Goal: Contribute content: Contribute content

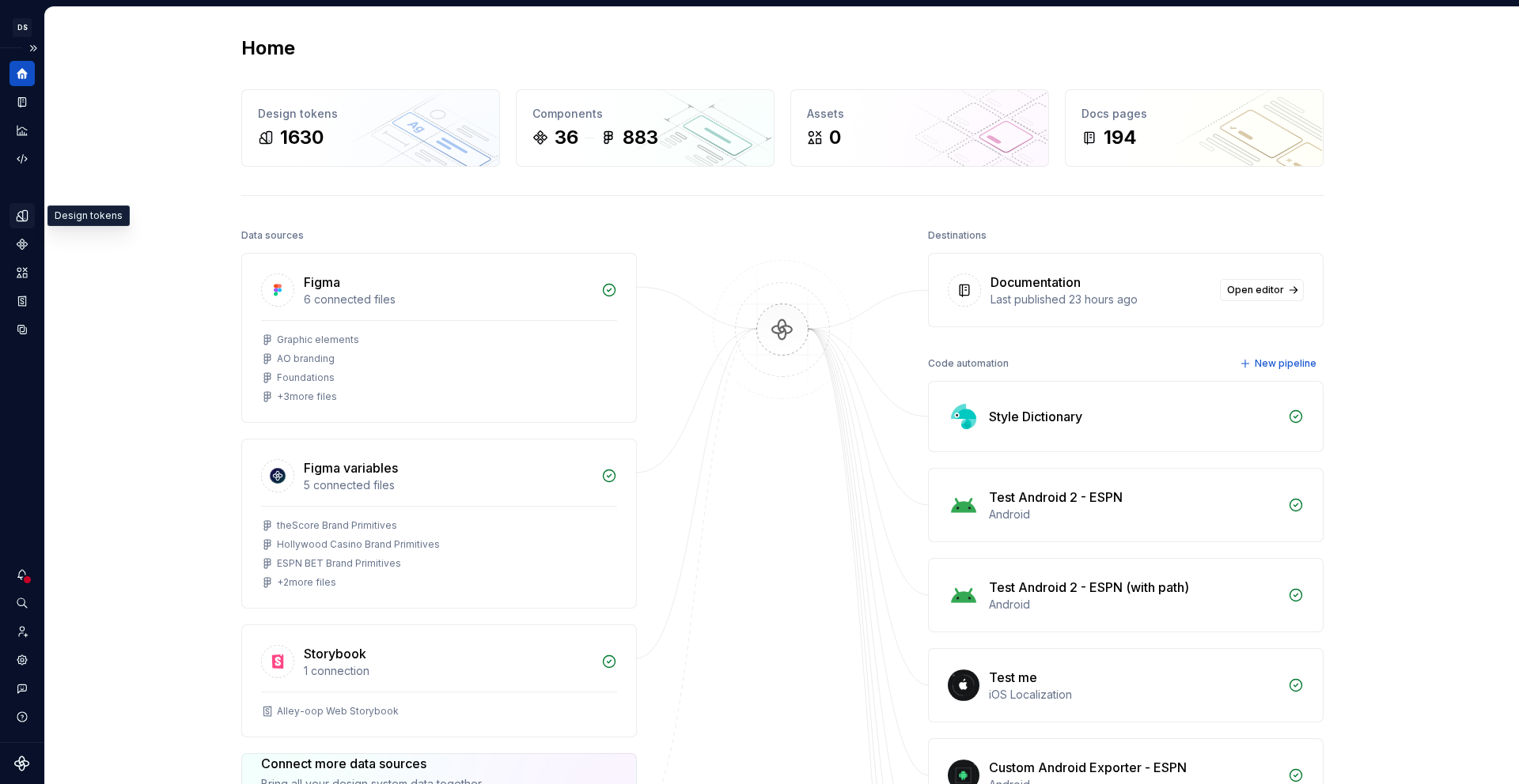
click at [28, 220] on icon "Design tokens" at bounding box center [21, 216] width 14 height 14
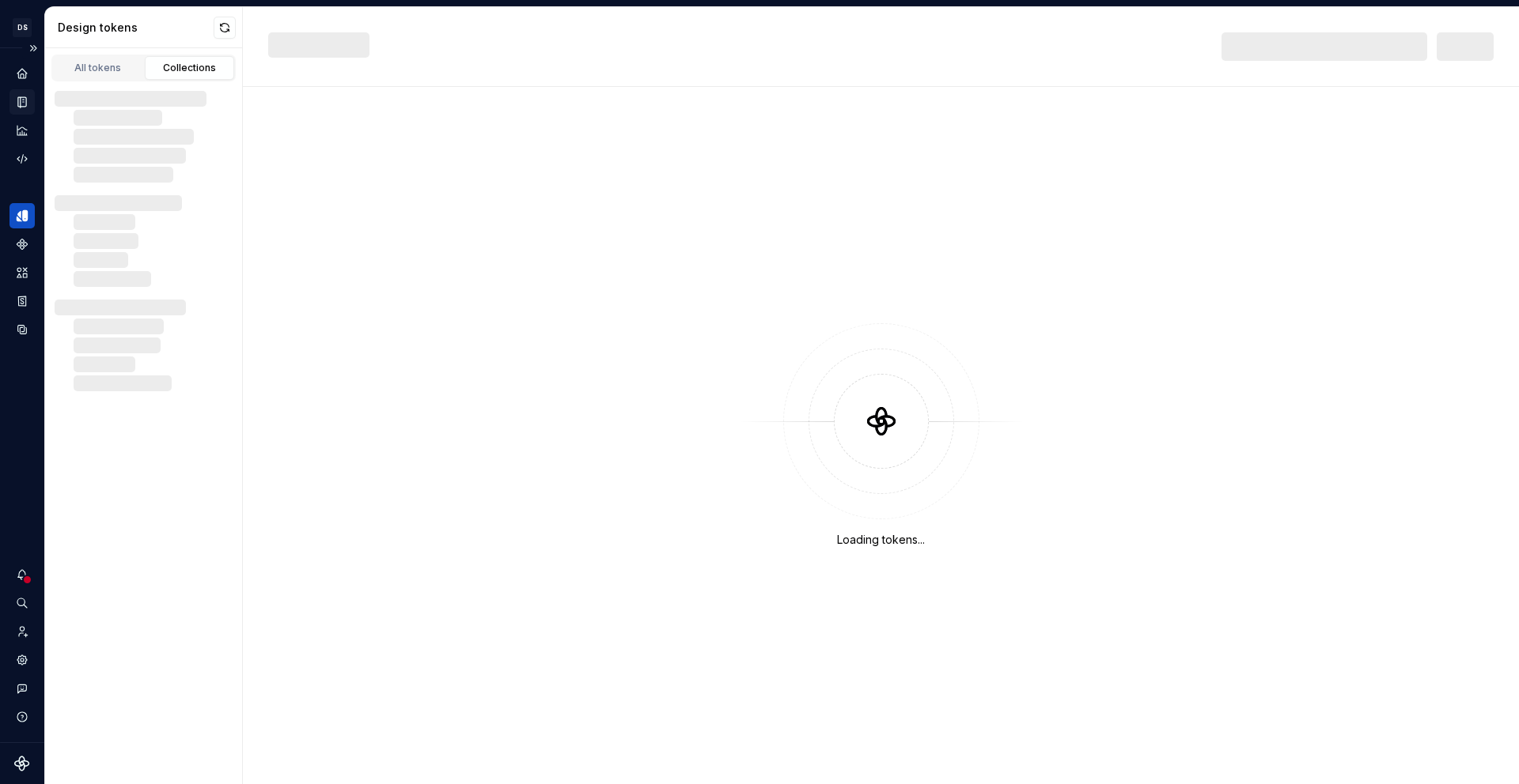
click at [20, 100] on icon "Documentation" at bounding box center [22, 102] width 8 height 11
click at [21, 104] on icon "Documentation" at bounding box center [24, 102] width 7 height 9
click at [681, 87] on div "Loading tokens..." at bounding box center [880, 435] width 1276 height 697
click at [26, 101] on icon "Documentation" at bounding box center [21, 101] width 14 height 14
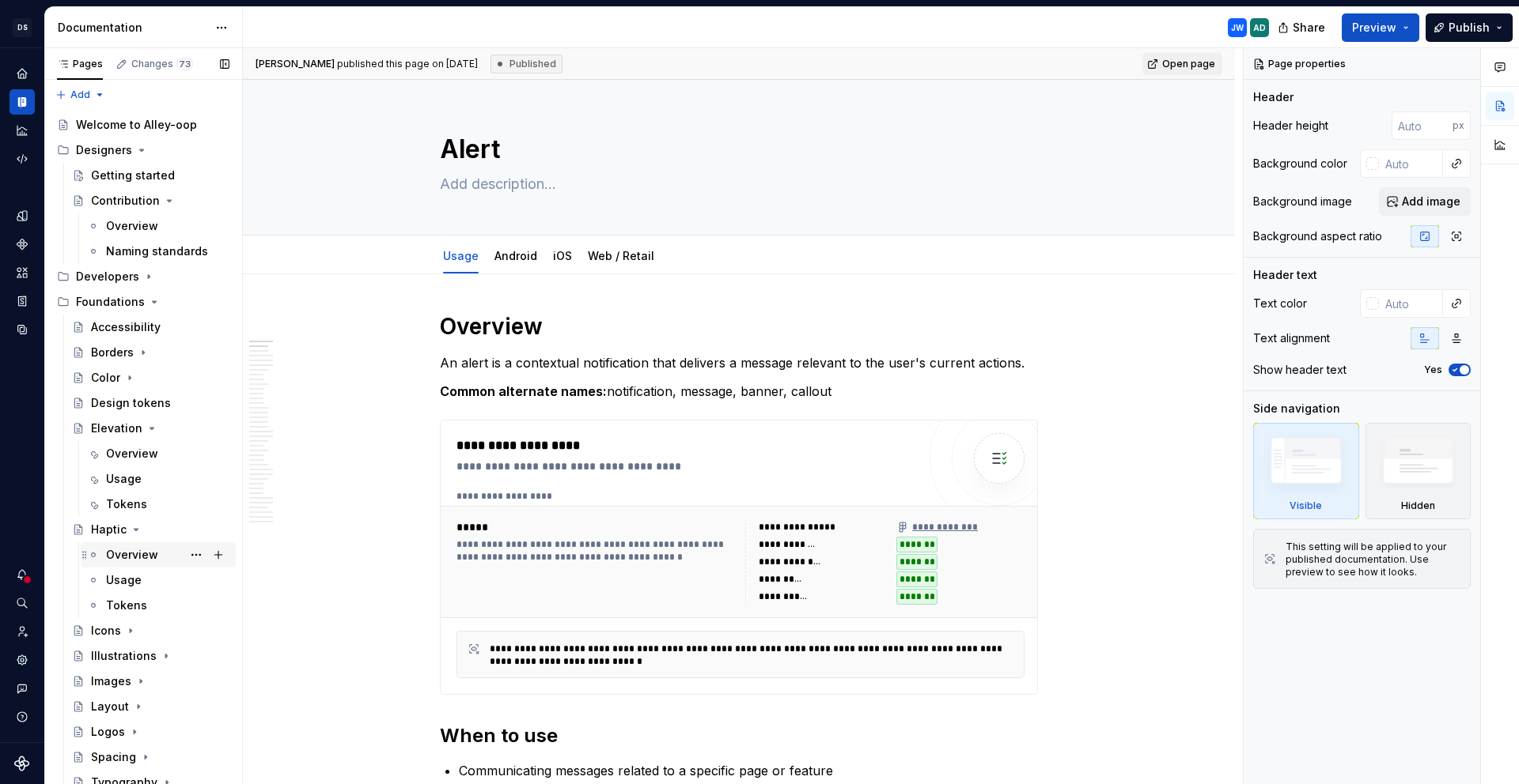
scroll to position [3, 0]
click at [128, 580] on div "Usage" at bounding box center [124, 579] width 36 height 16
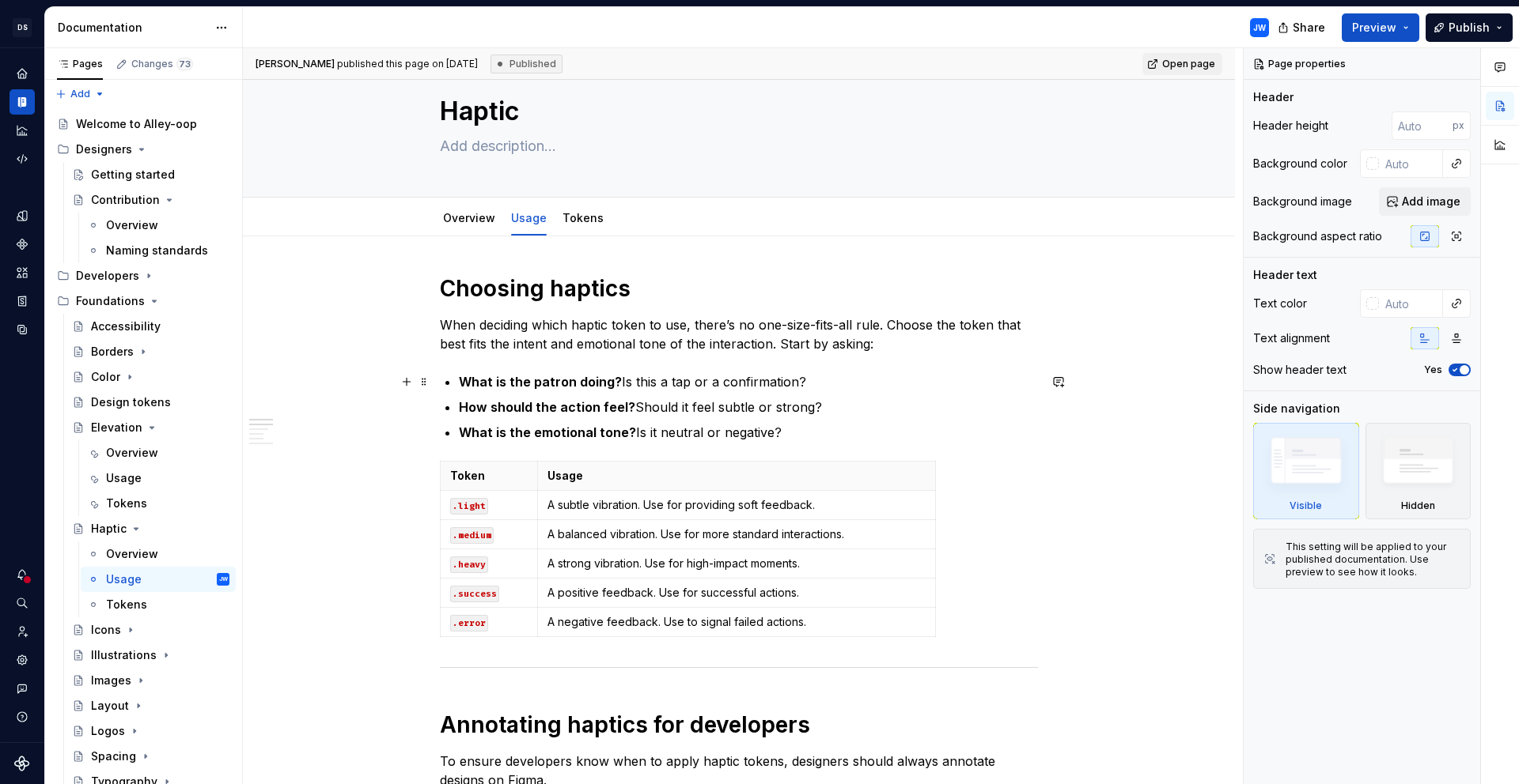
scroll to position [43, 0]
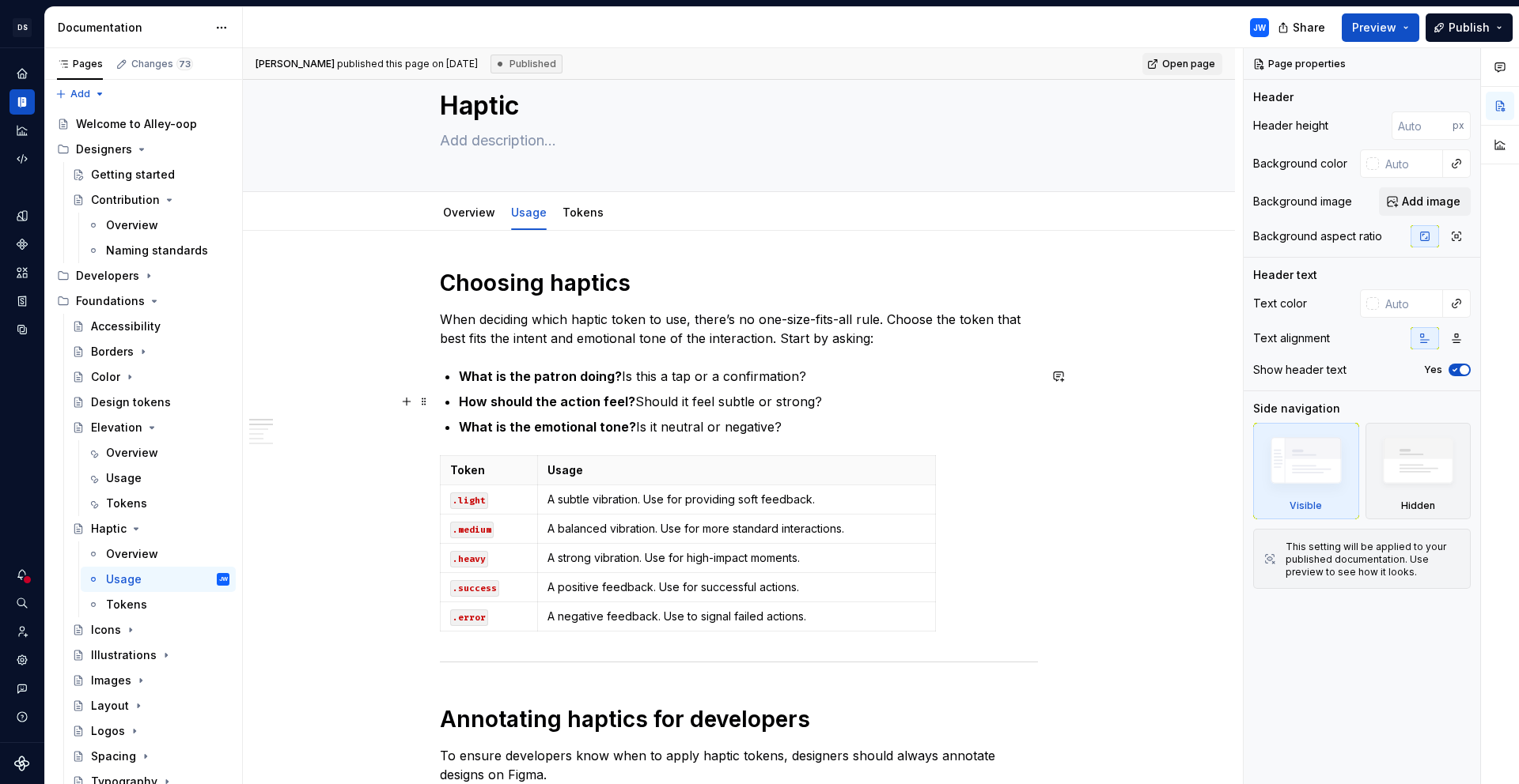
click at [833, 428] on p "What is the emotional tone? Is it neutral or negative?" at bounding box center [748, 426] width 579 height 19
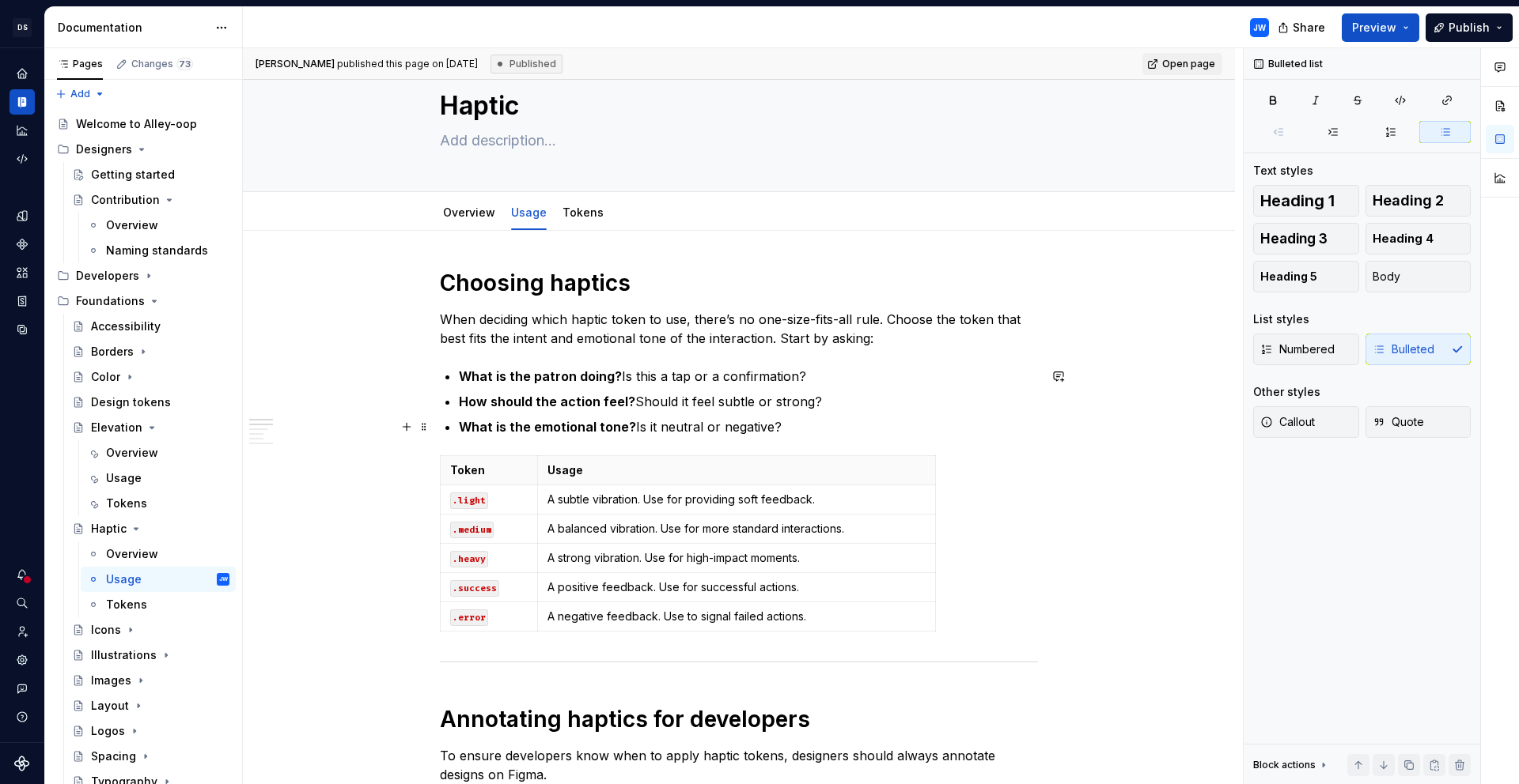
click at [847, 413] on ul "What is the patron doing? Is this a tap or a confirmation? How should the actio…" at bounding box center [748, 401] width 579 height 69
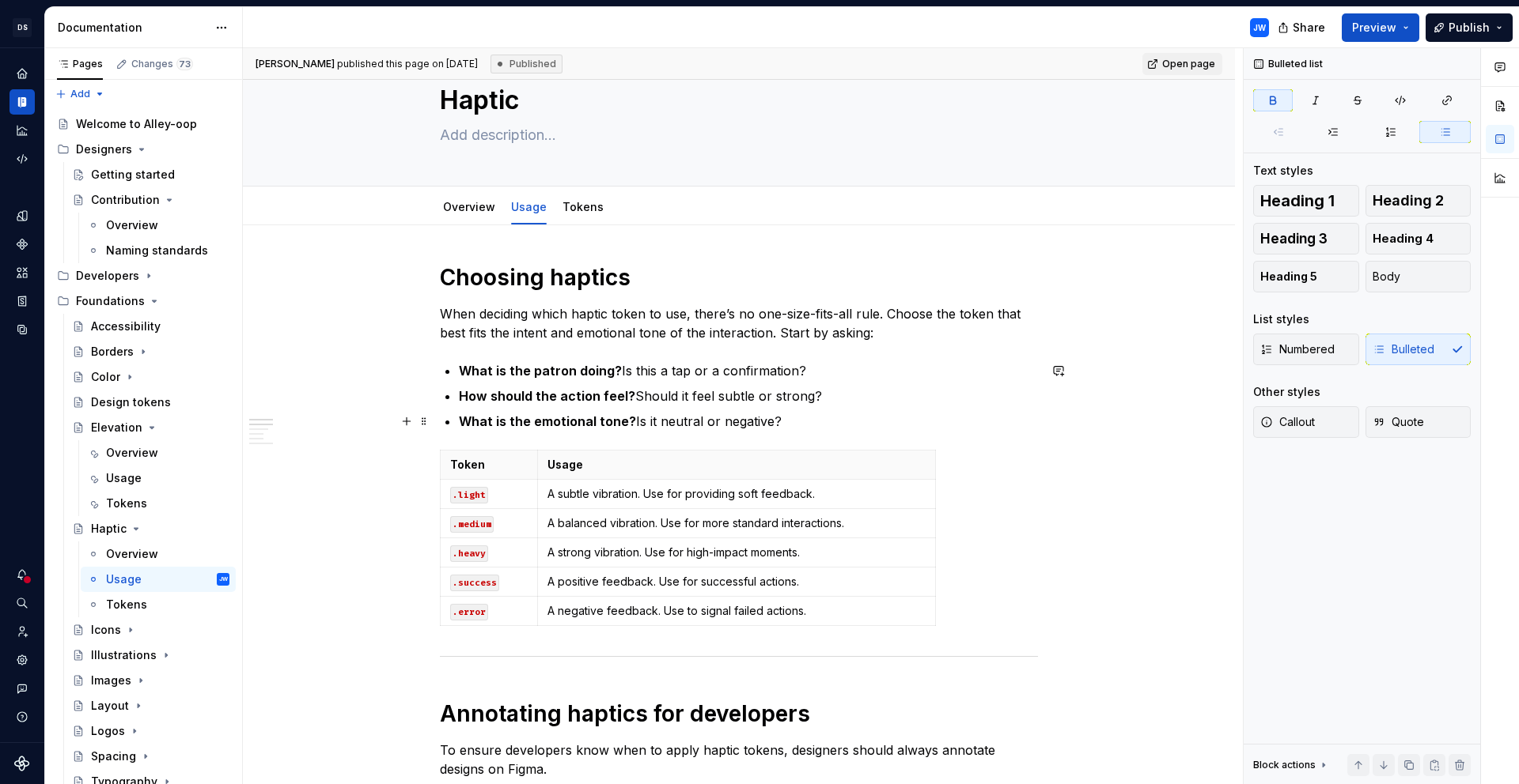
scroll to position [50, 0]
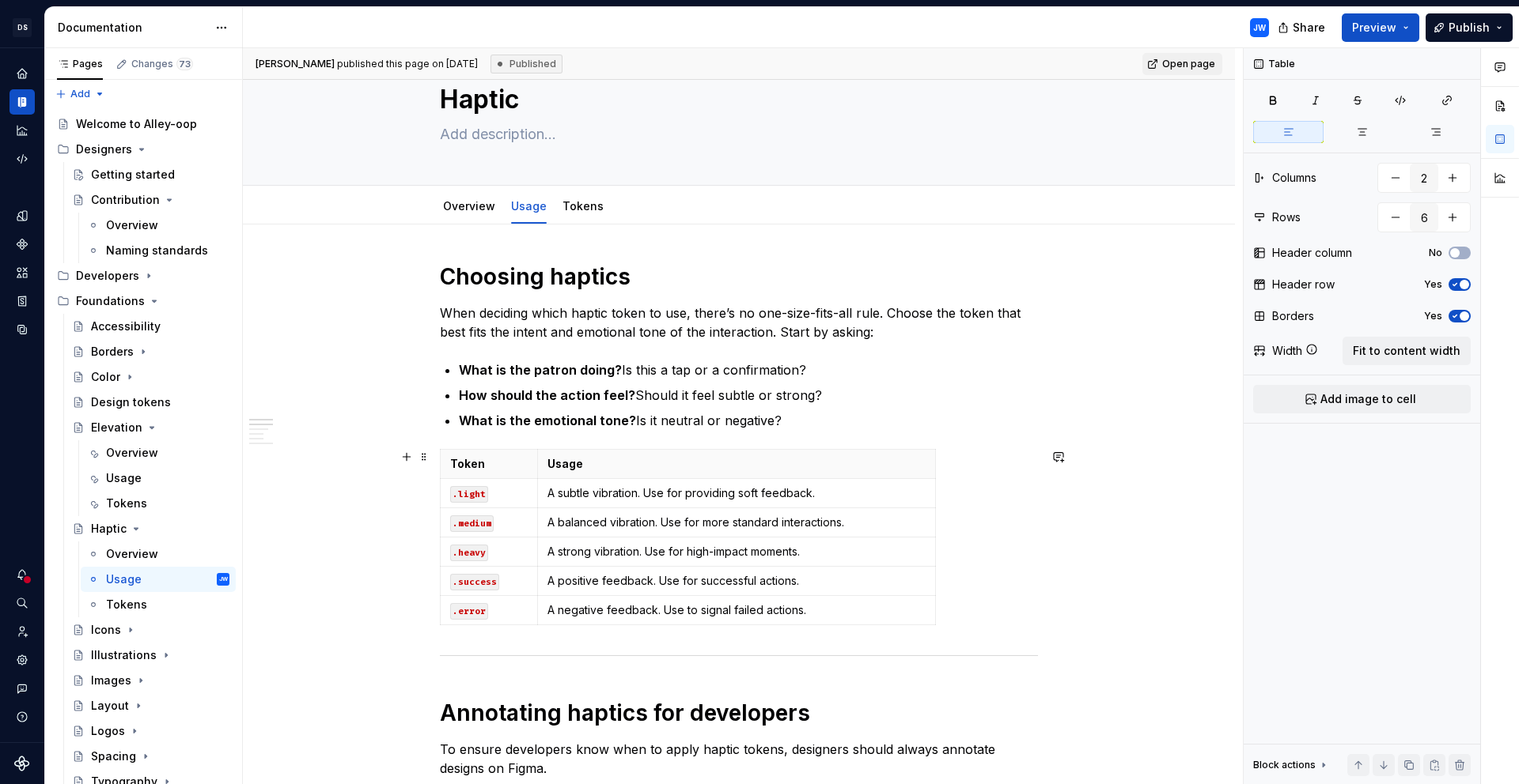
click at [979, 630] on div "Token Usage .light A subtle vibration. Use for providing soft feedback. .medium…" at bounding box center [739, 541] width 598 height 183
click at [1003, 625] on div "Token Usage .light A subtle vibration. Use for providing soft feedback. .medium…" at bounding box center [739, 541] width 598 height 183
click at [445, 278] on h1 "Choosing haptics" at bounding box center [739, 276] width 598 height 29
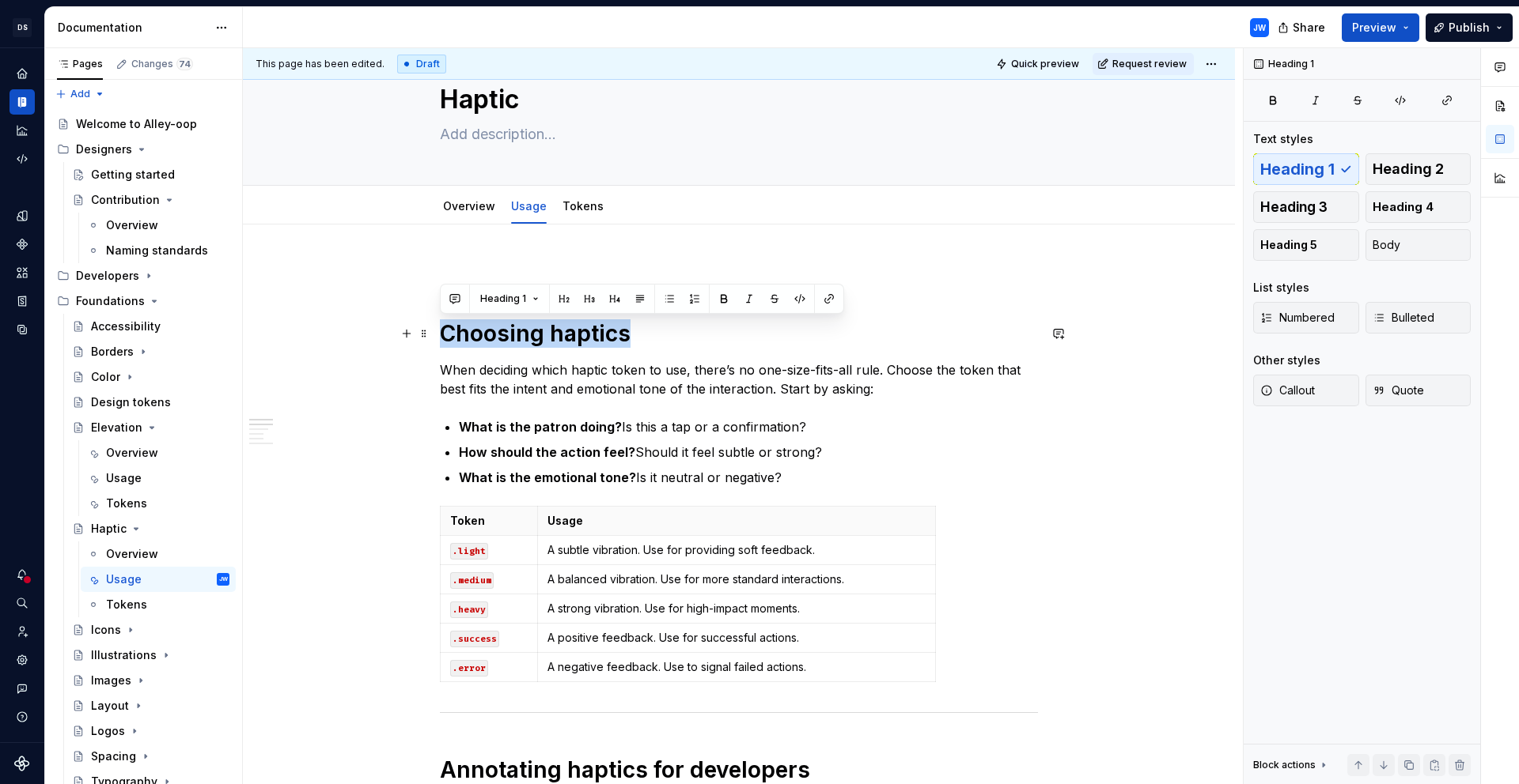
drag, startPoint x: 650, startPoint y: 329, endPoint x: 436, endPoint y: 323, distance: 214.1
copy h1 "Choosing haptics"
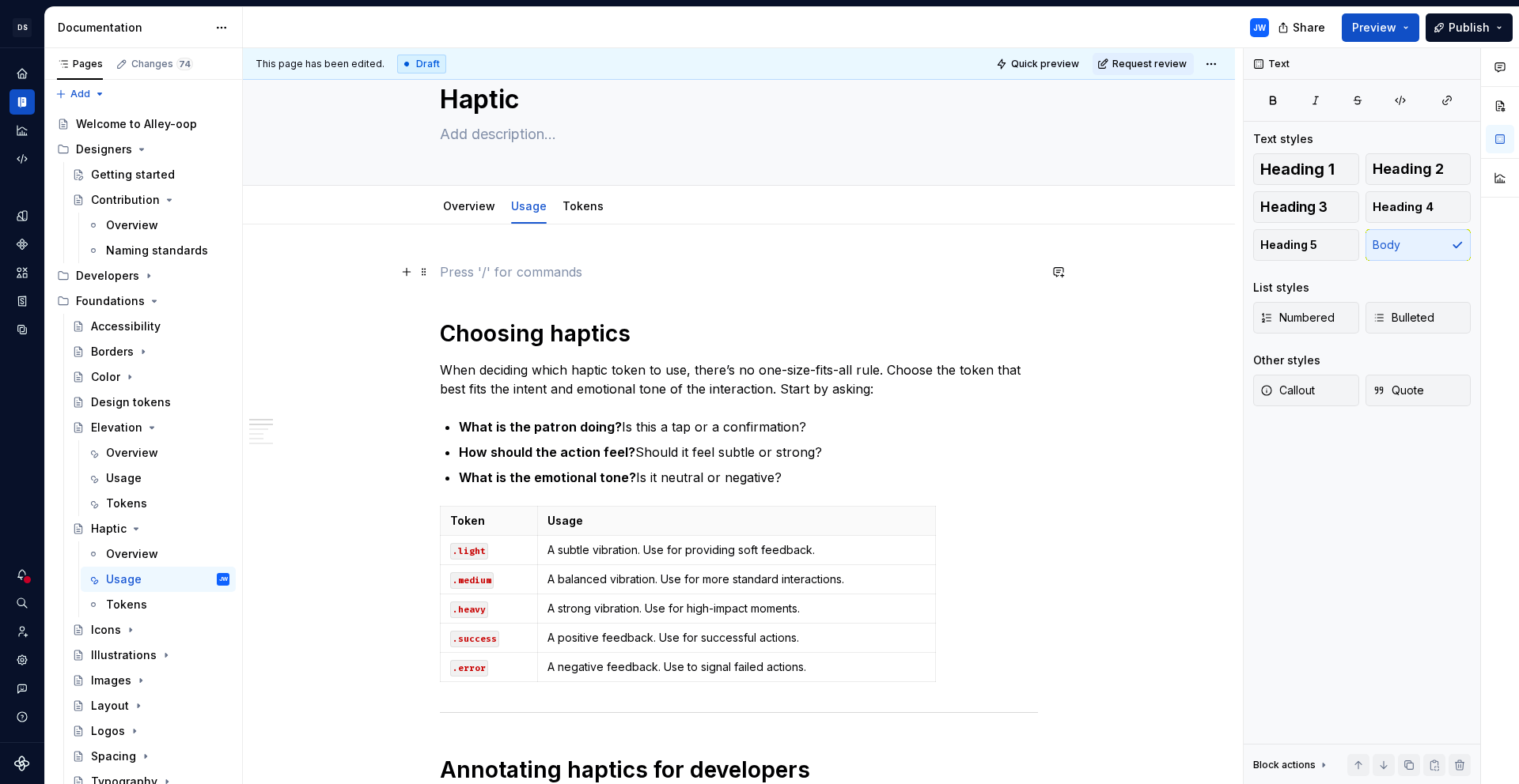
click at [493, 267] on p at bounding box center [739, 271] width 598 height 19
click at [1325, 165] on span "Heading 1" at bounding box center [1297, 168] width 74 height 16
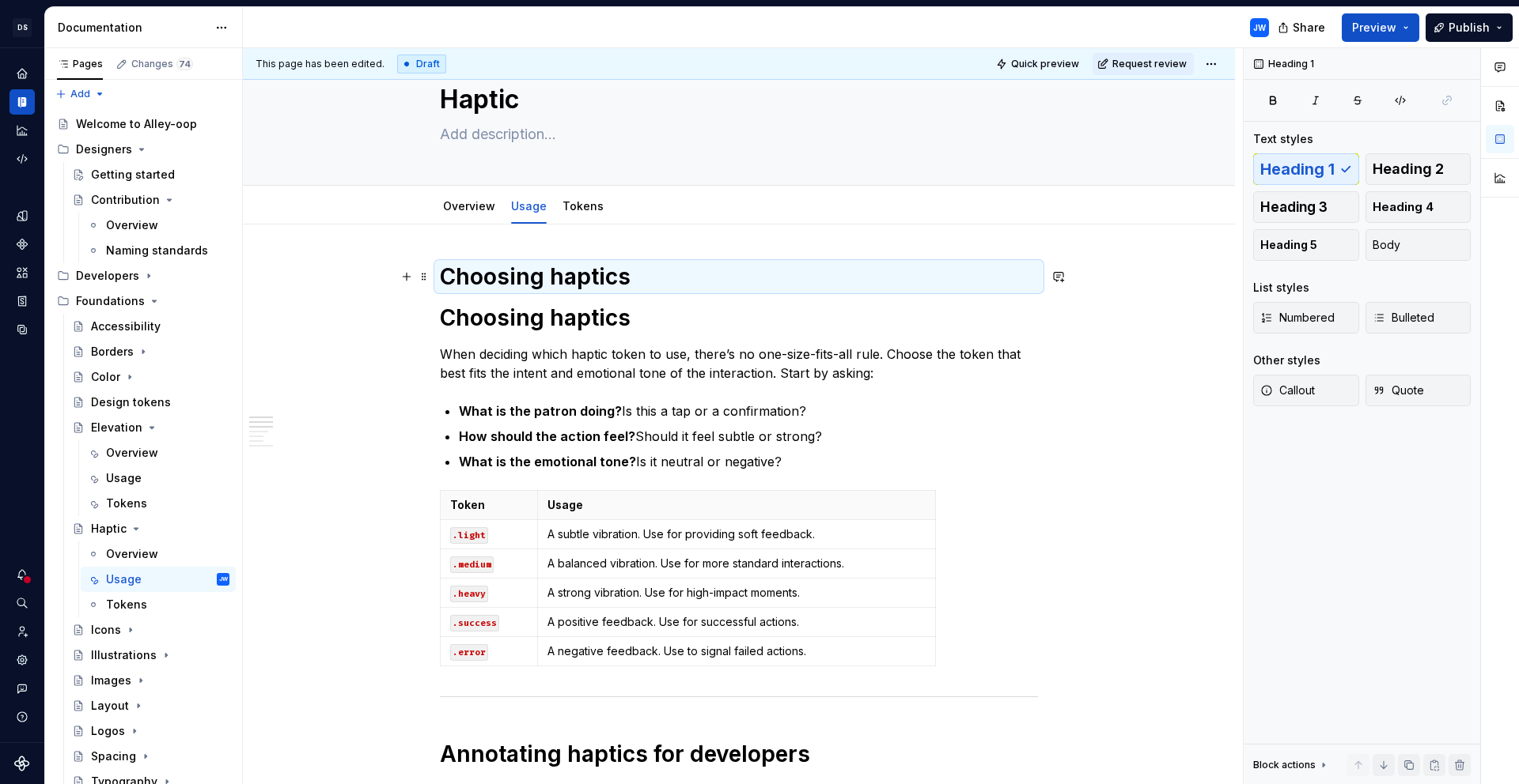
click at [827, 291] on h1 "Choosing haptics" at bounding box center [739, 276] width 598 height 29
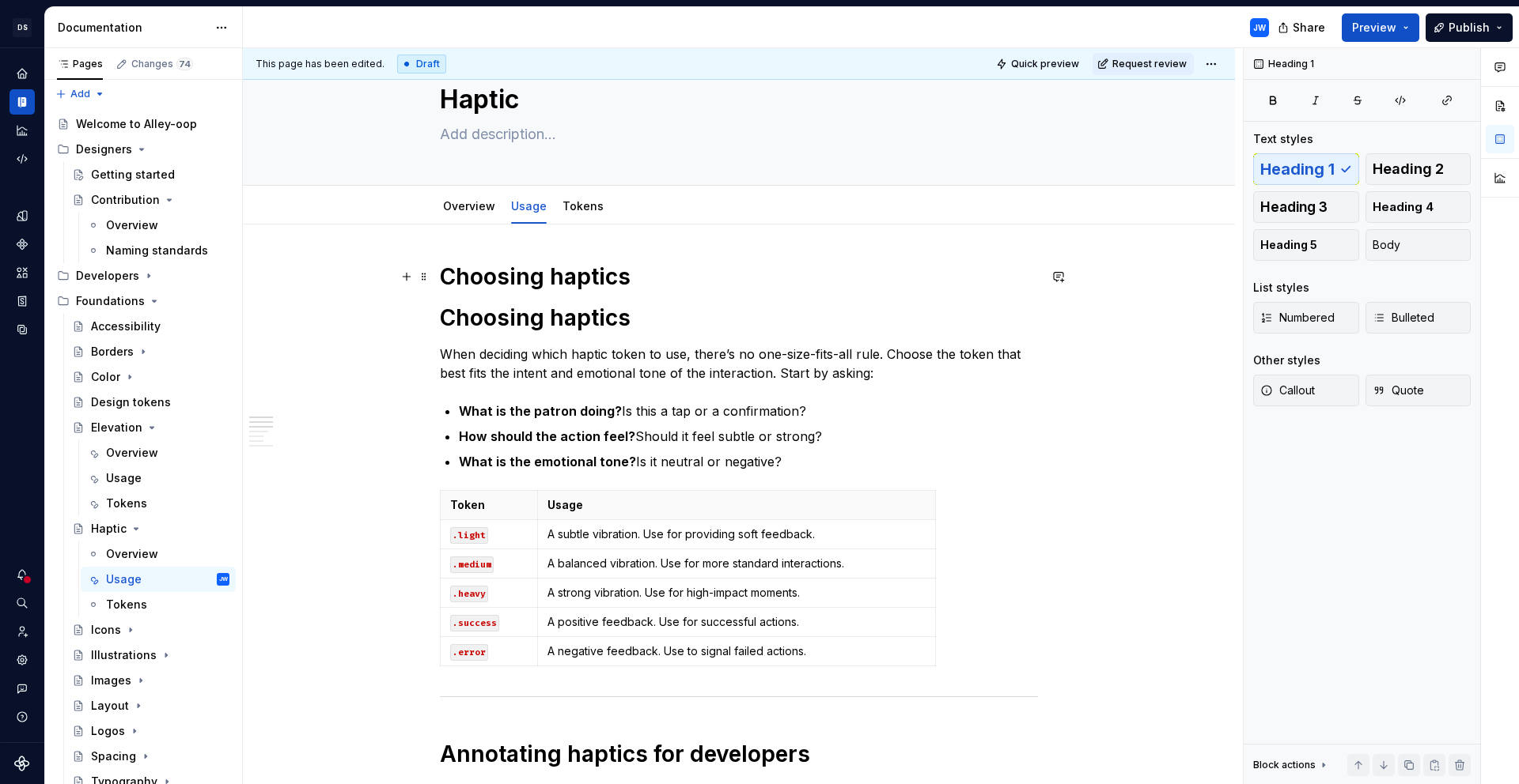
click at [832, 283] on h1 "Choosing haptics" at bounding box center [739, 276] width 598 height 29
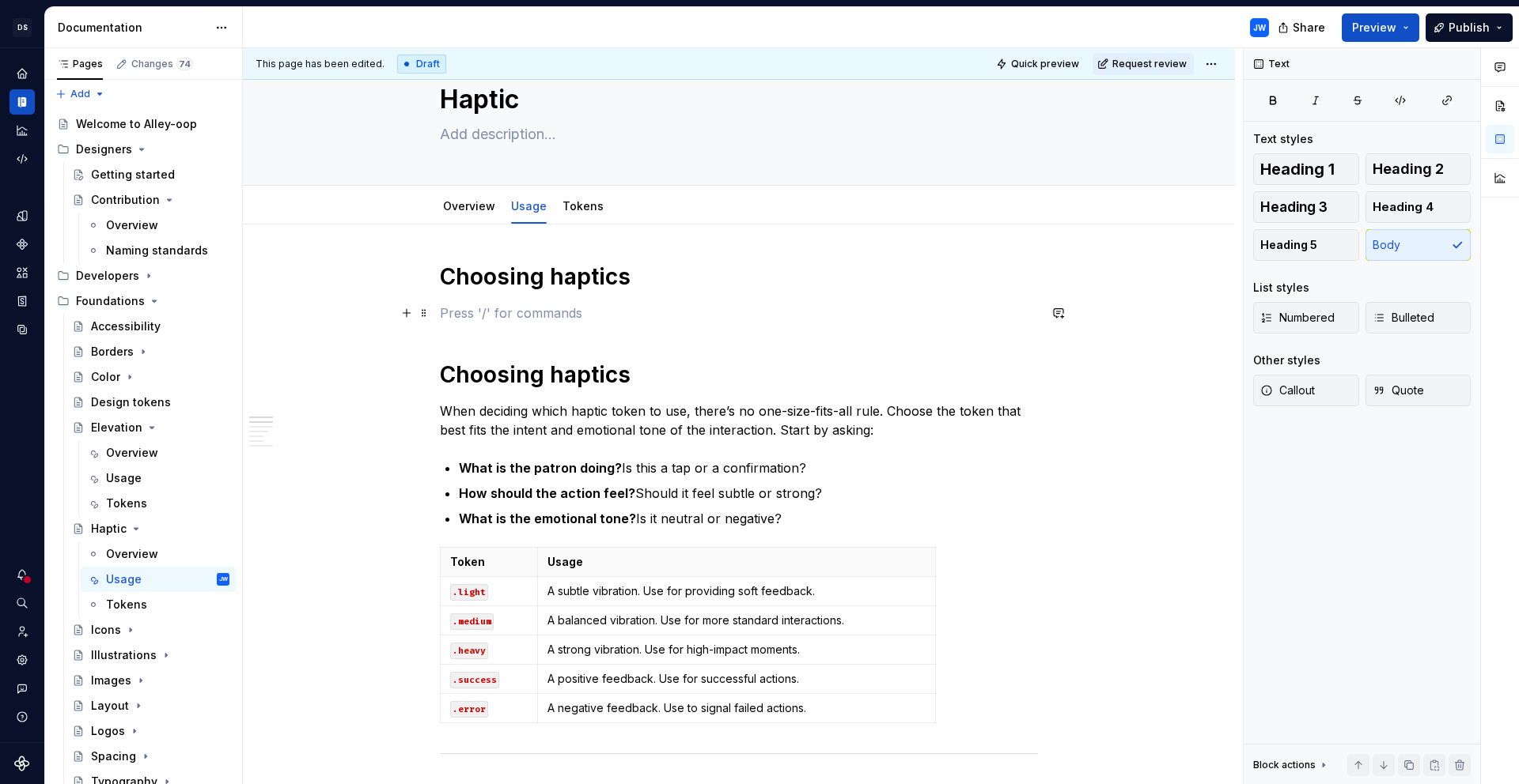
type textarea "*"
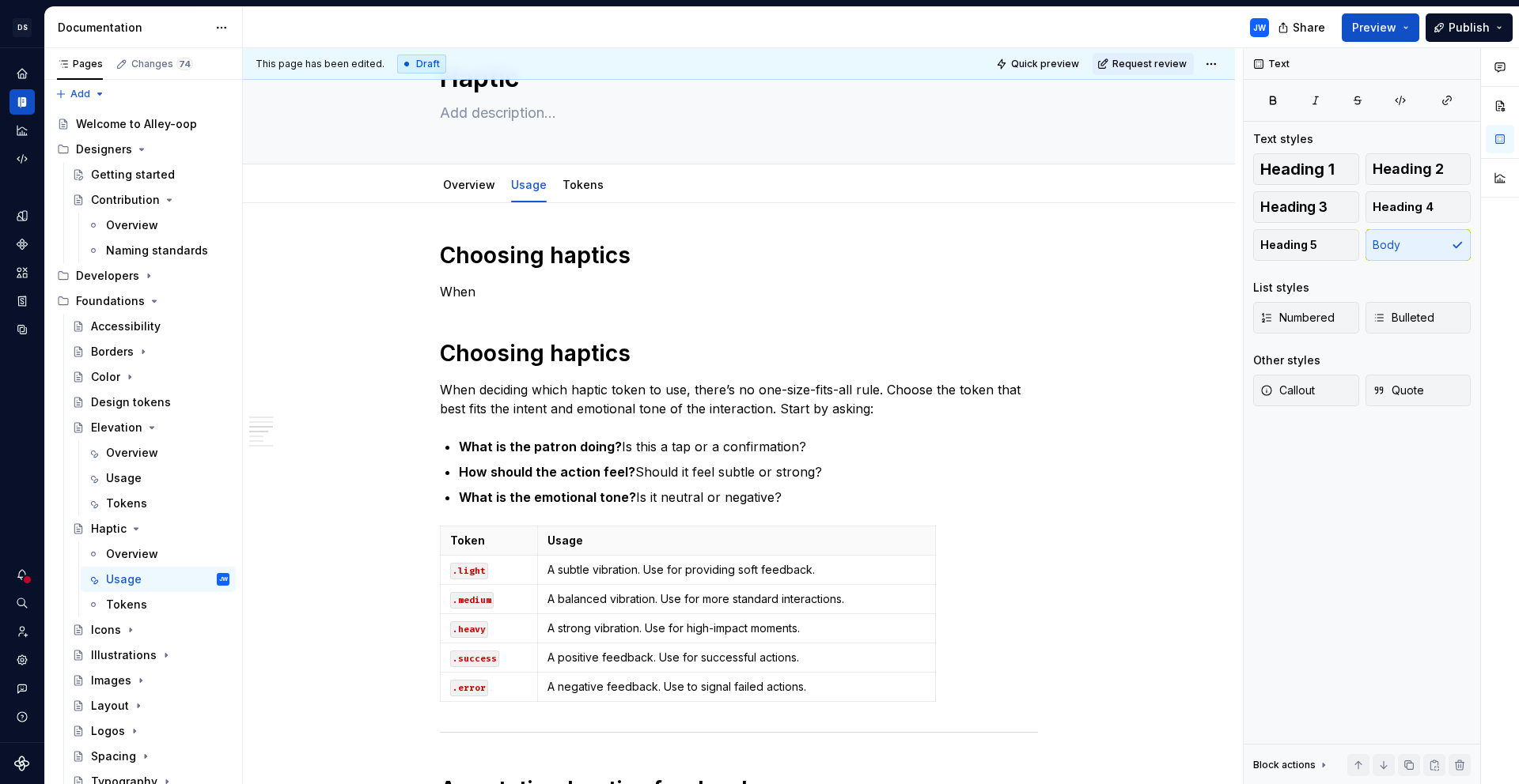
scroll to position [70, 0]
click at [491, 260] on h1 "Choosing haptics" at bounding box center [739, 256] width 598 height 29
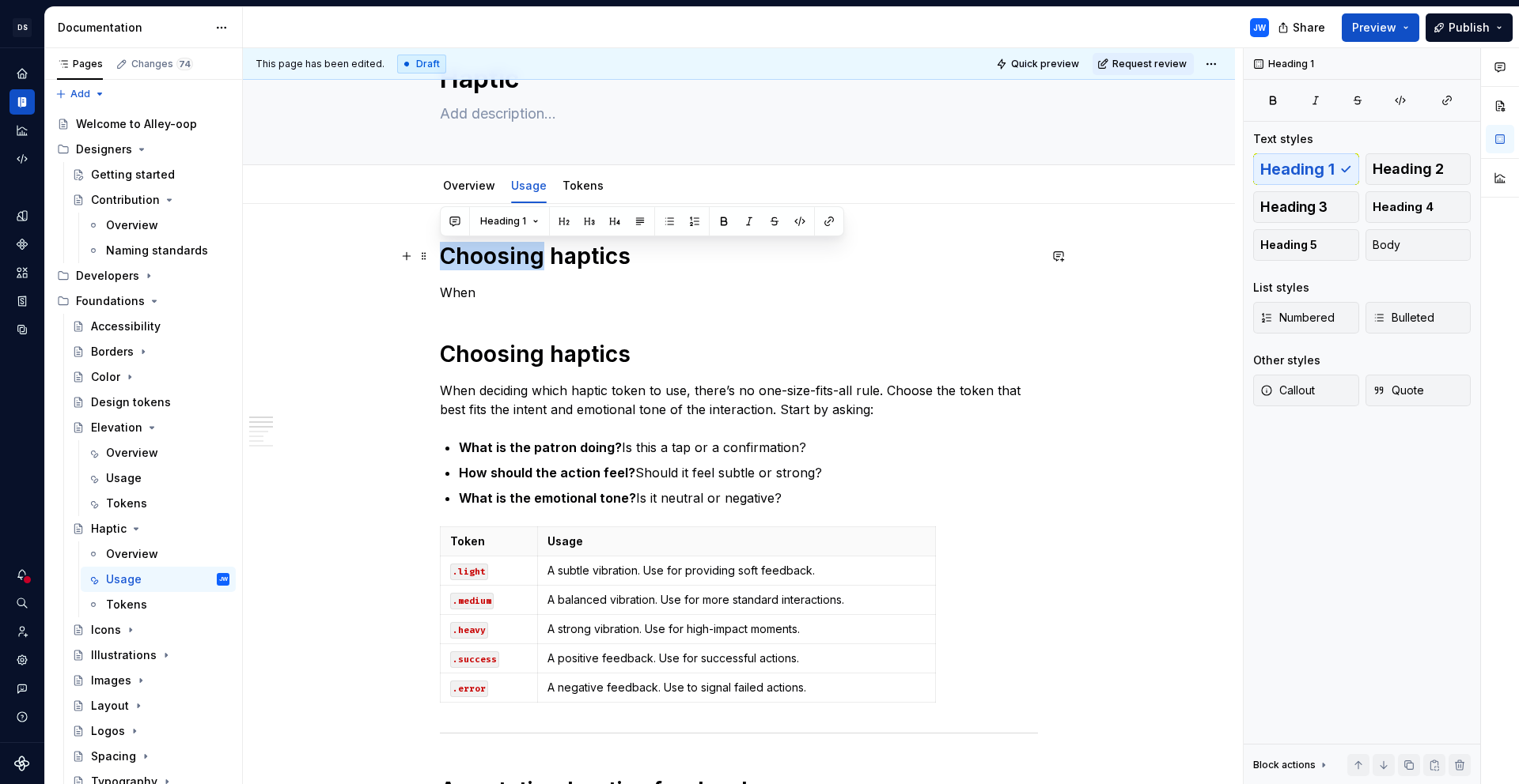
click at [491, 260] on h1 "Choosing haptics" at bounding box center [739, 256] width 598 height 29
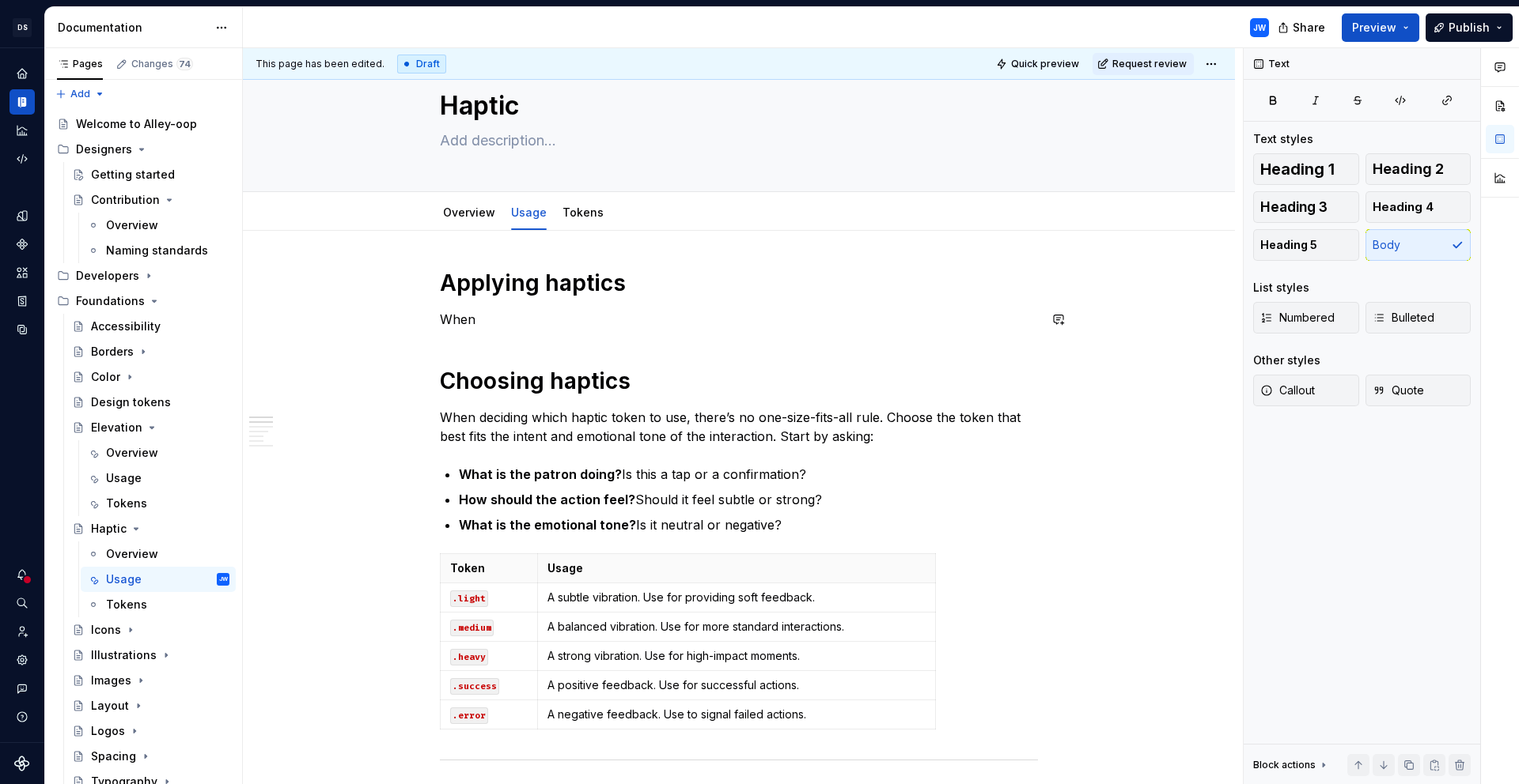
click at [497, 326] on p "When" at bounding box center [739, 318] width 598 height 19
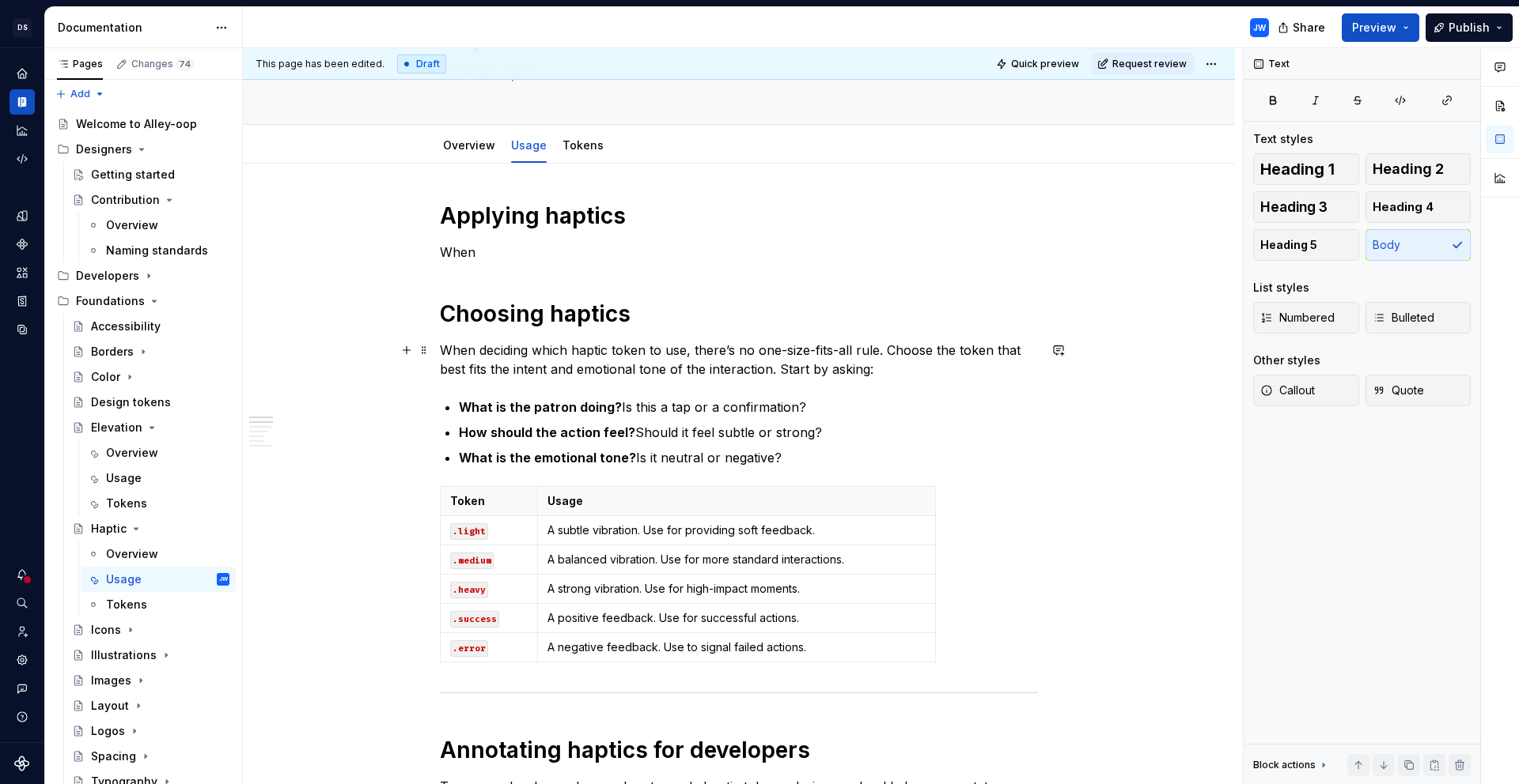
scroll to position [0, 0]
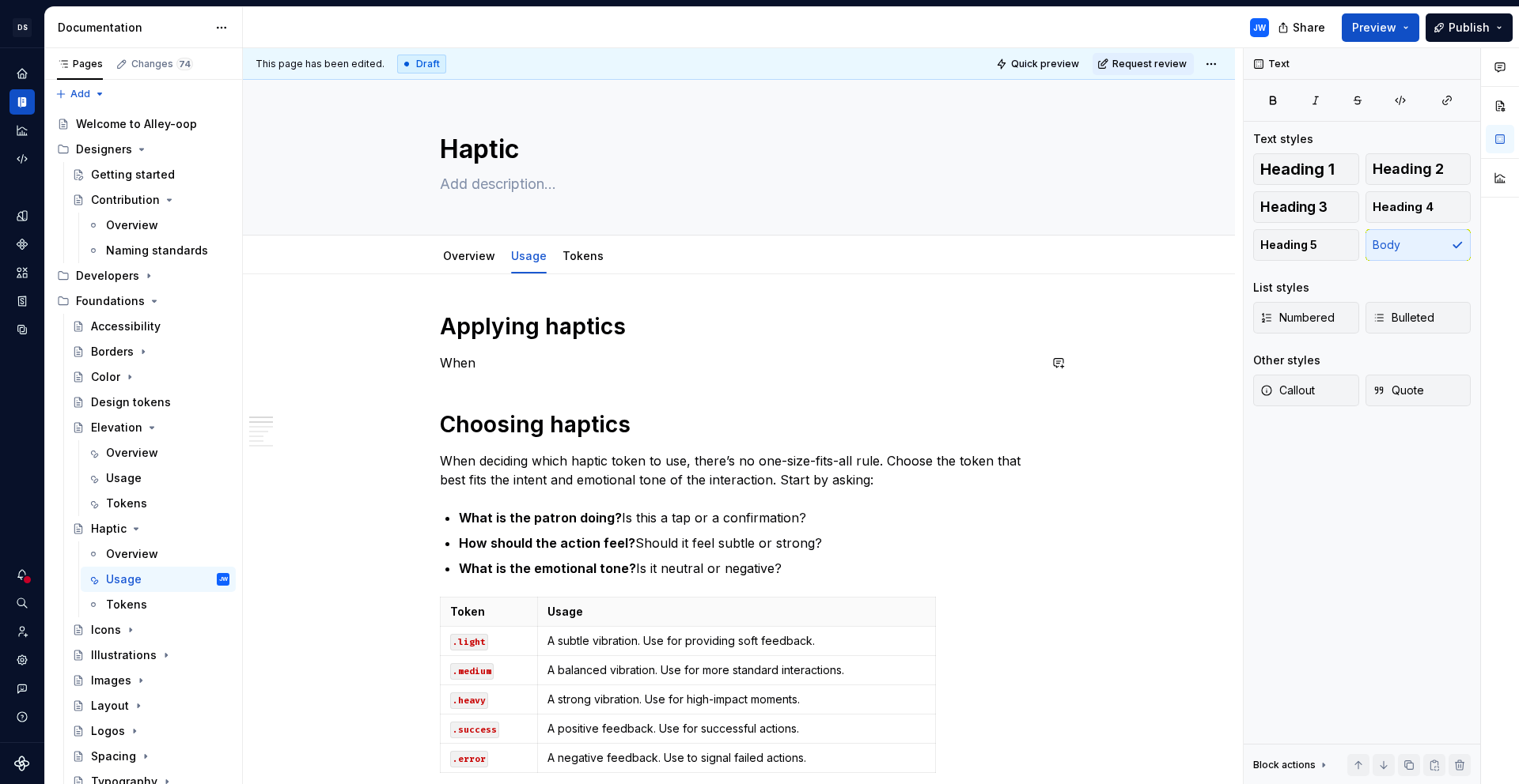
click at [449, 334] on h1 "Applying haptics" at bounding box center [739, 326] width 598 height 29
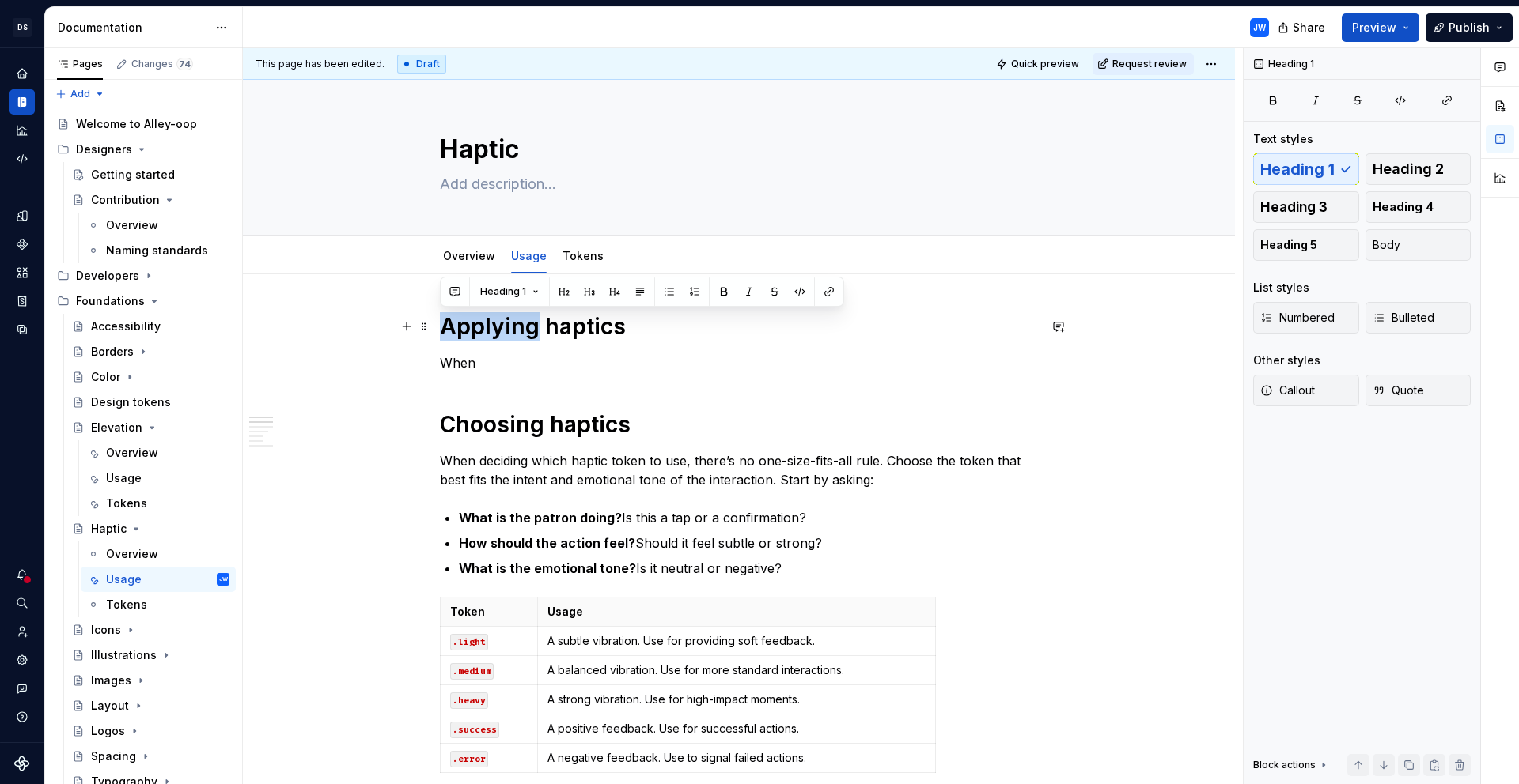
click at [449, 334] on h1 "Applying haptics" at bounding box center [739, 326] width 598 height 29
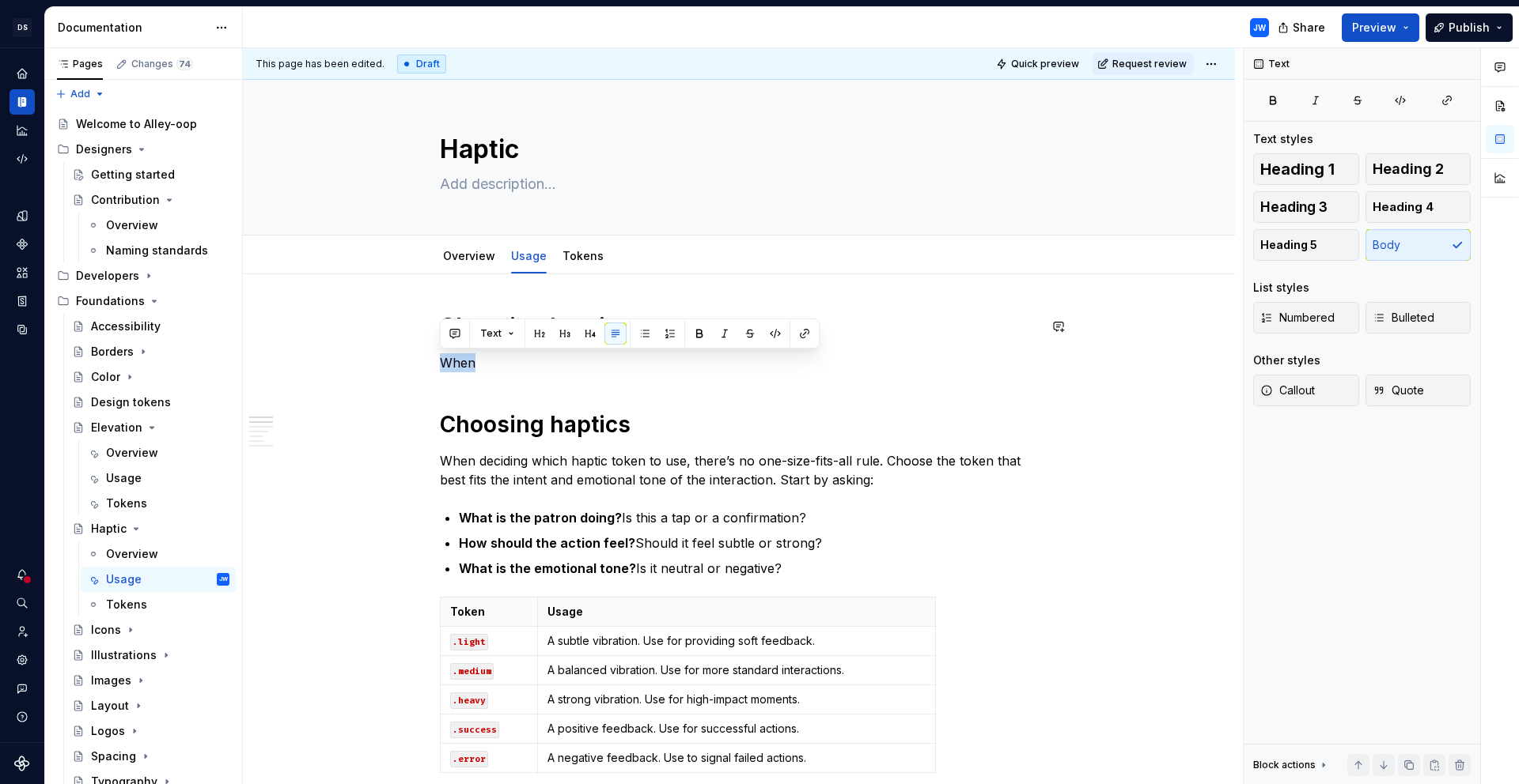
click at [589, 358] on p "When" at bounding box center [739, 363] width 598 height 19
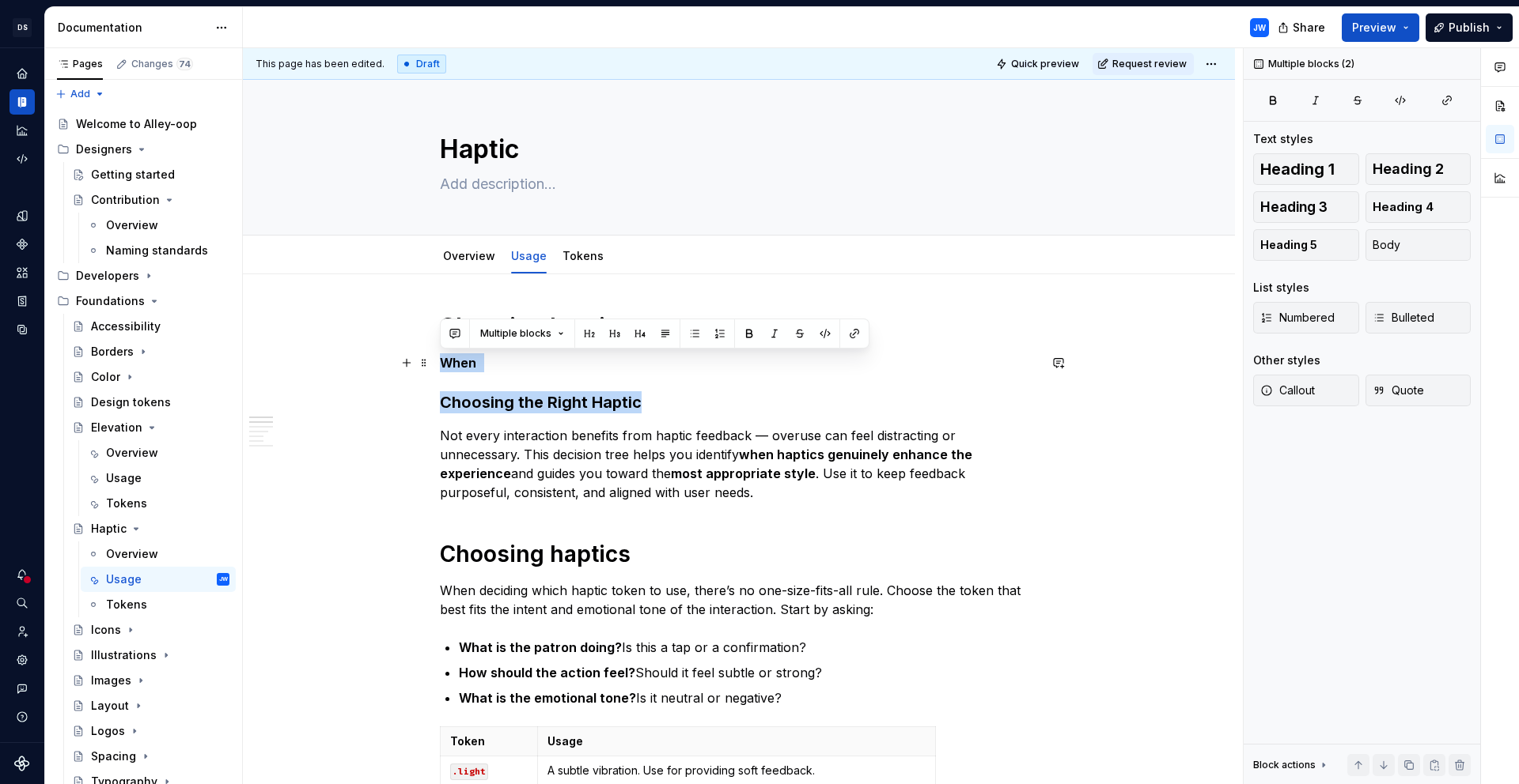
drag, startPoint x: 659, startPoint y: 399, endPoint x: 442, endPoint y: 359, distance: 220.7
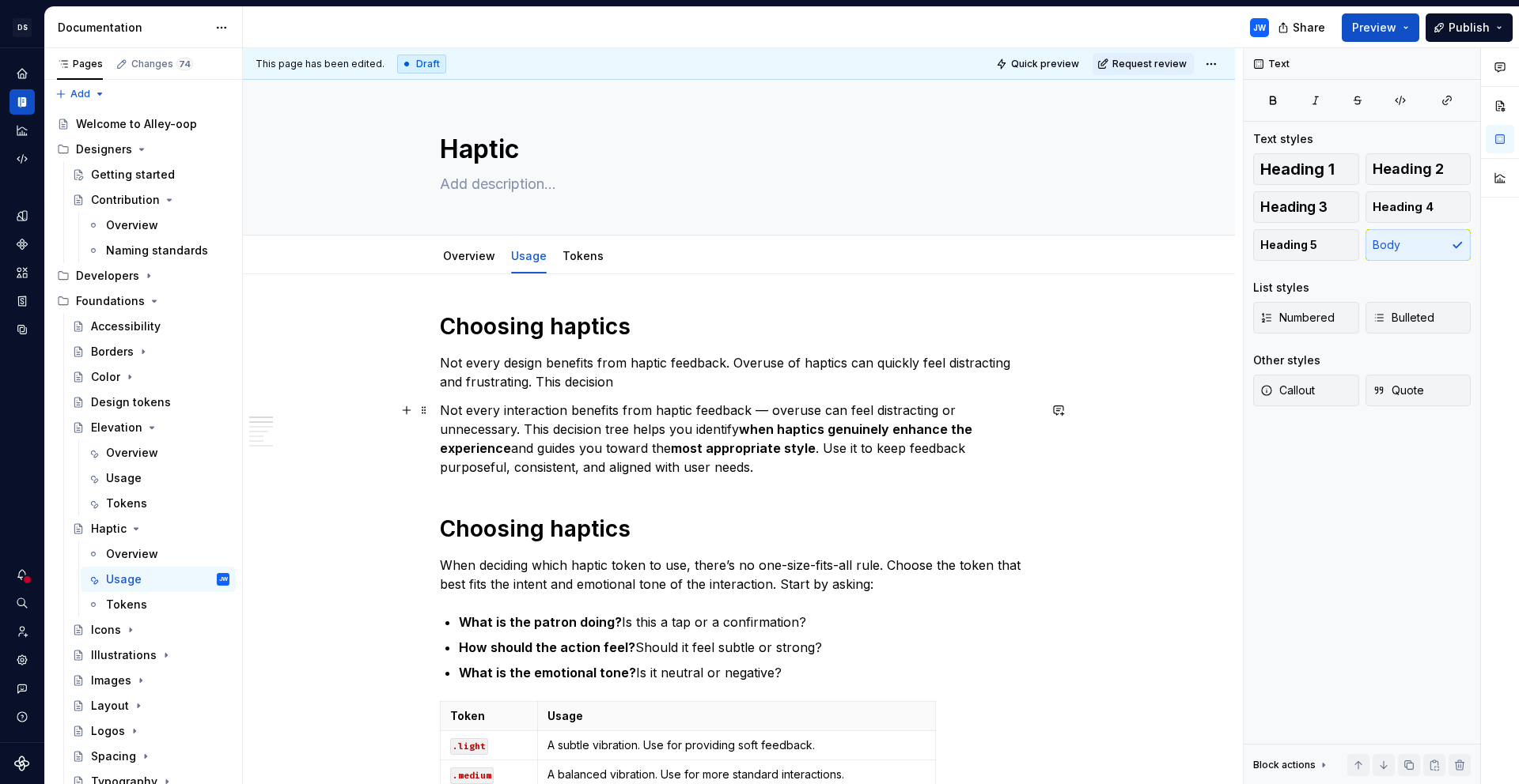
click at [719, 467] on p "Not every interaction benefits from haptic feedback — overuse can feel distract…" at bounding box center [739, 439] width 598 height 76
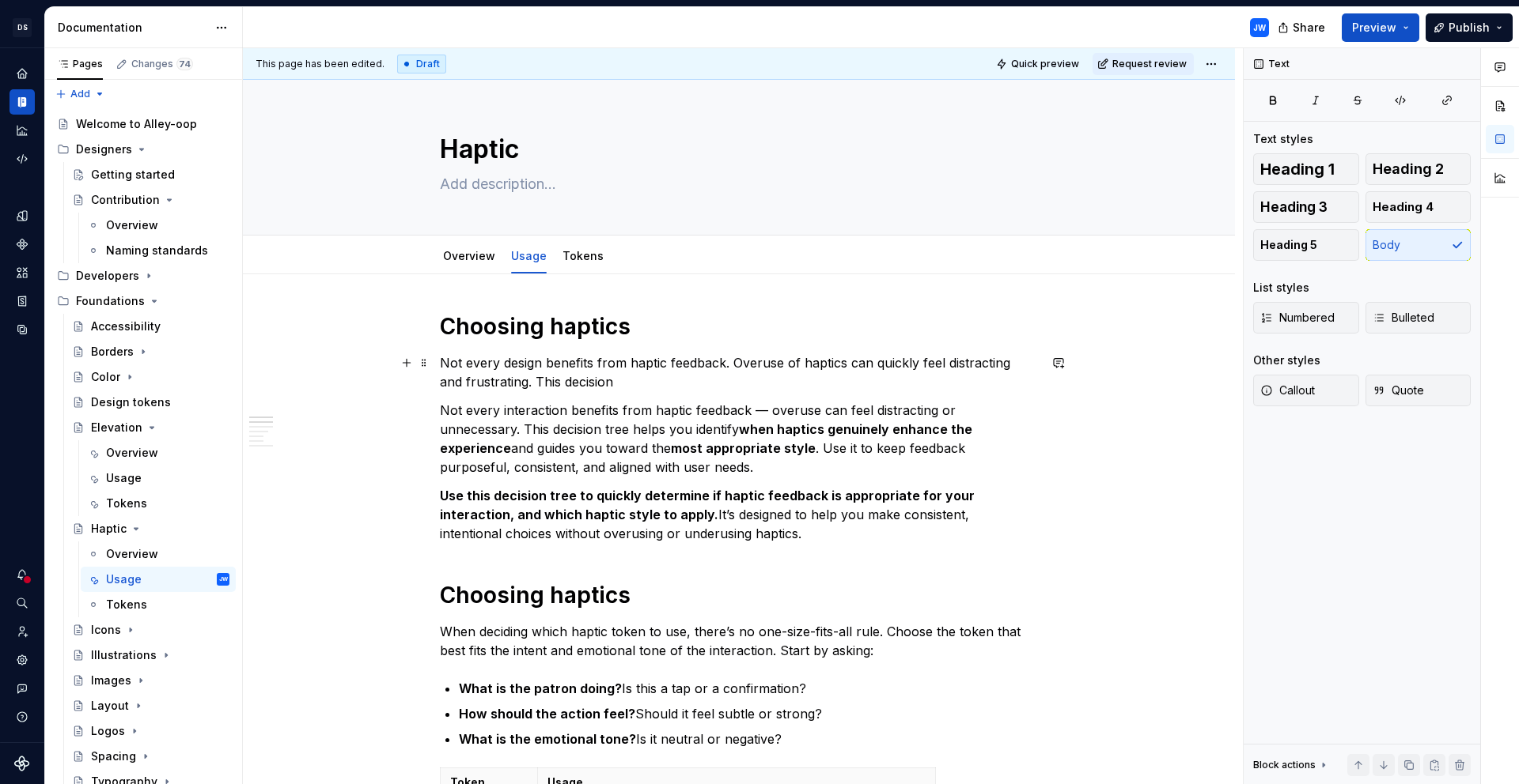
click at [689, 381] on p "Not every design benefits from haptic feedback. Overuse of haptics can quickly …" at bounding box center [739, 372] width 598 height 38
click at [544, 357] on p "Not every design benefits from haptic feedback. Overuse of haptics can quickly …" at bounding box center [739, 372] width 598 height 38
click at [695, 379] on p "Not every design benefits from haptic feedback. Overuse of haptics can quickly …" at bounding box center [739, 372] width 598 height 38
click at [735, 363] on p "Not every design benefits from haptic feedback. Overuse of haptics can quickly …" at bounding box center [739, 372] width 598 height 38
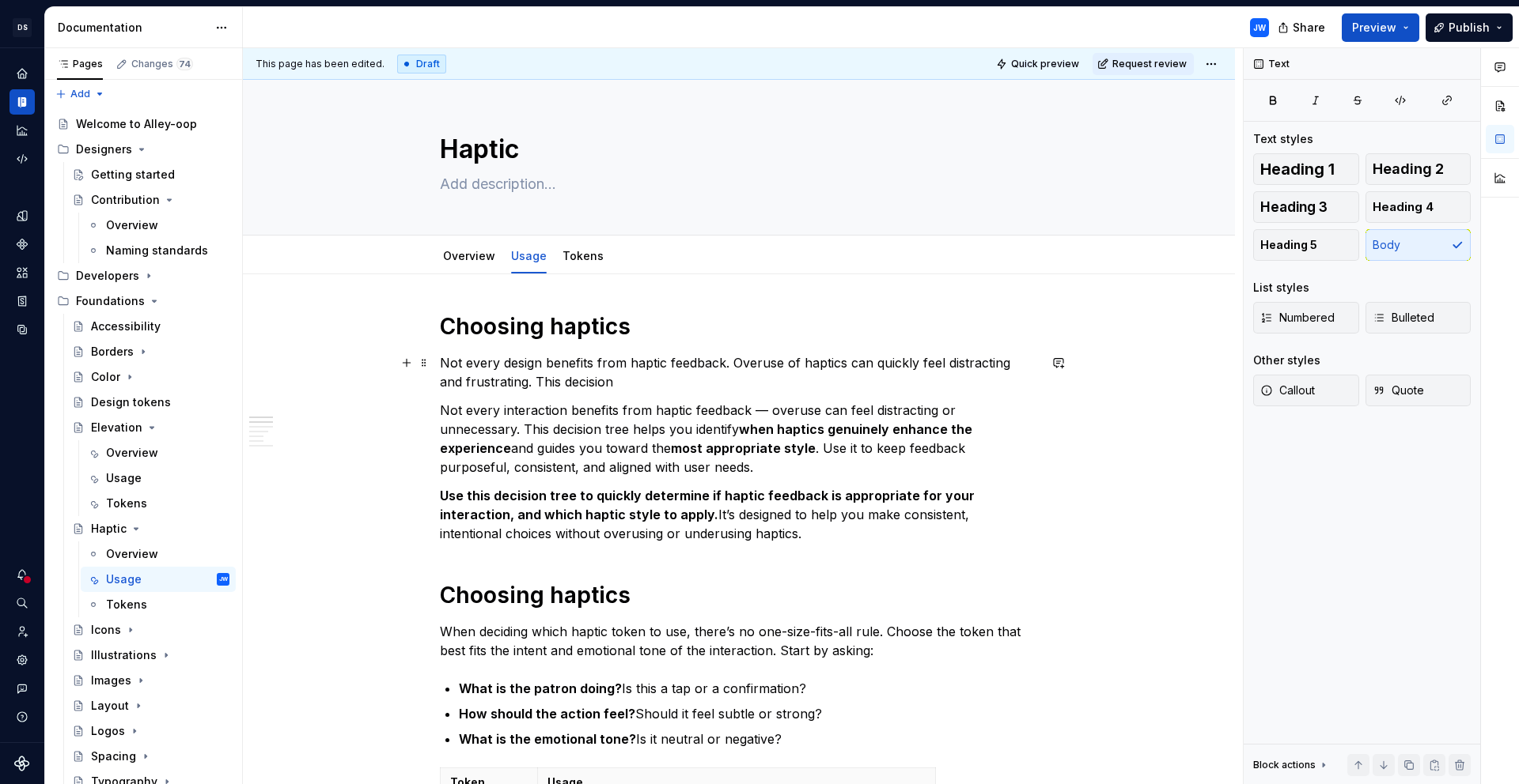
click at [739, 363] on p "Not every design benefits from haptic feedback. Overuse of haptics can quickly …" at bounding box center [739, 372] width 598 height 38
click at [735, 366] on p "Not every design benefits from haptic feedback. Overuse of haptics can quickly …" at bounding box center [739, 372] width 598 height 38
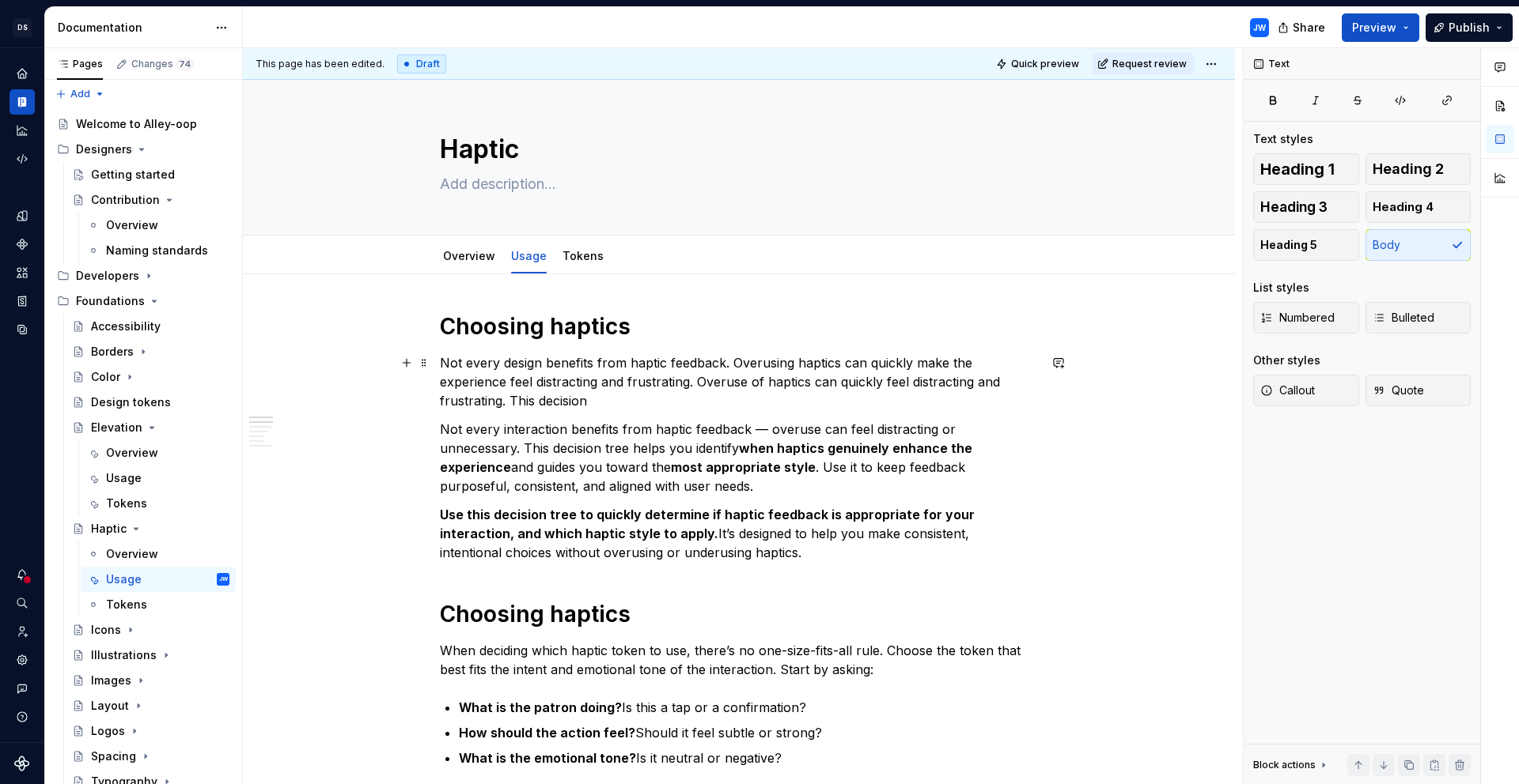
drag, startPoint x: 695, startPoint y: 380, endPoint x: 720, endPoint y: 404, distance: 34.7
click at [720, 404] on p "Not every design benefits from haptic feedback. Overusing haptics can quickly m…" at bounding box center [739, 382] width 598 height 57
drag, startPoint x: 695, startPoint y: 382, endPoint x: 720, endPoint y: 390, distance: 26.2
click at [724, 392] on p "Not every design benefits from haptic feedback. Overusing haptics can quickly m…" at bounding box center [739, 382] width 598 height 57
drag, startPoint x: 699, startPoint y: 379, endPoint x: 734, endPoint y: 398, distance: 39.8
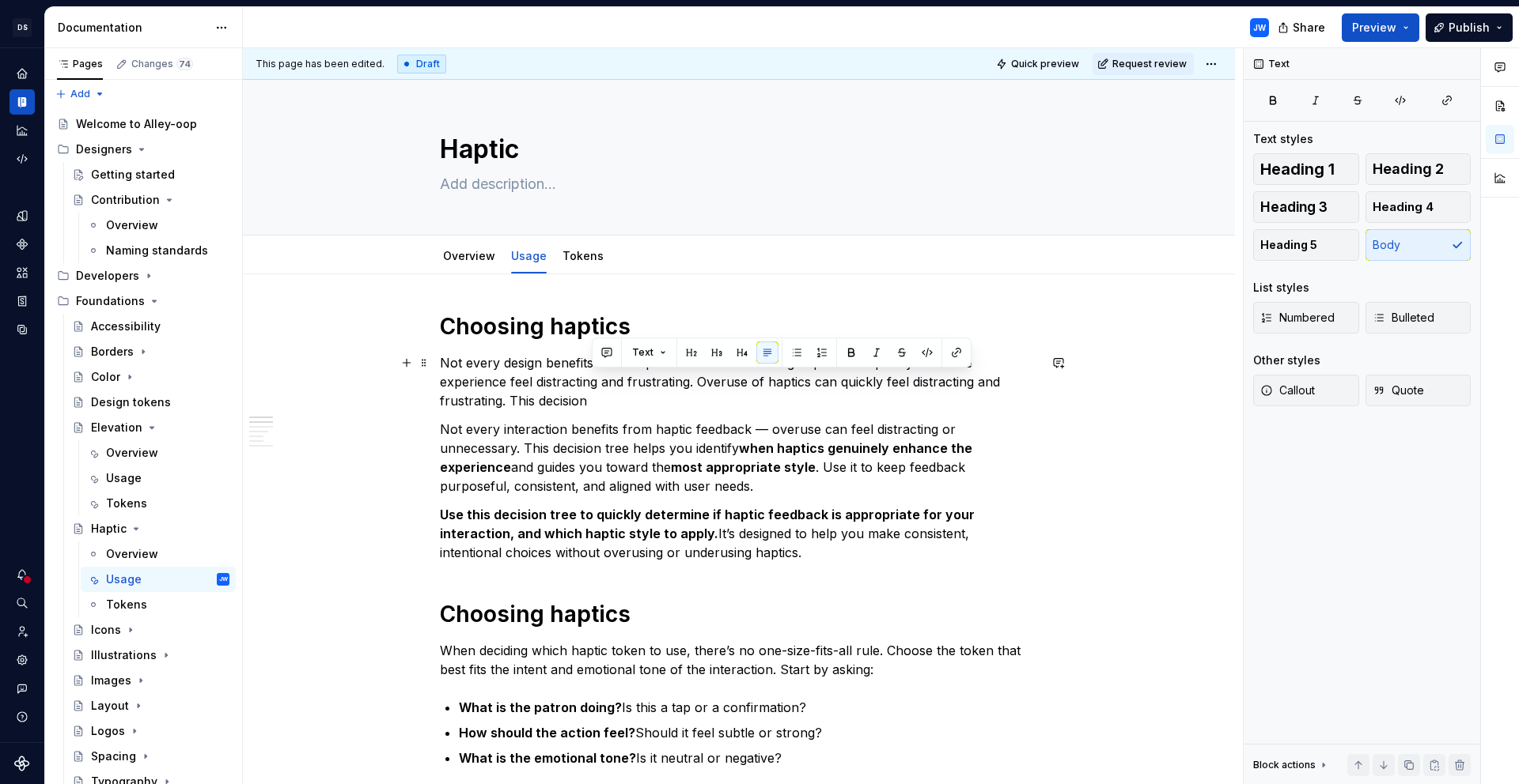
click at [734, 398] on p "Not every design benefits from haptic feedback. Overusing haptics can quickly m…" at bounding box center [739, 382] width 598 height 57
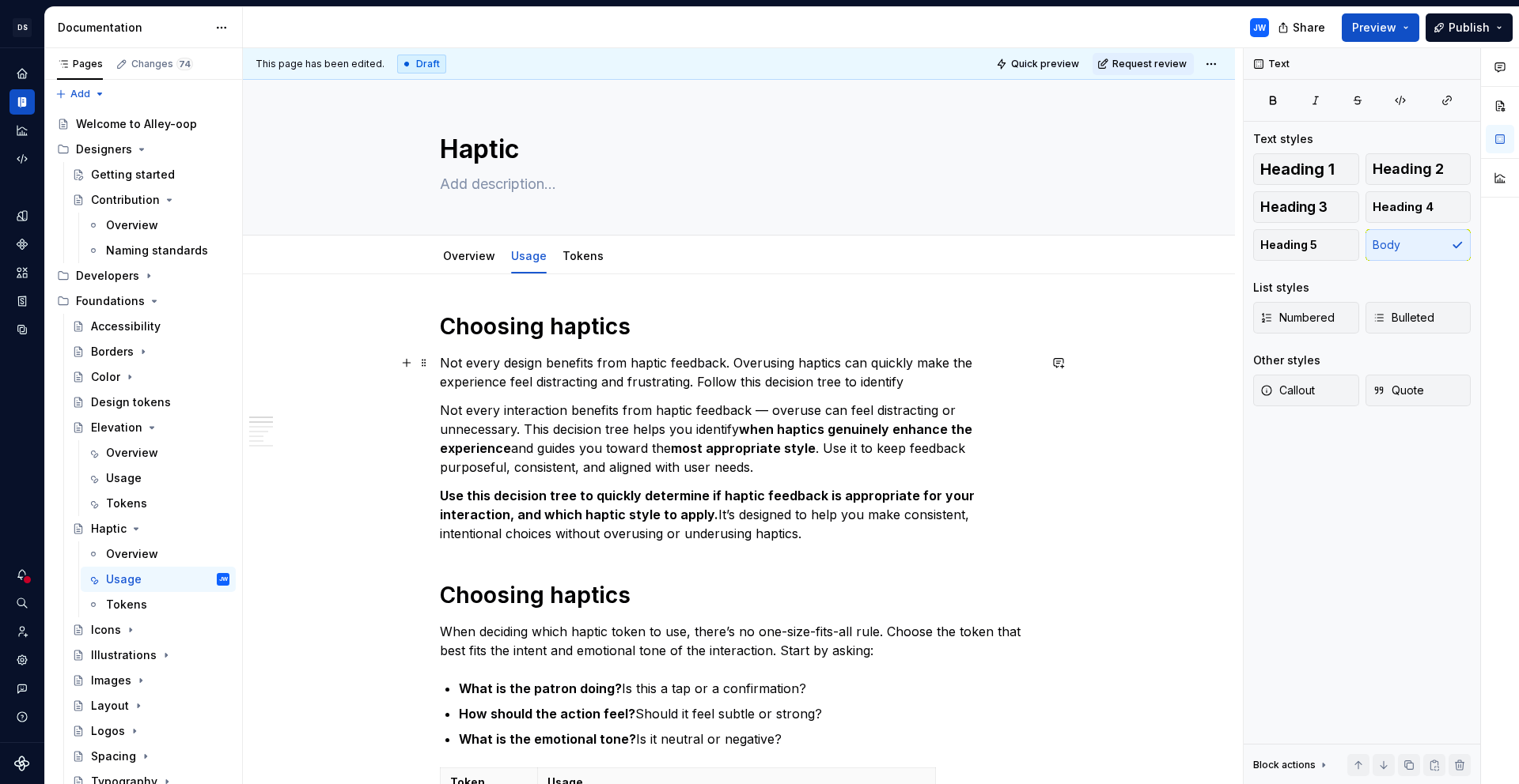
click at [887, 385] on p "Not every design benefits from haptic feedback. Overusing haptics can quickly m…" at bounding box center [739, 372] width 598 height 38
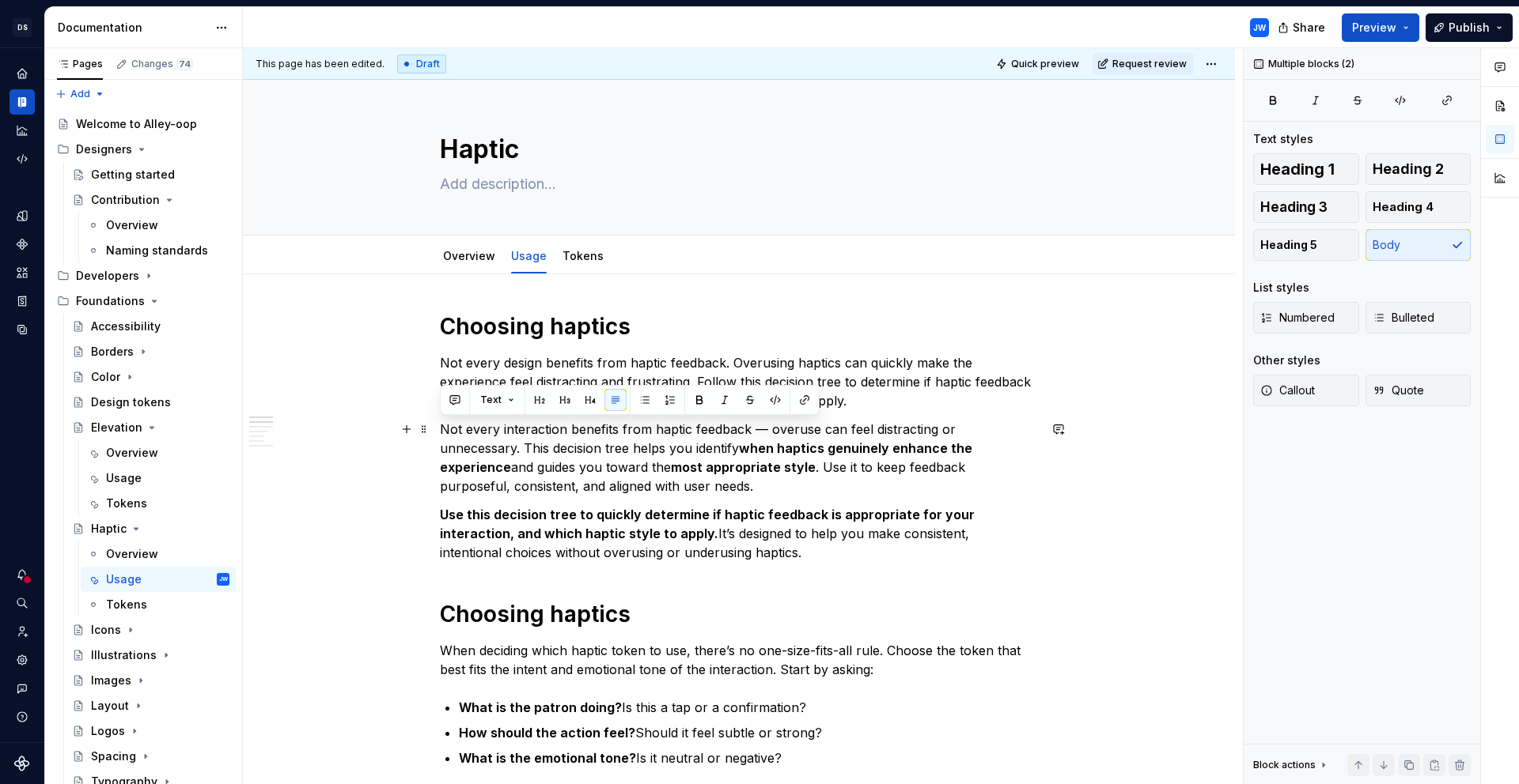
drag, startPoint x: 758, startPoint y: 554, endPoint x: 433, endPoint y: 431, distance: 347.5
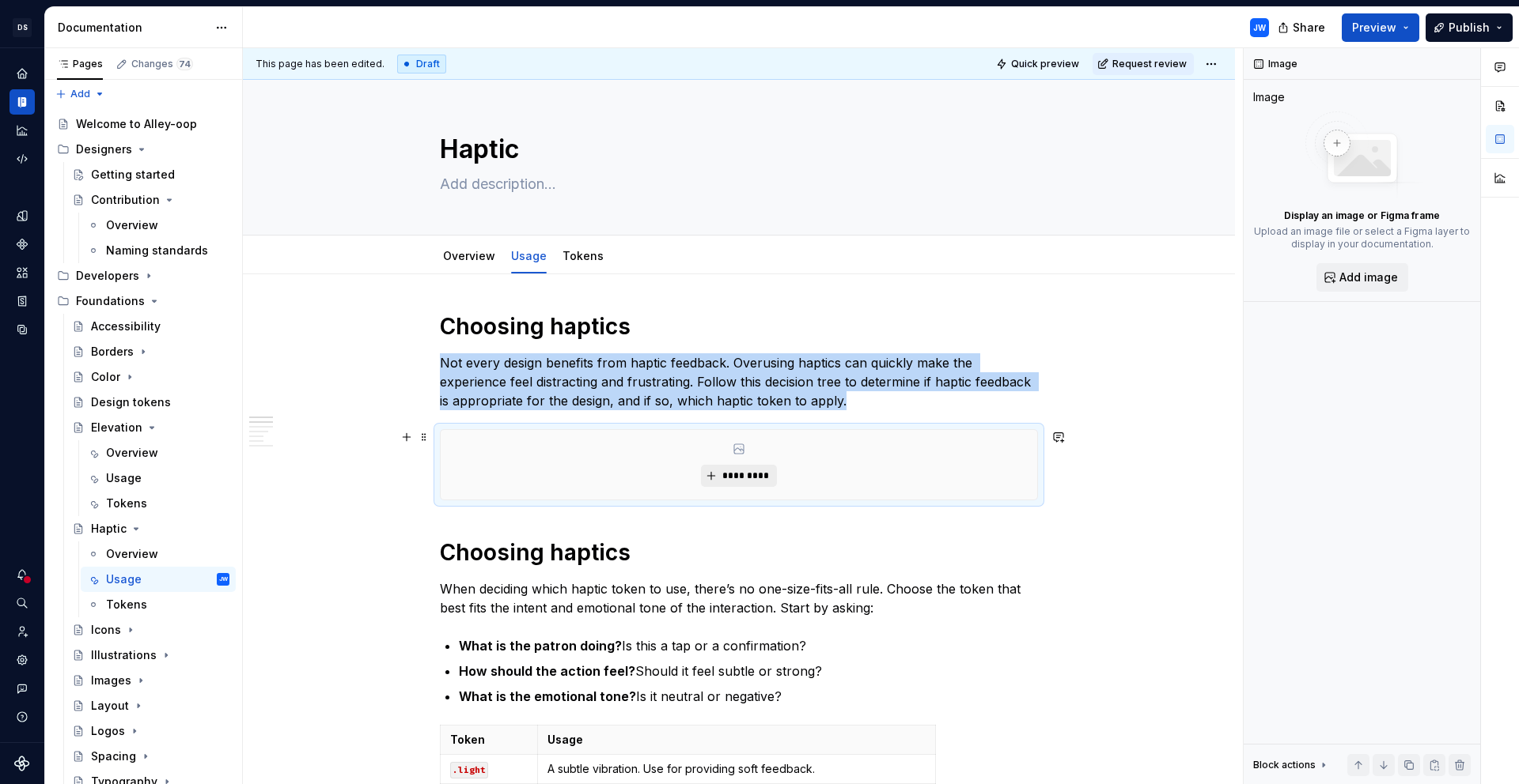
click at [718, 474] on button "*********" at bounding box center [739, 475] width 75 height 22
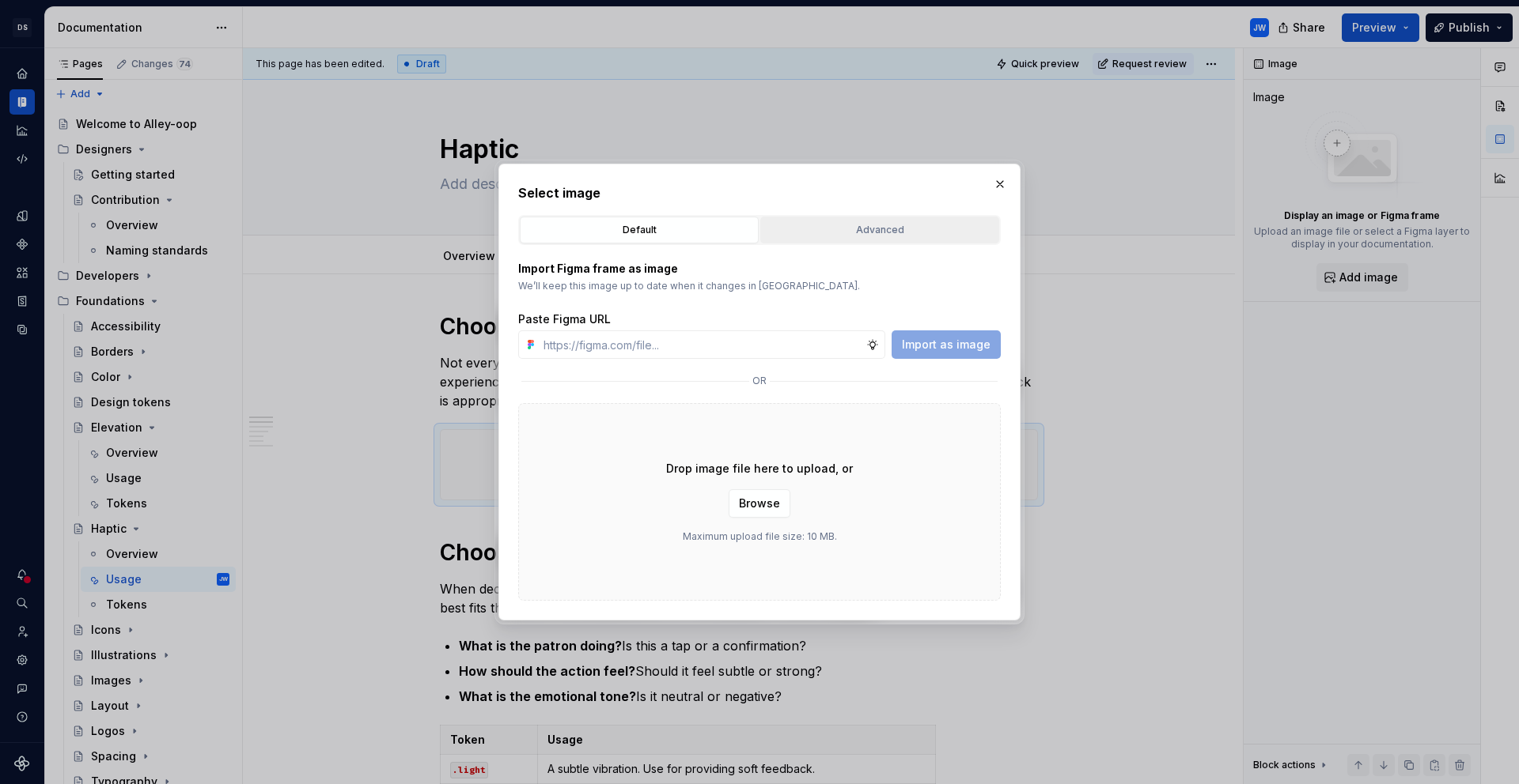
click at [828, 235] on div "Advanced" at bounding box center [879, 229] width 228 height 16
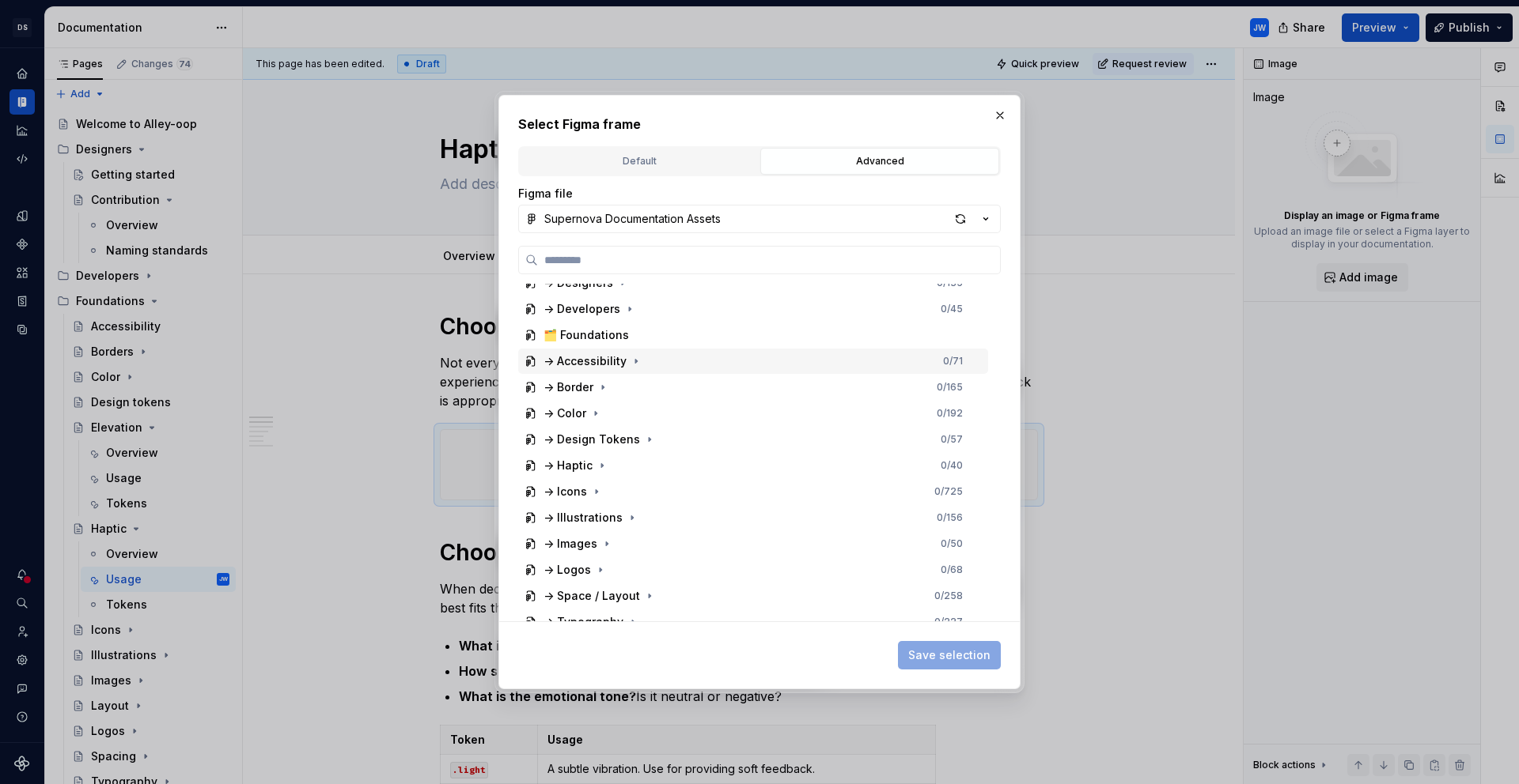
scroll to position [146, 0]
click at [597, 461] on icon "button" at bounding box center [601, 463] width 12 height 12
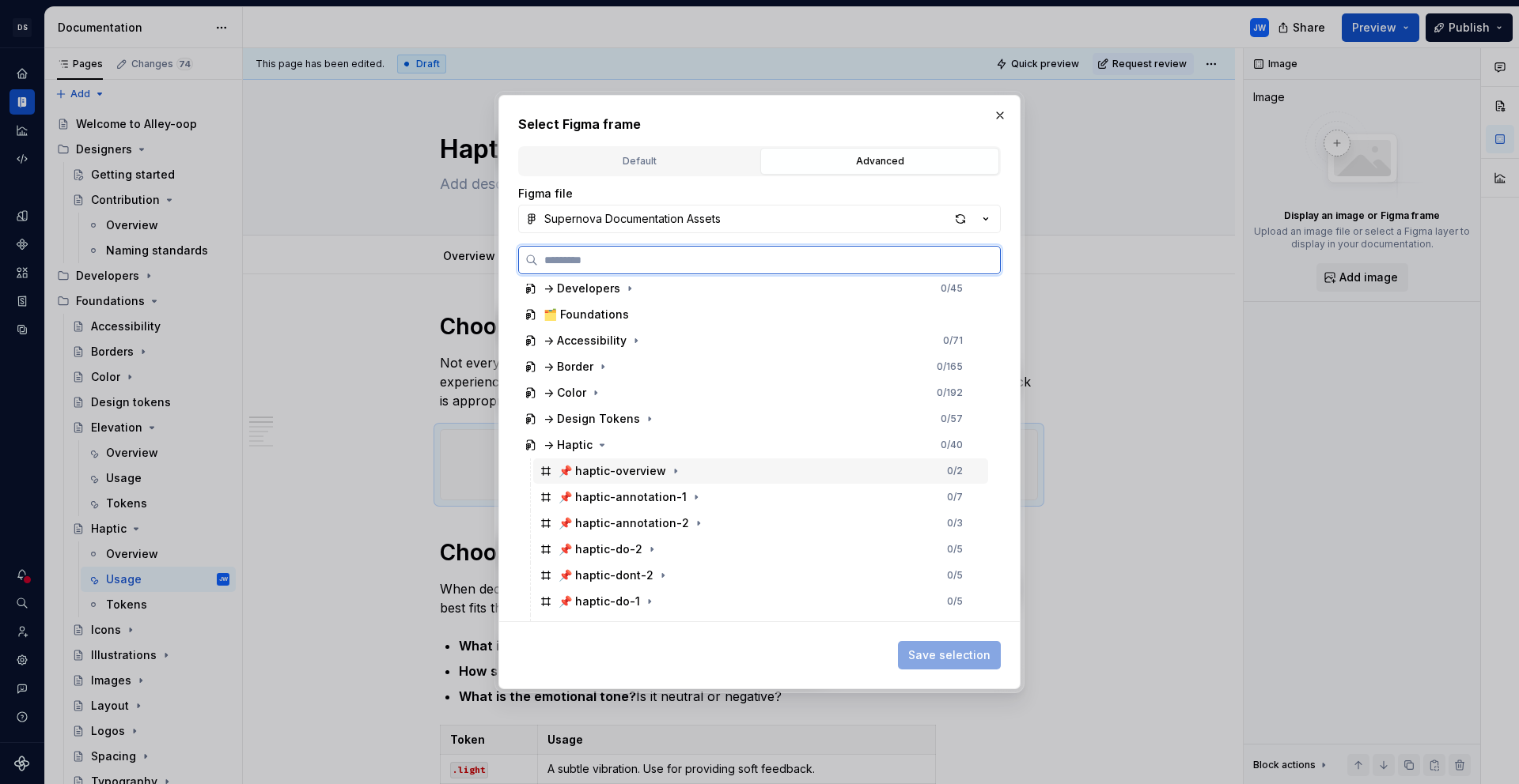
scroll to position [263, 0]
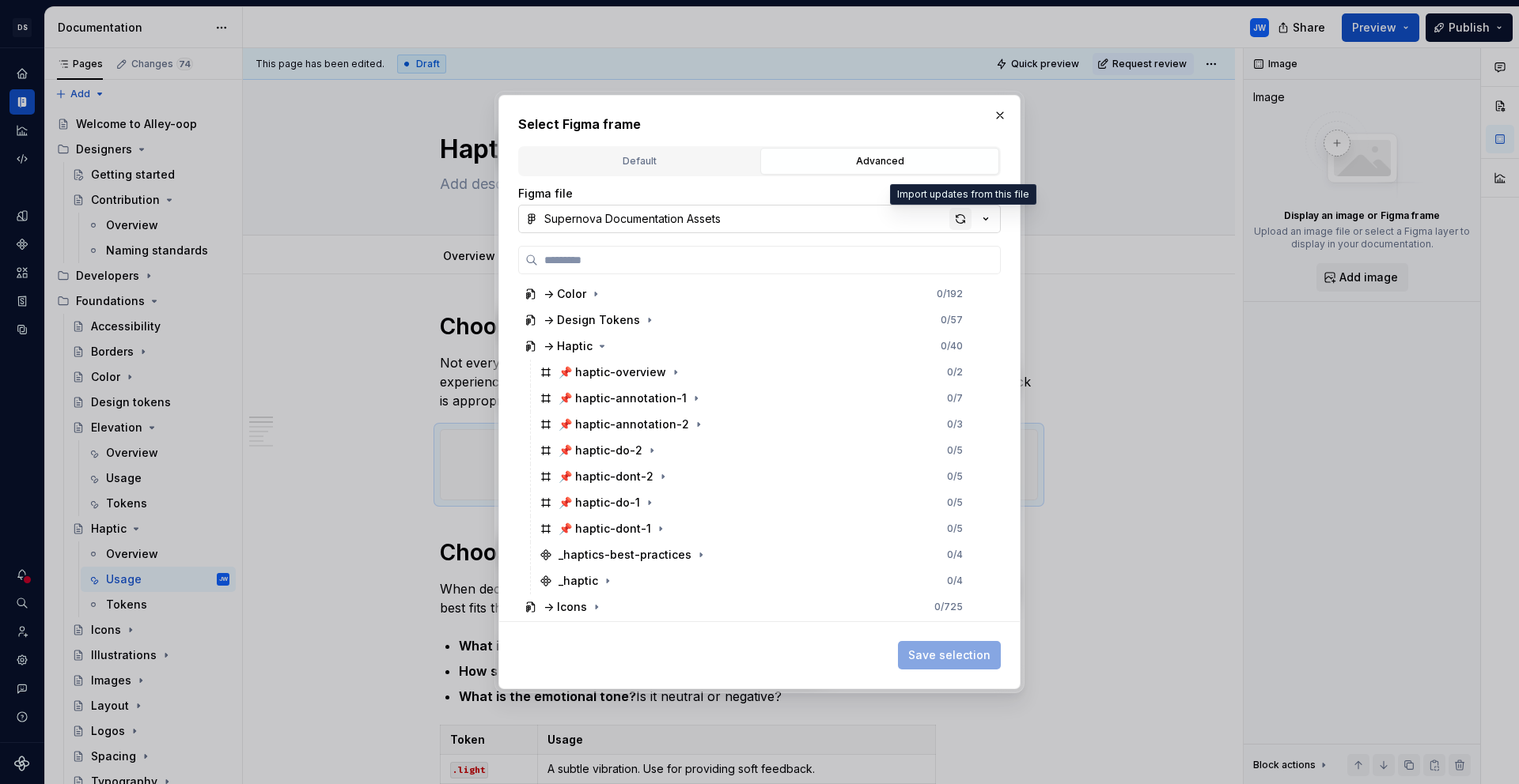
click at [952, 217] on div "button" at bounding box center [960, 219] width 22 height 22
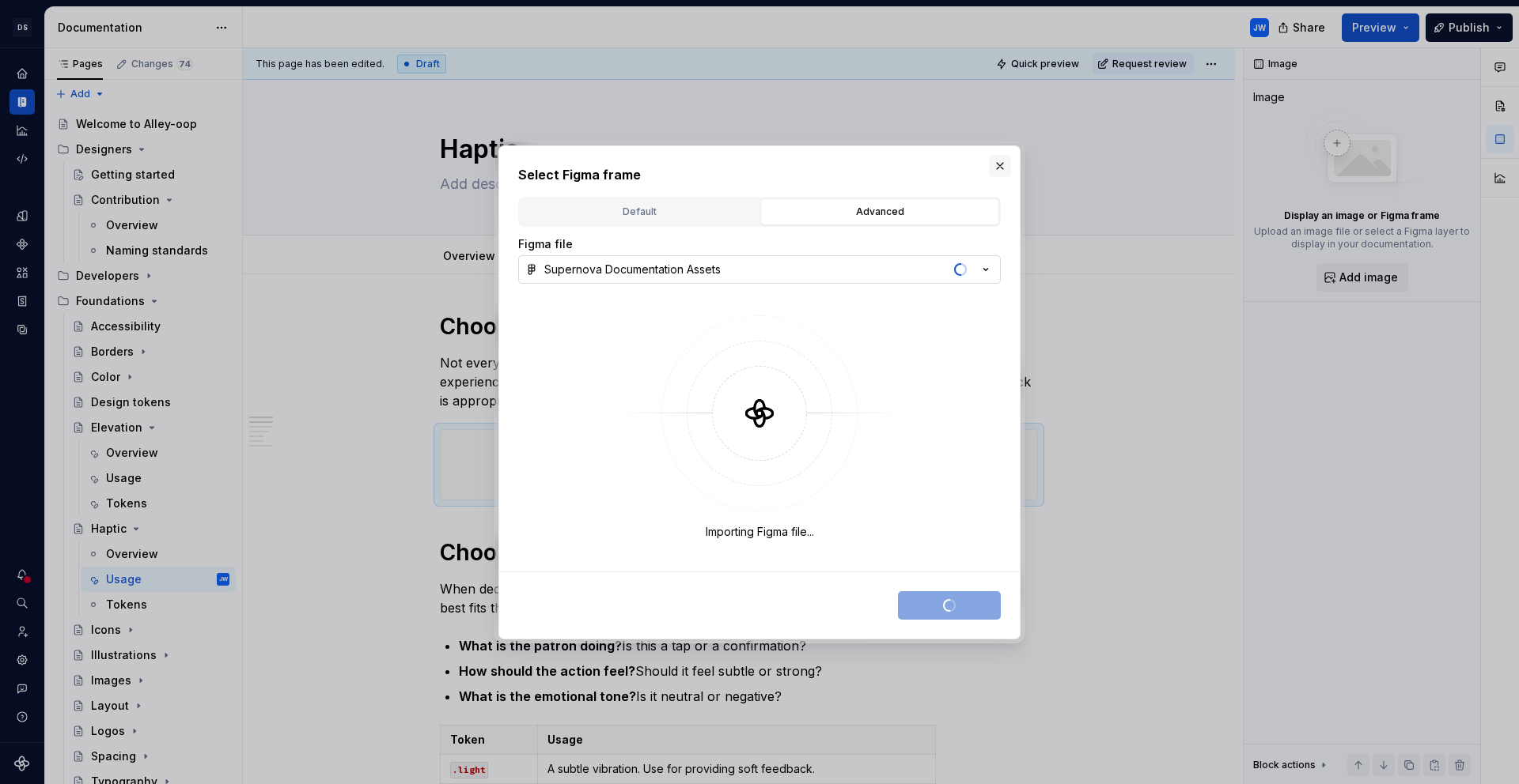
click at [1001, 169] on button "button" at bounding box center [999, 166] width 22 height 22
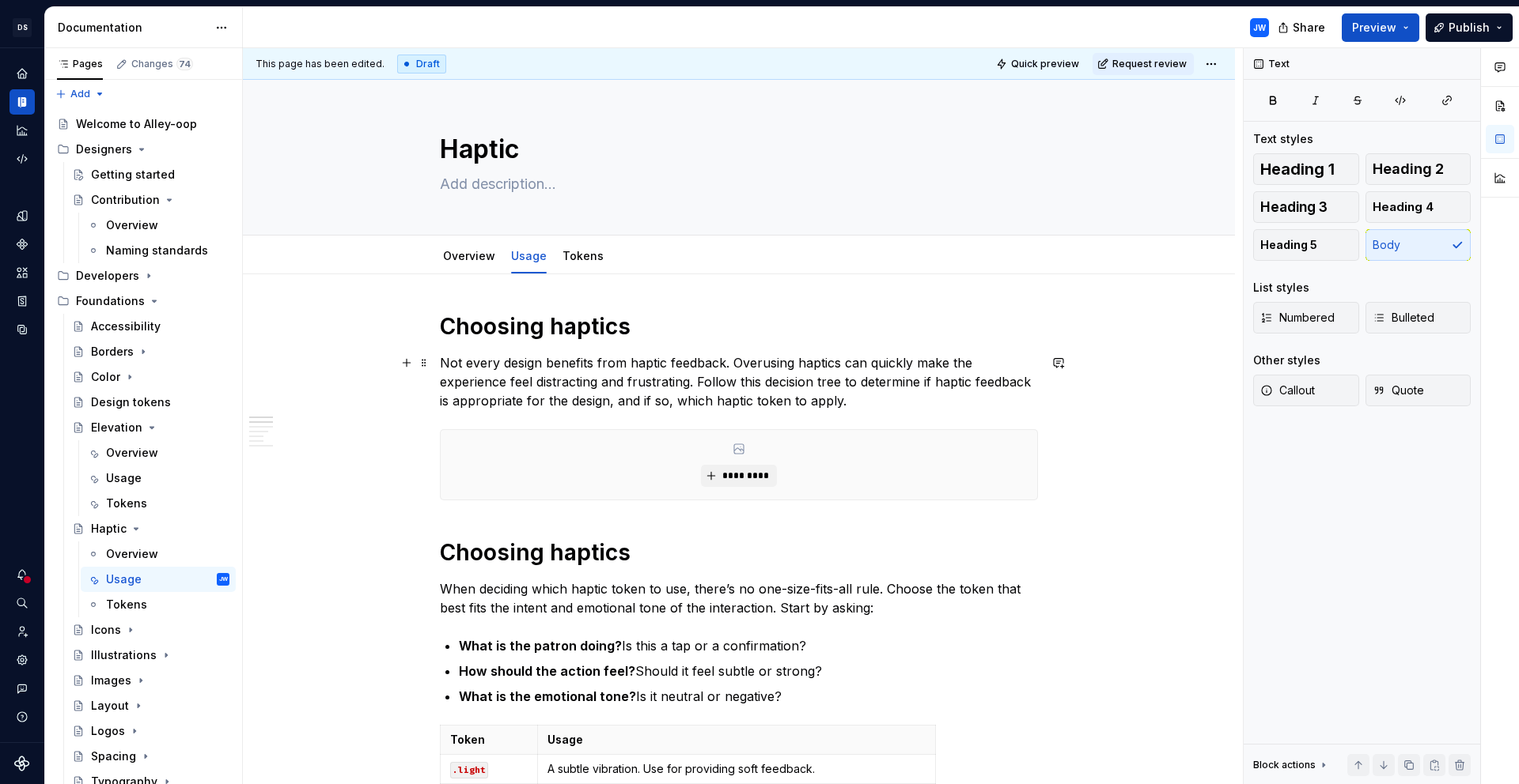
click at [978, 406] on p "Not every design benefits from haptic feedback. Overusing haptics can quickly m…" at bounding box center [739, 382] width 598 height 57
click at [519, 368] on p "Not every design benefits from haptic feedback. Overusing haptics can quickly m…" at bounding box center [739, 382] width 598 height 57
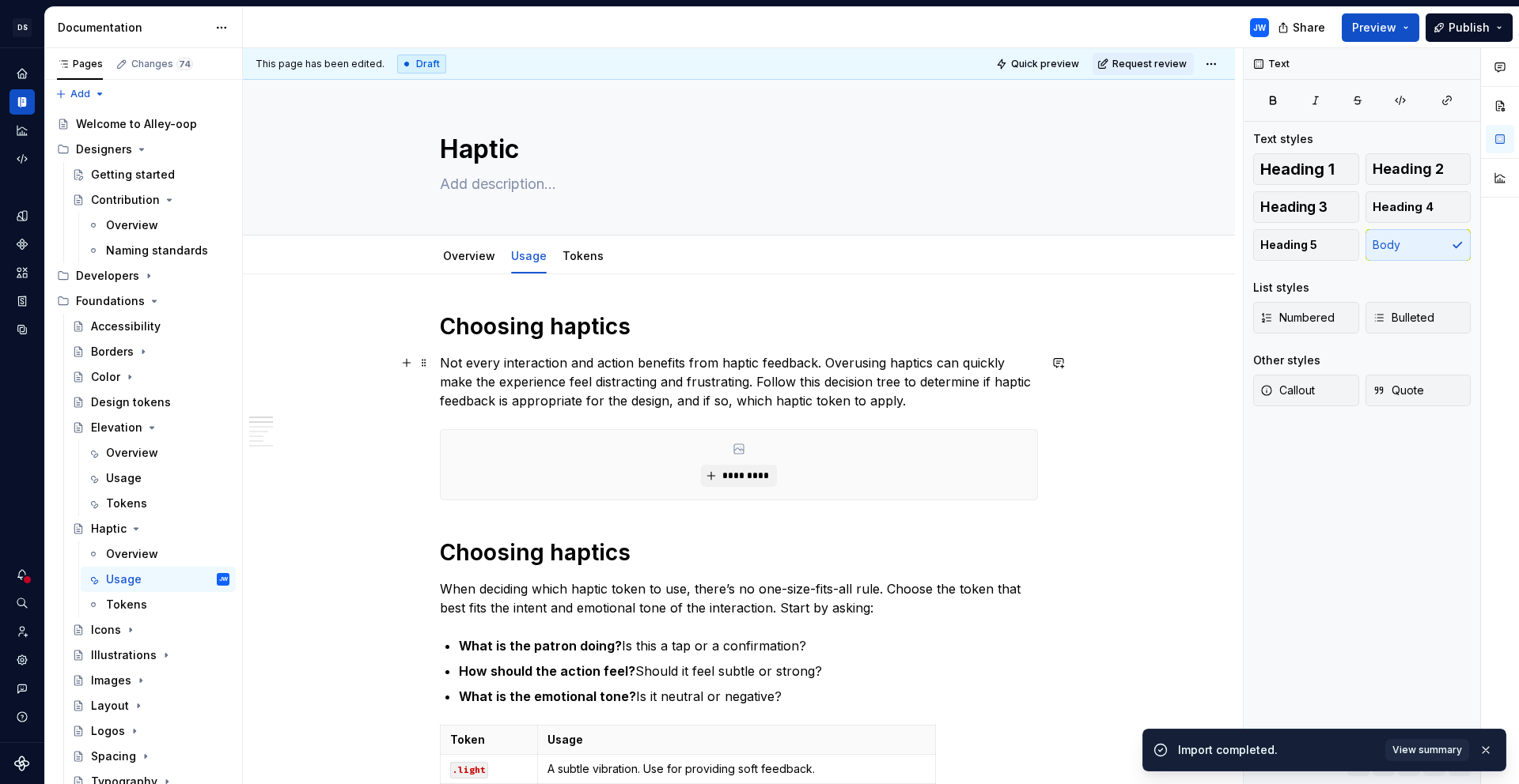
click at [681, 359] on p "Not every interaction and action benefits from haptic feedback. Overusing hapti…" at bounding box center [739, 382] width 598 height 57
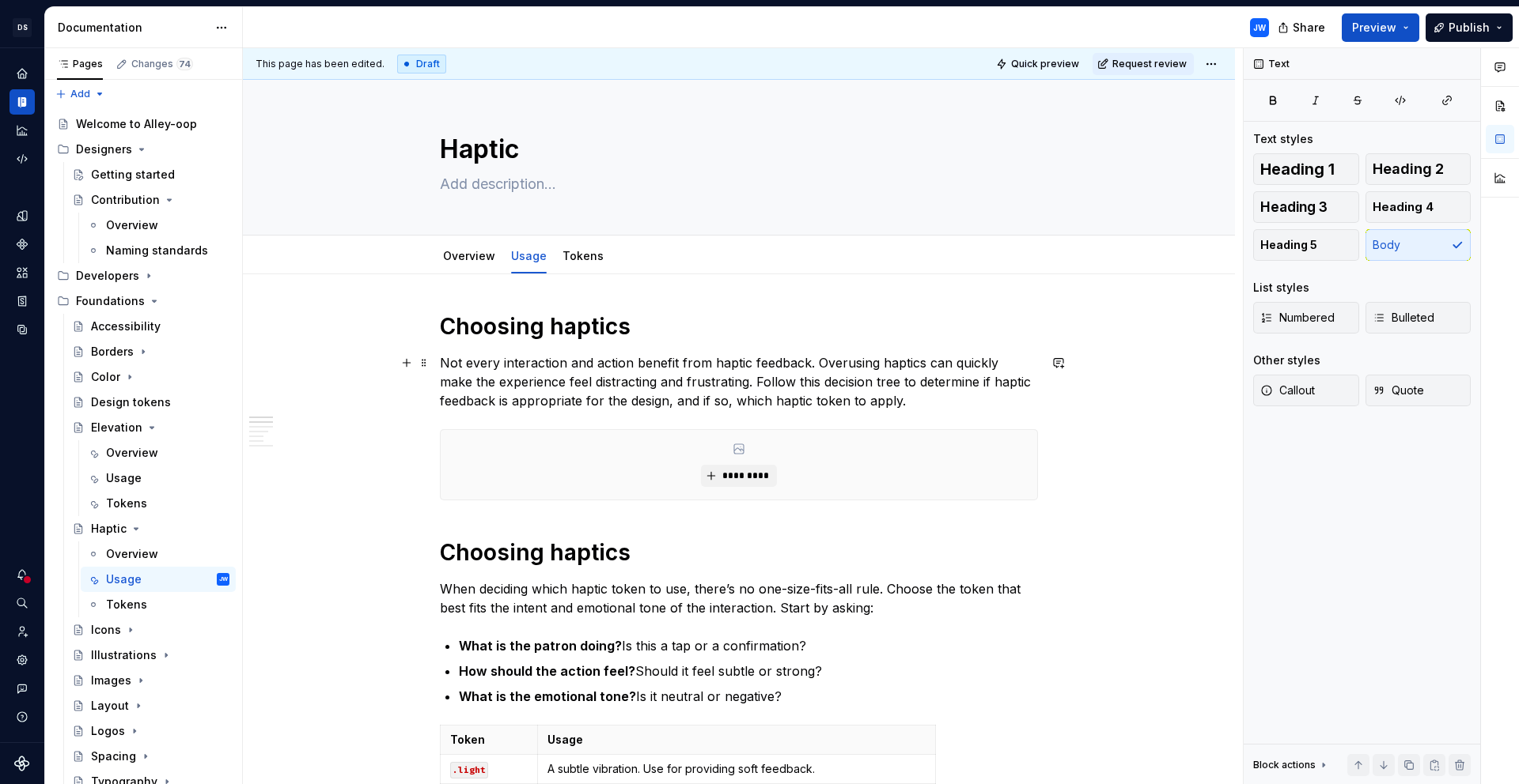
click at [950, 397] on p "Not every interaction and action benefit from haptic feedback. Overusing haptic…" at bounding box center [739, 382] width 598 height 57
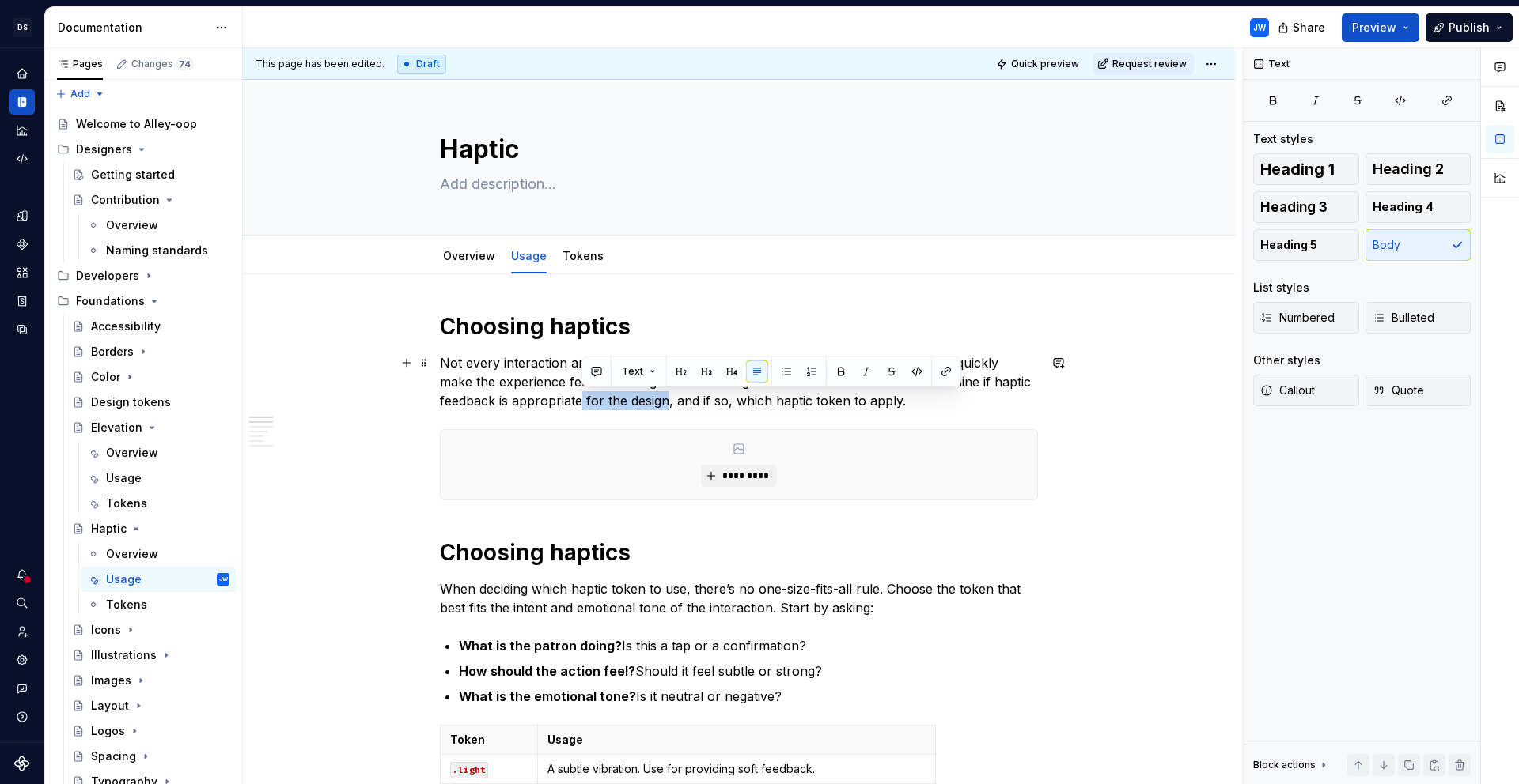
drag, startPoint x: 582, startPoint y: 401, endPoint x: 669, endPoint y: 401, distance: 87.0
click at [669, 401] on p "Not every interaction and action benefit from haptic feedback. Overusing haptic…" at bounding box center [739, 382] width 598 height 57
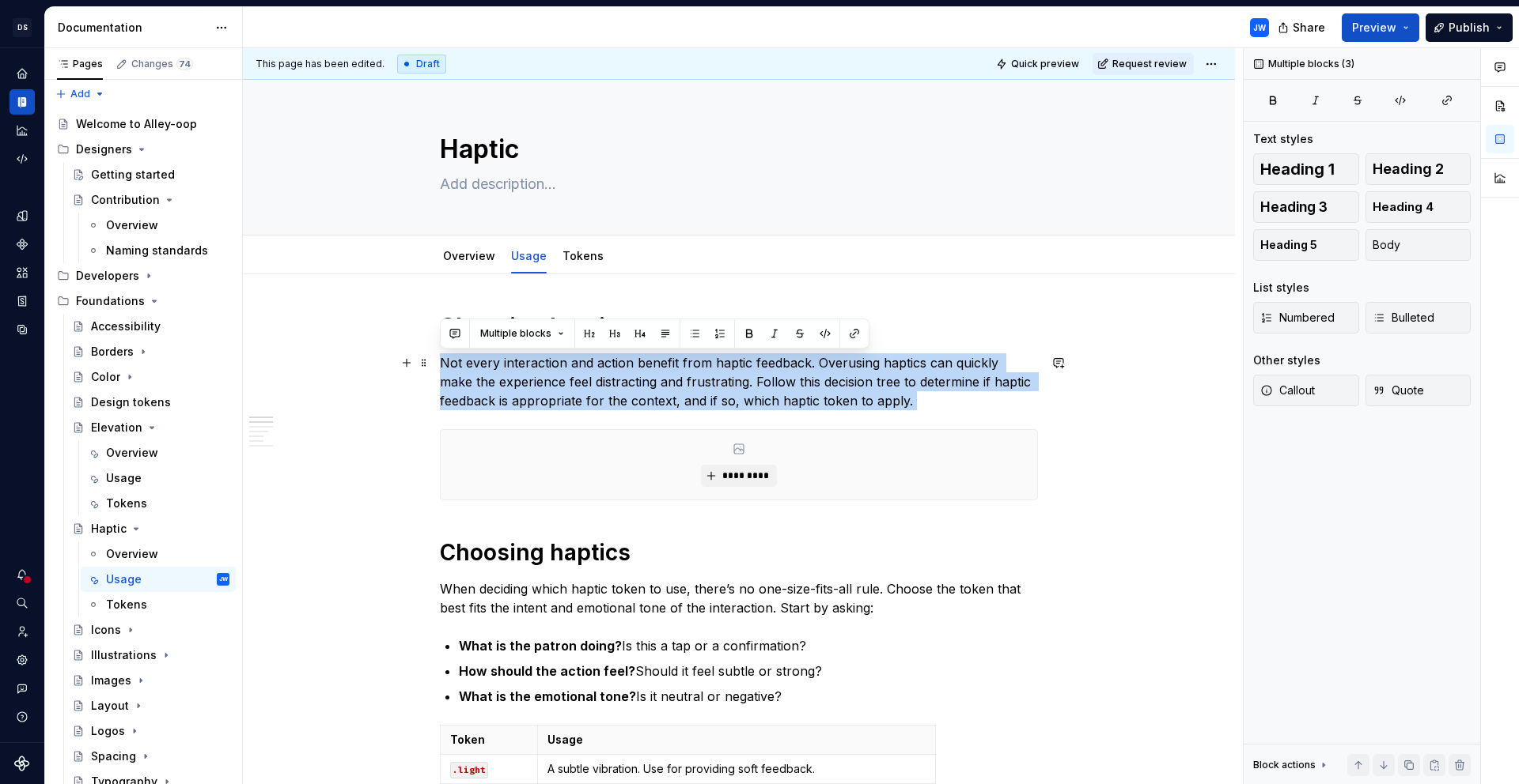
drag, startPoint x: 945, startPoint y: 410, endPoint x: 390, endPoint y: 359, distance: 557.3
copy div "Not every interaction and action benefit from haptic feedback. Overusing haptic…"
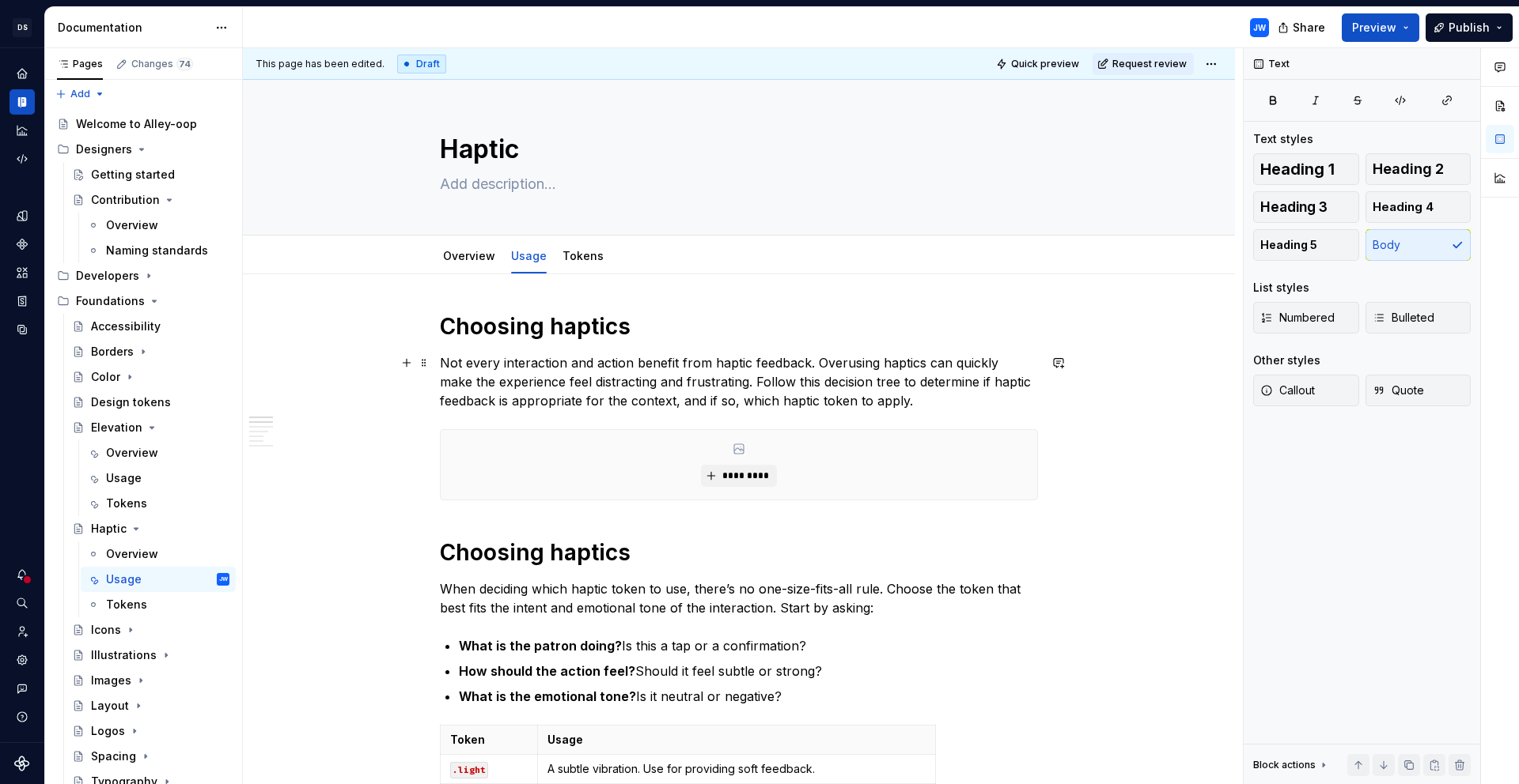
click at [927, 393] on p "Not every interaction and action benefit from haptic feedback. Overusing haptic…" at bounding box center [739, 382] width 598 height 57
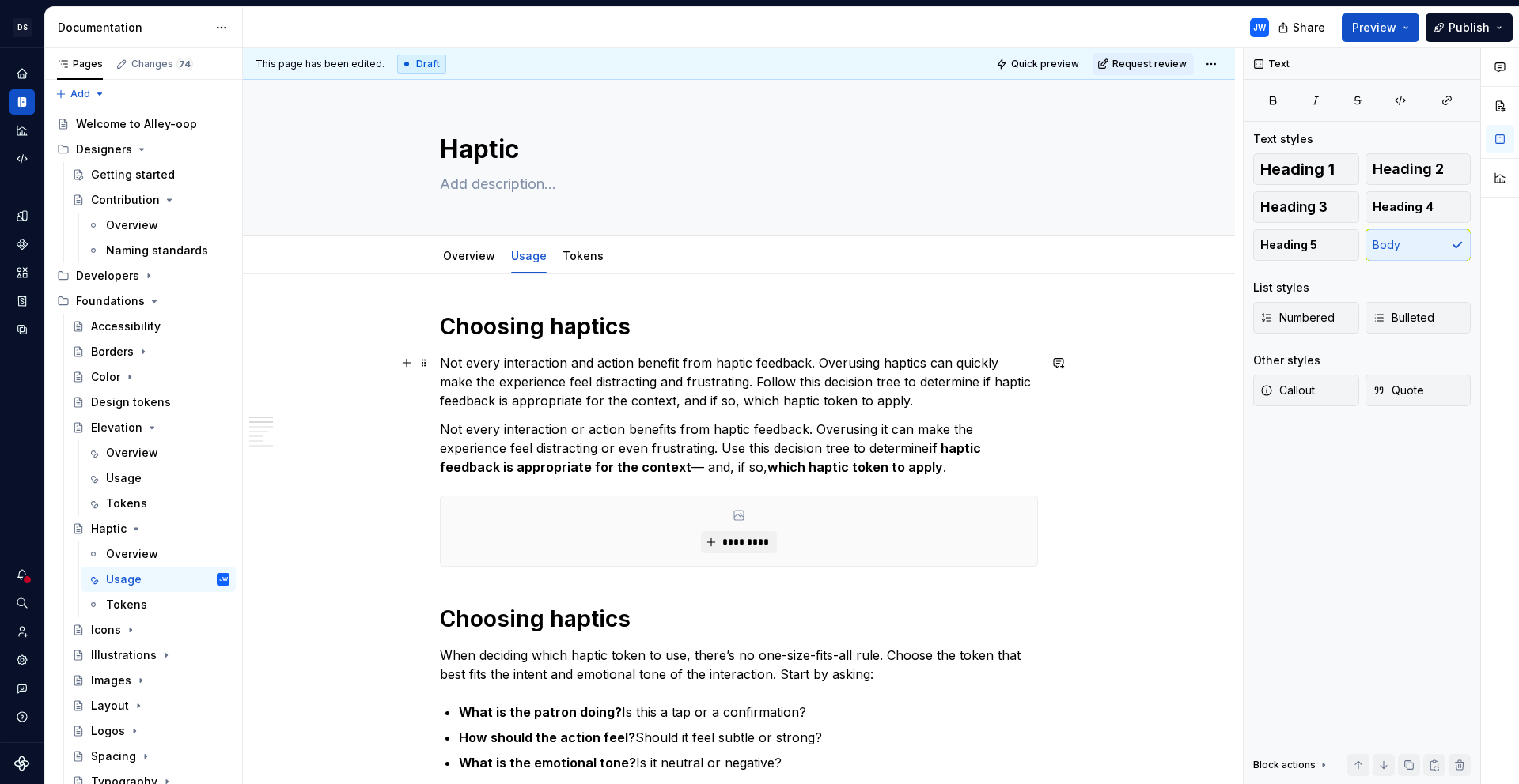
click at [890, 358] on p "Not every interaction and action benefit from haptic feedback. Overusing haptic…" at bounding box center [739, 382] width 598 height 57
click at [945, 368] on p "Not every interaction and action benefit from haptic feedback. Overusing it can…" at bounding box center [739, 382] width 598 height 57
click at [944, 368] on p "Not every interaction and action benefit from haptic feedback. Overusing it can…" at bounding box center [739, 382] width 598 height 57
click at [613, 383] on p "Not every interaction and action benefit from haptic feedback. Overusing it can…" at bounding box center [739, 382] width 598 height 57
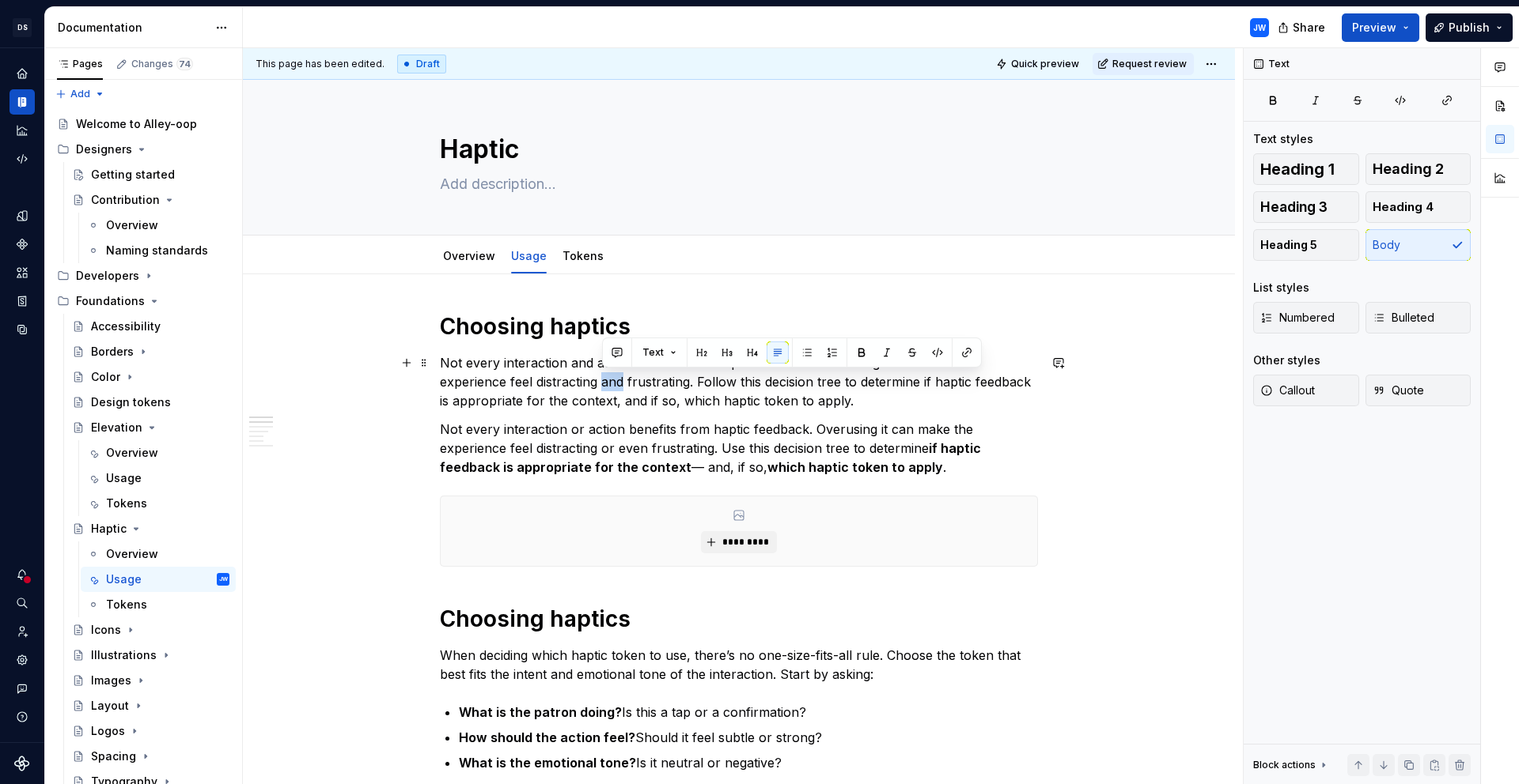
click at [613, 383] on p "Not every interaction and action benefit from haptic feedback. Overusing it can…" at bounding box center [739, 382] width 598 height 57
click at [738, 392] on p "Not every interaction and action benefit from haptic feedback. Overusing it can…" at bounding box center [739, 382] width 598 height 57
click at [738, 382] on div "Text" at bounding box center [927, 372] width 380 height 30
click at [719, 381] on p "Not every interaction and action benefit from haptic feedback. Overusing it can…" at bounding box center [739, 382] width 598 height 57
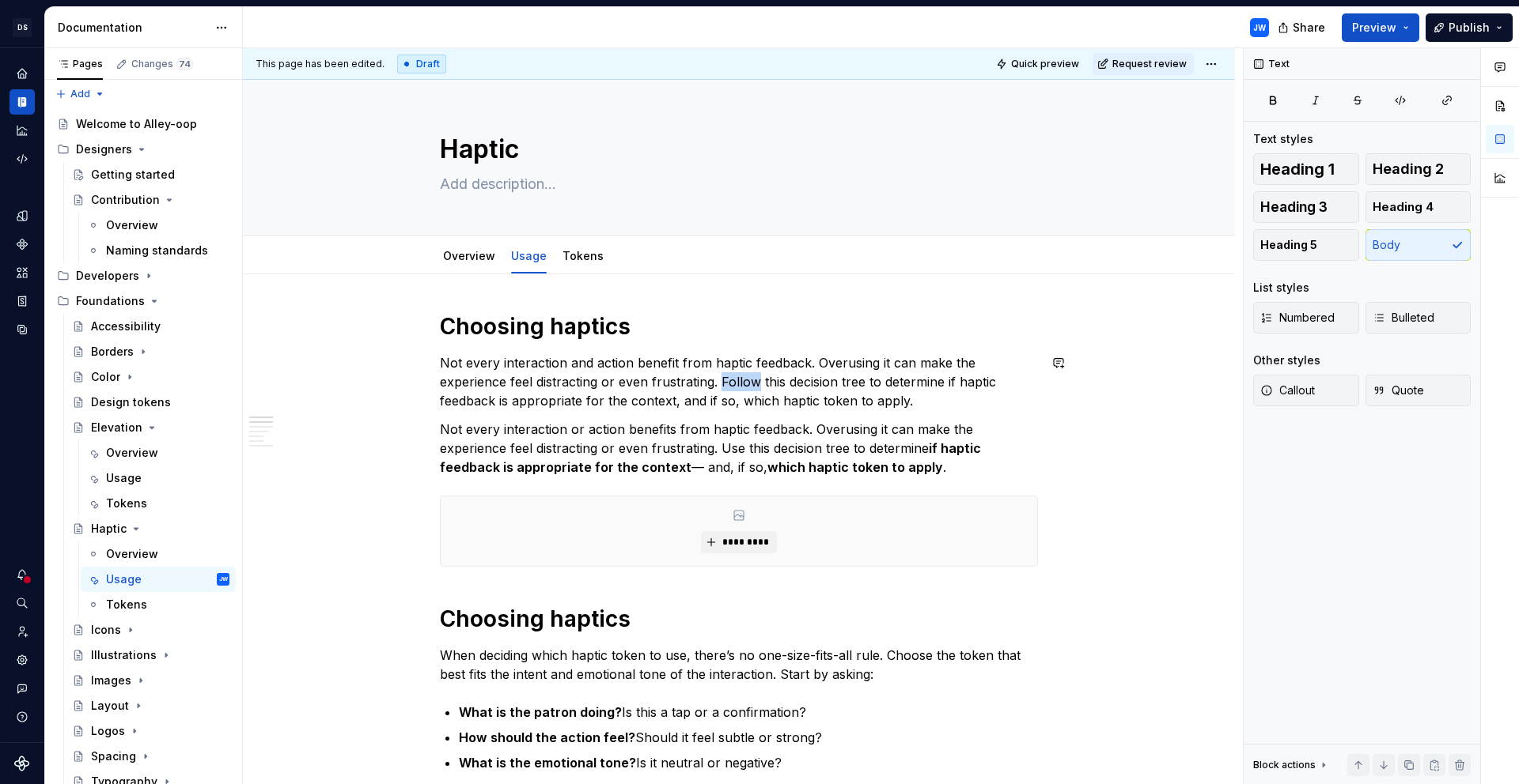
click at [719, 381] on p "Not every interaction and action benefit from haptic feedback. Overusing it can…" at bounding box center [739, 382] width 598 height 57
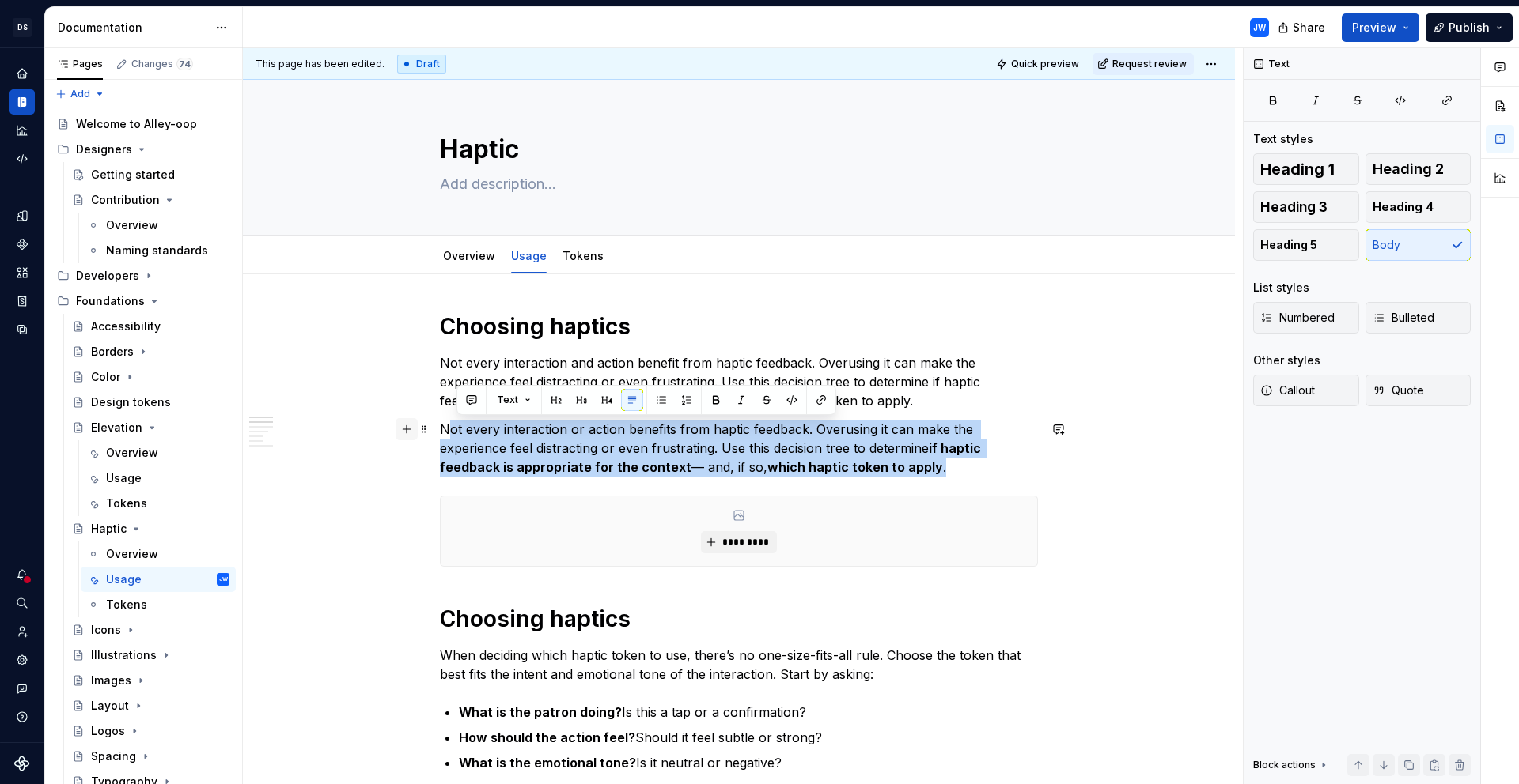
drag, startPoint x: 970, startPoint y: 472, endPoint x: 410, endPoint y: 434, distance: 561.3
click at [445, 430] on p "Not every interaction or action benefits from haptic feedback. Overusing it can…" at bounding box center [739, 448] width 598 height 57
drag, startPoint x: 440, startPoint y: 427, endPoint x: 997, endPoint y: 459, distance: 557.9
click at [996, 459] on p "Not every interaction or action benefits from haptic feedback. Overusing it can…" at bounding box center [739, 448] width 598 height 57
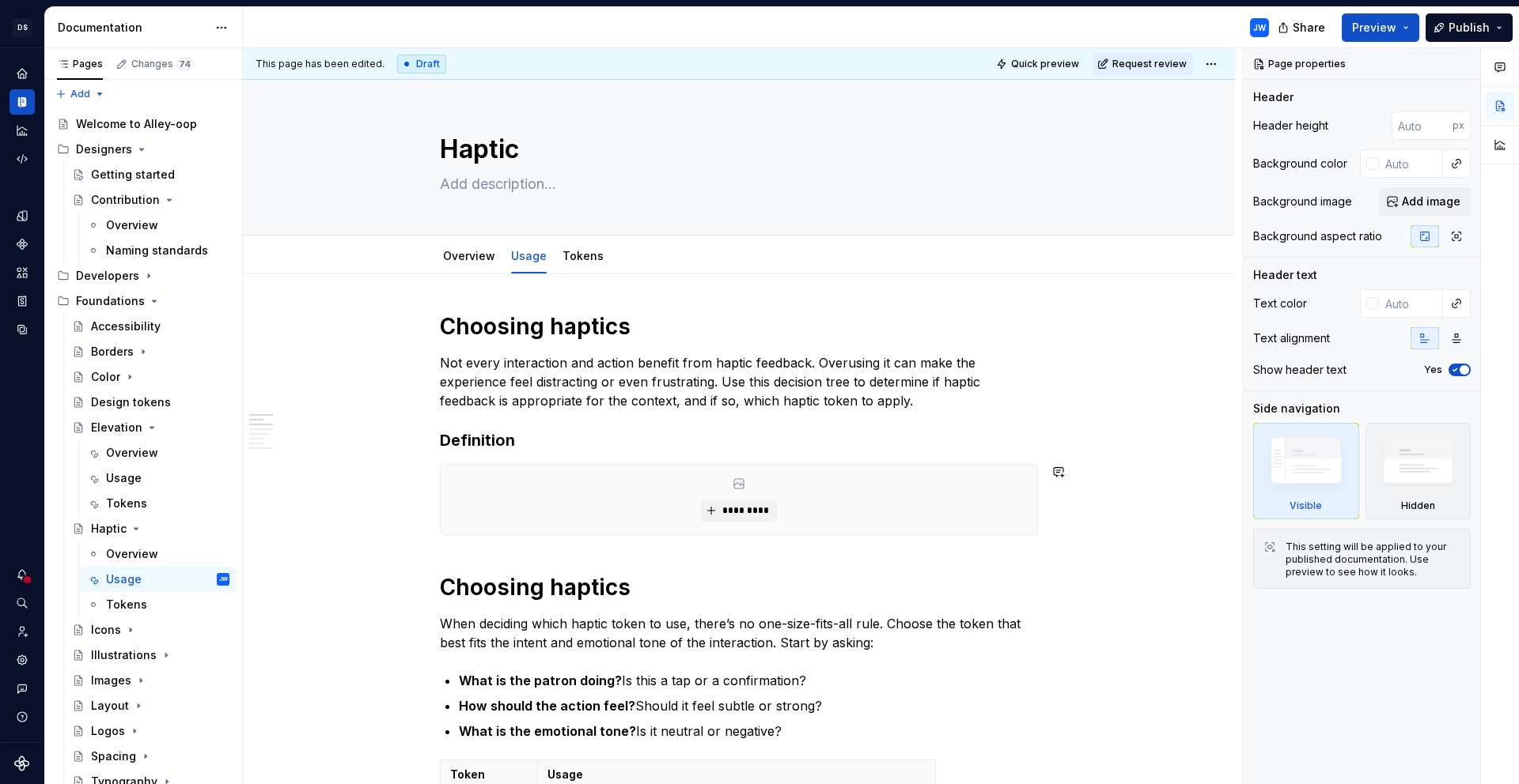
type textarea "*"
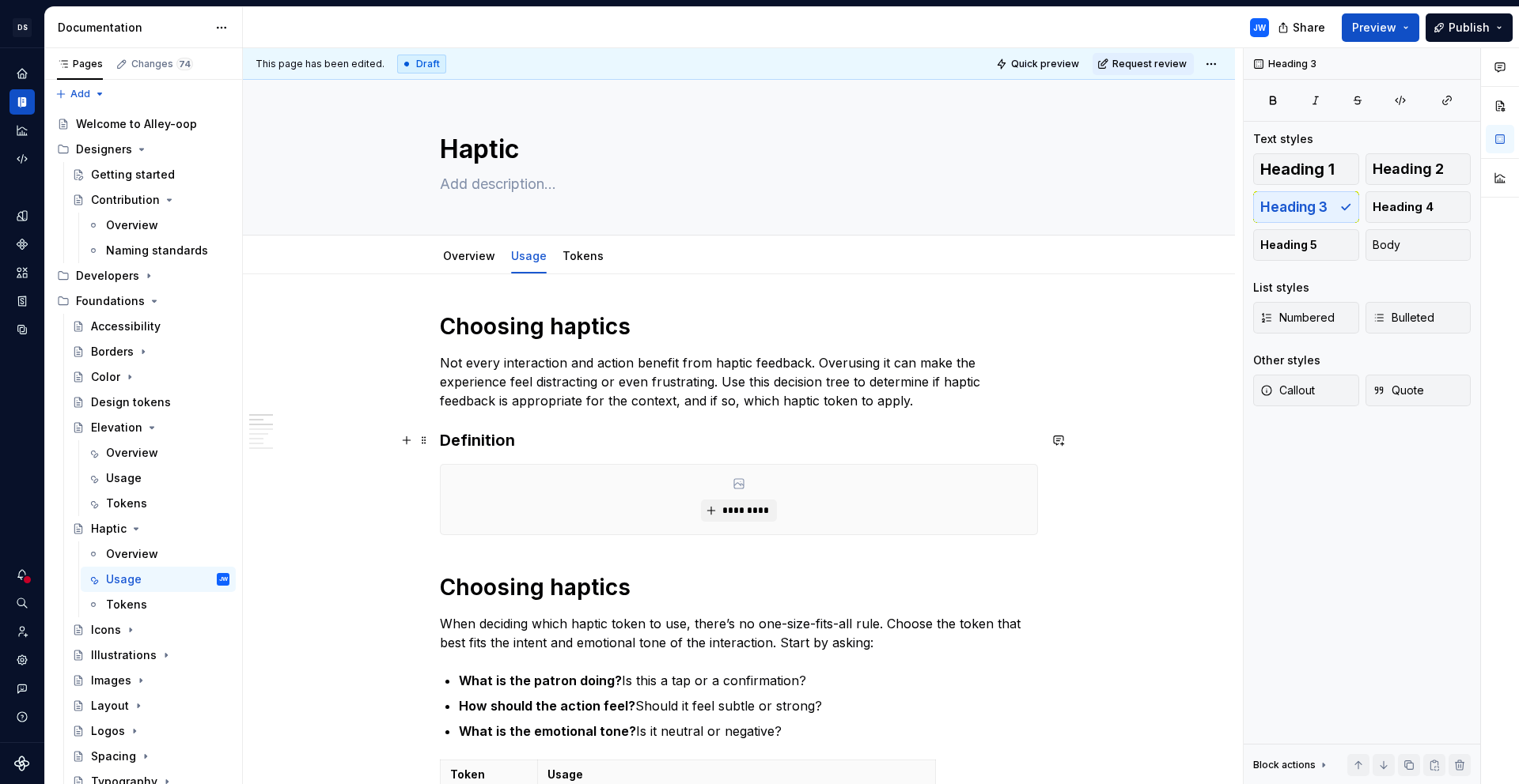
click at [804, 438] on h3 "Definition" at bounding box center [739, 440] width 598 height 22
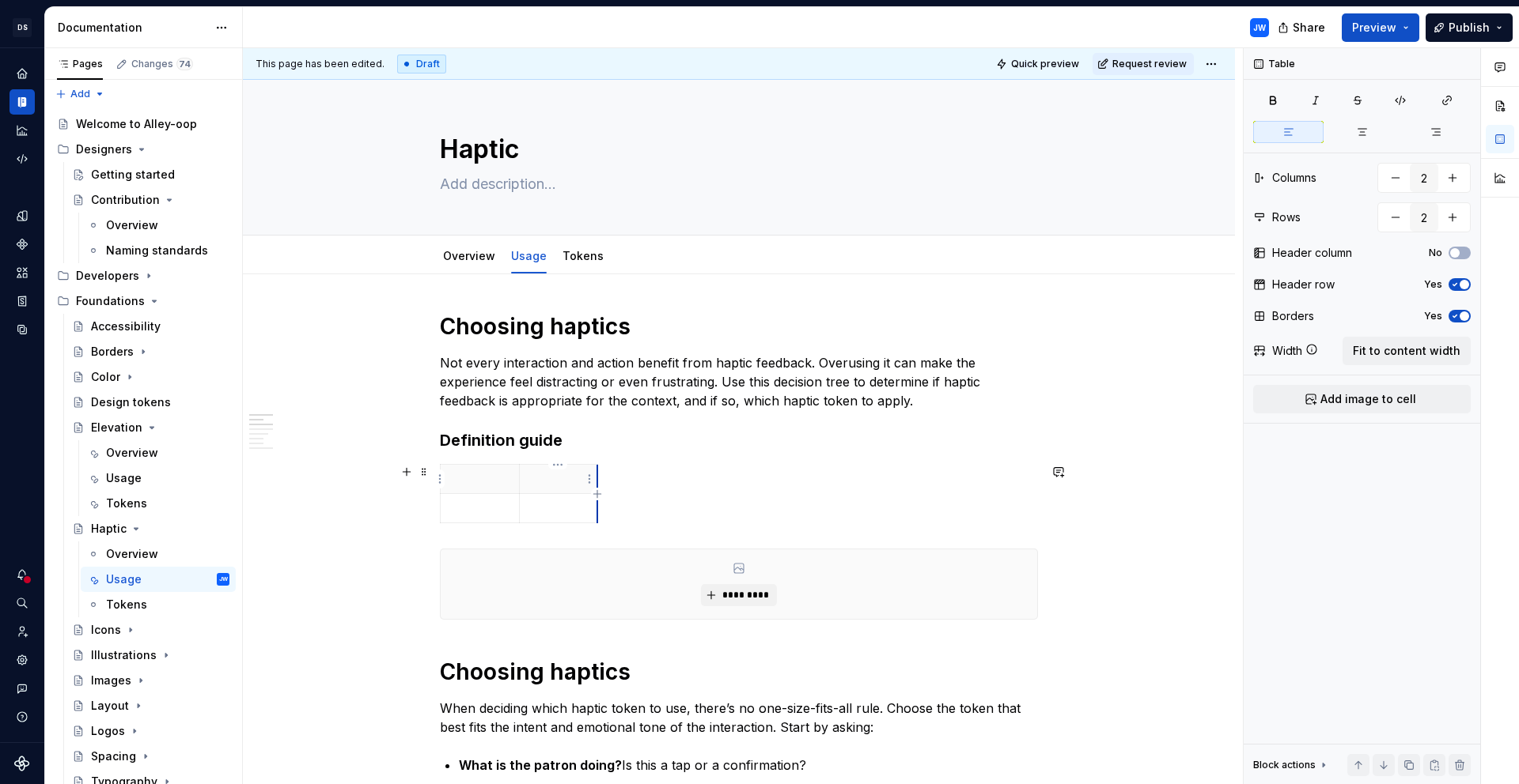
click at [594, 481] on th at bounding box center [558, 479] width 79 height 29
click at [597, 488] on icon "button" at bounding box center [596, 493] width 12 height 12
type input "3"
click at [557, 479] on p at bounding box center [559, 479] width 60 height 16
click at [1386, 341] on button "Fit to content width" at bounding box center [1406, 350] width 128 height 29
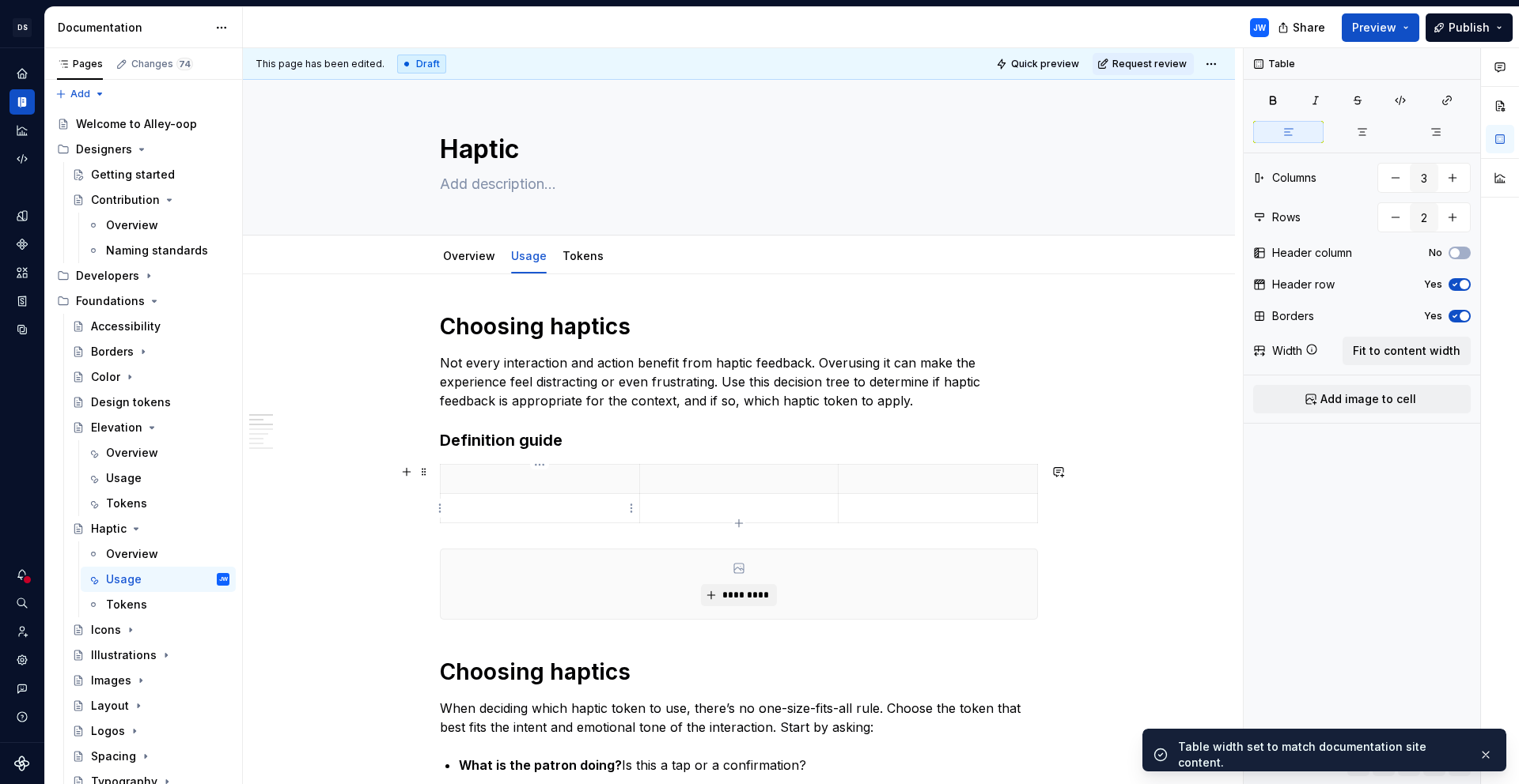
click at [524, 494] on td at bounding box center [540, 509] width 199 height 29
click at [527, 483] on p at bounding box center [540, 479] width 180 height 16
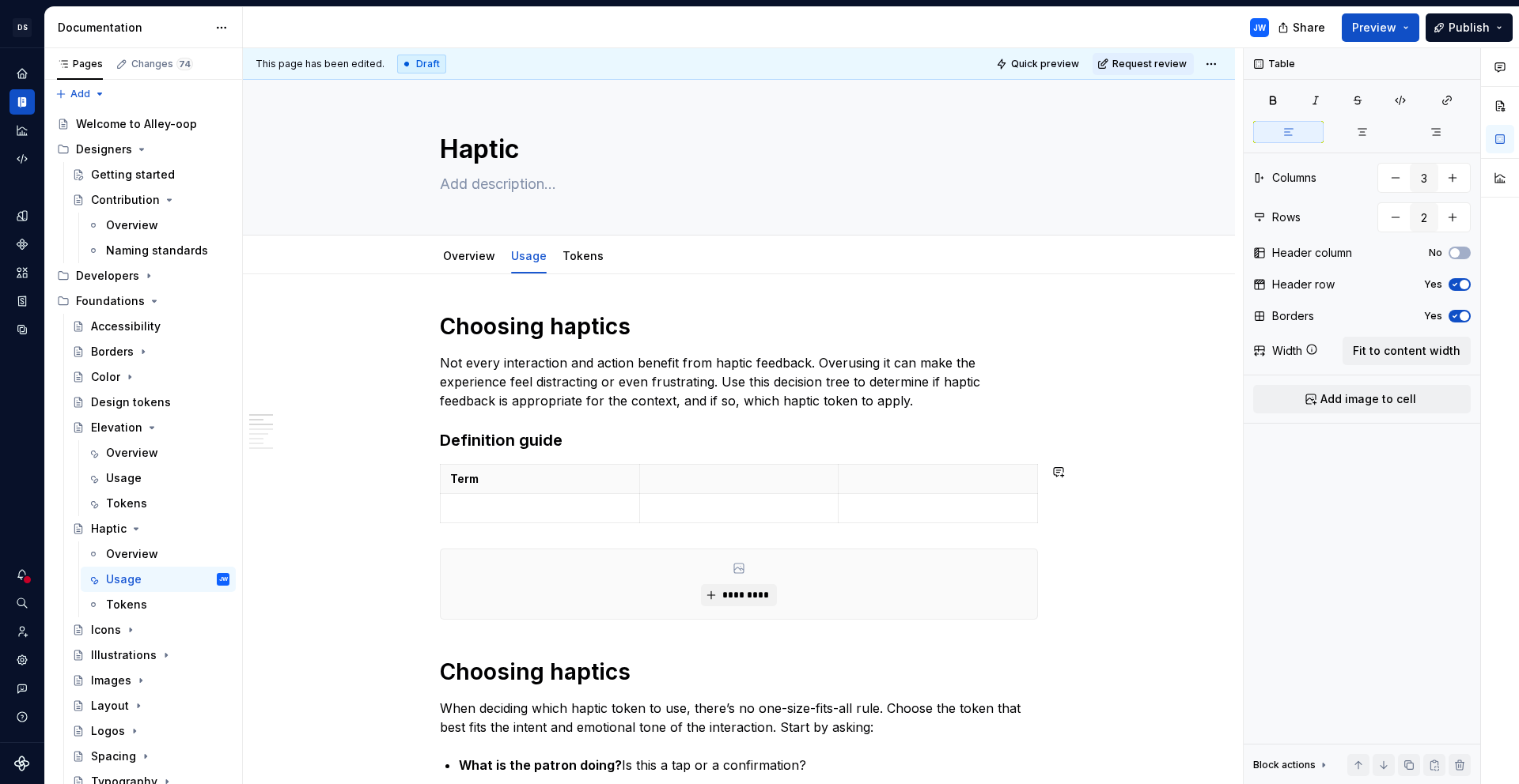
type textarea "*"
click at [529, 506] on p at bounding box center [540, 508] width 180 height 16
click at [1459, 214] on button "button" at bounding box center [1452, 217] width 29 height 29
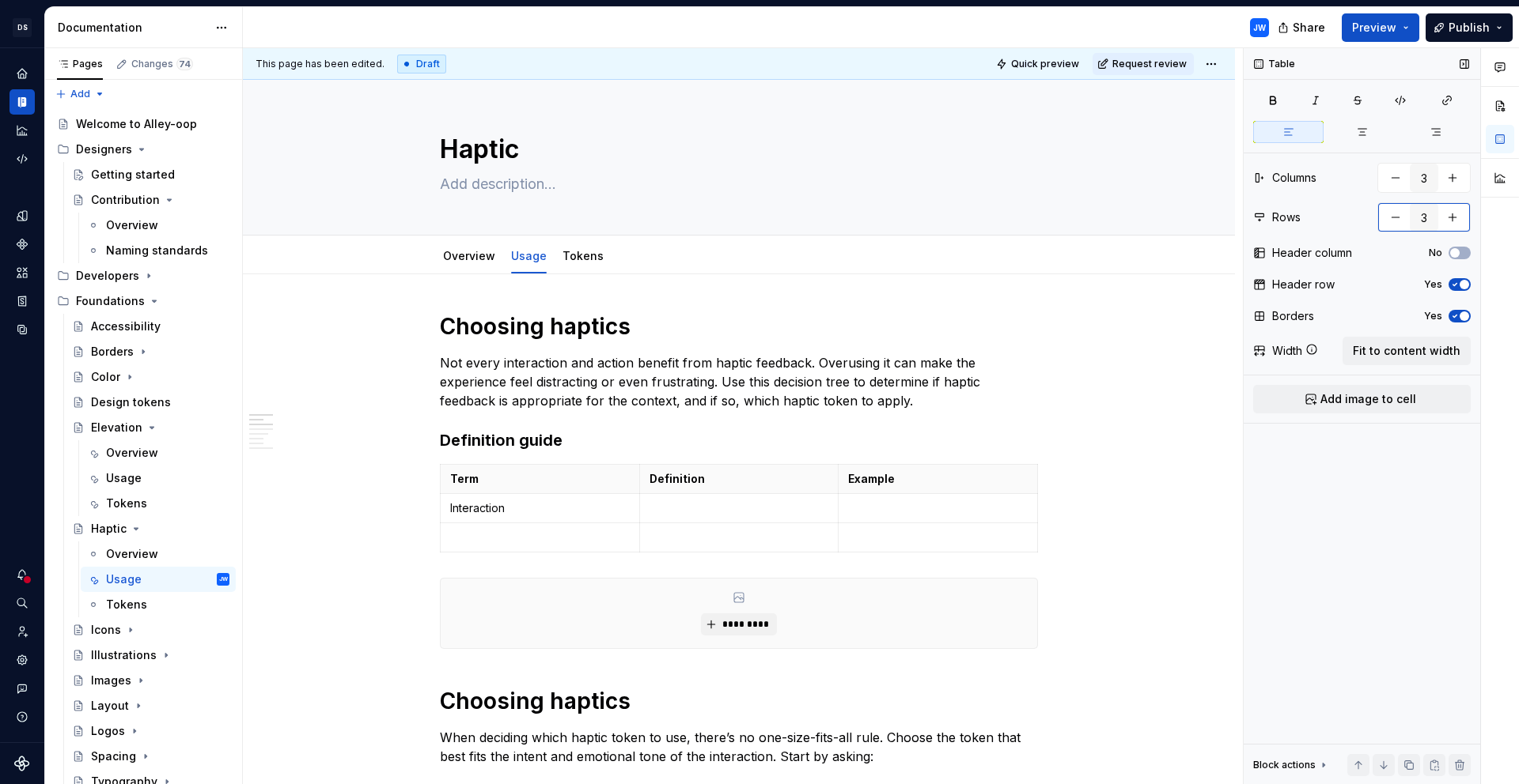
click at [1459, 214] on button "button" at bounding box center [1452, 217] width 29 height 29
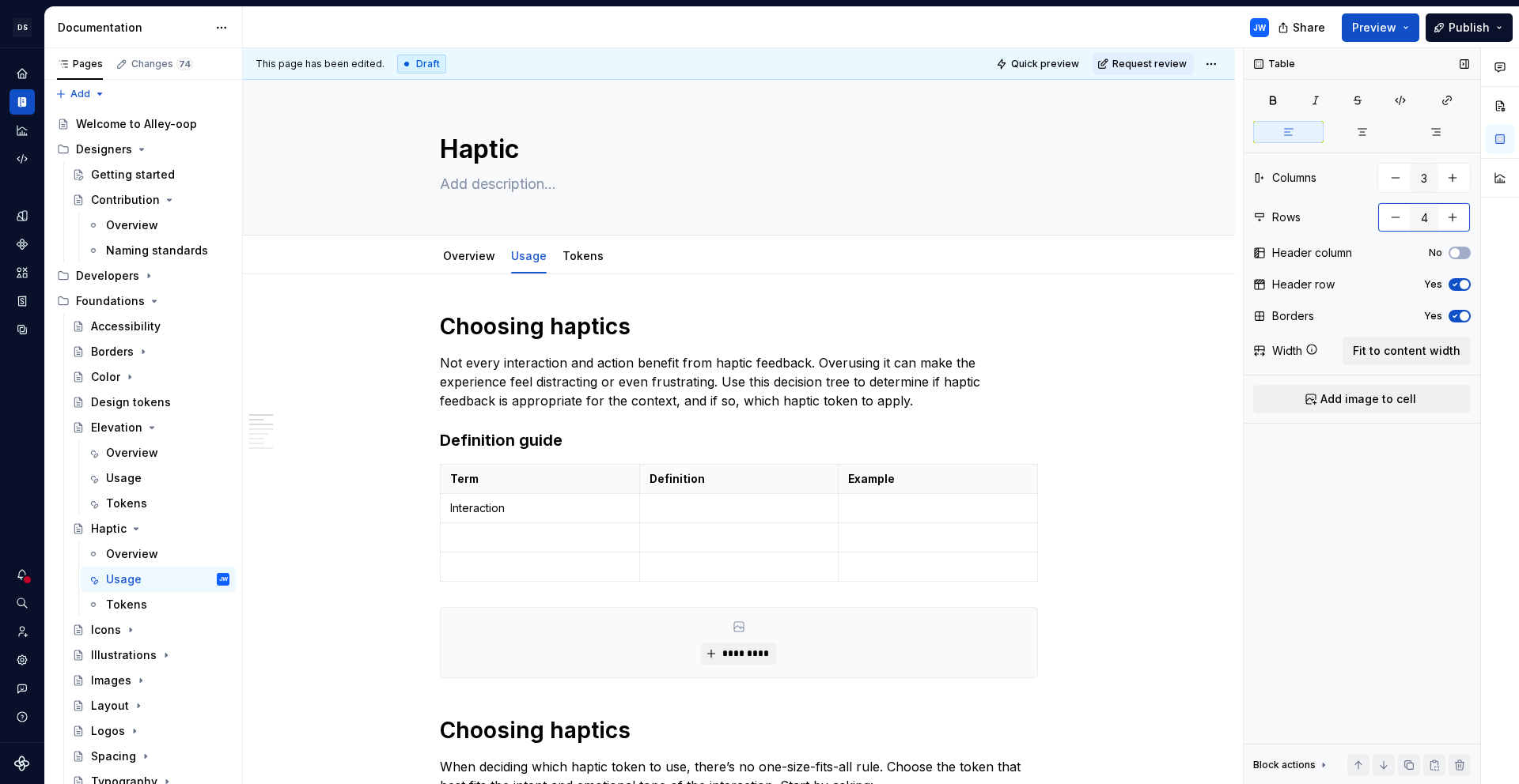
click at [1459, 214] on button "button" at bounding box center [1452, 217] width 29 height 29
type input "5"
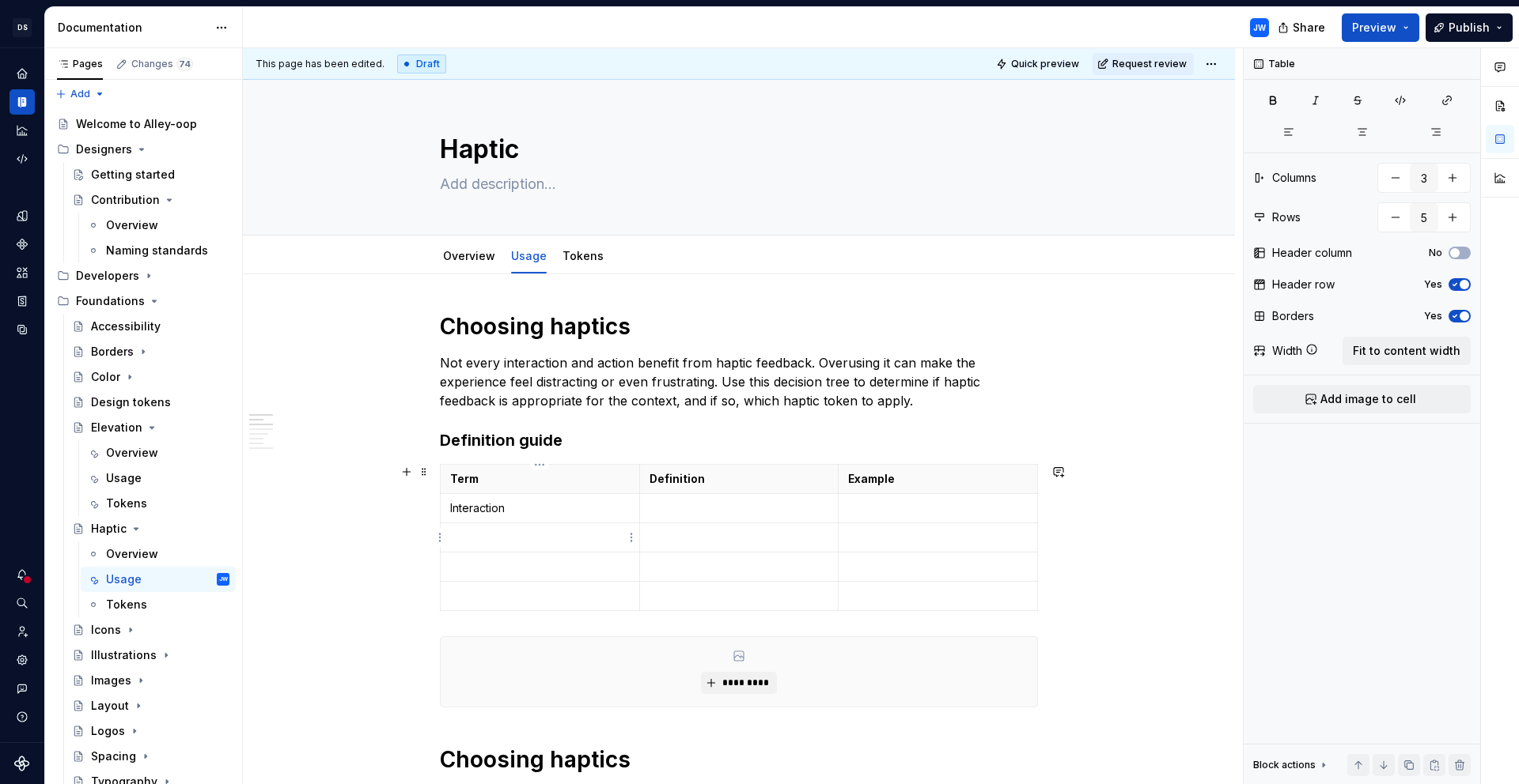
click at [569, 543] on p at bounding box center [540, 537] width 180 height 16
click at [487, 572] on p at bounding box center [540, 566] width 180 height 16
click at [495, 592] on p at bounding box center [540, 595] width 180 height 16
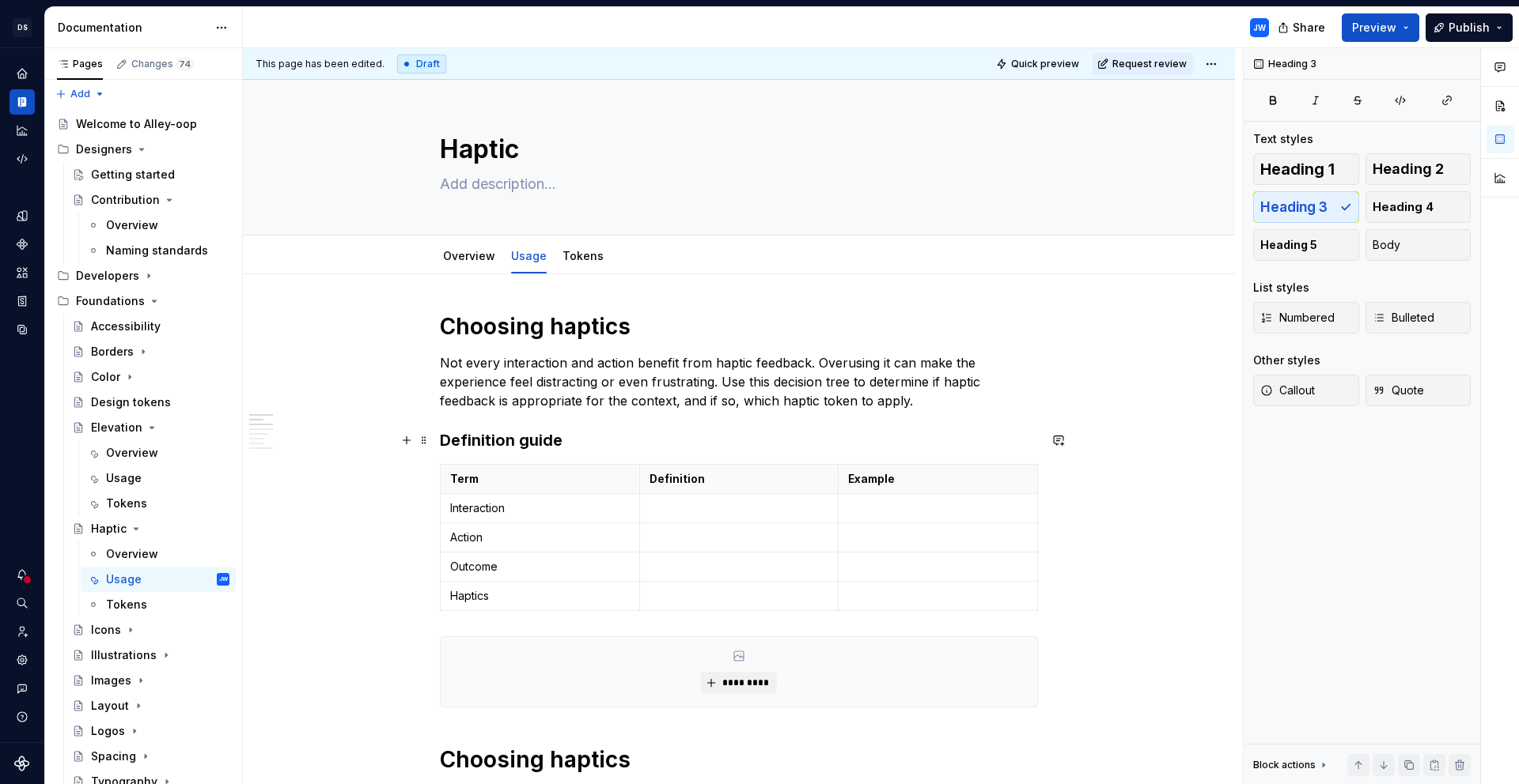
click at [502, 441] on h3 "Definition guide" at bounding box center [739, 440] width 598 height 22
click at [522, 434] on h3 "Glossary guide" at bounding box center [739, 440] width 598 height 22
click at [667, 509] on p at bounding box center [739, 508] width 180 height 16
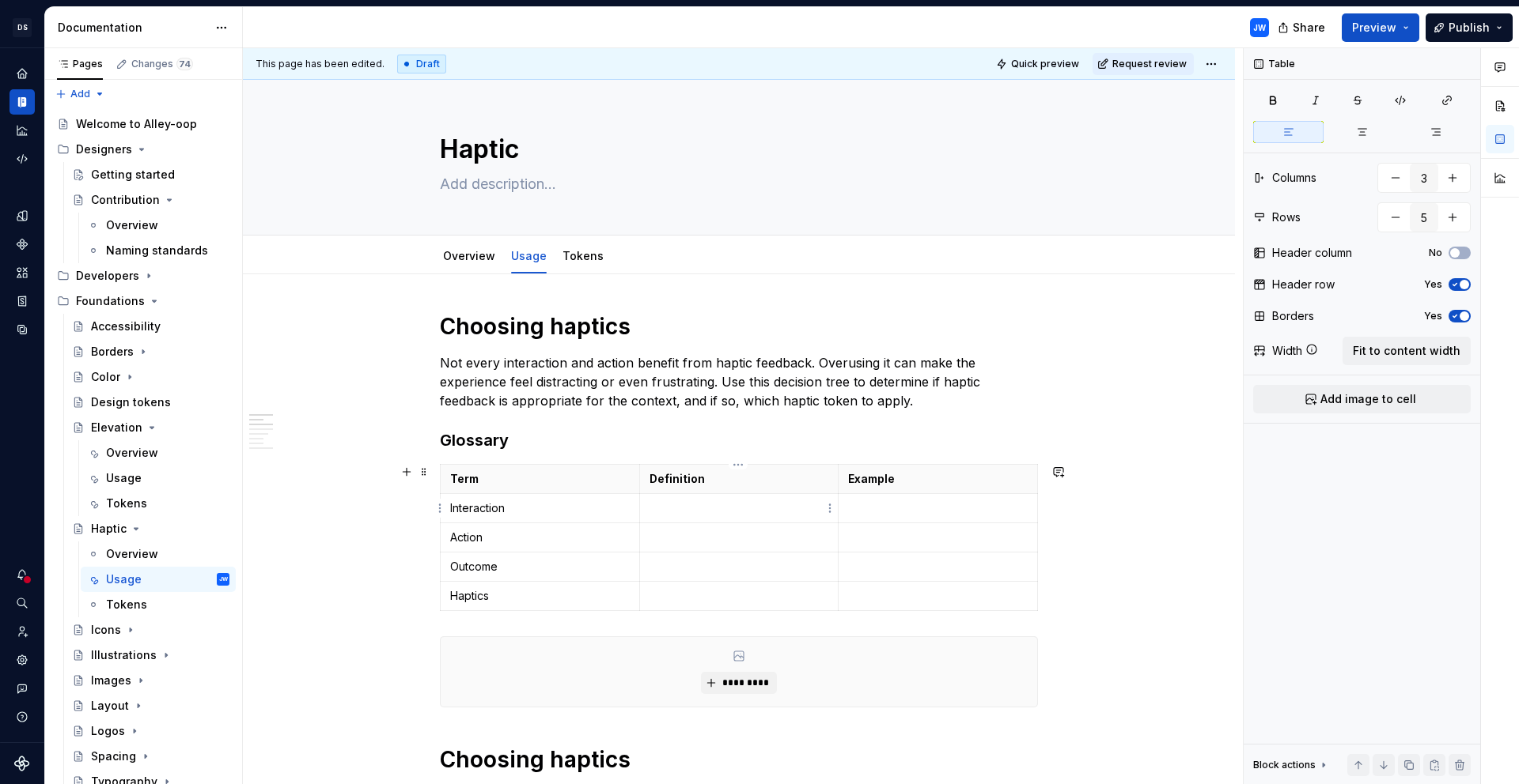
click at [667, 509] on p at bounding box center [739, 508] width 180 height 16
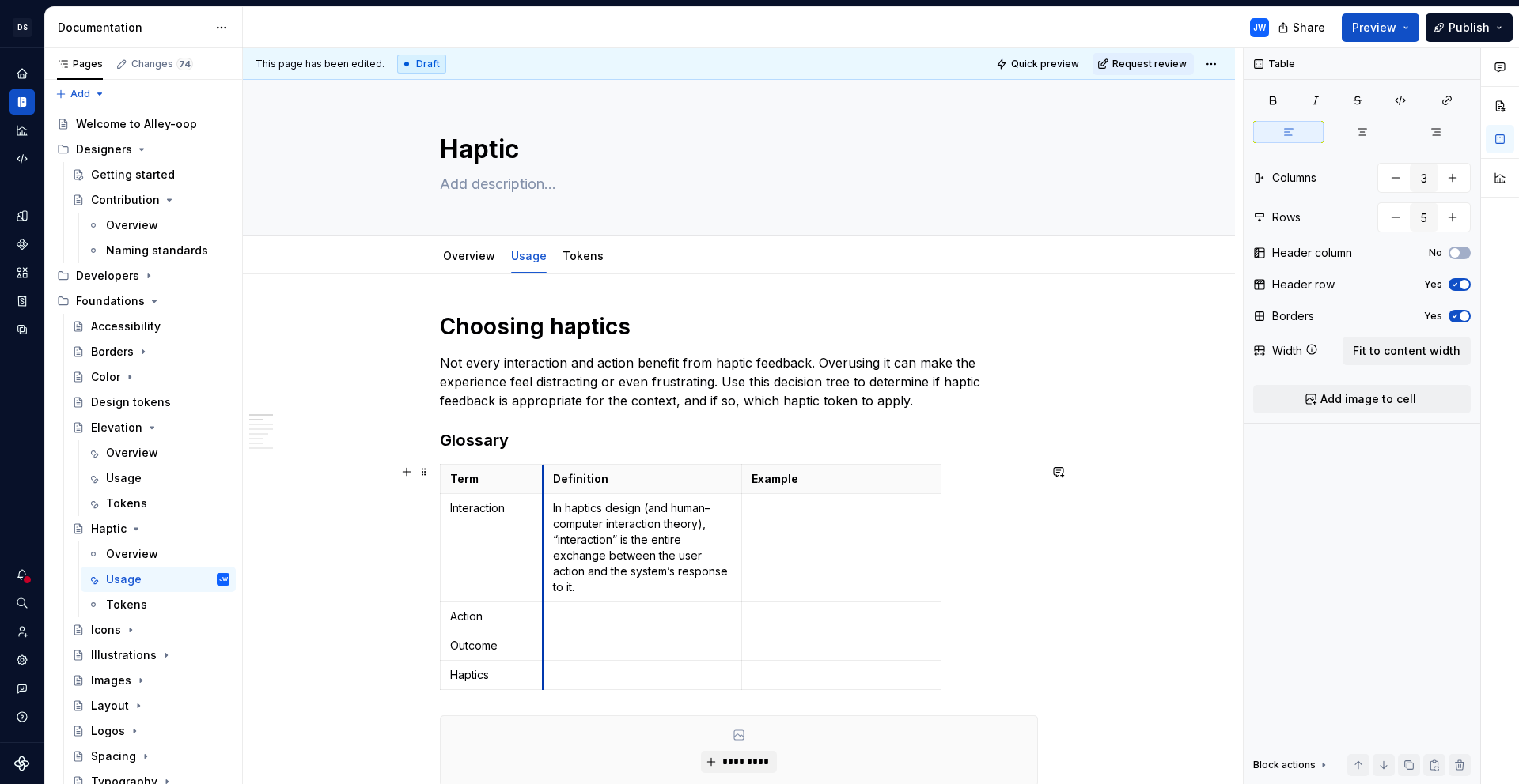
drag, startPoint x: 637, startPoint y: 486, endPoint x: 541, endPoint y: 492, distance: 96.2
click at [940, 481] on table "Term Definition Example Interaction In haptics design (and human–computer inter…" at bounding box center [690, 577] width 502 height 226
drag, startPoint x: 937, startPoint y: 483, endPoint x: 1031, endPoint y: 488, distance: 94.1
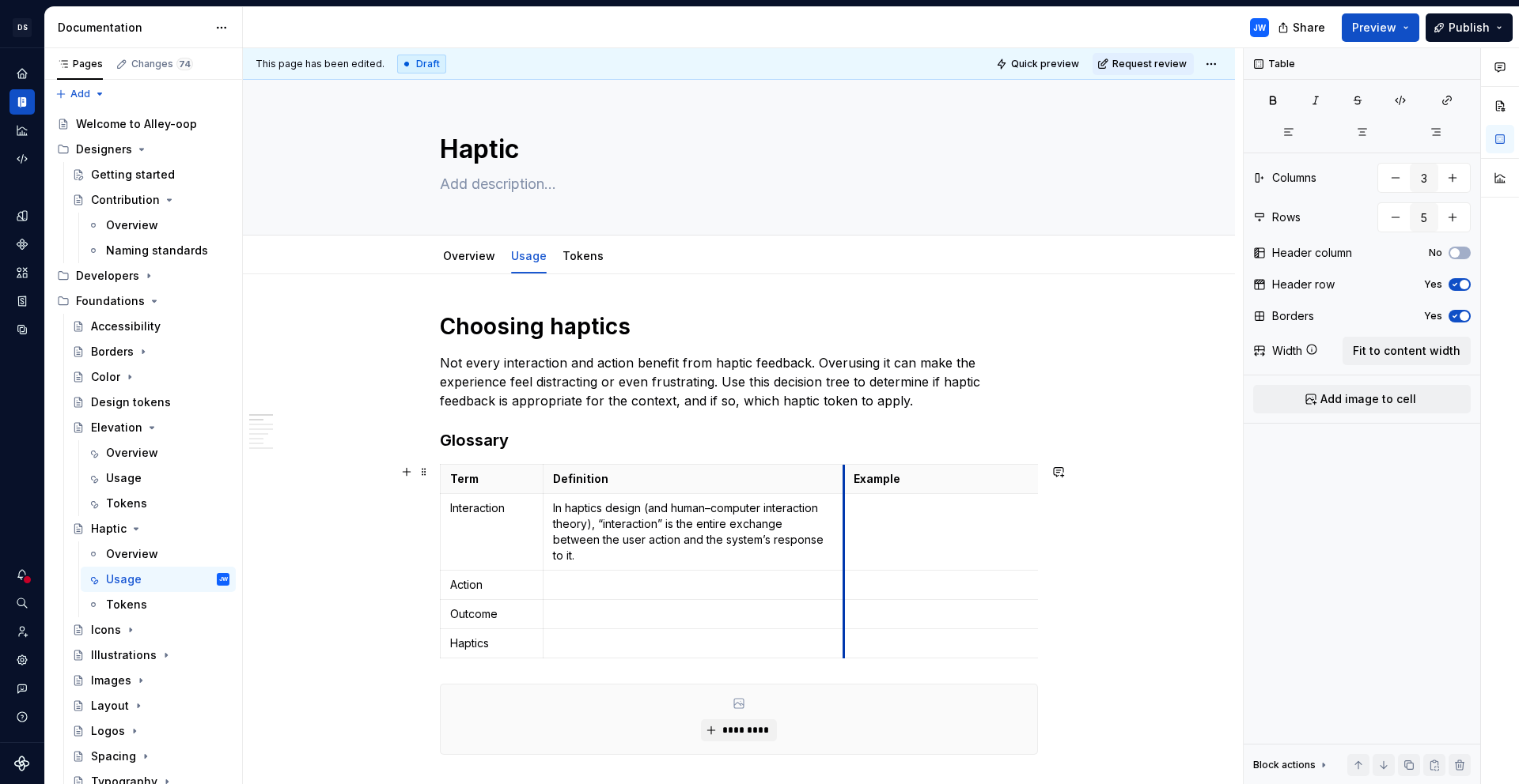
drag, startPoint x: 741, startPoint y: 482, endPoint x: 843, endPoint y: 479, distance: 102.0
click at [844, 479] on th "Example" at bounding box center [990, 479] width 293 height 29
click at [934, 480] on p "Example" at bounding box center [990, 479] width 274 height 16
drag, startPoint x: 1036, startPoint y: 495, endPoint x: 936, endPoint y: 510, distance: 101.1
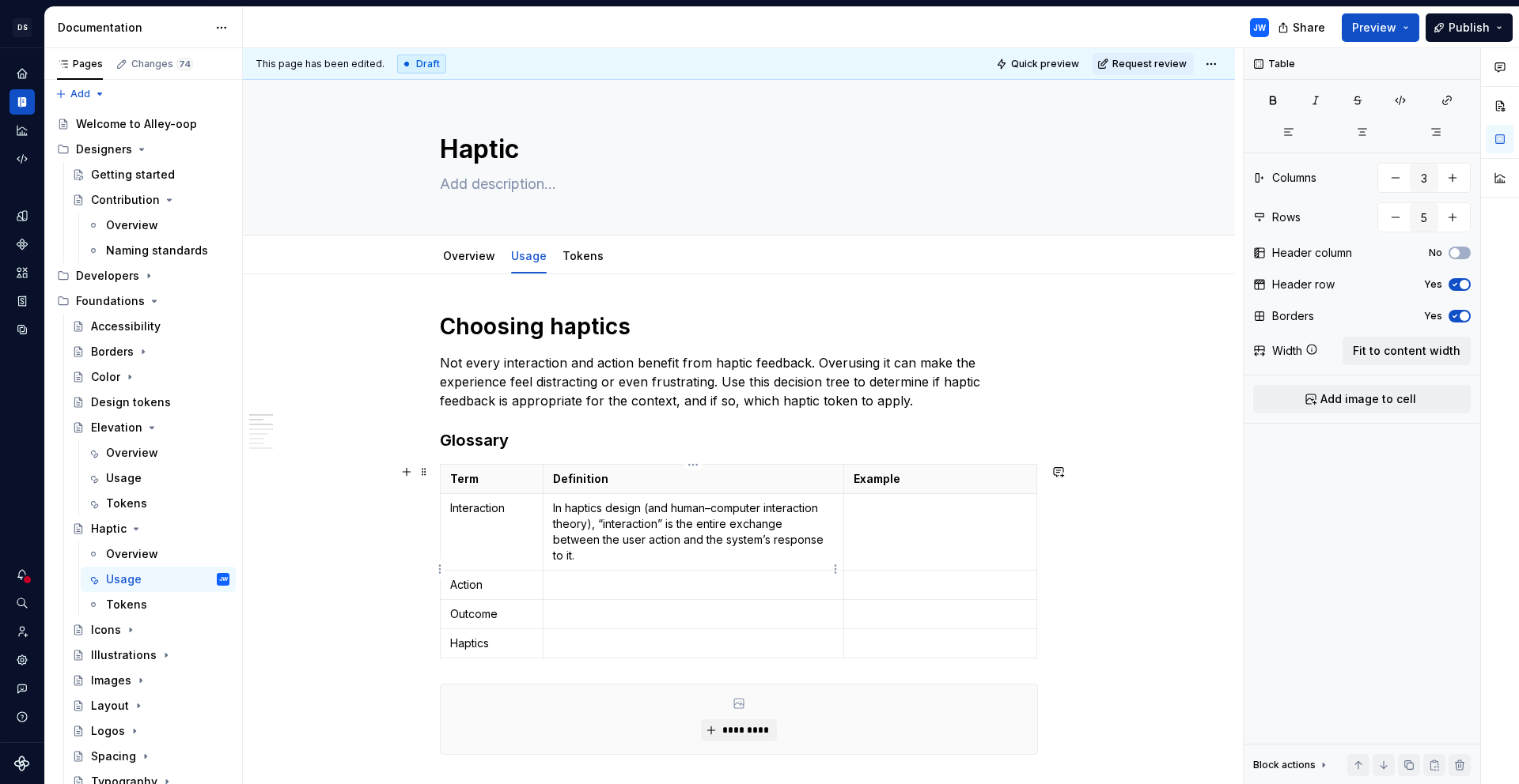
click at [715, 577] on p at bounding box center [694, 585] width 281 height 16
click at [907, 531] on td at bounding box center [940, 532] width 193 height 77
click at [714, 606] on p at bounding box center [694, 613] width 281 height 16
click at [661, 578] on td at bounding box center [693, 586] width 301 height 29
click at [704, 607] on td at bounding box center [693, 615] width 301 height 29
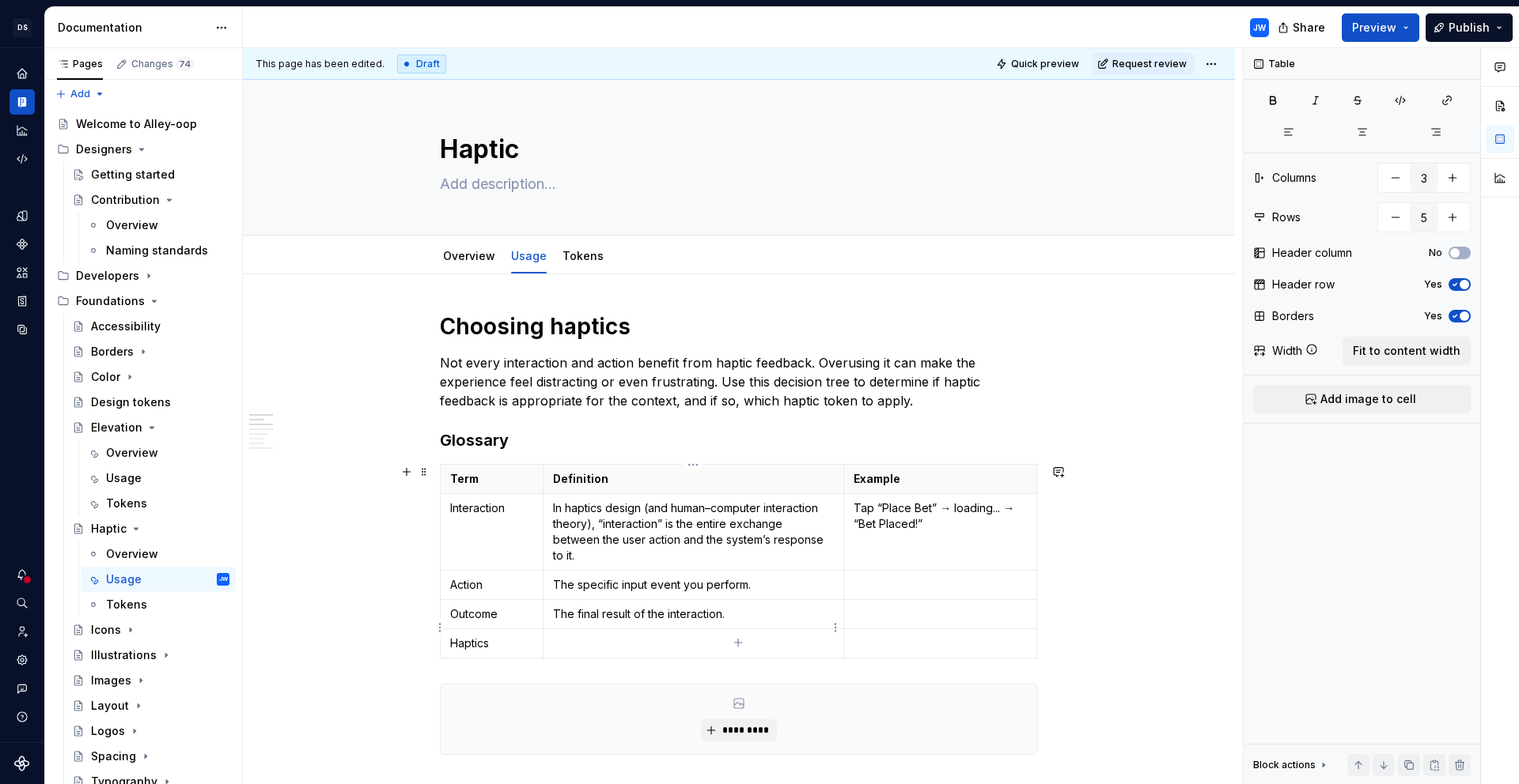
click at [608, 630] on td at bounding box center [693, 644] width 301 height 29
click at [488, 470] on body "[PERSON_NAME]-oop JW Dataset alley-oop Documentation JW Share Preview Publish P…" at bounding box center [759, 392] width 1519 height 784
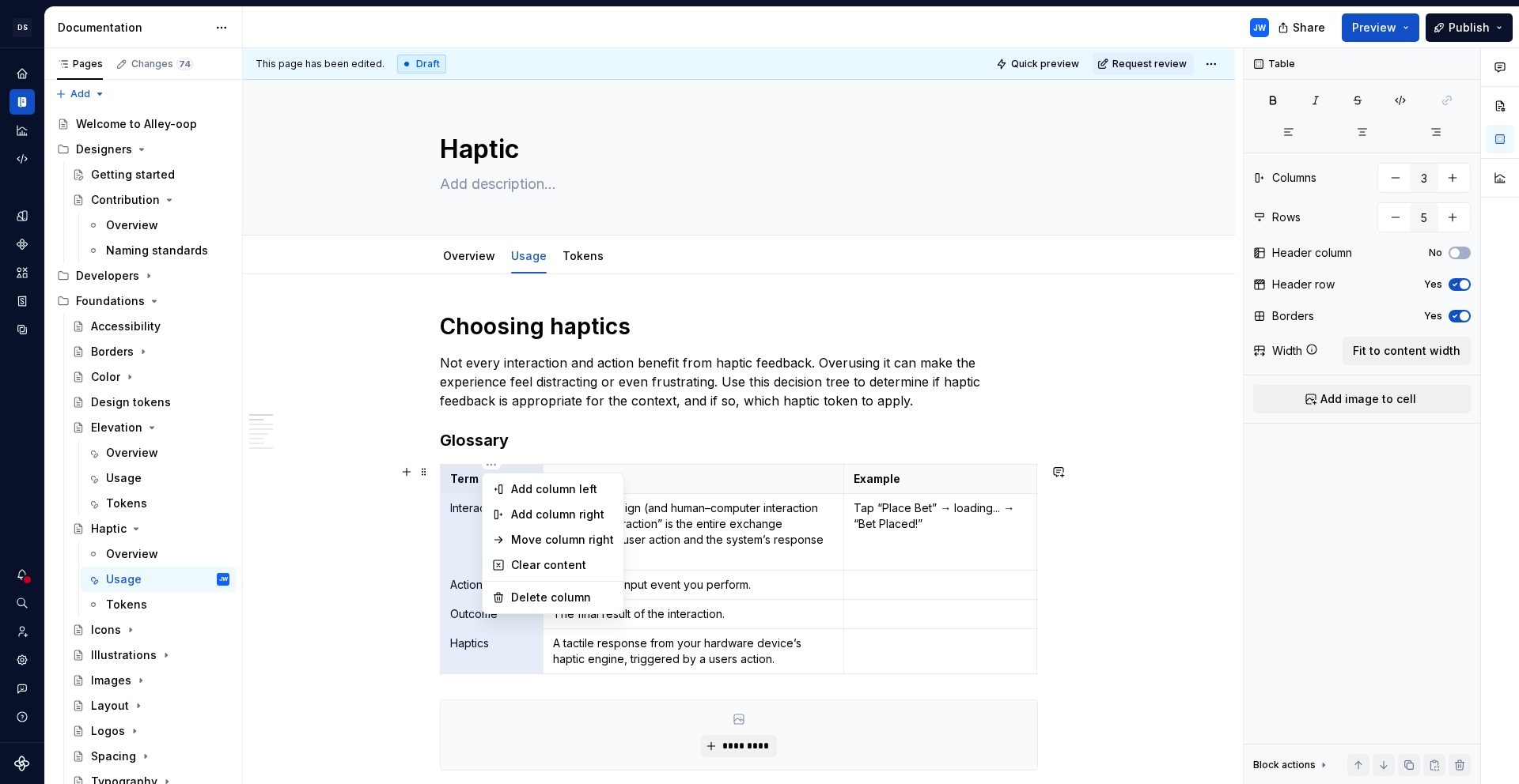
click at [1464, 258] on div "Comments Open comments No comments yet Select ‘Comment’ from the block context …" at bounding box center [1381, 416] width 275 height 737
click at [903, 552] on td "Tap “Place Bet” → loading... → “Bet Placed!”" at bounding box center [940, 532] width 193 height 77
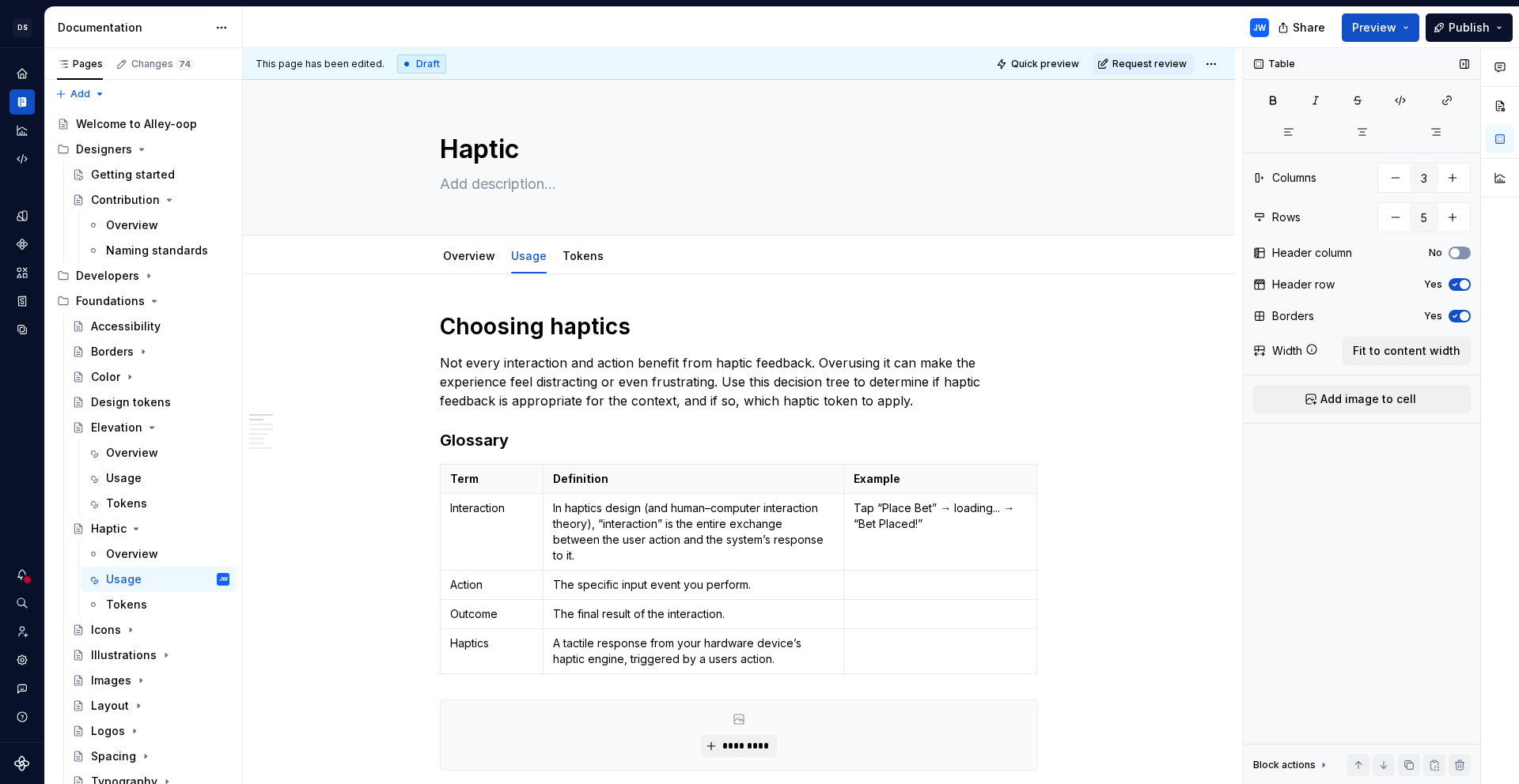
click at [1457, 252] on span "button" at bounding box center [1454, 253] width 10 height 10
click at [1457, 252] on icon "button" at bounding box center [1454, 253] width 12 height 10
click at [906, 577] on p at bounding box center [940, 585] width 173 height 16
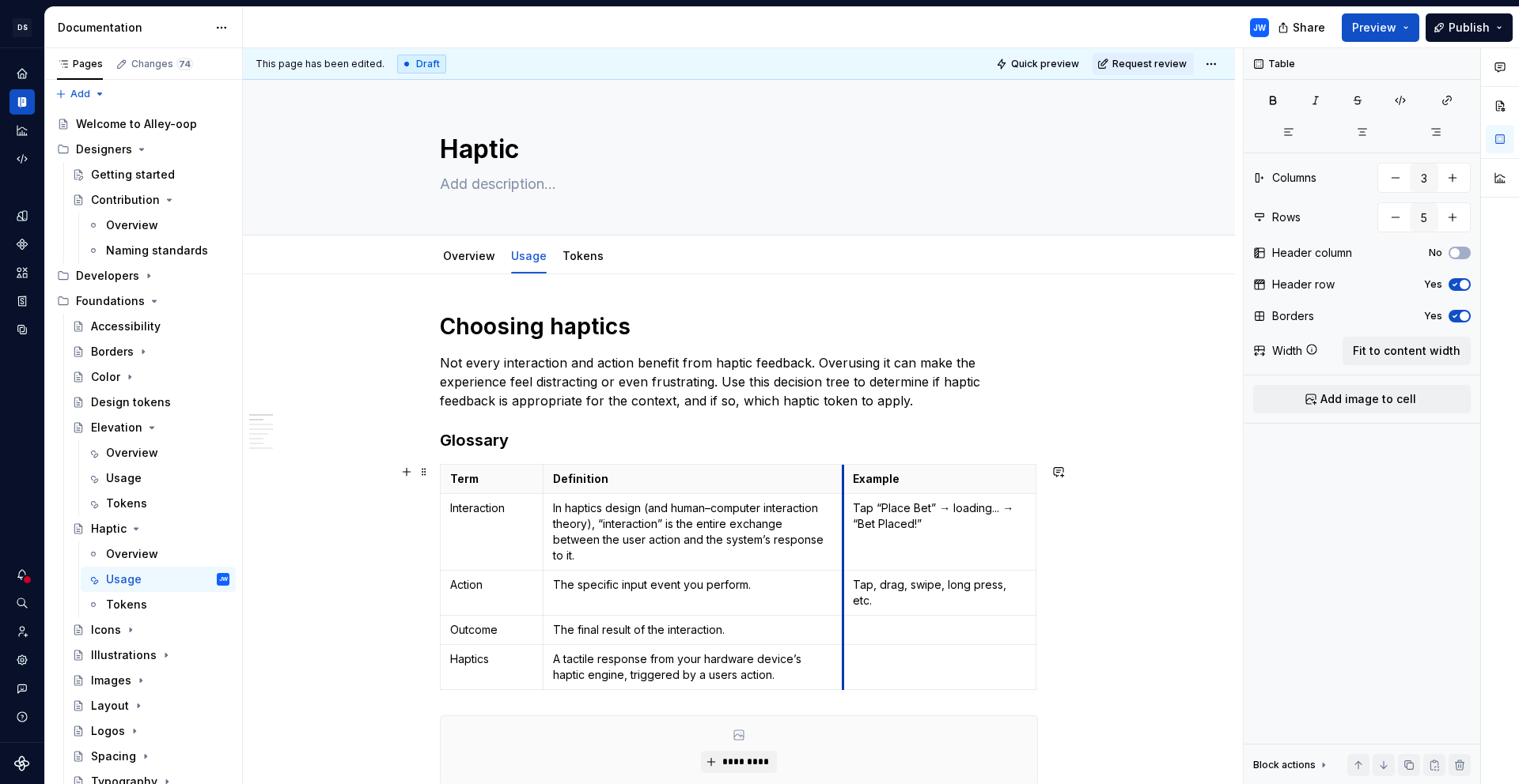
click at [843, 479] on th "Example" at bounding box center [940, 479] width 193 height 29
click at [976, 577] on p "Tap, drag, swipe, long press, etc." at bounding box center [940, 593] width 175 height 32
click at [975, 622] on p at bounding box center [940, 630] width 175 height 16
click at [912, 622] on p at bounding box center [940, 630] width 175 height 16
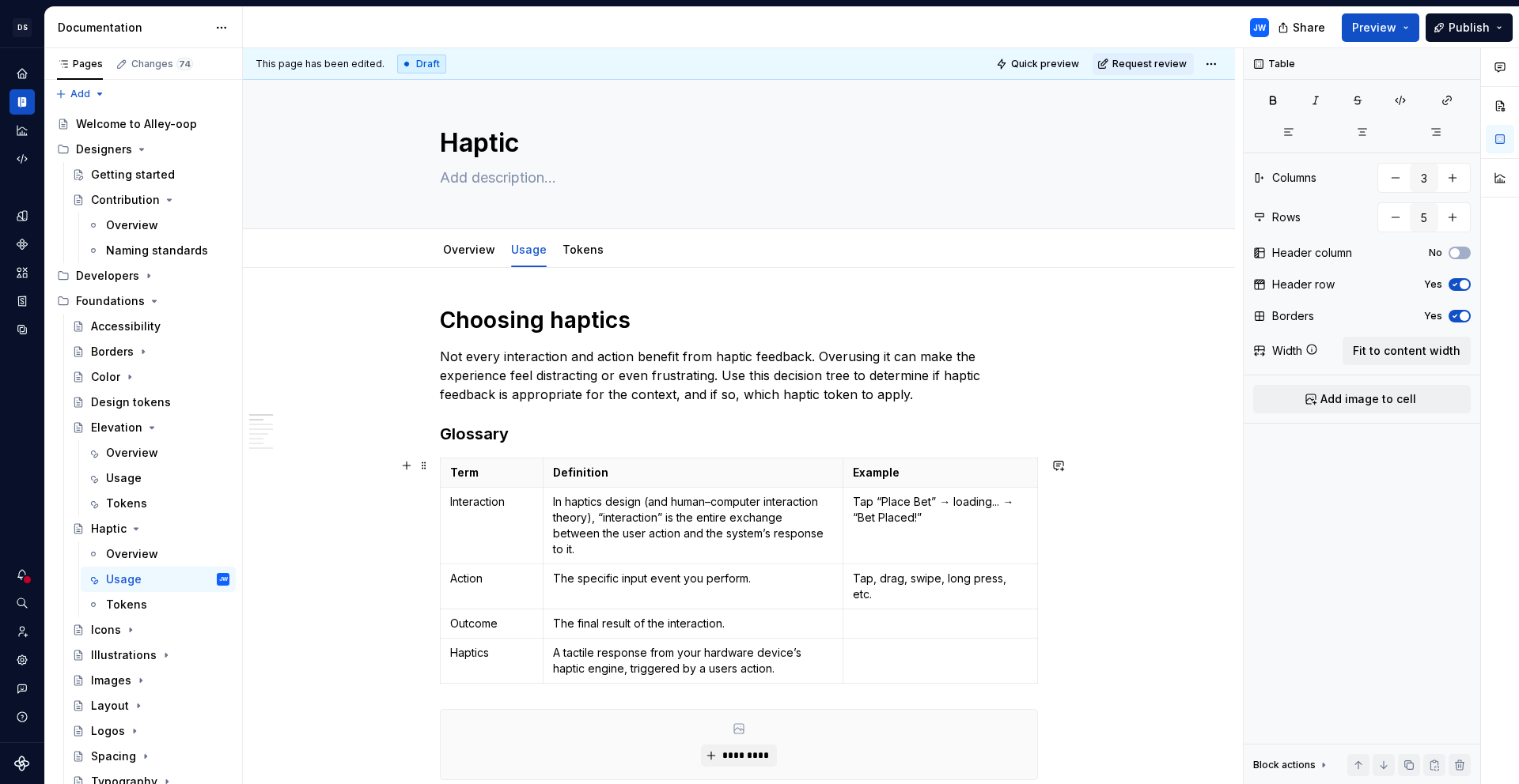
scroll to position [8, 0]
click at [908, 521] on p "Tap “Place Bet” → loading... → “Bet Placed!”" at bounding box center [940, 508] width 175 height 32
click at [889, 537] on td "Tap “Place Bet” → loading... → “Bet Placed!”" at bounding box center [940, 524] width 194 height 77
click at [896, 608] on td at bounding box center [940, 622] width 194 height 29
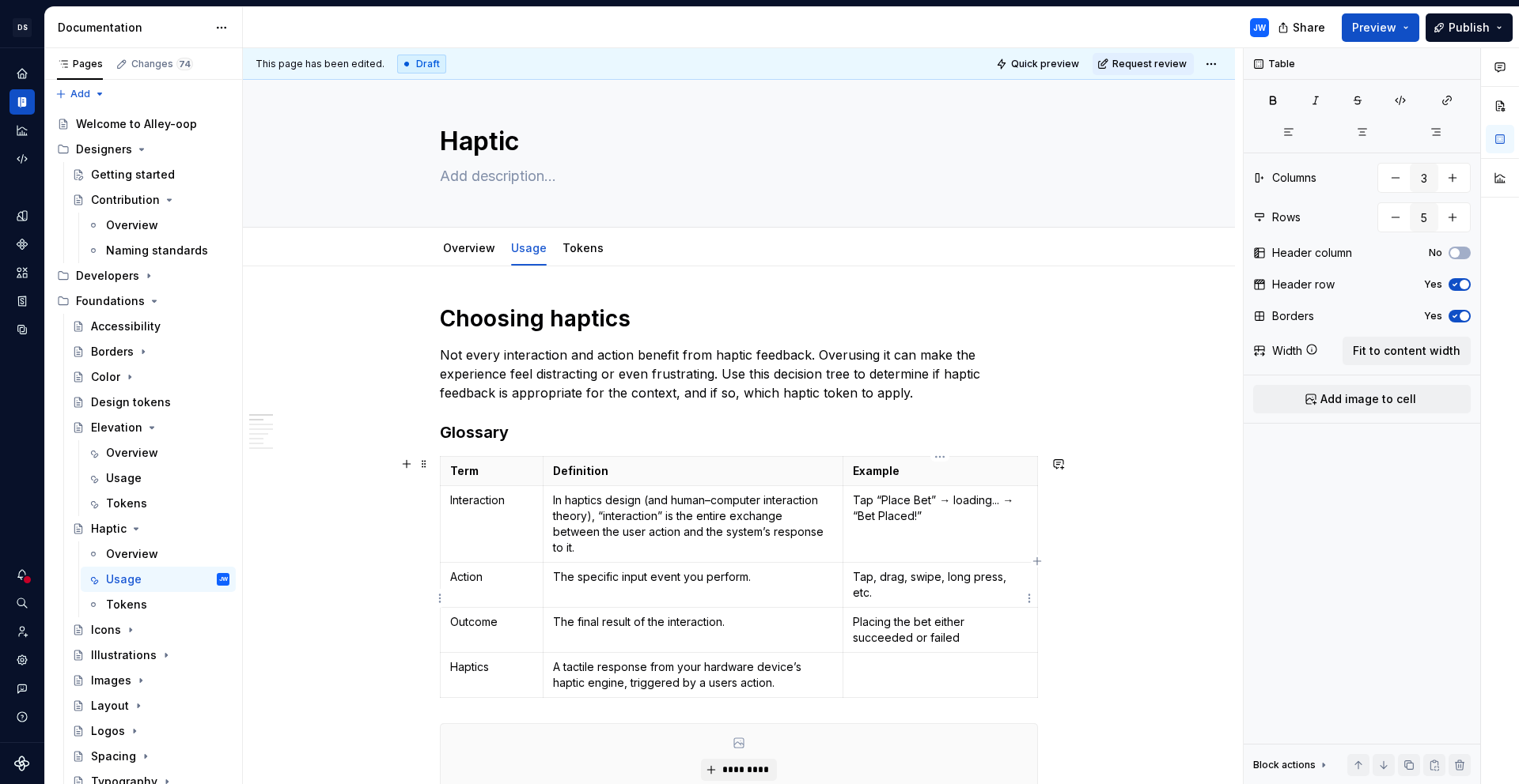
click at [979, 614] on p "Placing the bet either succeeded or failed" at bounding box center [940, 630] width 175 height 32
click at [855, 614] on p "Placing the bet either succeeded or failed" at bounding box center [940, 630] width 175 height 32
click at [853, 614] on p "Placing the bet either succeeded or failed" at bounding box center [940, 630] width 175 height 32
click at [972, 659] on p at bounding box center [940, 666] width 175 height 16
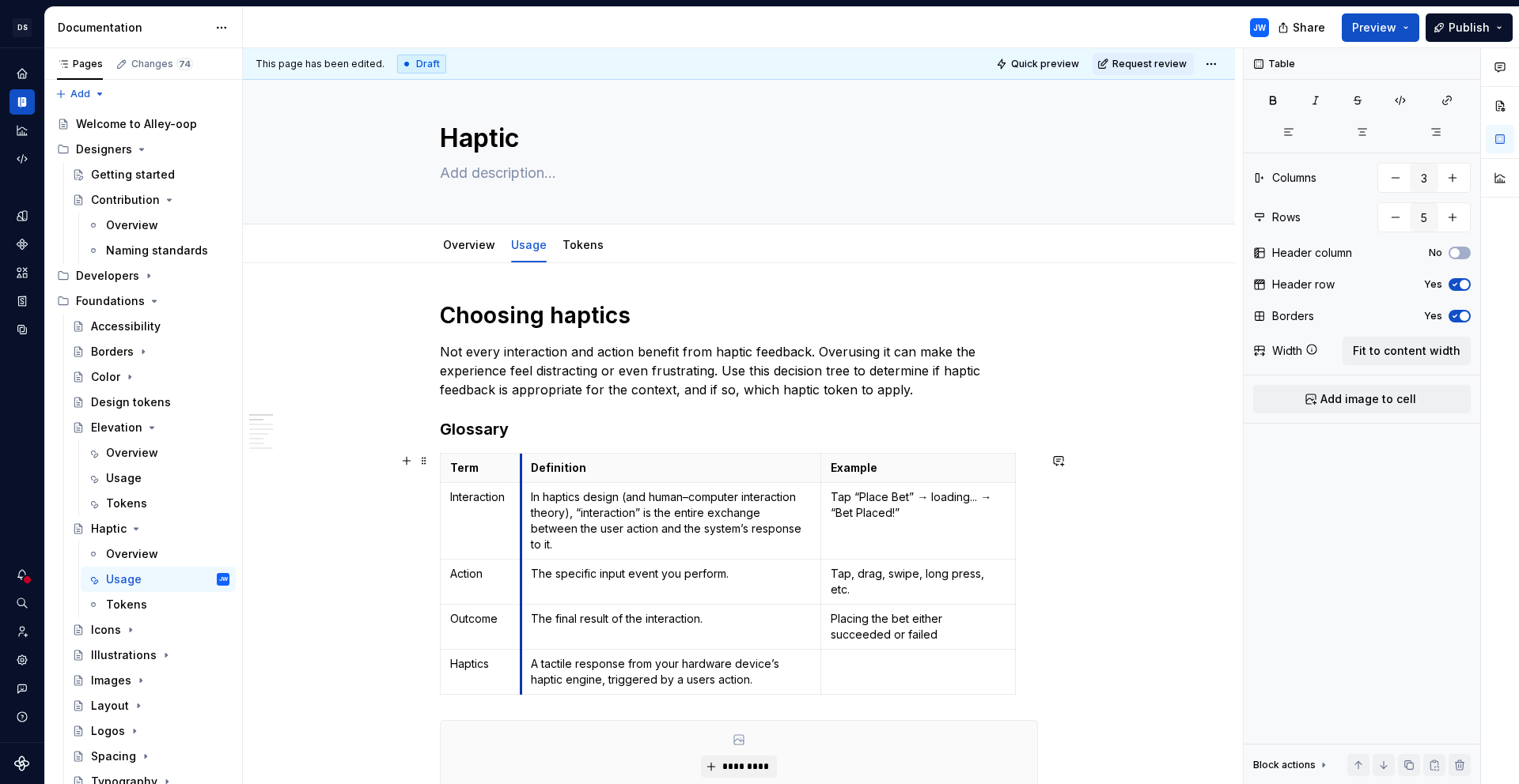
drag, startPoint x: 540, startPoint y: 468, endPoint x: 518, endPoint y: 469, distance: 22.0
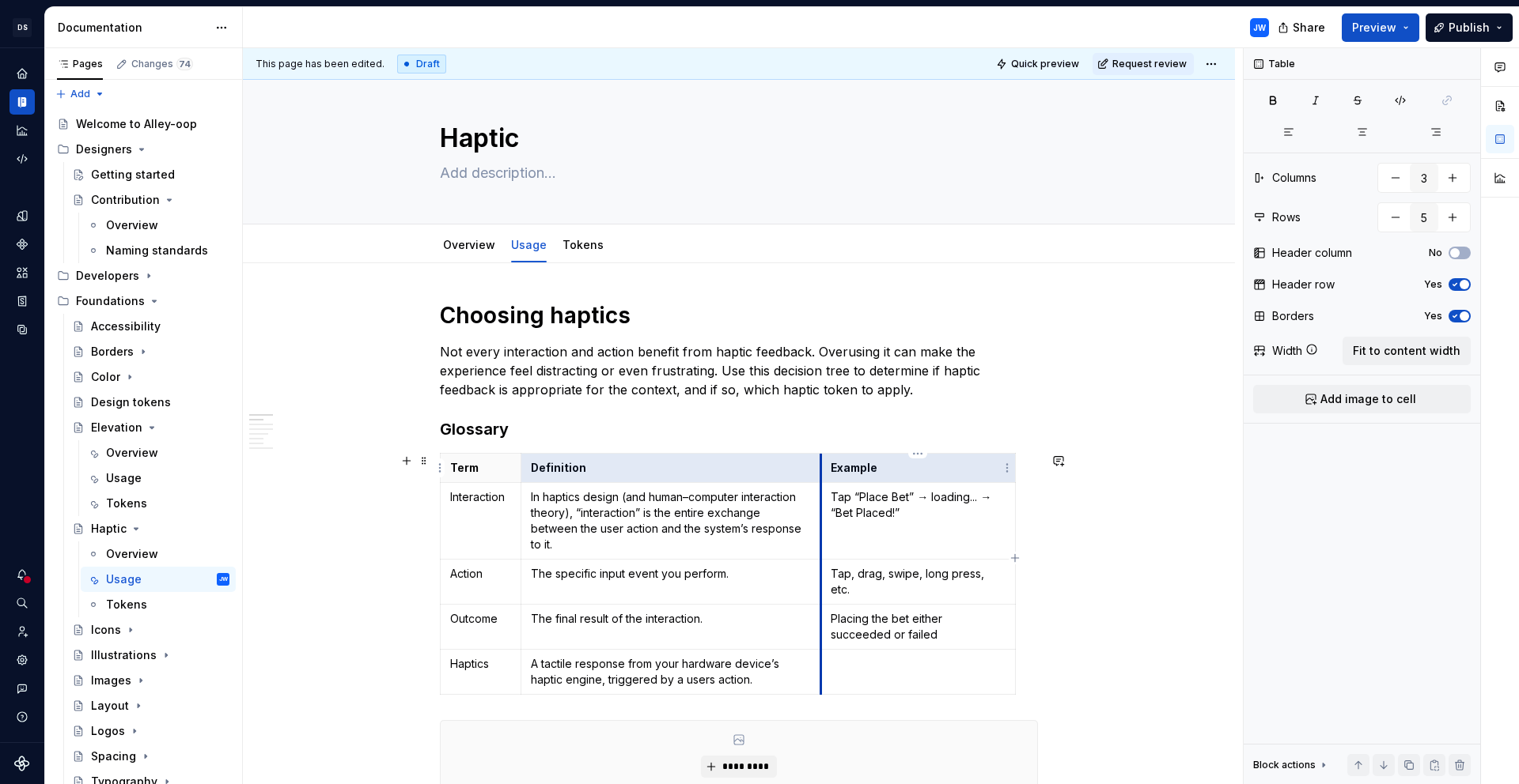
click at [820, 477] on tr "Term Definition Example" at bounding box center [728, 469] width 575 height 29
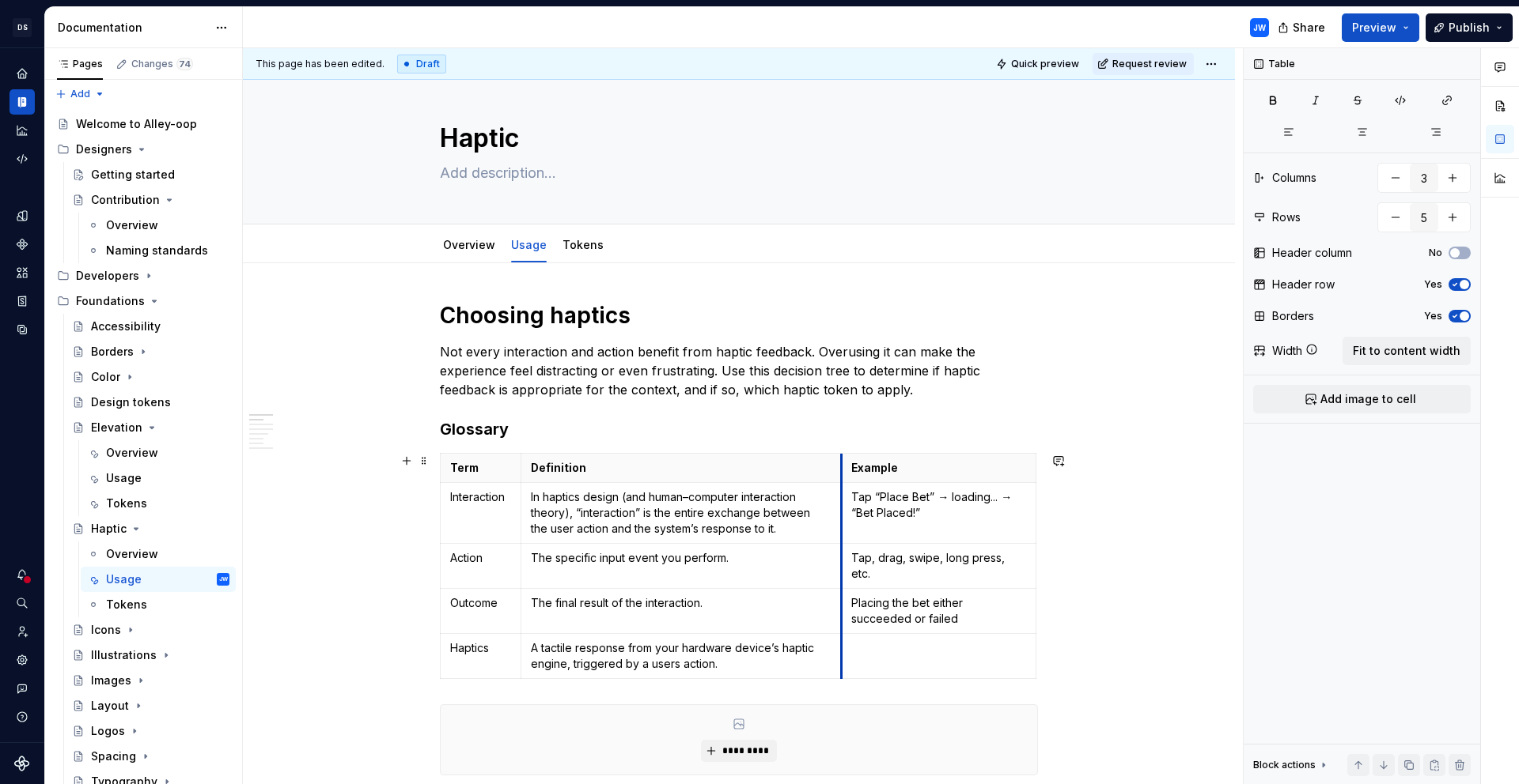
drag, startPoint x: 821, startPoint y: 479, endPoint x: 842, endPoint y: 483, distance: 21.4
click at [842, 483] on tbody "Term Definition Example Interaction In haptics design (and human–computer inter…" at bounding box center [738, 567] width 596 height 225
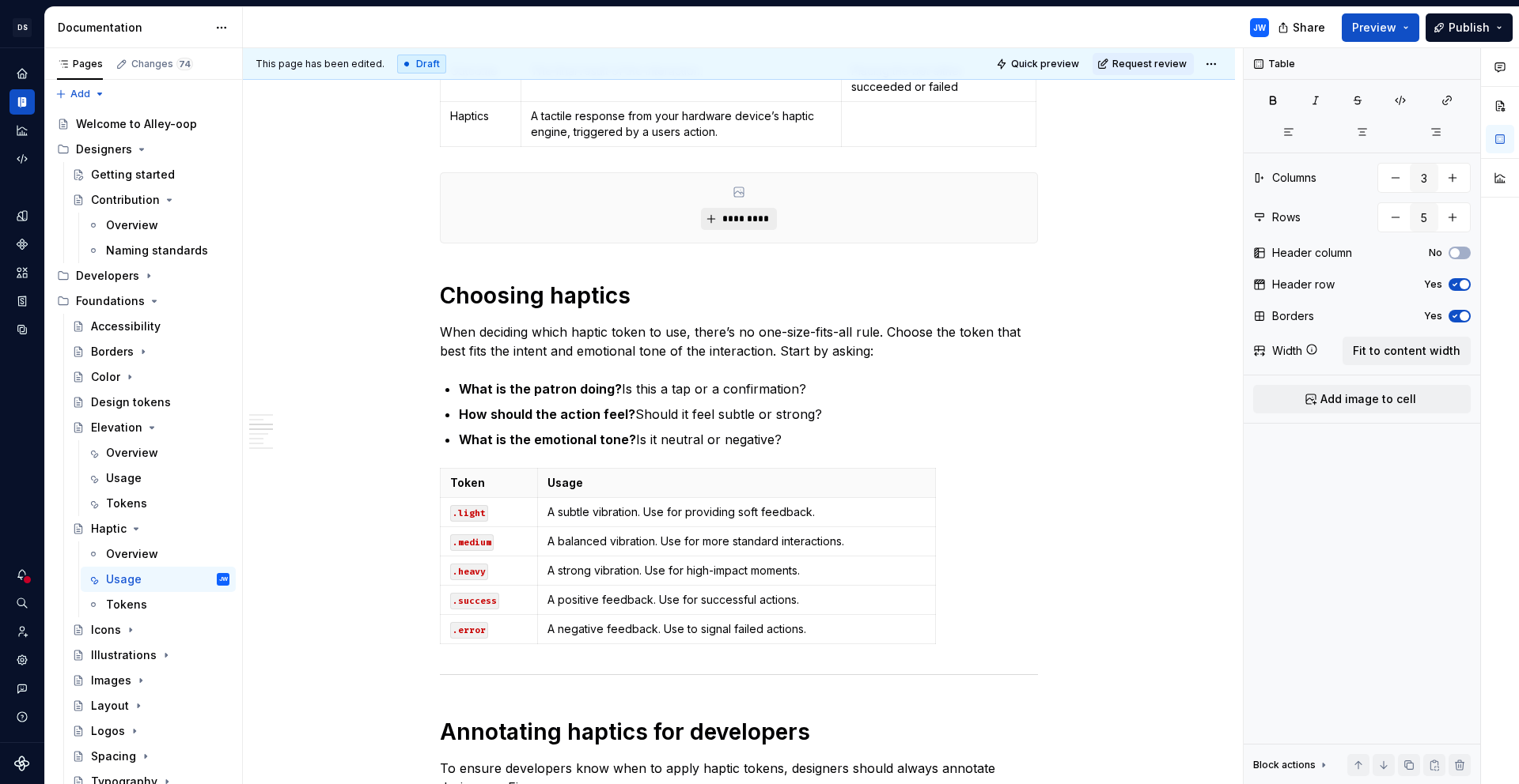
click at [745, 210] on button "*********" at bounding box center [739, 219] width 75 height 22
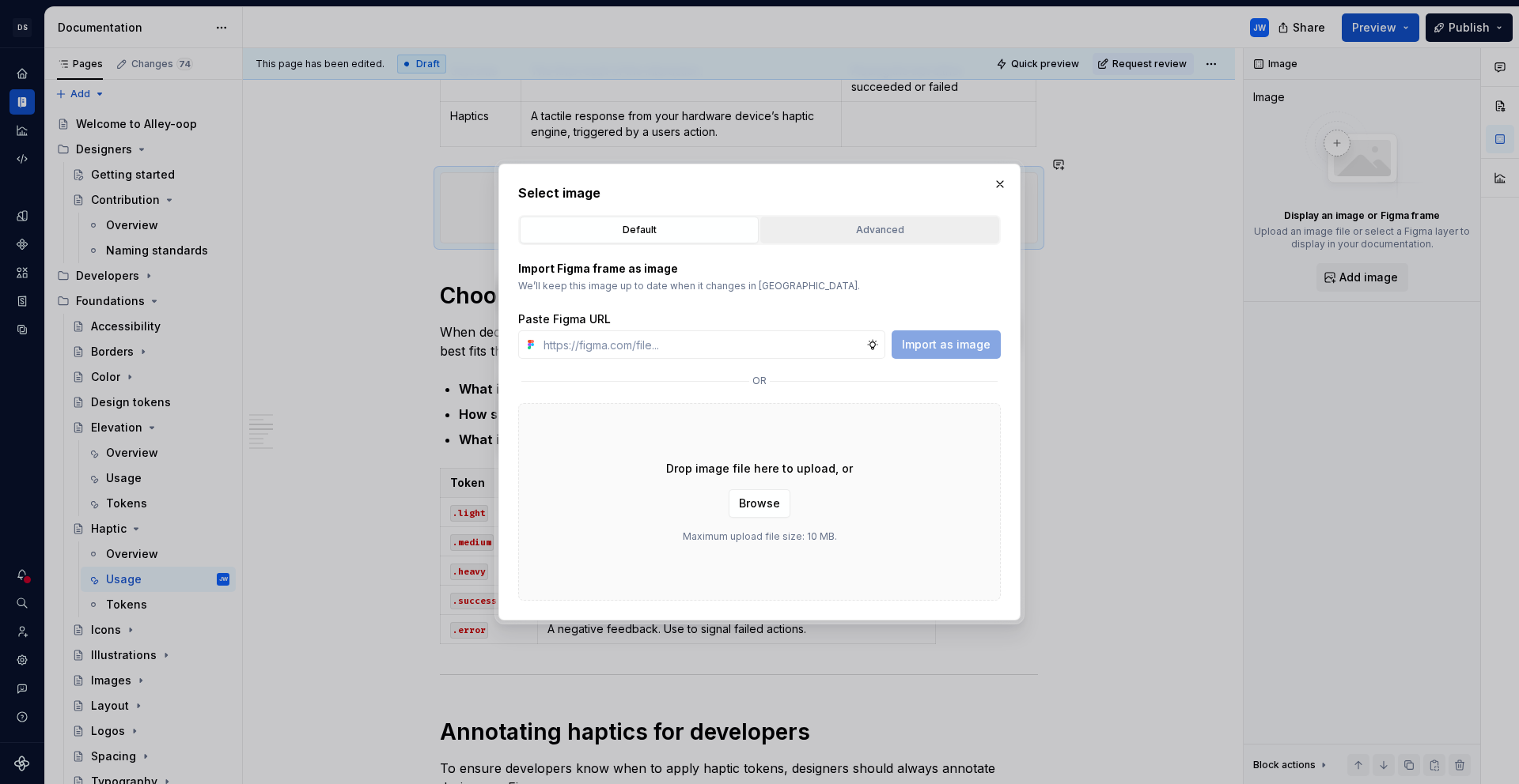
click at [817, 220] on button "Advanced" at bounding box center [879, 229] width 239 height 27
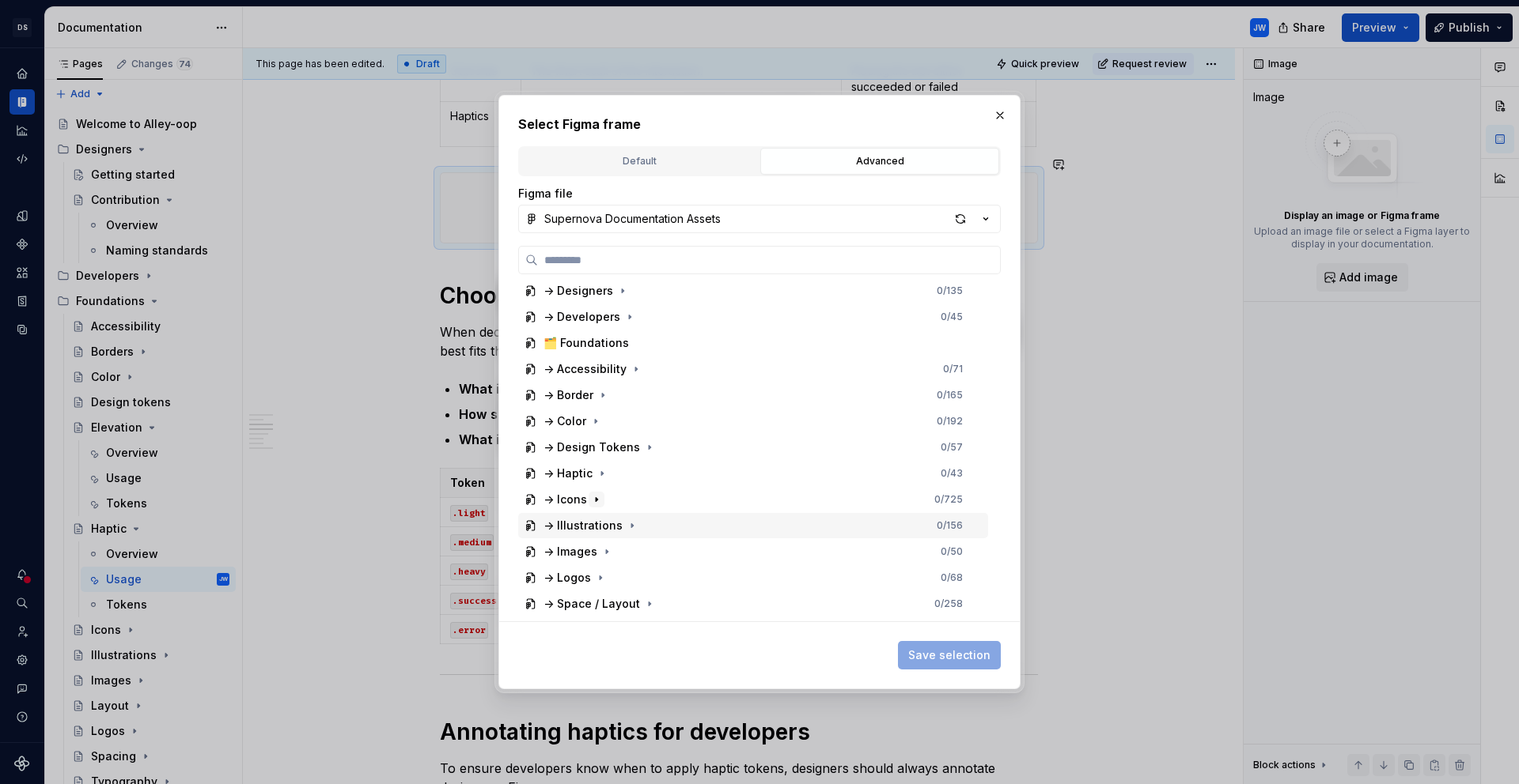
scroll to position [140, 0]
click at [601, 471] on icon "button" at bounding box center [601, 469] width 12 height 12
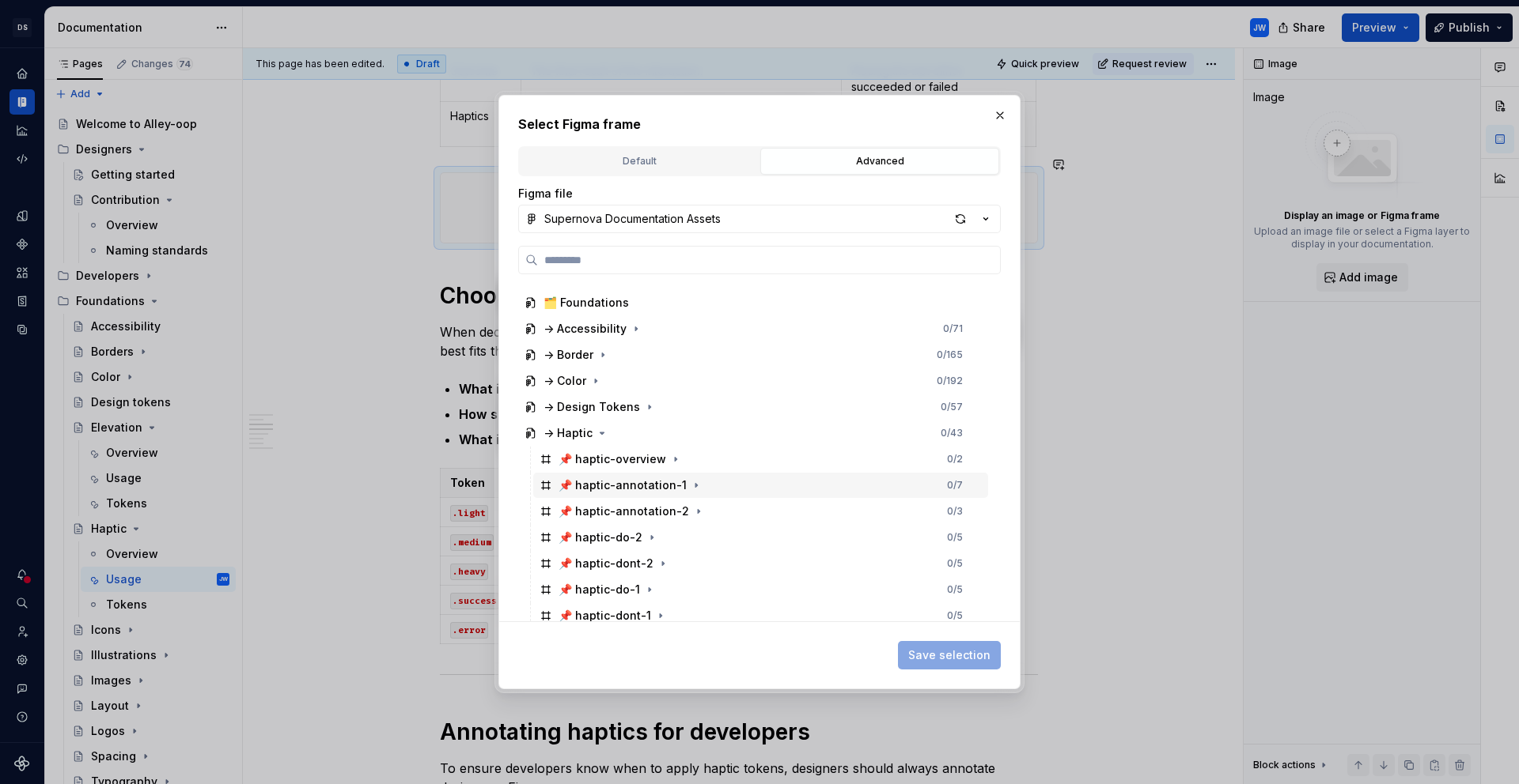
scroll to position [284, 0]
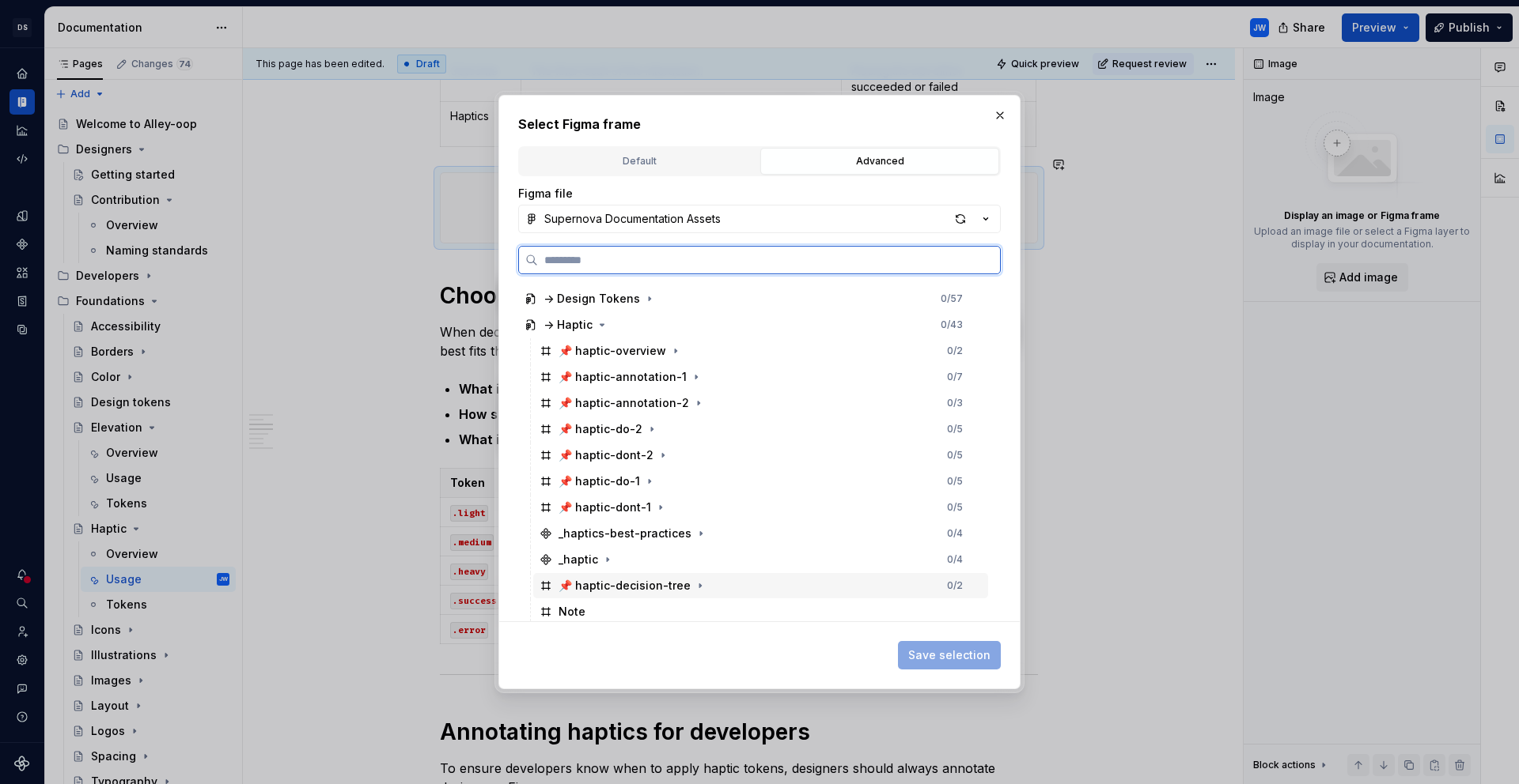
click at [735, 582] on div "📌 haptic-decision-tree 0 / 2" at bounding box center [760, 586] width 455 height 25
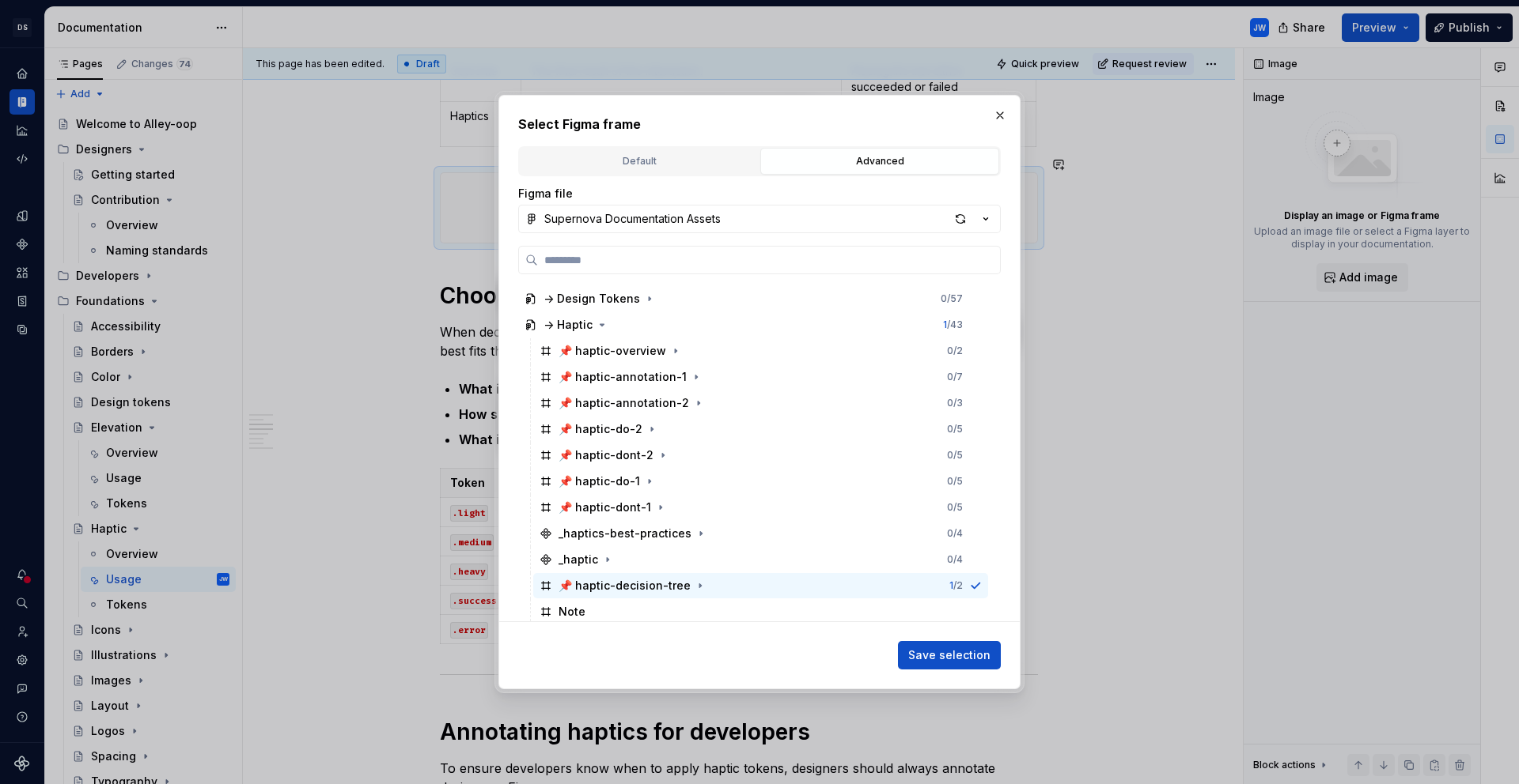
click at [963, 669] on div "Select Figma frame Default Advanced Import Figma frame as image We’ll keep this…" at bounding box center [759, 392] width 522 height 595
click at [967, 659] on span "Save selection" at bounding box center [949, 655] width 83 height 16
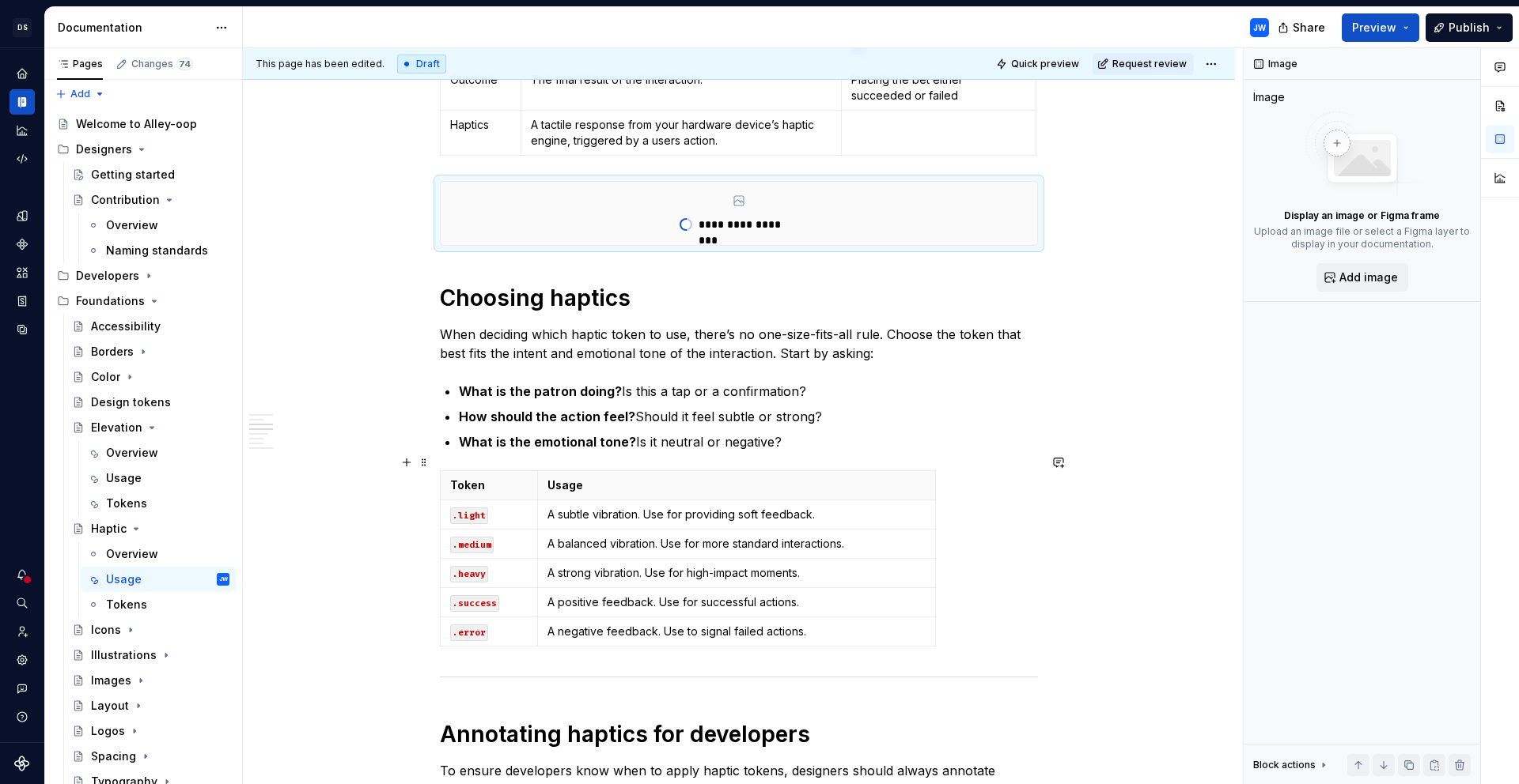
scroll to position [215, 0]
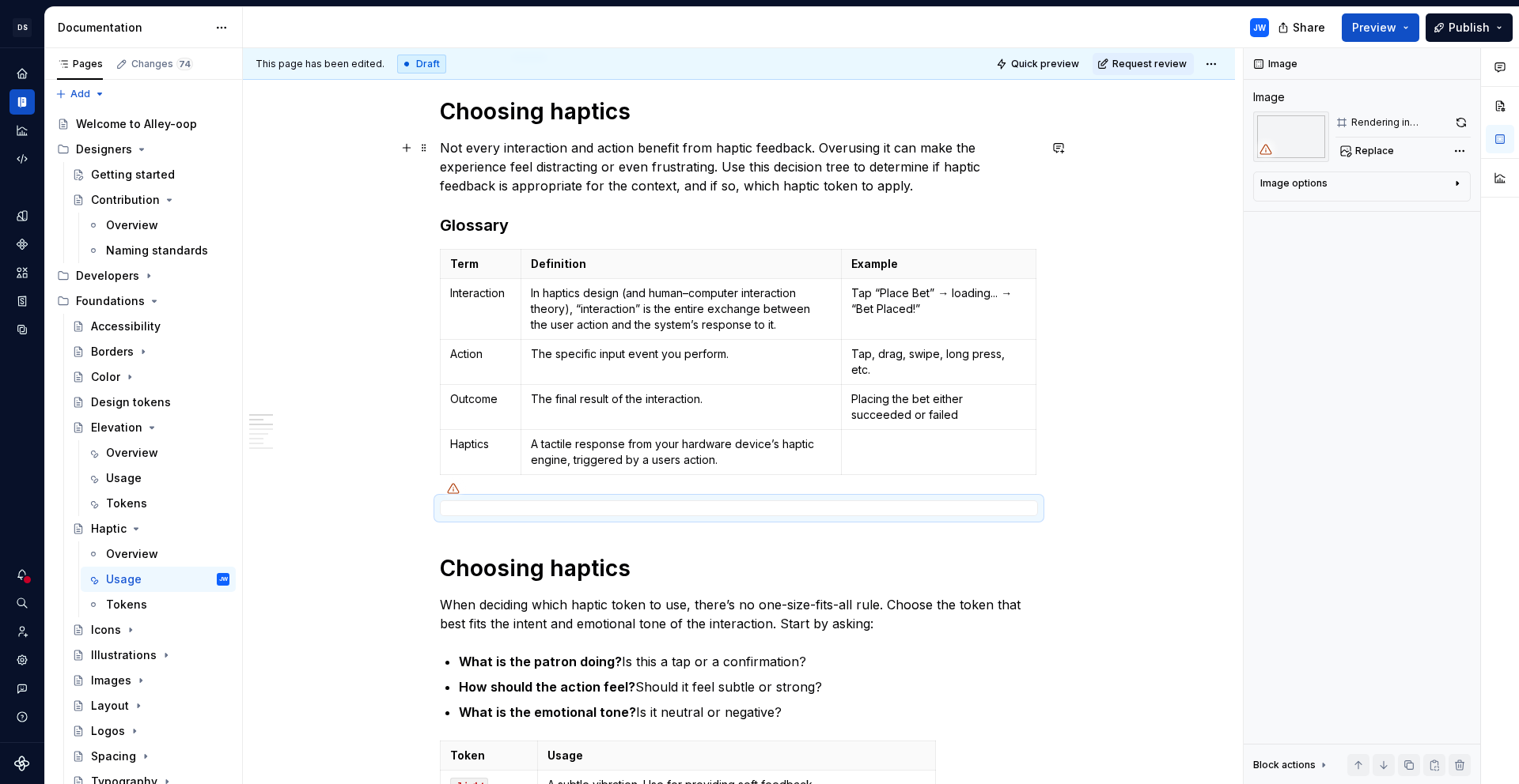
click at [583, 148] on p "Not every interaction and action benefit from haptic feedback. Overusing it can…" at bounding box center [739, 167] width 598 height 57
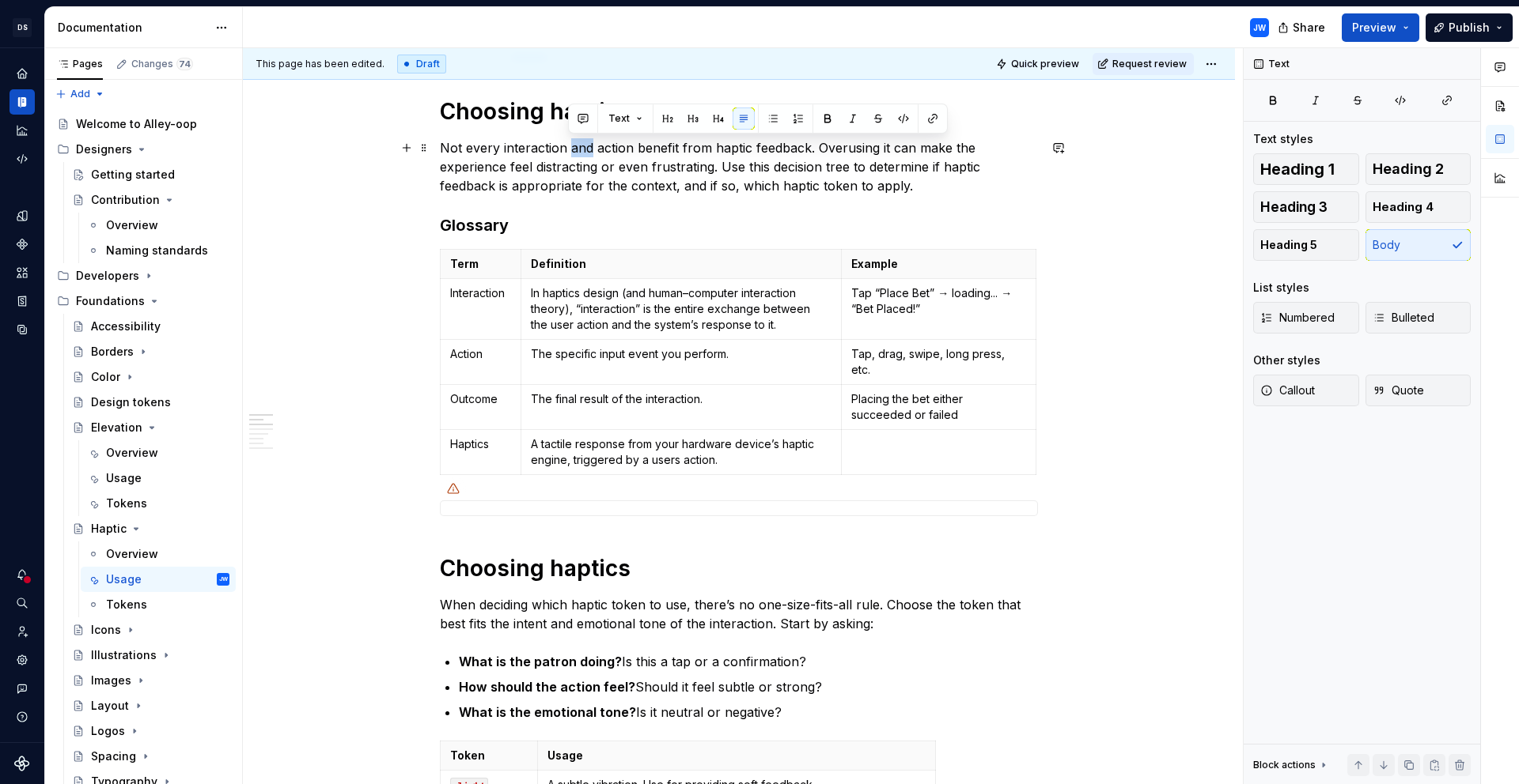
click at [583, 148] on p "Not every interaction and action benefit from haptic feedback. Overusing it can…" at bounding box center [739, 167] width 598 height 57
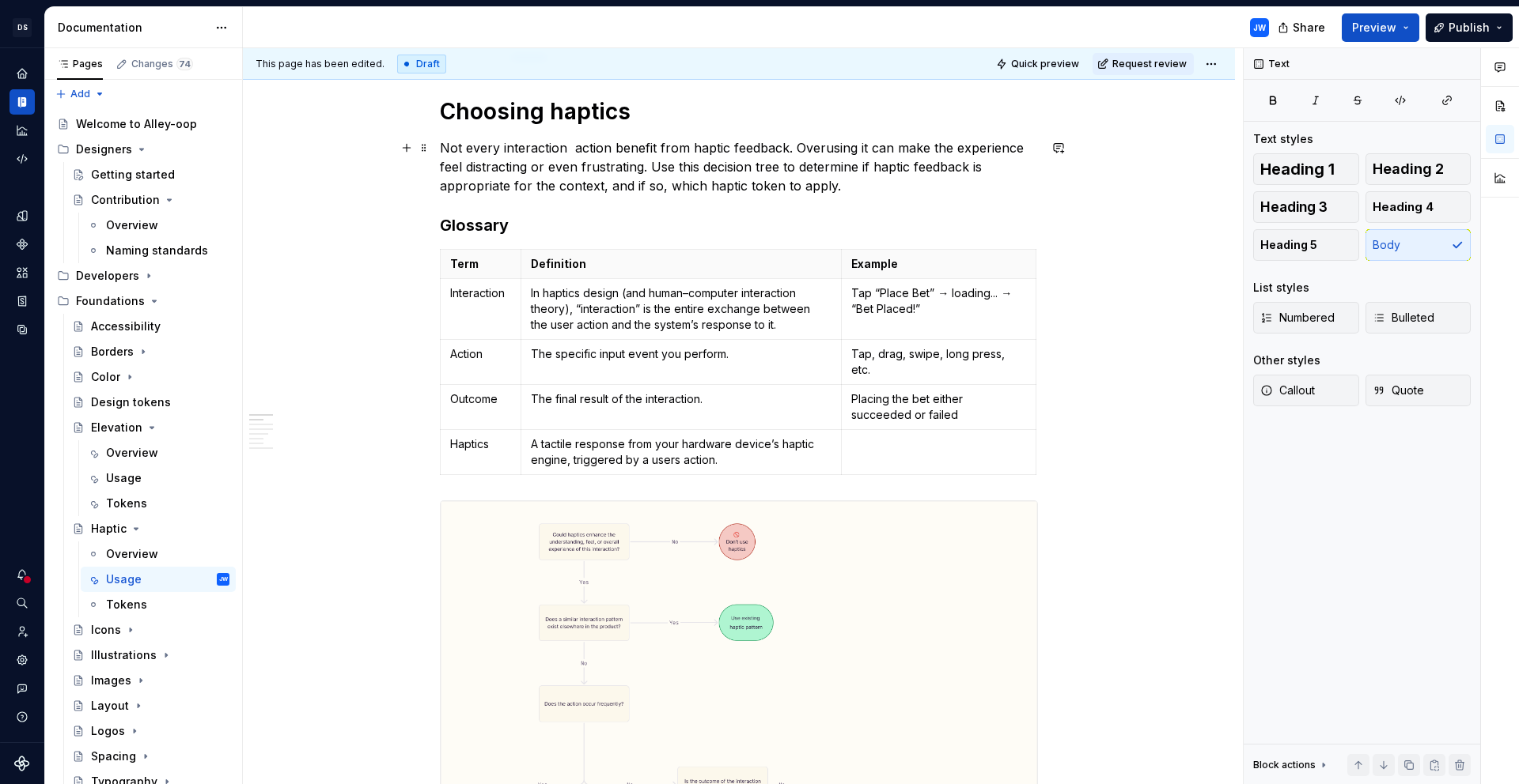
click at [600, 149] on p "Not every interaction action benefit from haptic feedback. Overusing it can mak…" at bounding box center [739, 167] width 598 height 57
click at [606, 145] on p "Not every interaction benefit from haptic feedback. Overusing it can make the e…" at bounding box center [739, 167] width 598 height 57
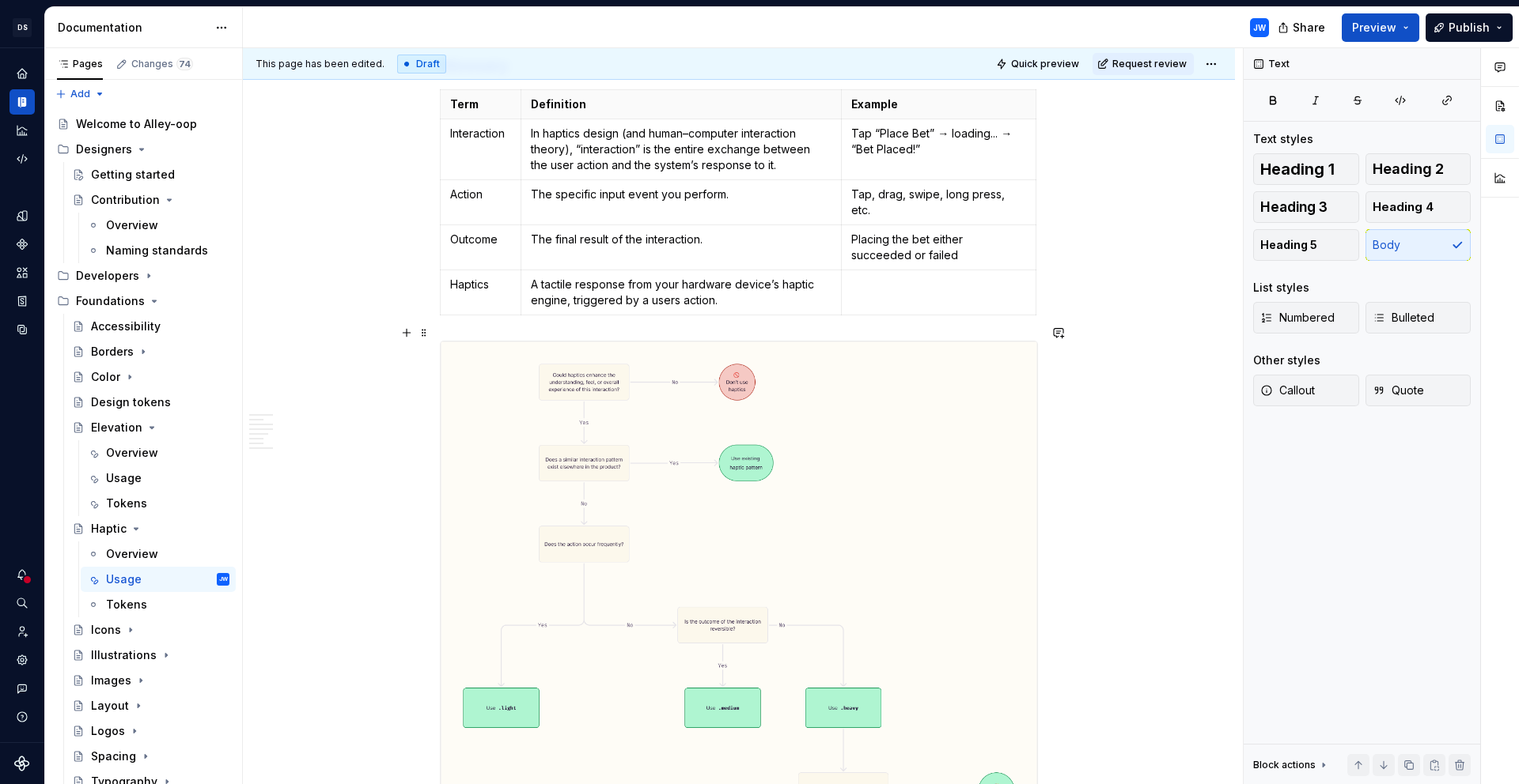
scroll to position [514, 0]
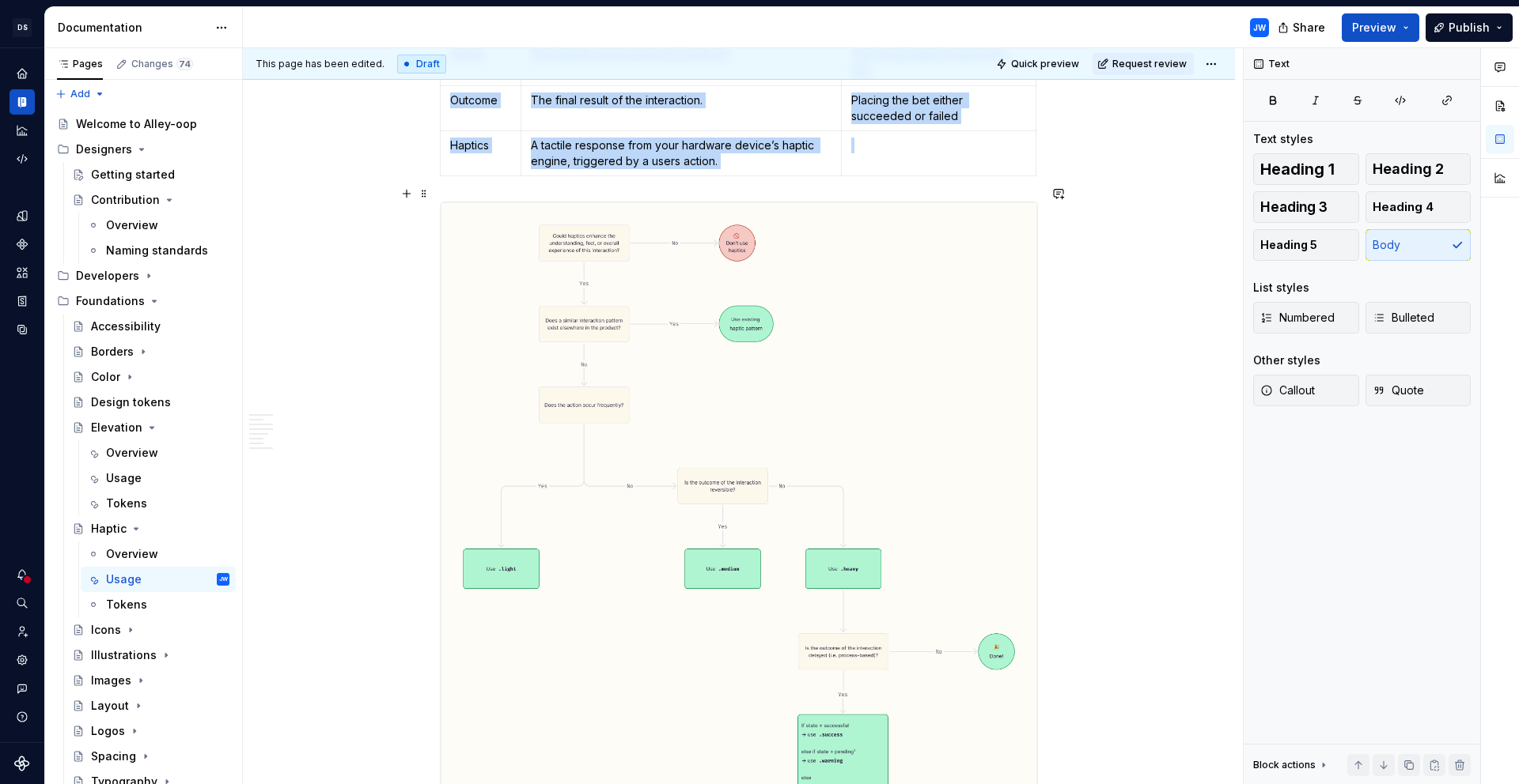
click at [811, 471] on img at bounding box center [739, 528] width 596 height 652
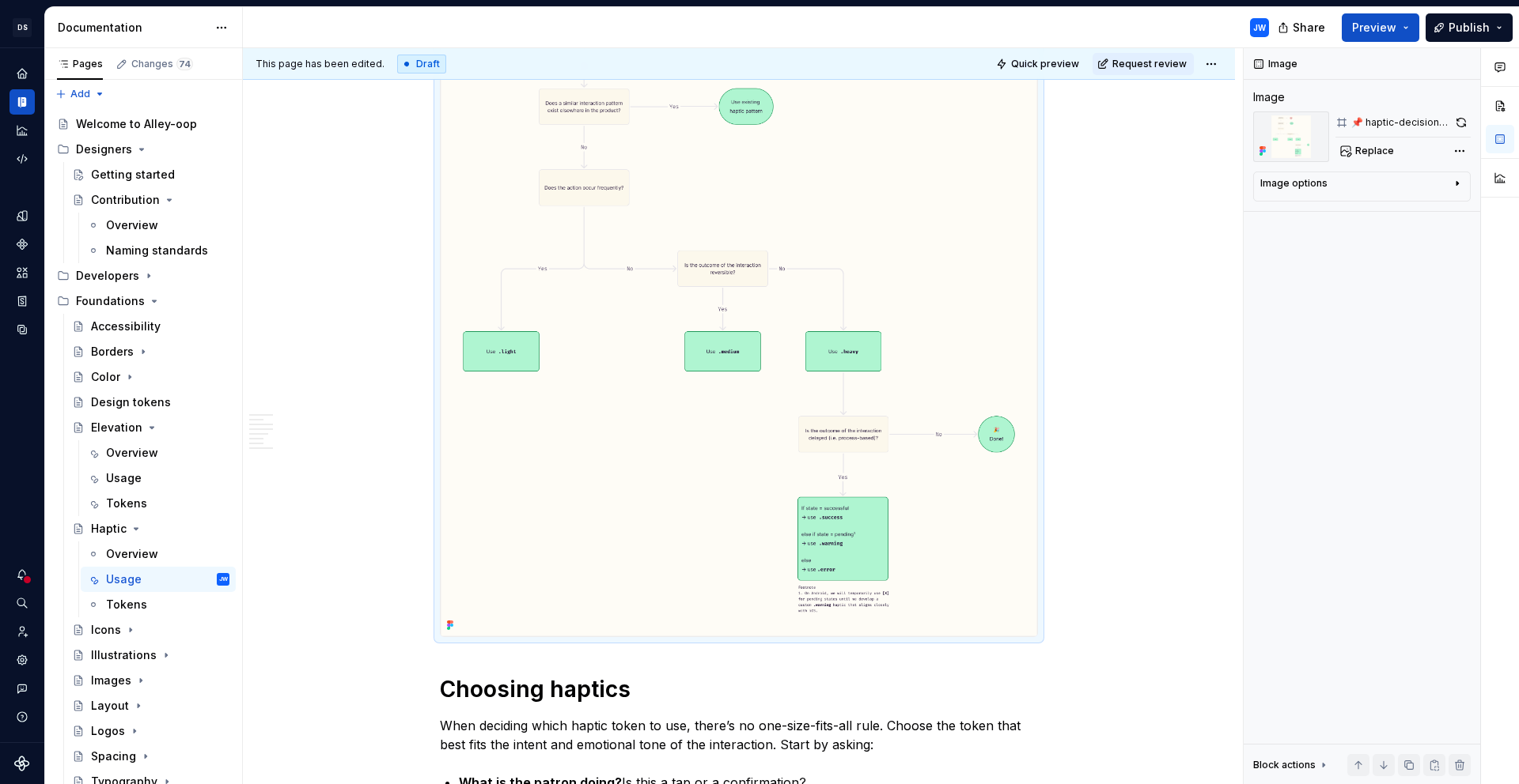
scroll to position [849, 0]
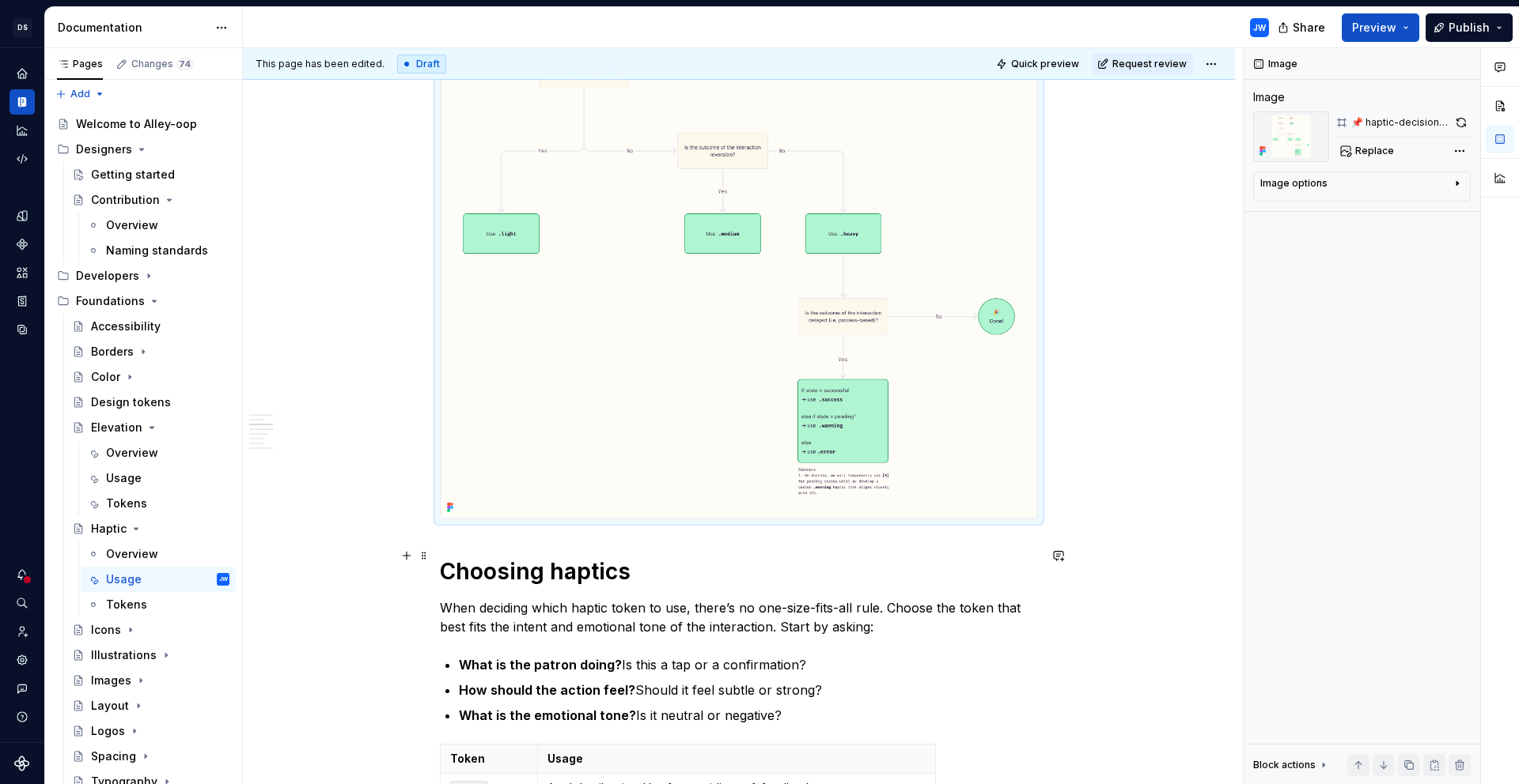
click at [679, 563] on h1 "Choosing haptics" at bounding box center [739, 571] width 598 height 29
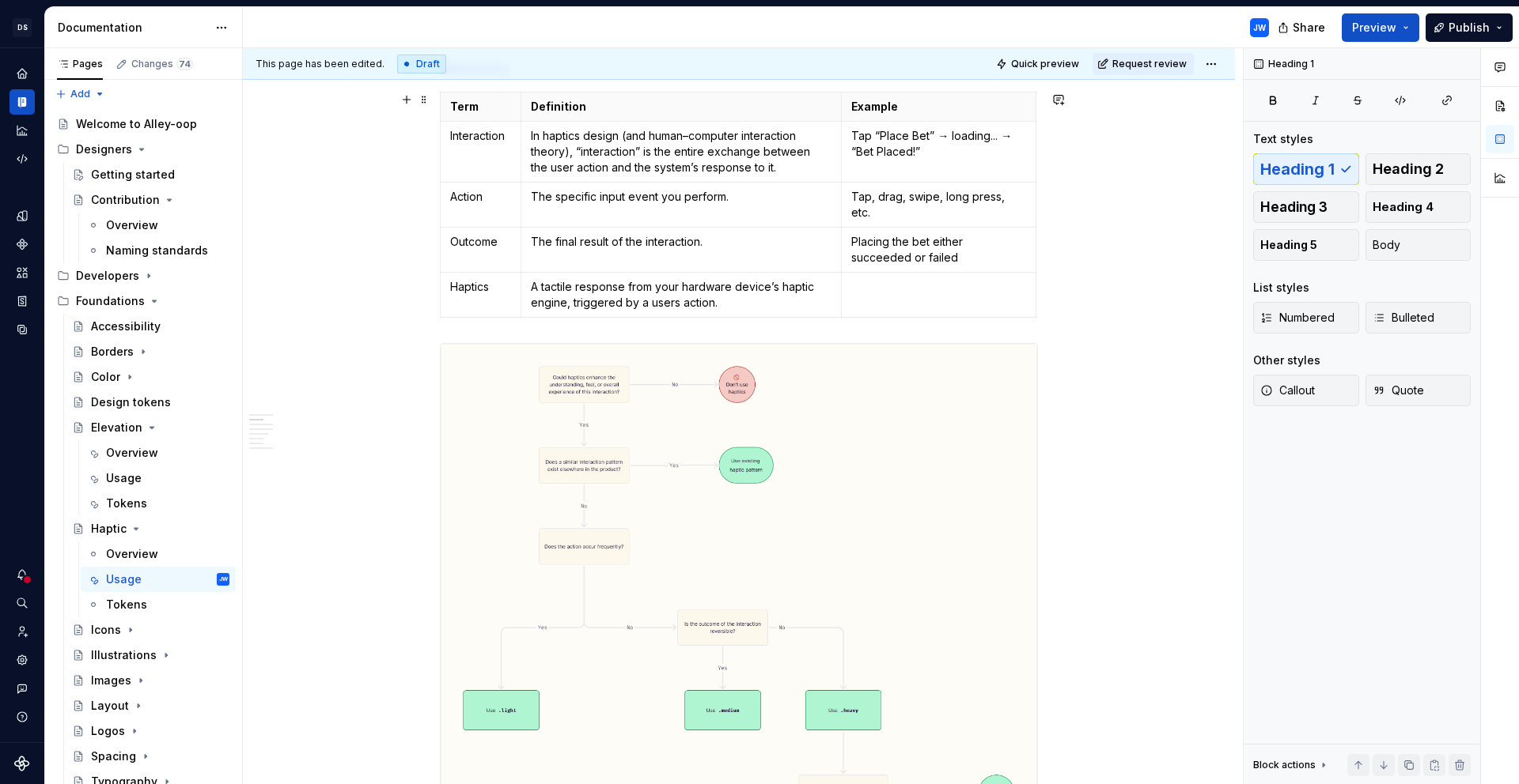
scroll to position [354, 0]
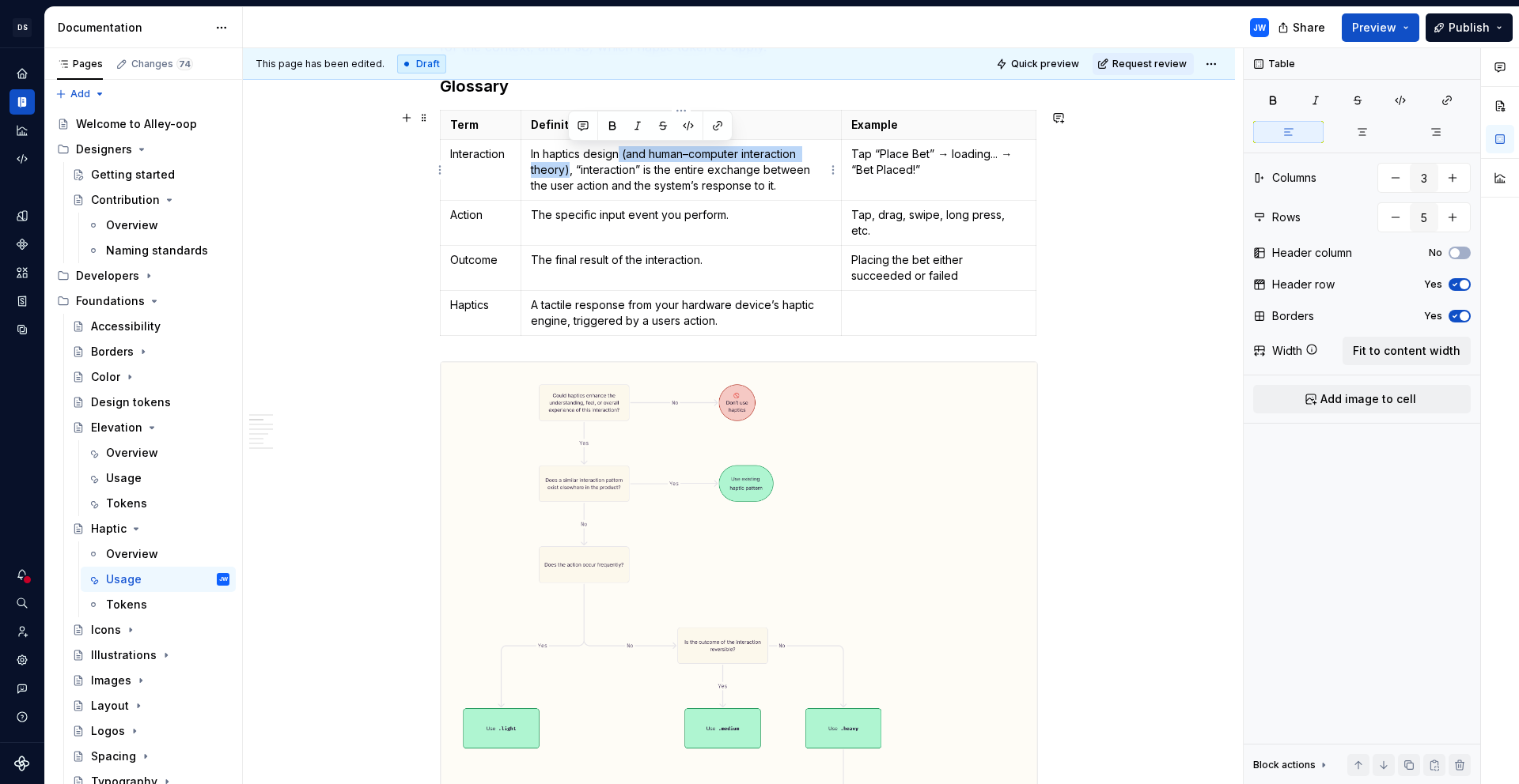
drag, startPoint x: 568, startPoint y: 169, endPoint x: 617, endPoint y: 156, distance: 50.7
click at [617, 156] on p "In haptics design (and human–computer interaction theory), “interaction” is the…" at bounding box center [681, 170] width 301 height 47
click at [807, 179] on p "In haptics design (and human–computer interaction theory), “interaction” is the…" at bounding box center [681, 170] width 301 height 47
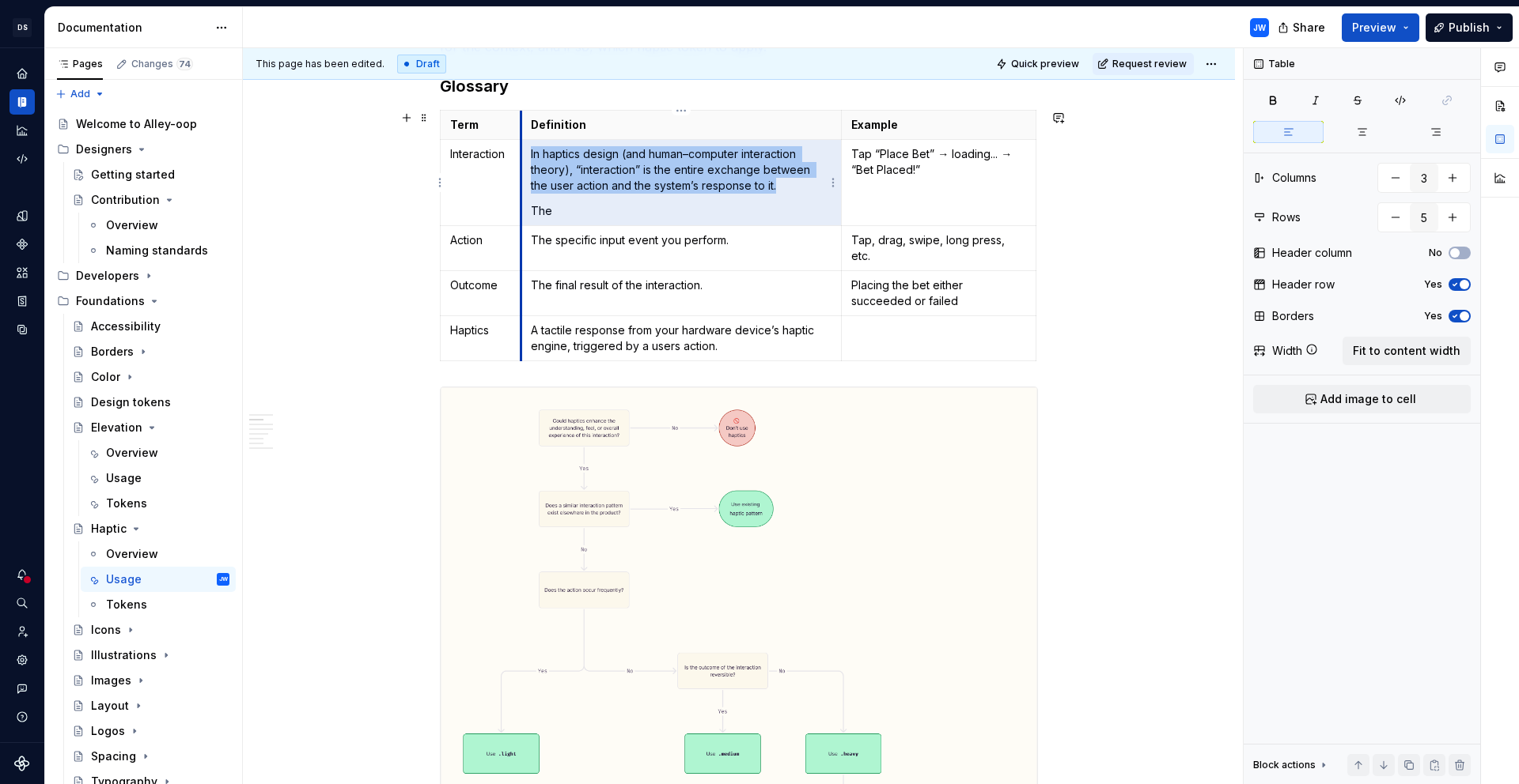
drag, startPoint x: 658, startPoint y: 170, endPoint x: 529, endPoint y: 160, distance: 129.4
click at [529, 160] on td "In haptics design (and human–computer interaction theory), “interaction” is the…" at bounding box center [681, 183] width 320 height 87
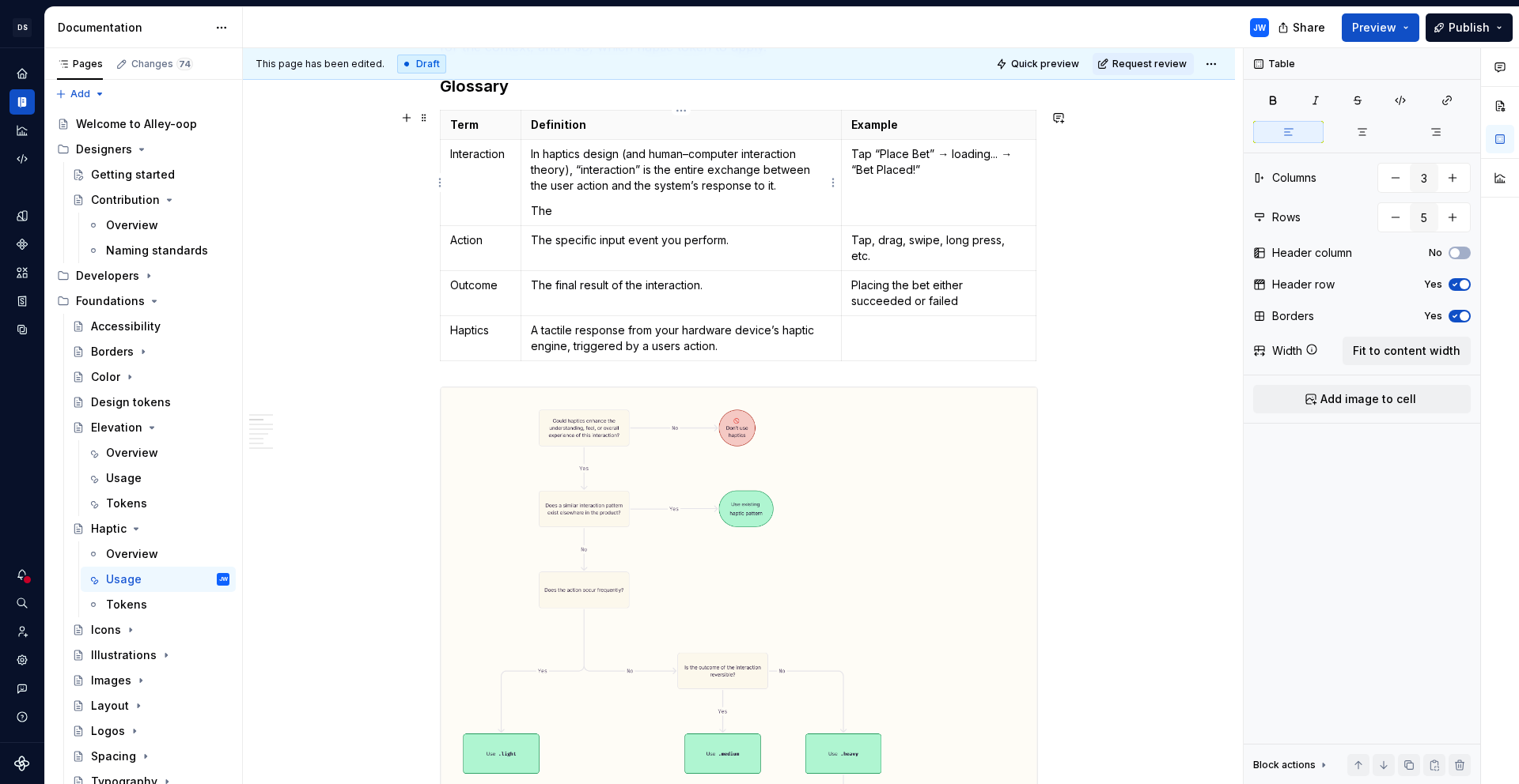
click at [536, 161] on p "In haptics design (and human–computer interaction theory), “interaction” is the…" at bounding box center [681, 170] width 301 height 47
drag, startPoint x: 528, startPoint y: 154, endPoint x: 658, endPoint y: 169, distance: 130.9
click at [658, 169] on td "In haptics design (and human–computer interaction theory), “interaction” is the…" at bounding box center [681, 183] width 320 height 87
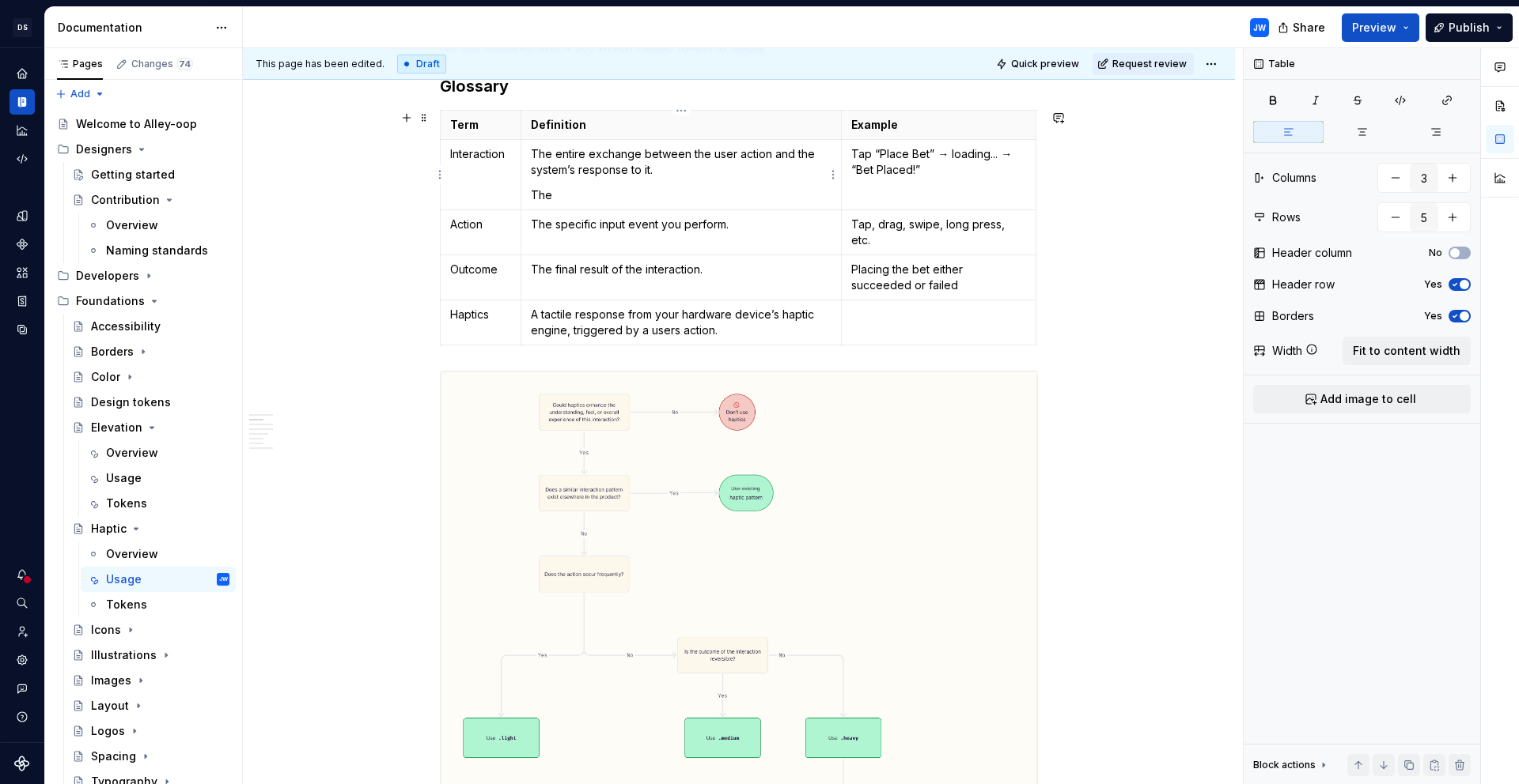
click at [617, 183] on td "The entire exchange between the user action and the system’s response to it. The" at bounding box center [681, 175] width 320 height 70
drag, startPoint x: 583, startPoint y: 198, endPoint x: 532, endPoint y: 188, distance: 52.0
click at [532, 188] on p "The" at bounding box center [681, 194] width 301 height 16
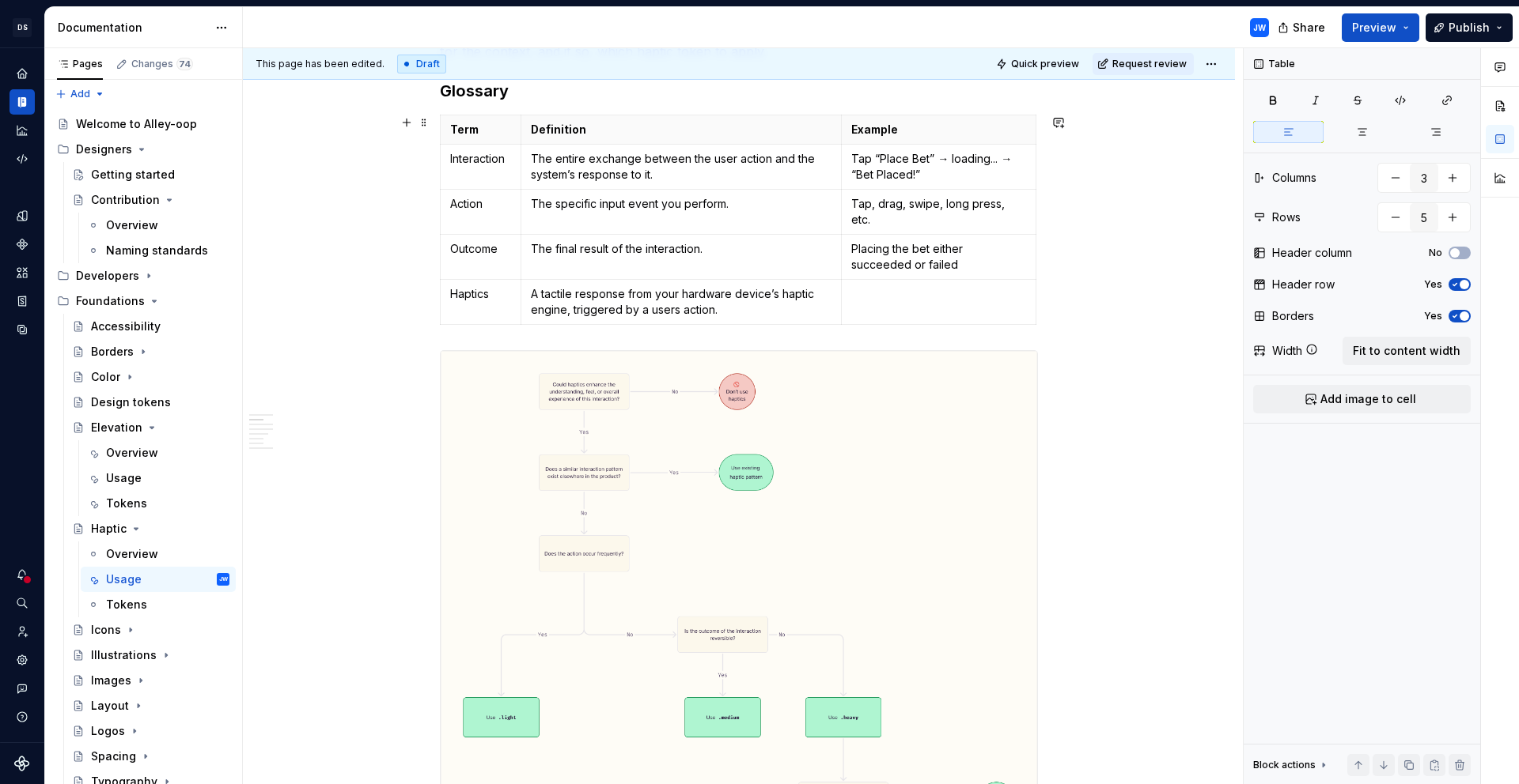
scroll to position [338, 0]
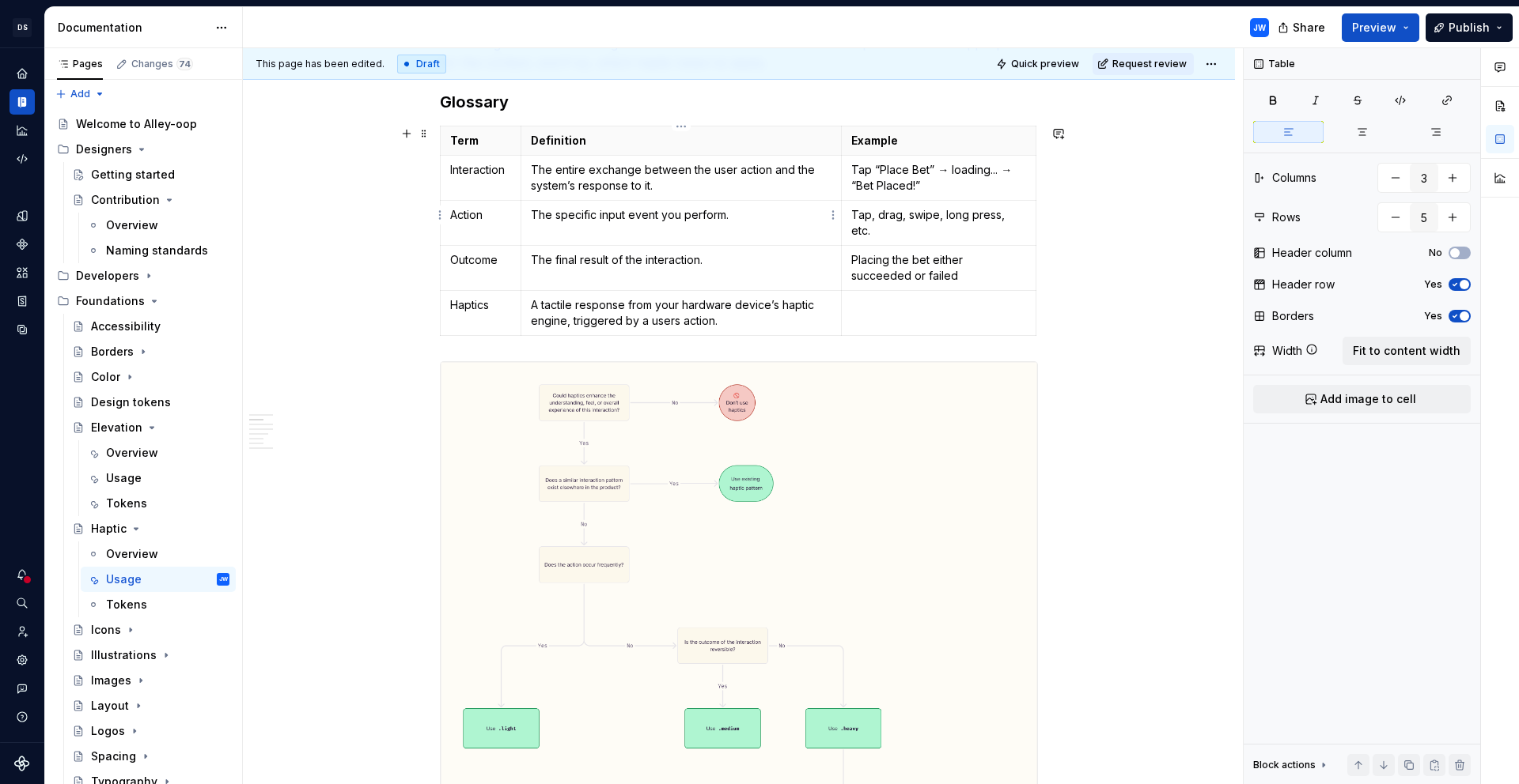
click at [672, 216] on p "The specific input event you perform." at bounding box center [681, 215] width 301 height 16
click at [748, 212] on p "The specific input event the user perform." at bounding box center [681, 215] width 301 height 16
click at [778, 265] on td "The final result of the interaction." at bounding box center [681, 268] width 320 height 45
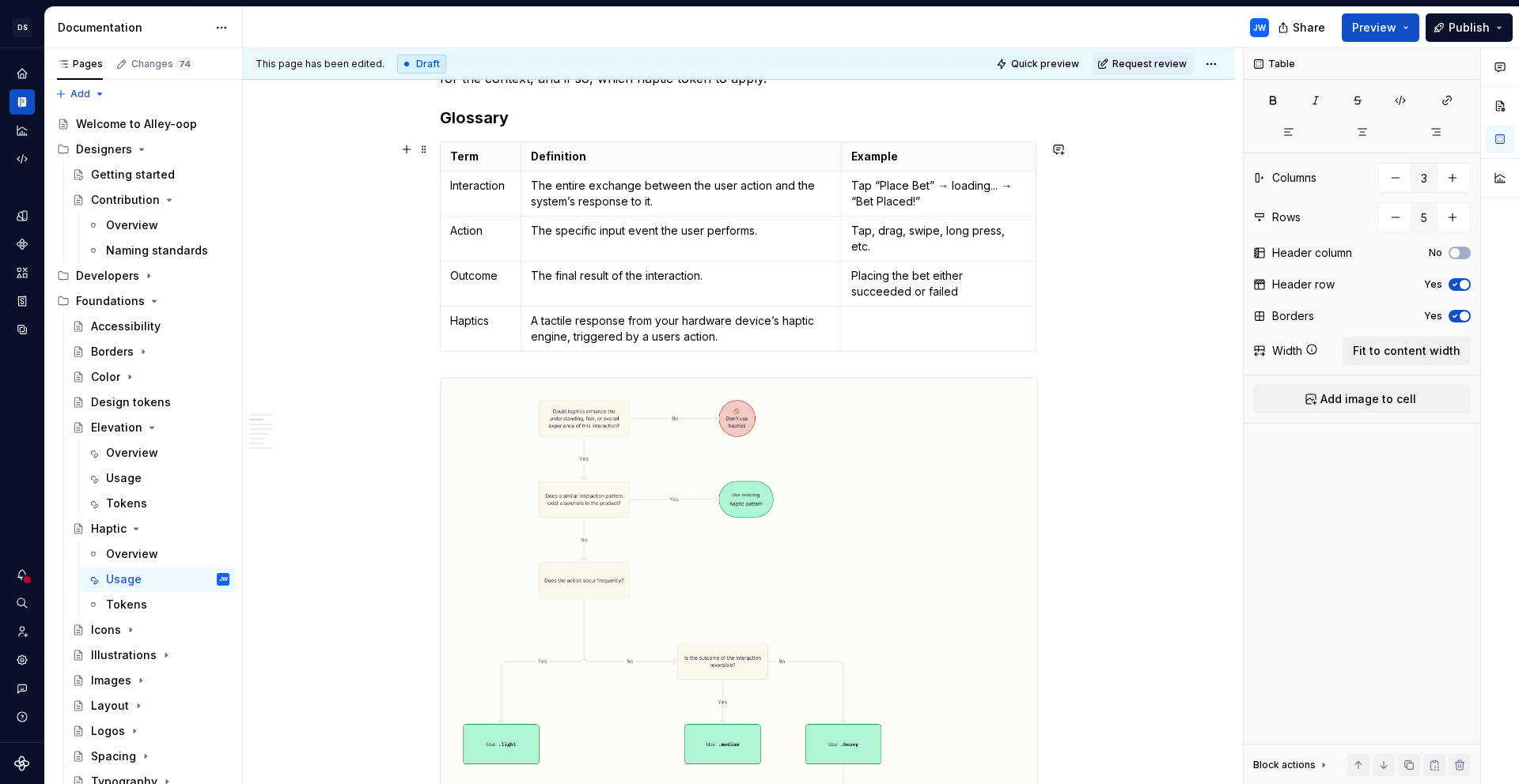
scroll to position [310, 0]
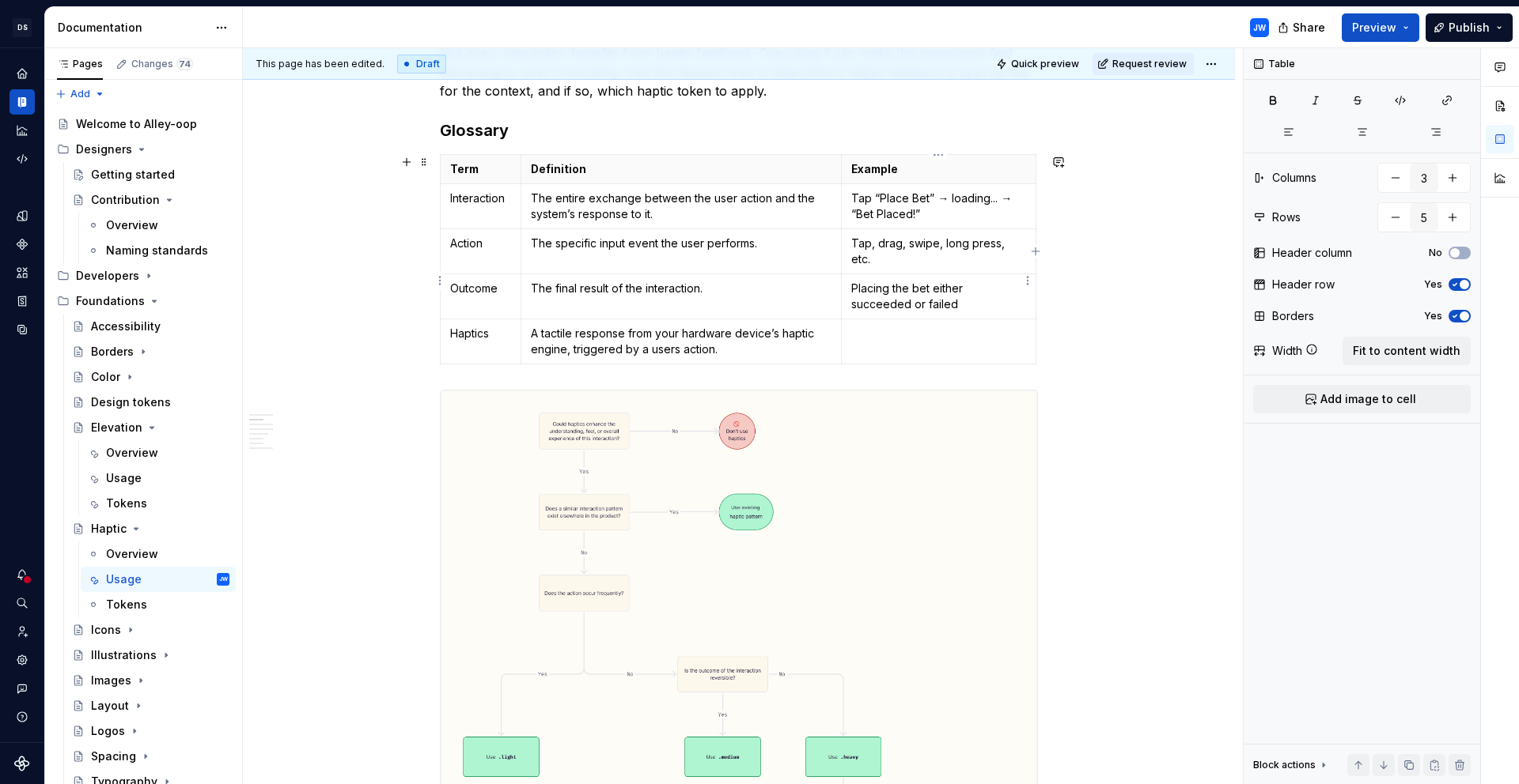
click at [959, 291] on p "Placing the bet either succeeded or failed" at bounding box center [939, 296] width 175 height 32
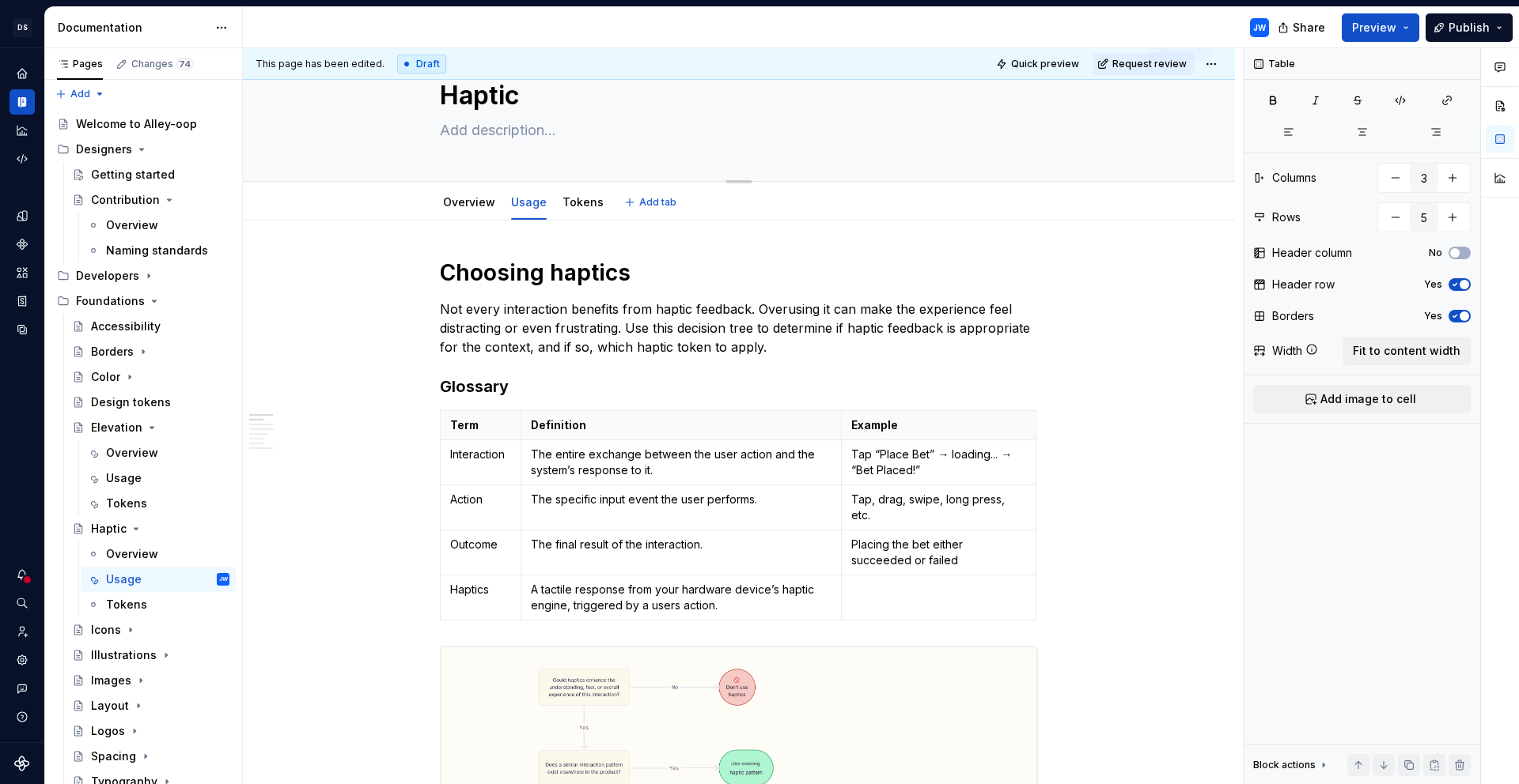
scroll to position [47, 0]
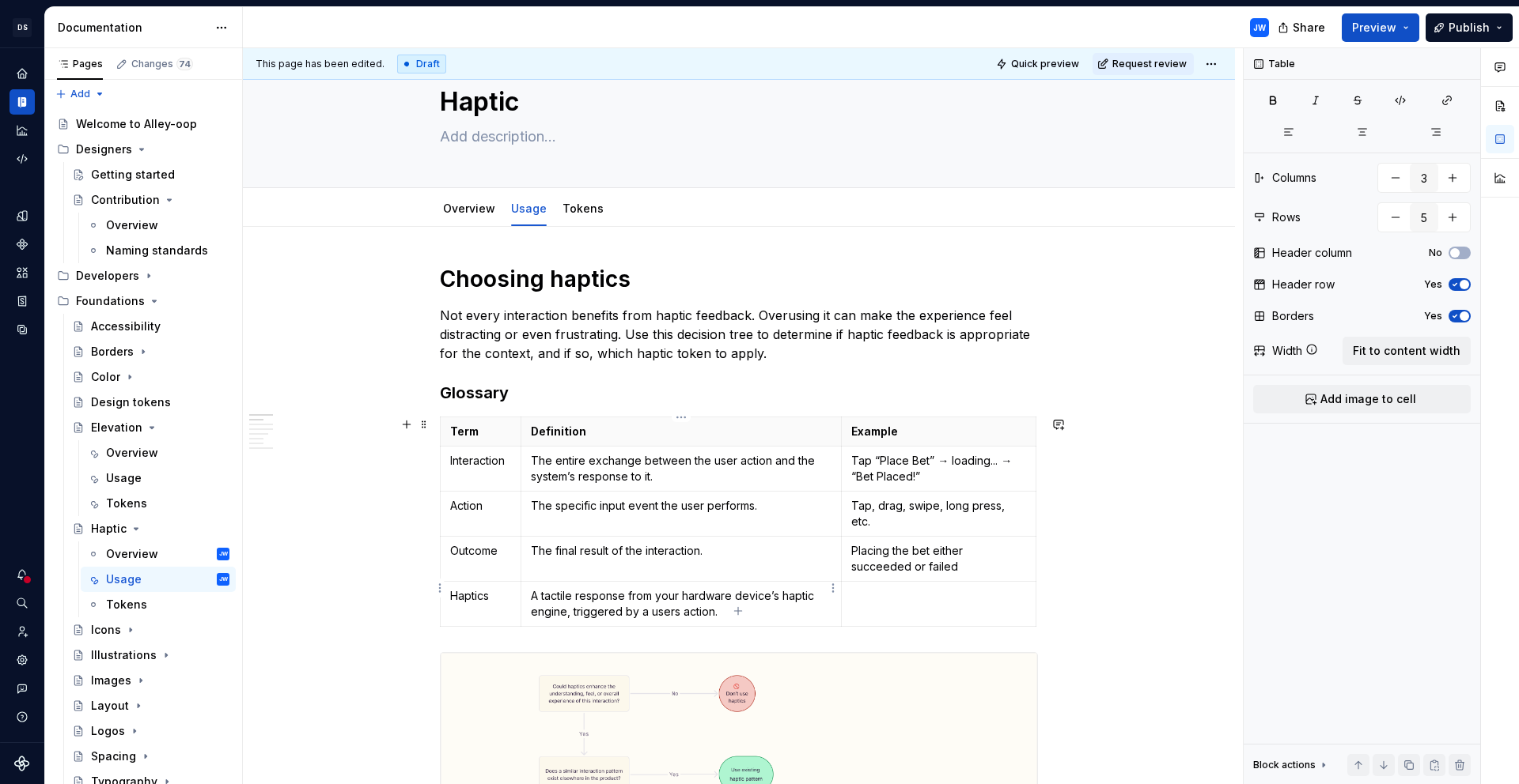
click at [719, 588] on p "A tactile response from your hardware device’s haptic engine, triggered by a us…" at bounding box center [681, 604] width 301 height 32
click at [753, 599] on p "A tactile response from your hardware device’s haptic engine, triggered by a us…" at bounding box center [681, 604] width 301 height 32
click at [676, 598] on p "A tactile response from your hardware device’s haptic engine, triggered by a us…" at bounding box center [681, 604] width 301 height 32
click at [498, 581] on td "Haptics" at bounding box center [480, 604] width 81 height 45
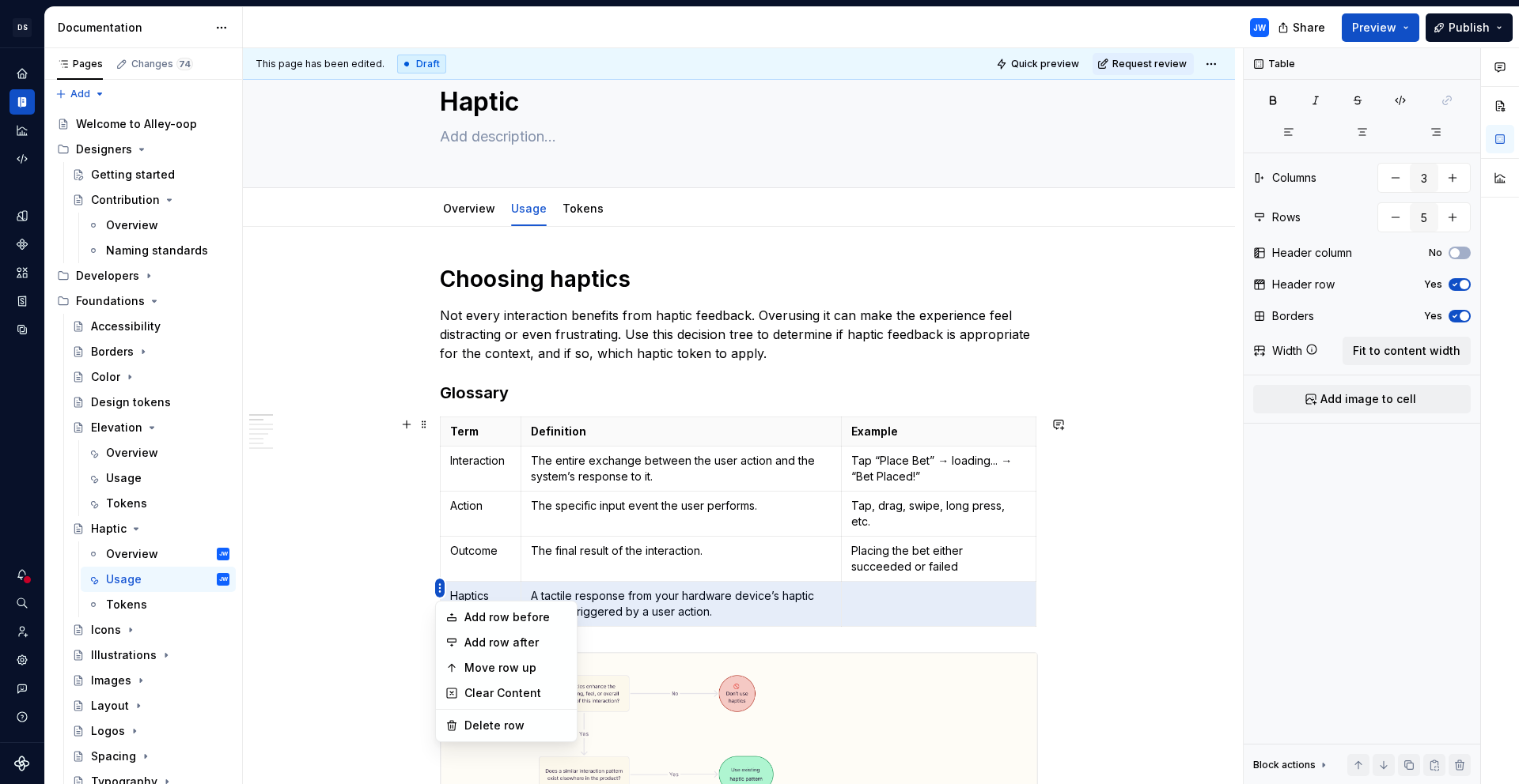
click at [449, 468] on html "[PERSON_NAME]-oop JW Dataset alley-oop Documentation JW Share Preview Publish P…" at bounding box center [759, 392] width 1519 height 784
click at [519, 662] on div "Move row up" at bounding box center [516, 667] width 103 height 16
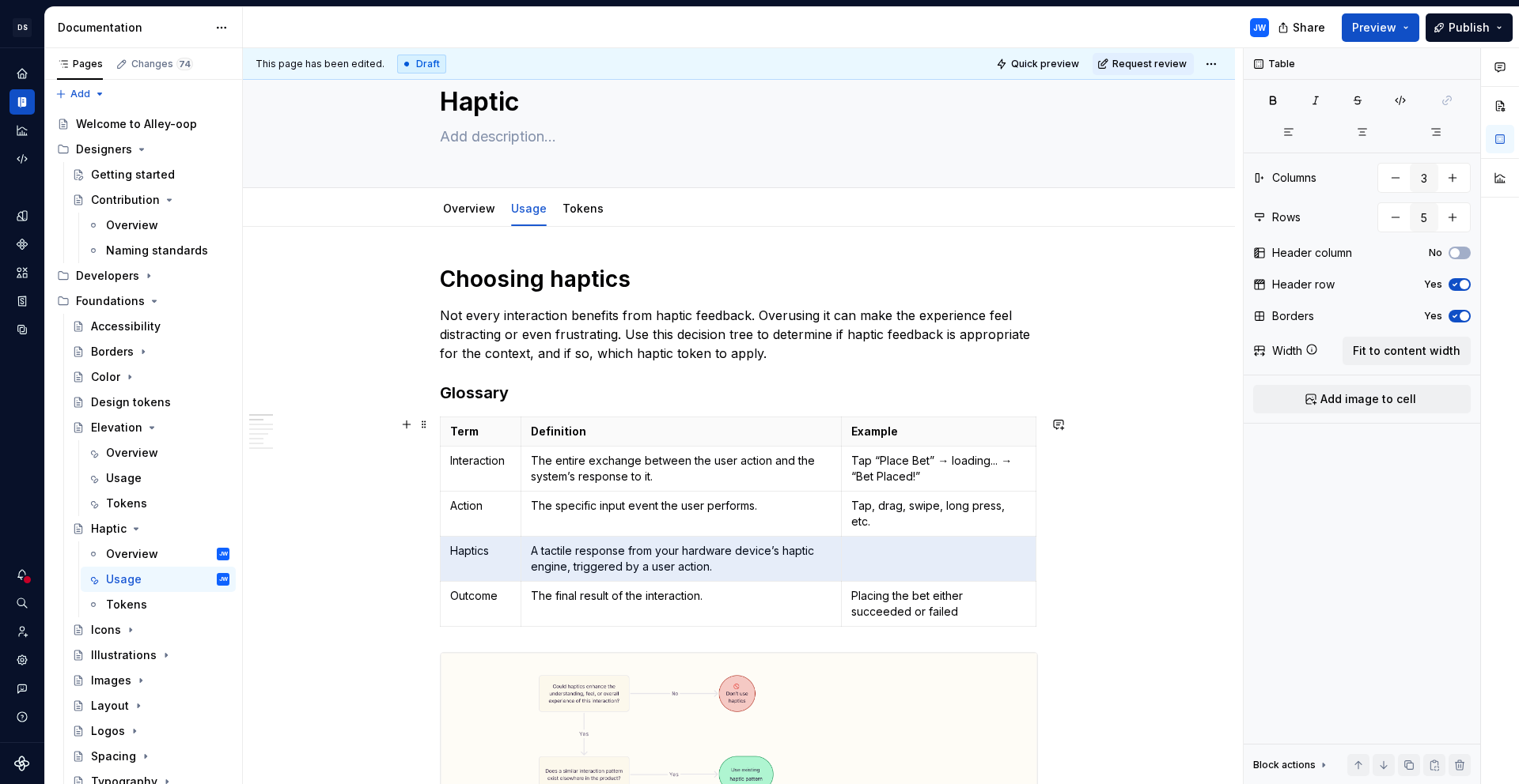
click at [440, 546] on td "Haptics" at bounding box center [480, 559] width 81 height 45
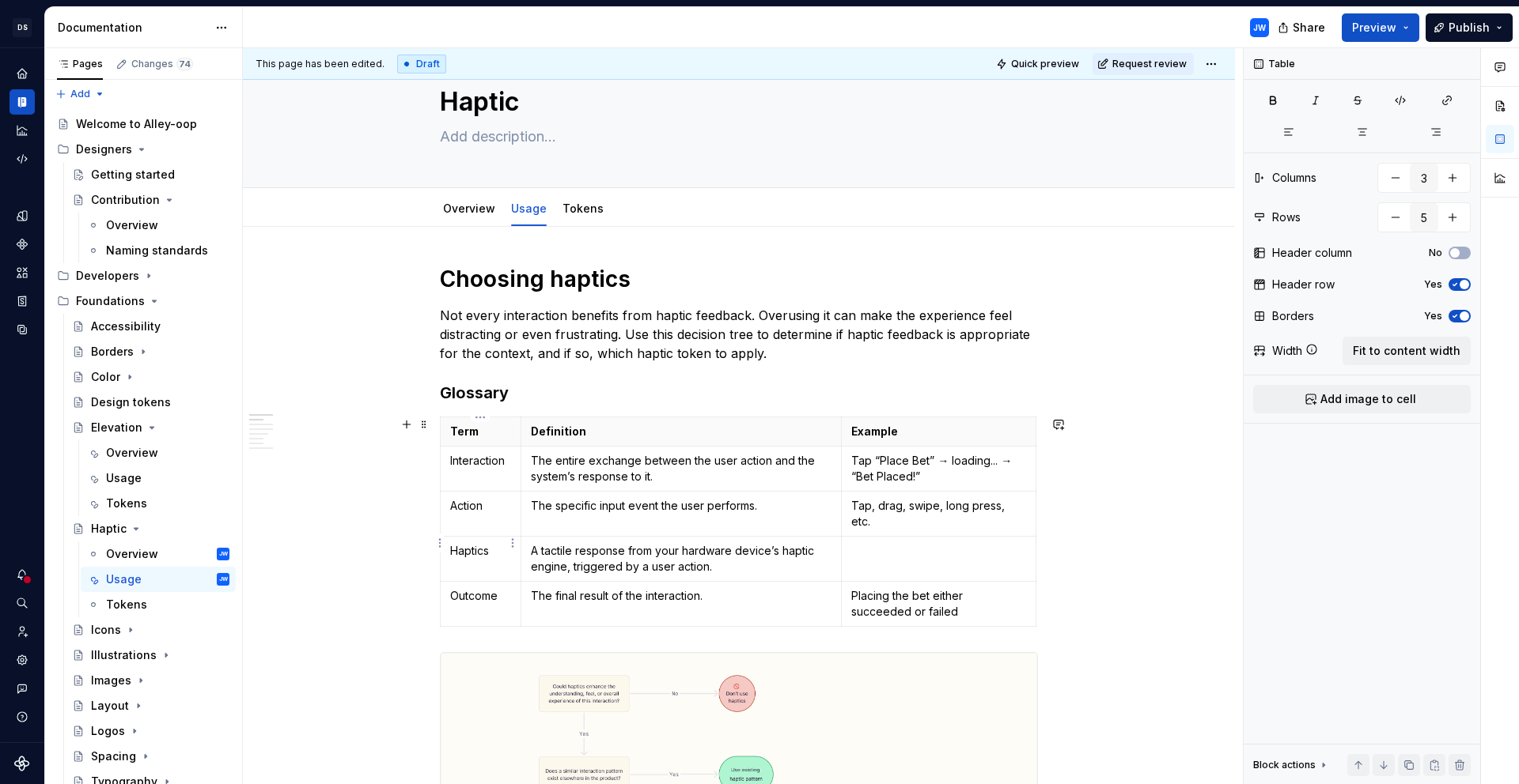
click at [447, 537] on td "Haptics" at bounding box center [480, 559] width 81 height 45
click at [444, 538] on html "[PERSON_NAME]-oop JW Dataset alley-oop Documentation JW Share Preview Publish P…" at bounding box center [759, 392] width 1519 height 784
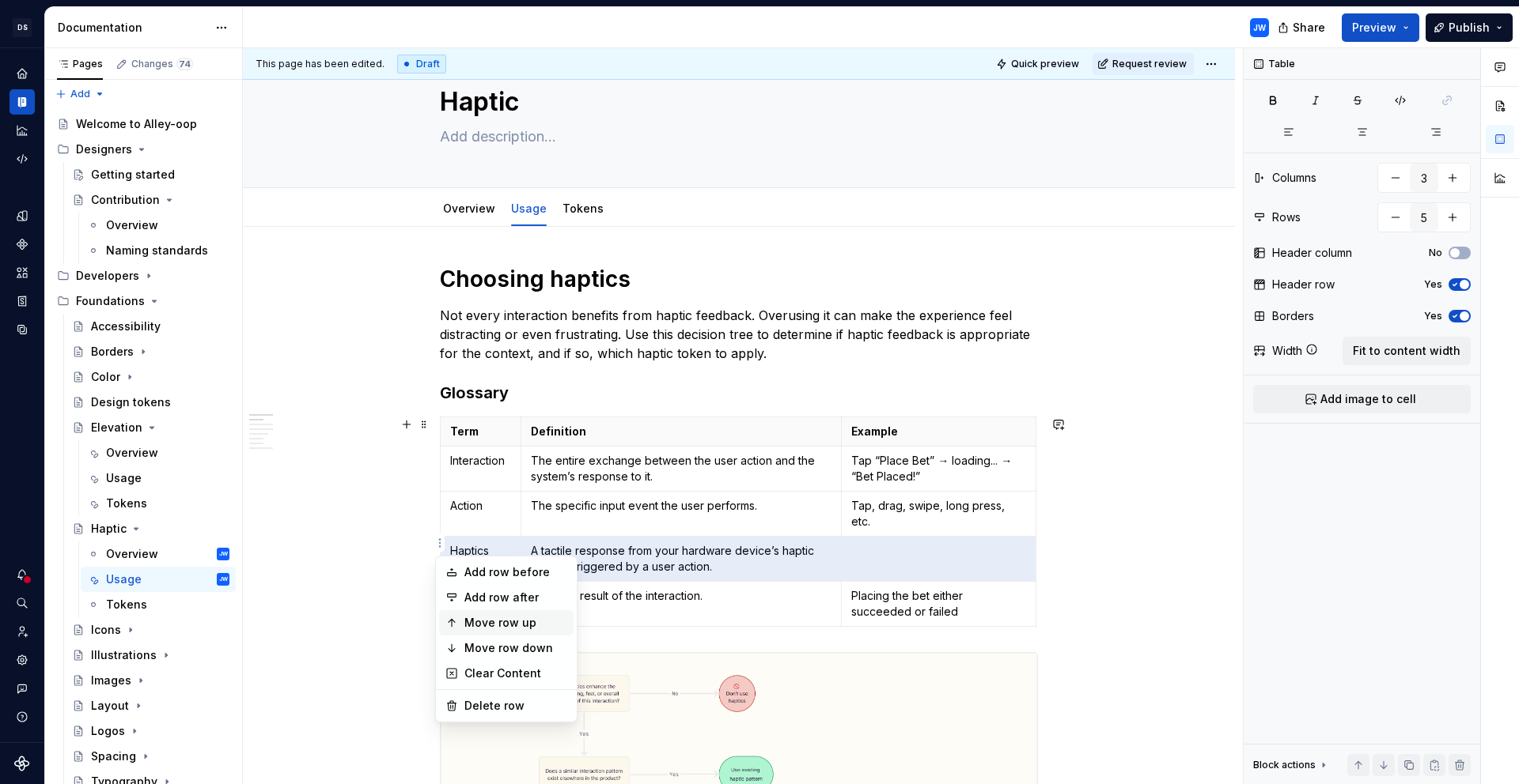
click at [482, 630] on div "Move row up" at bounding box center [506, 622] width 135 height 25
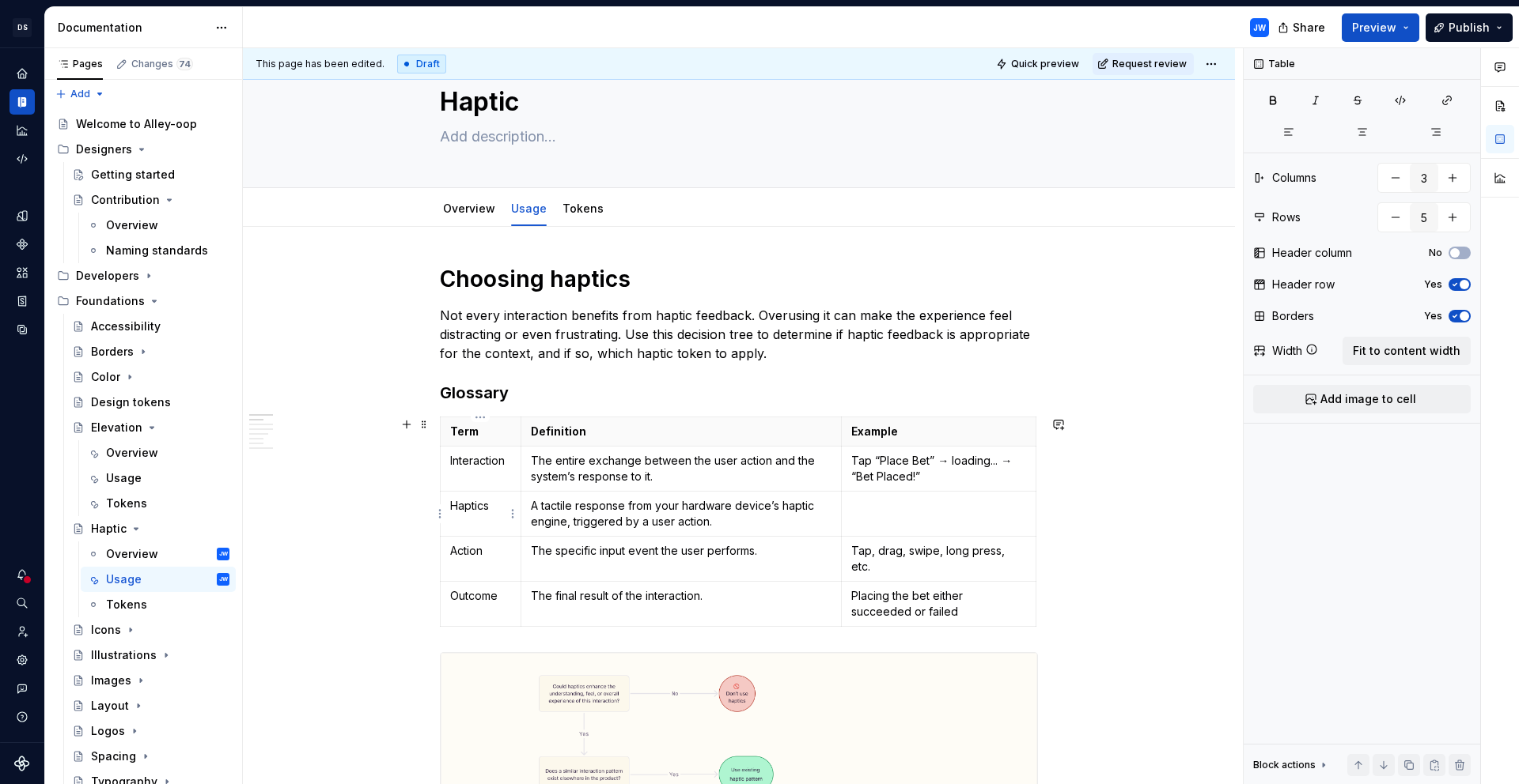
click at [440, 511] on html "[PERSON_NAME]-oop JW Dataset alley-oop Documentation JW Share Preview Publish P…" at bounding box center [759, 392] width 1519 height 784
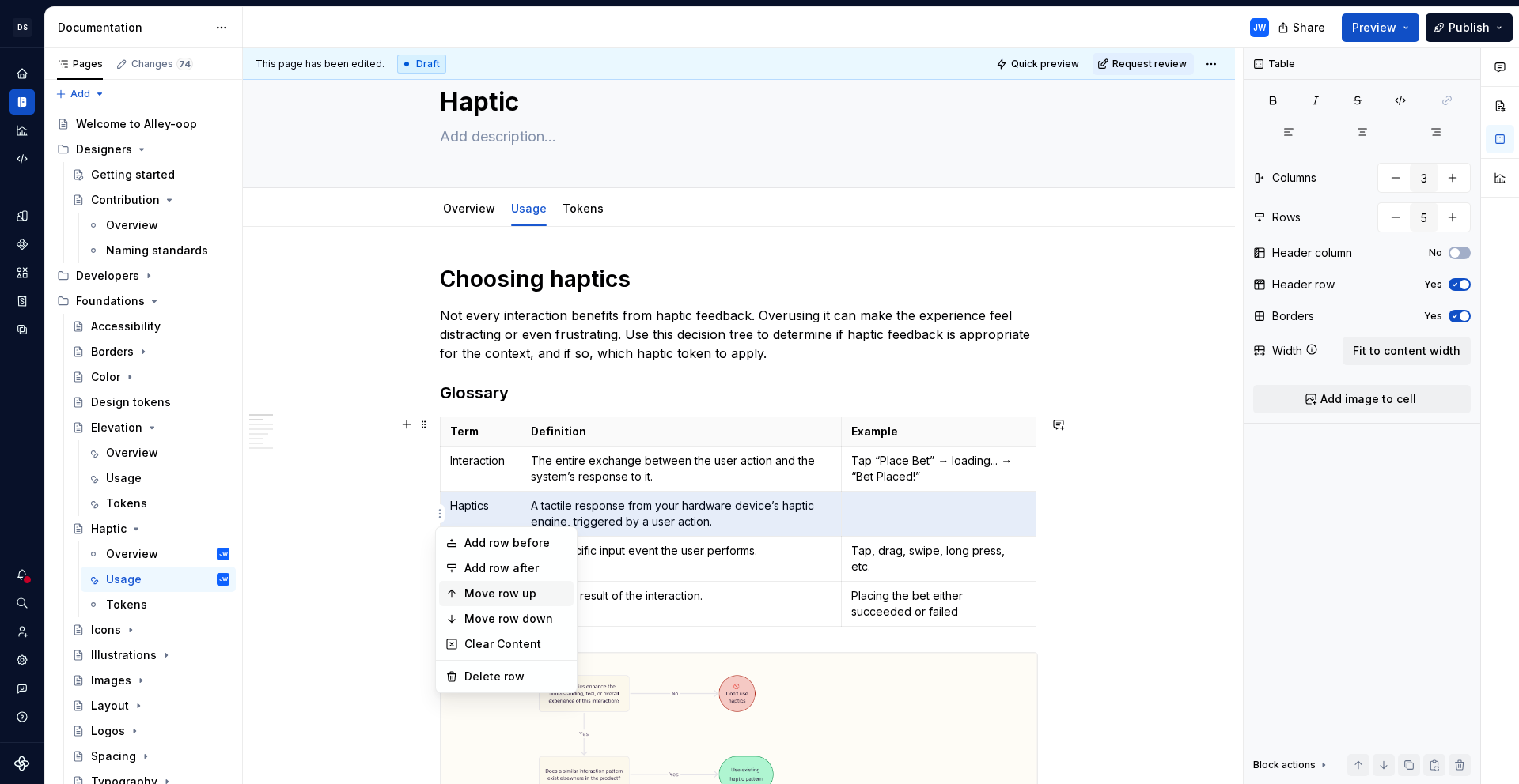
click at [507, 602] on div "Move row up" at bounding box center [506, 593] width 135 height 25
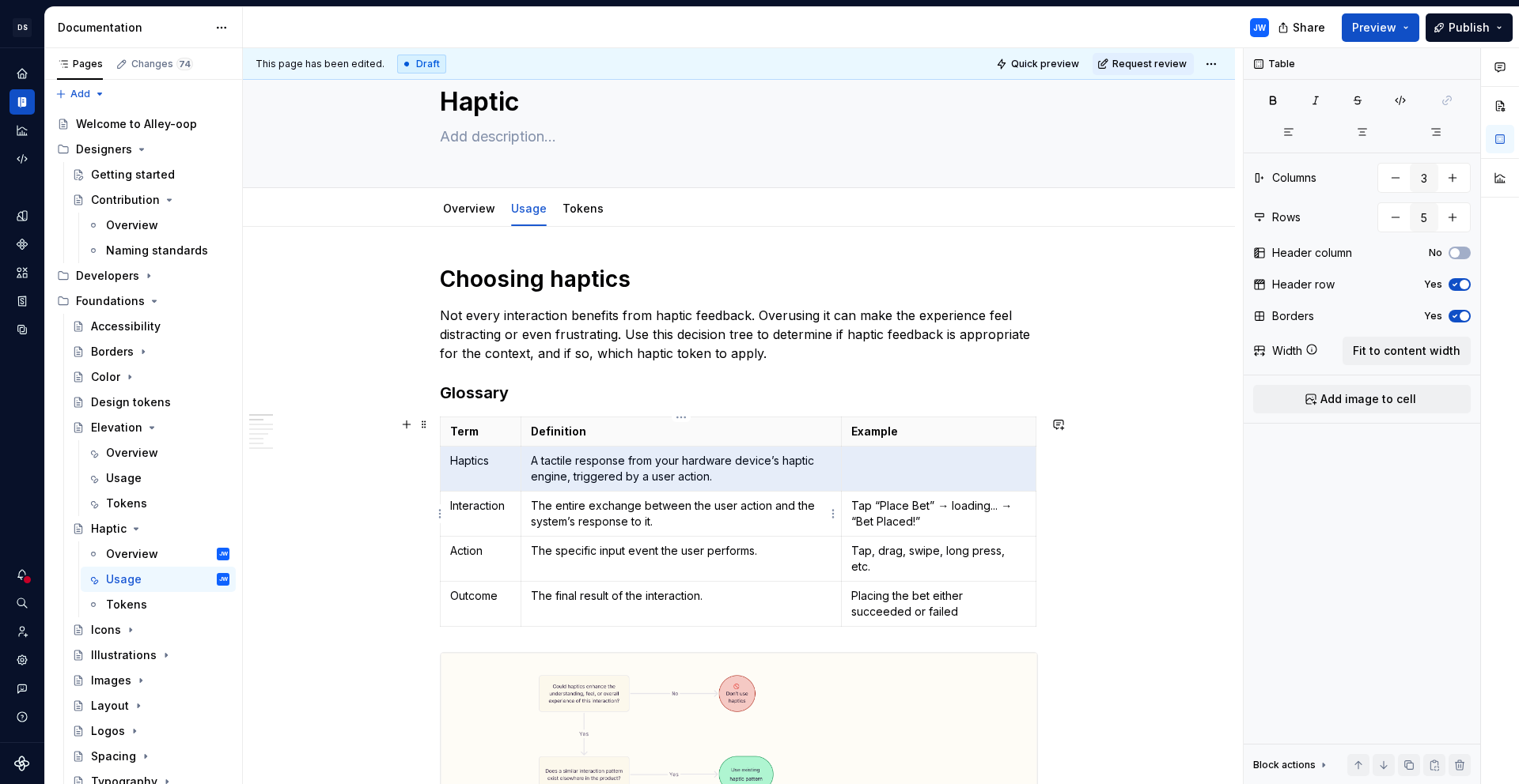
click at [729, 513] on p "The entire exchange between the user action and the system’s response to it." at bounding box center [681, 514] width 301 height 32
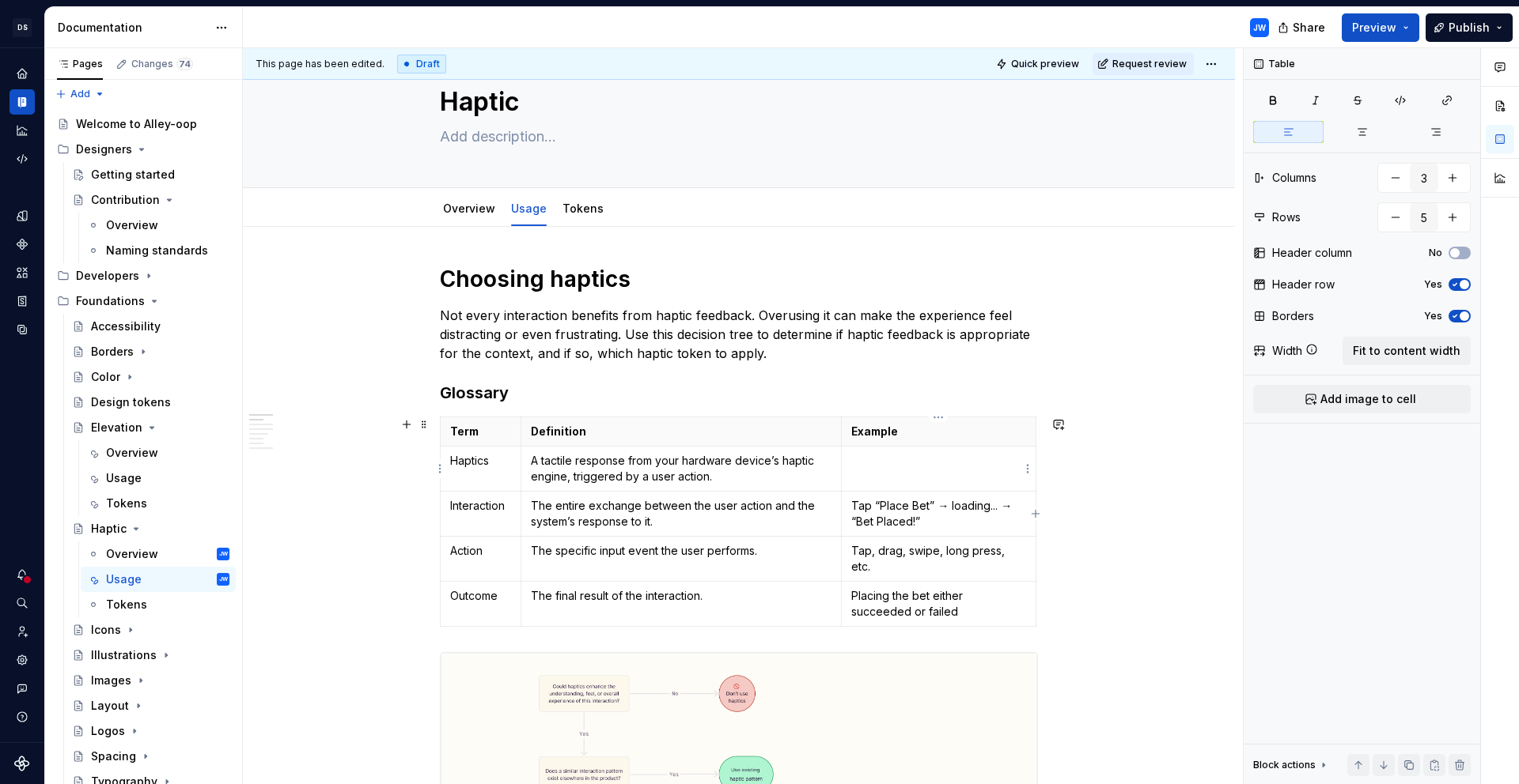
click at [846, 469] on td at bounding box center [939, 469] width 194 height 45
click at [739, 474] on p "A tactile response from your hardware device’s haptic engine, triggered by a us…" at bounding box center [681, 469] width 301 height 32
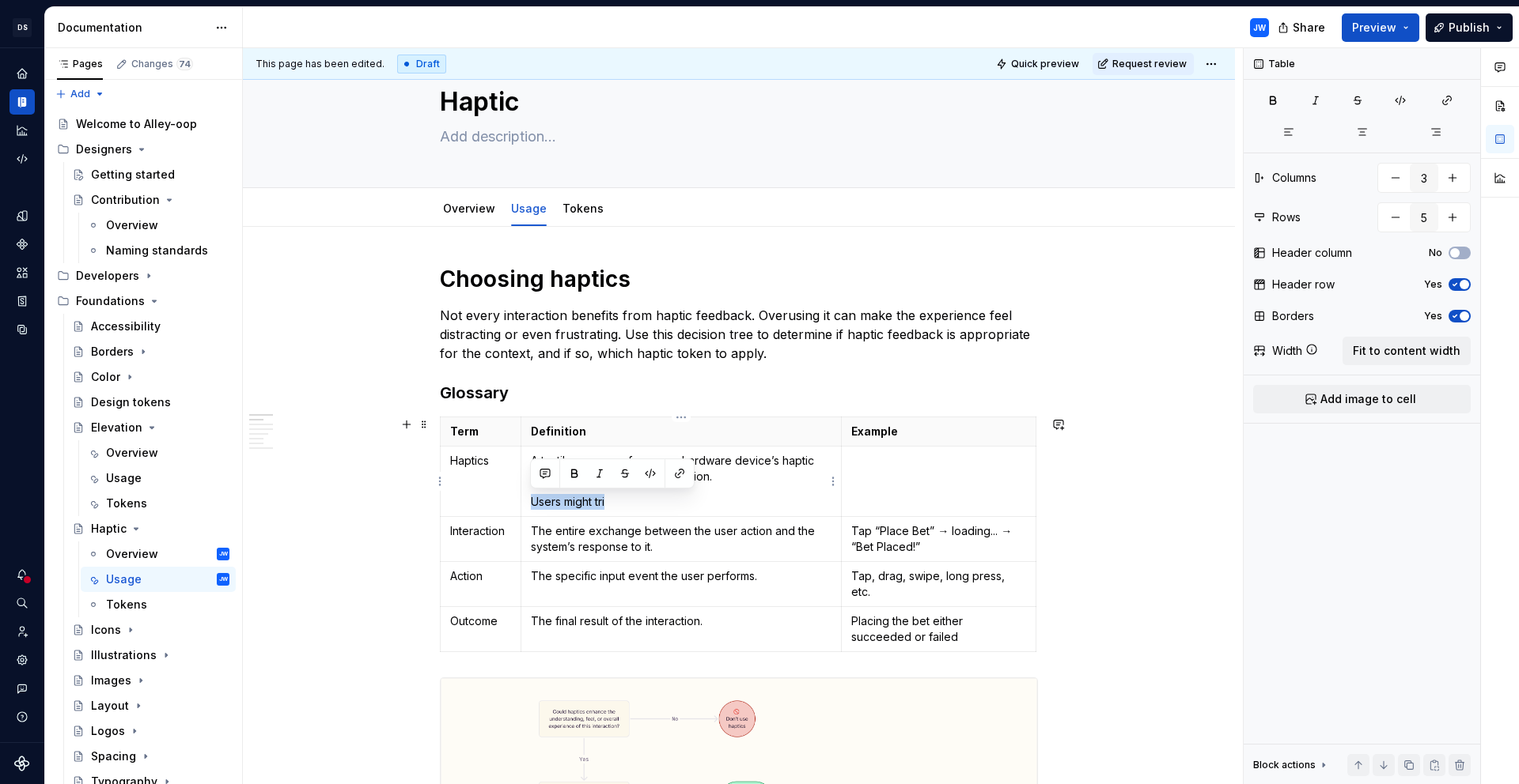
drag, startPoint x: 653, startPoint y: 498, endPoint x: 533, endPoint y: 493, distance: 120.1
click at [533, 494] on p "Users might tri" at bounding box center [681, 501] width 301 height 16
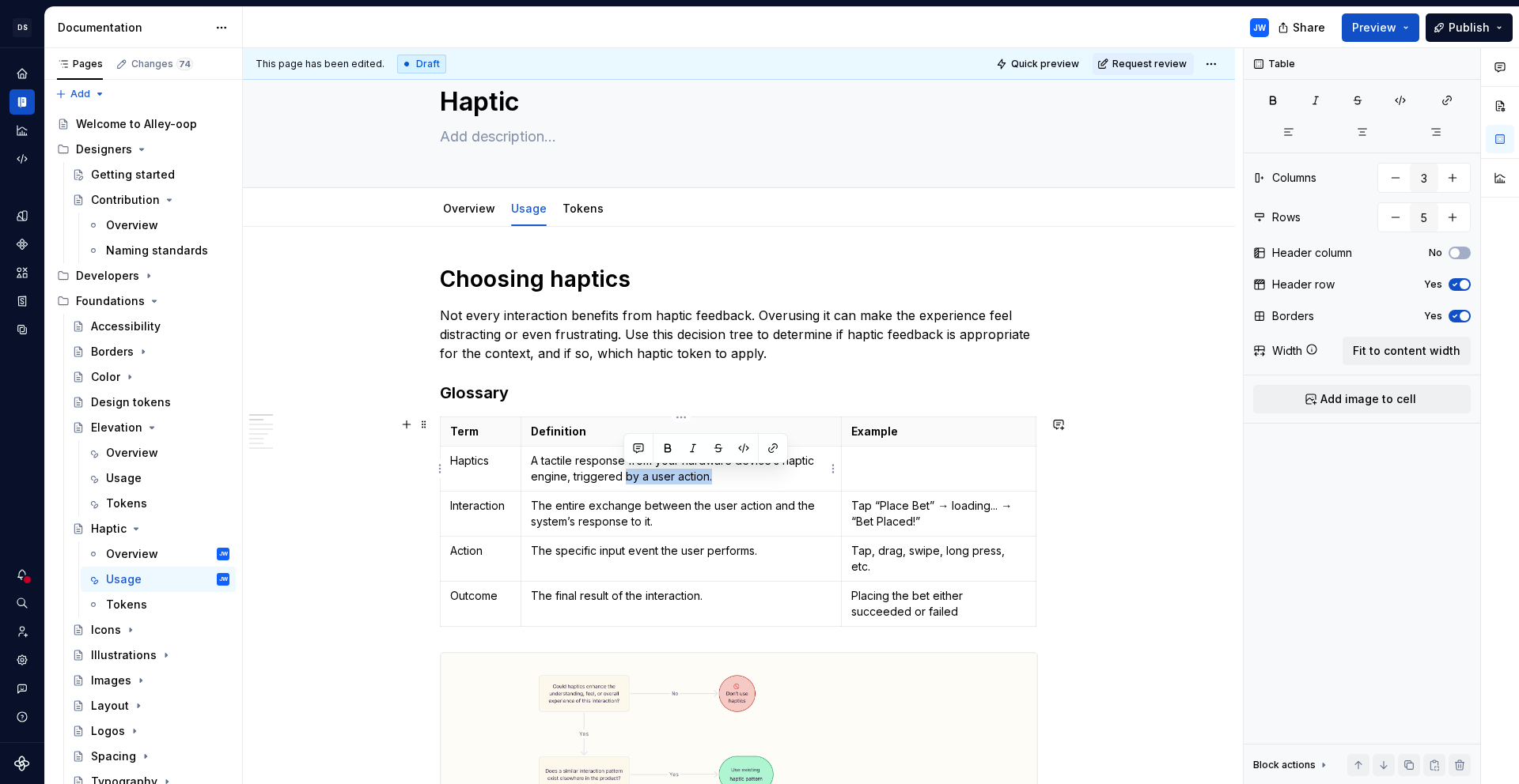
drag, startPoint x: 736, startPoint y: 474, endPoint x: 624, endPoint y: 475, distance: 112.0
click at [624, 475] on p "A tactile response from your hardware device’s haptic engine, triggered by a us…" at bounding box center [681, 469] width 301 height 32
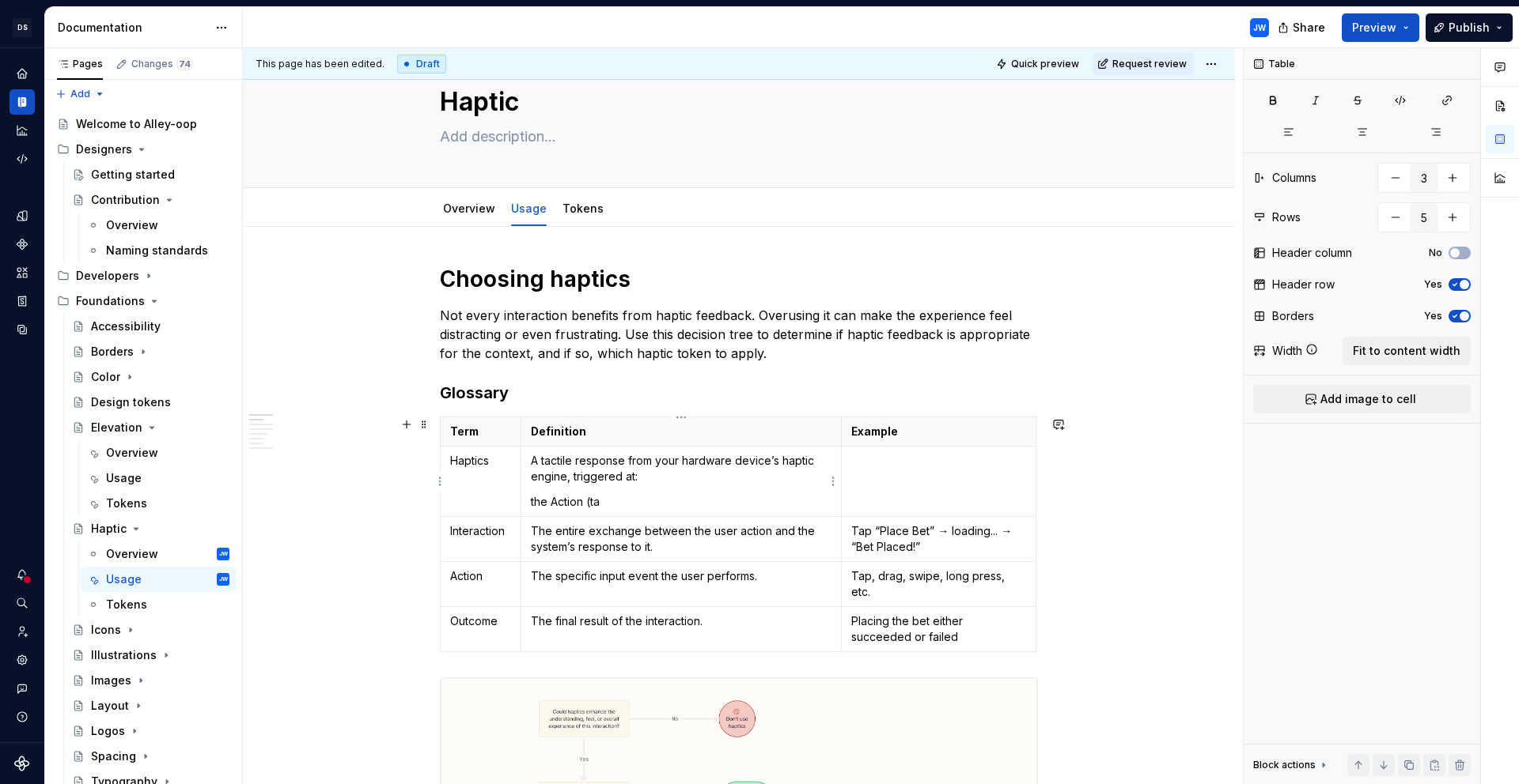
click at [529, 505] on td "A tactile response from your hardware device’s haptic engine, triggered at: the…" at bounding box center [681, 482] width 320 height 70
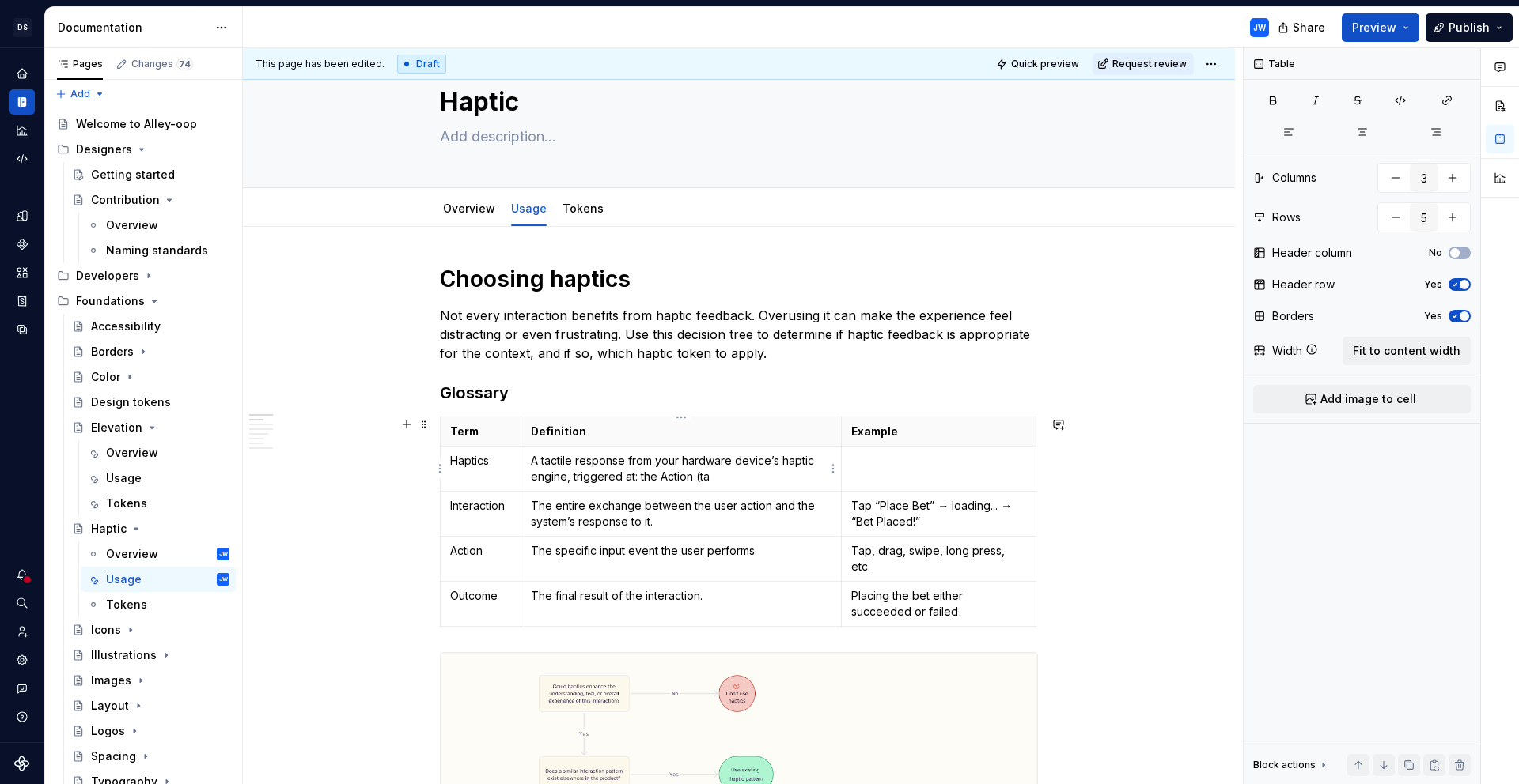
click at [713, 480] on p "A tactile response from your hardware device’s haptic engine, triggered at: the…" at bounding box center [681, 469] width 301 height 32
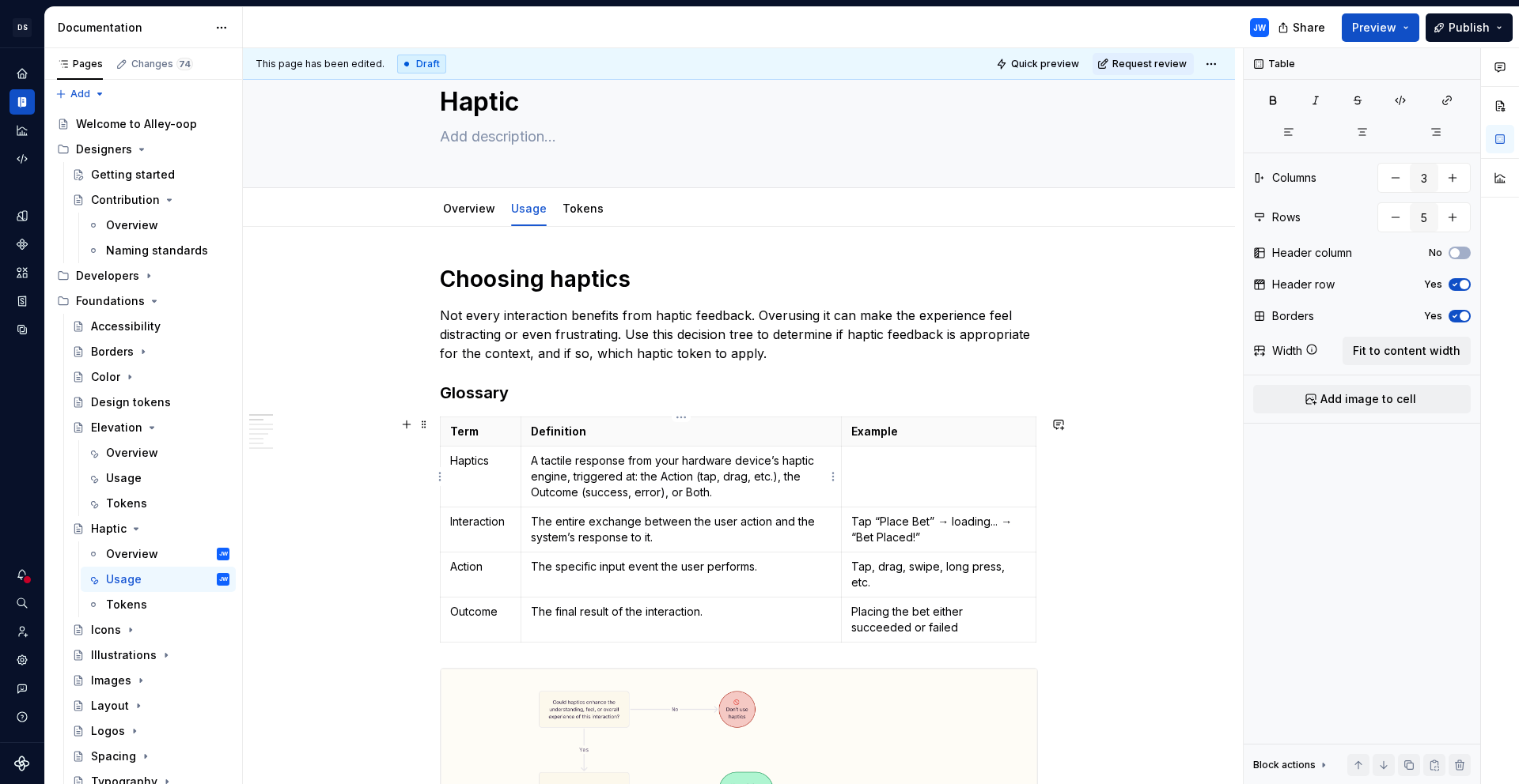
click at [736, 496] on p "A tactile response from your hardware device’s haptic engine, triggered at: the…" at bounding box center [681, 477] width 301 height 47
click at [990, 488] on td at bounding box center [939, 477] width 194 height 61
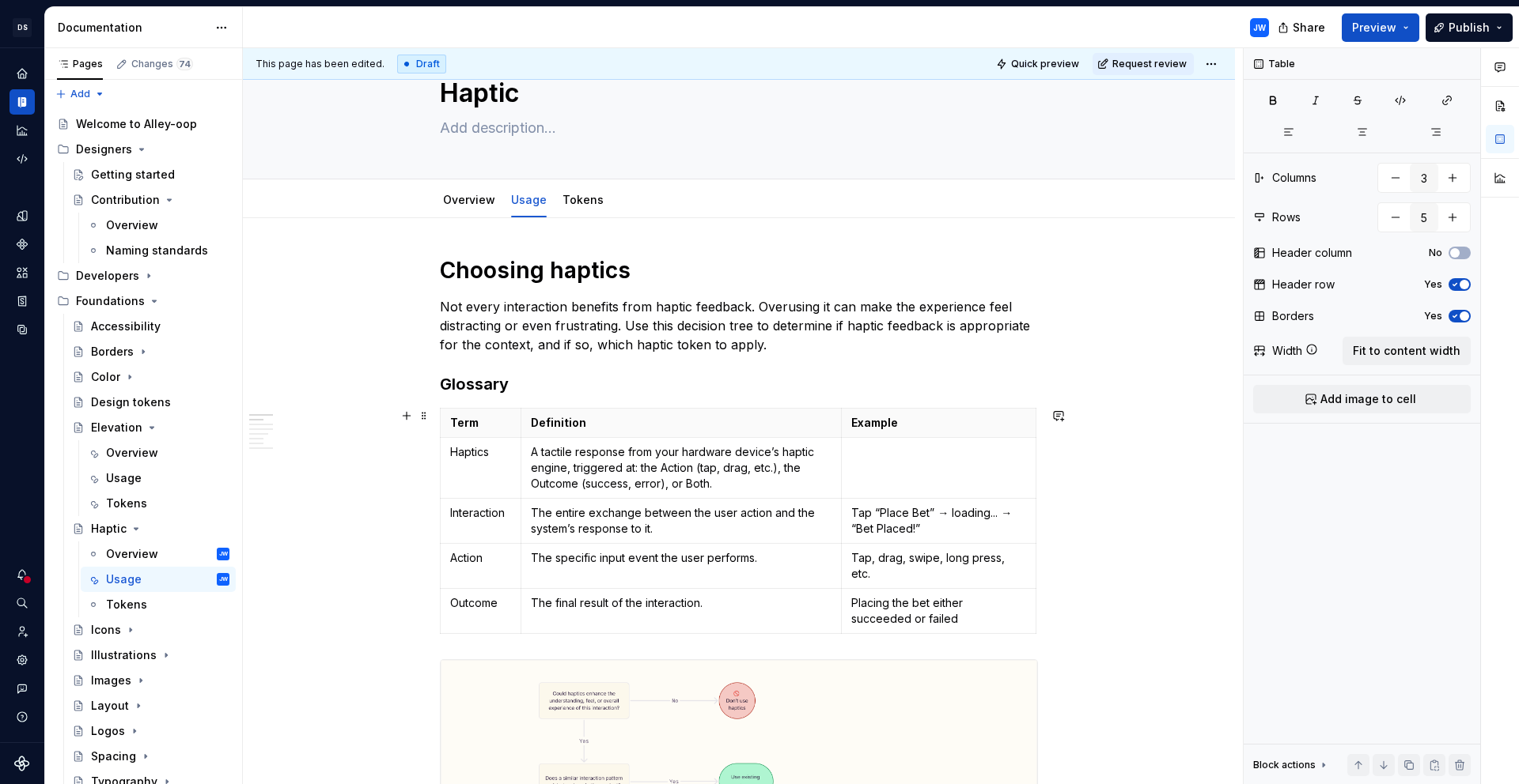
scroll to position [57, 0]
click at [736, 487] on p "A tactile response from your hardware device’s haptic engine, triggered at: the…" at bounding box center [681, 467] width 301 height 47
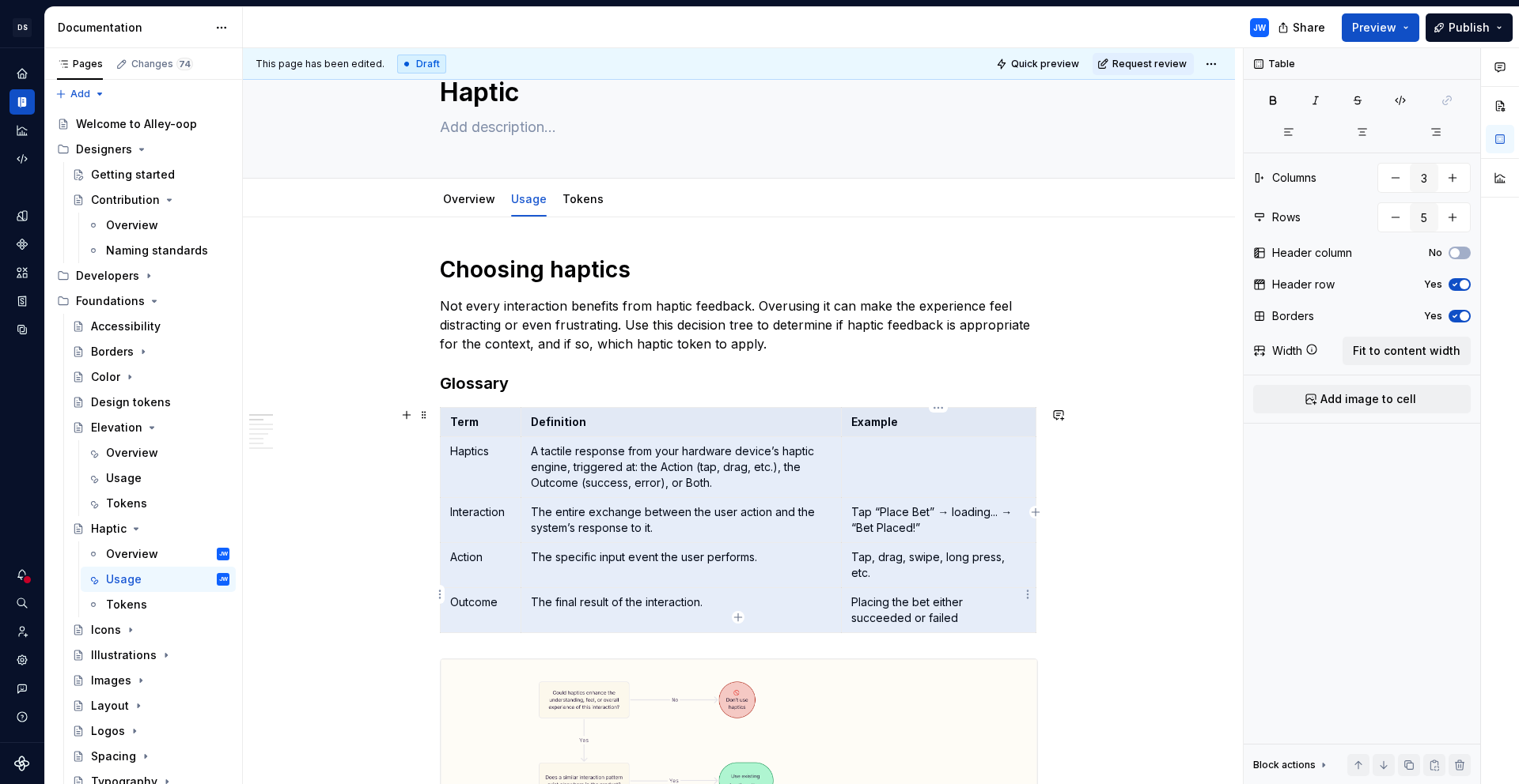
drag, startPoint x: 453, startPoint y: 425, endPoint x: 947, endPoint y: 587, distance: 519.9
click at [947, 587] on tbody "Term Definition Example Haptics A tactile response from your hardware device’s …" at bounding box center [738, 521] width 596 height 225
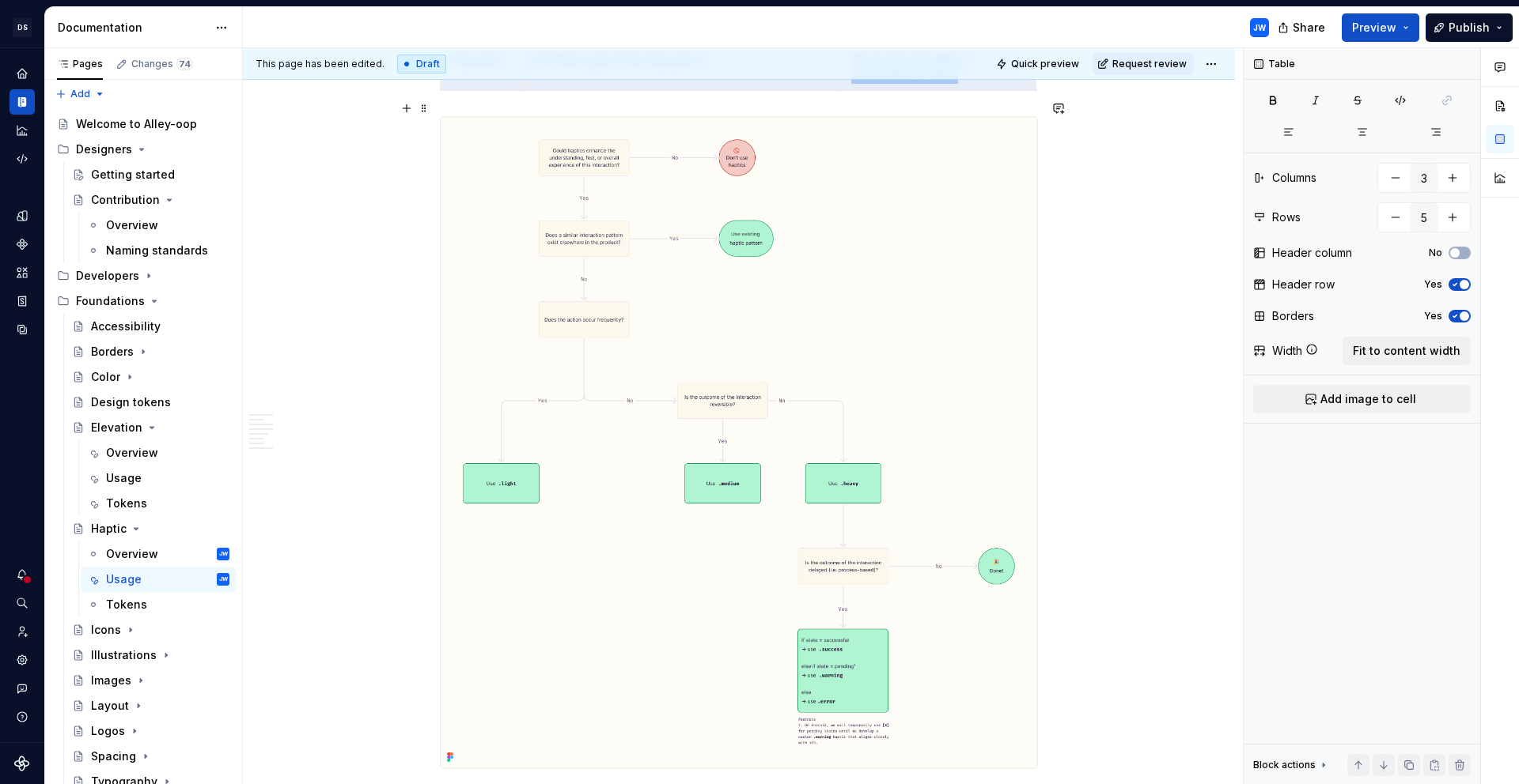
click at [783, 233] on img at bounding box center [739, 443] width 596 height 652
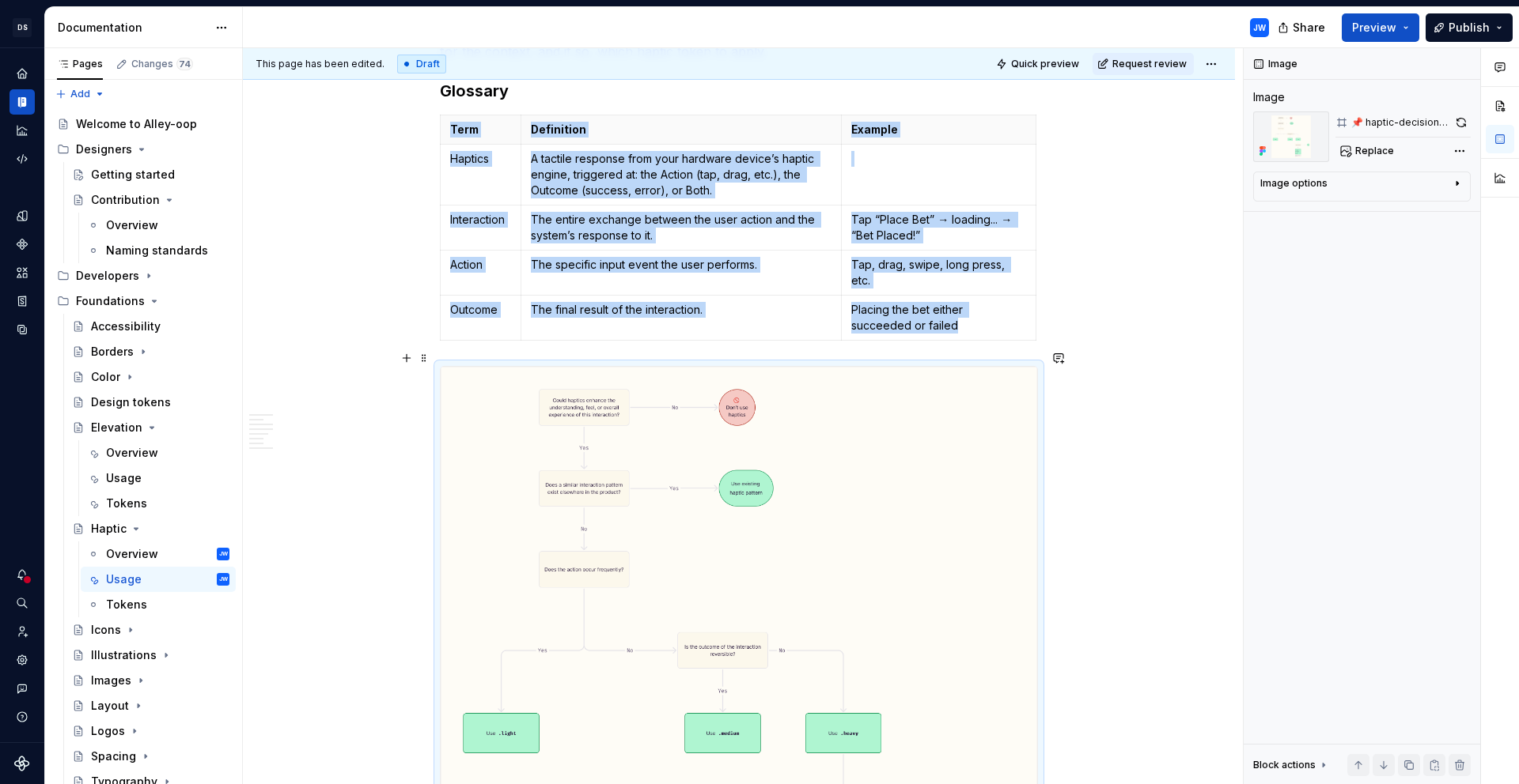
scroll to position [287, 0]
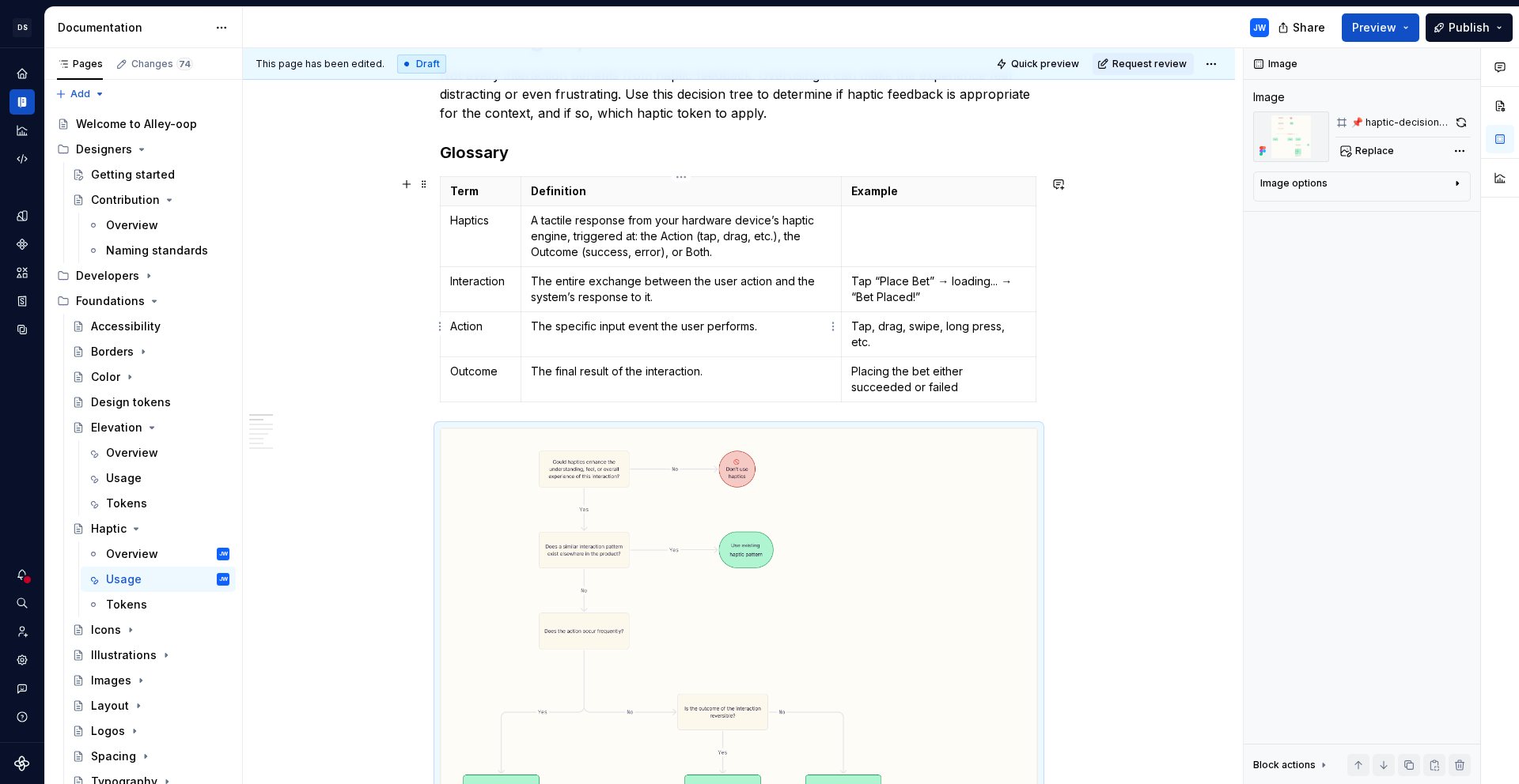
click at [782, 326] on p "The specific input event the user performs." at bounding box center [681, 326] width 301 height 16
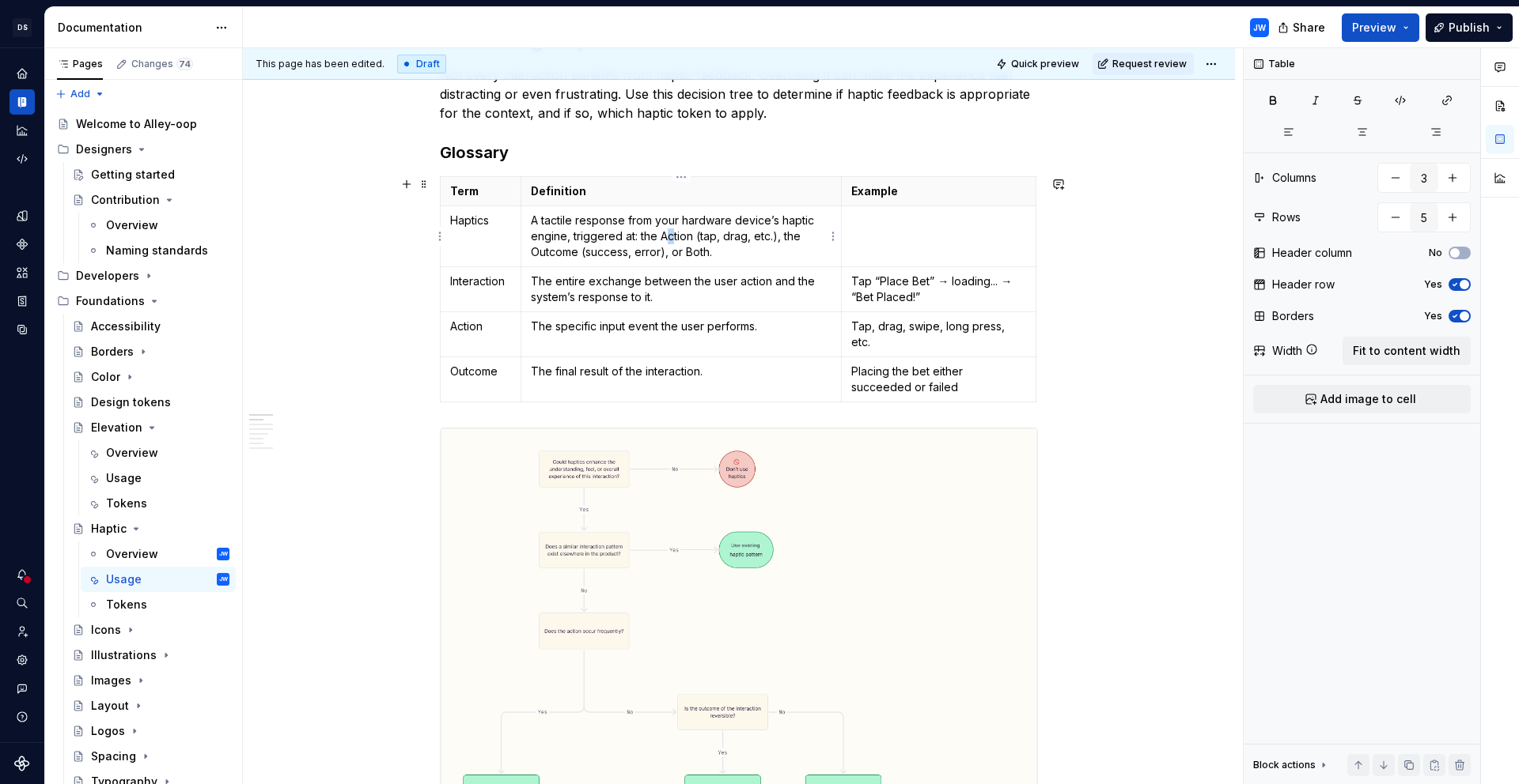
click at [670, 233] on p "A tactile response from your hardware device’s haptic engine, triggered at: the…" at bounding box center [681, 236] width 301 height 47
click at [672, 237] on p "A tactile response from your hardware device’s haptic engine, triggered at: the…" at bounding box center [681, 236] width 301 height 47
click at [556, 252] on p "A tactile response from your hardware device’s haptic engine, triggered at: the…" at bounding box center [681, 236] width 301 height 47
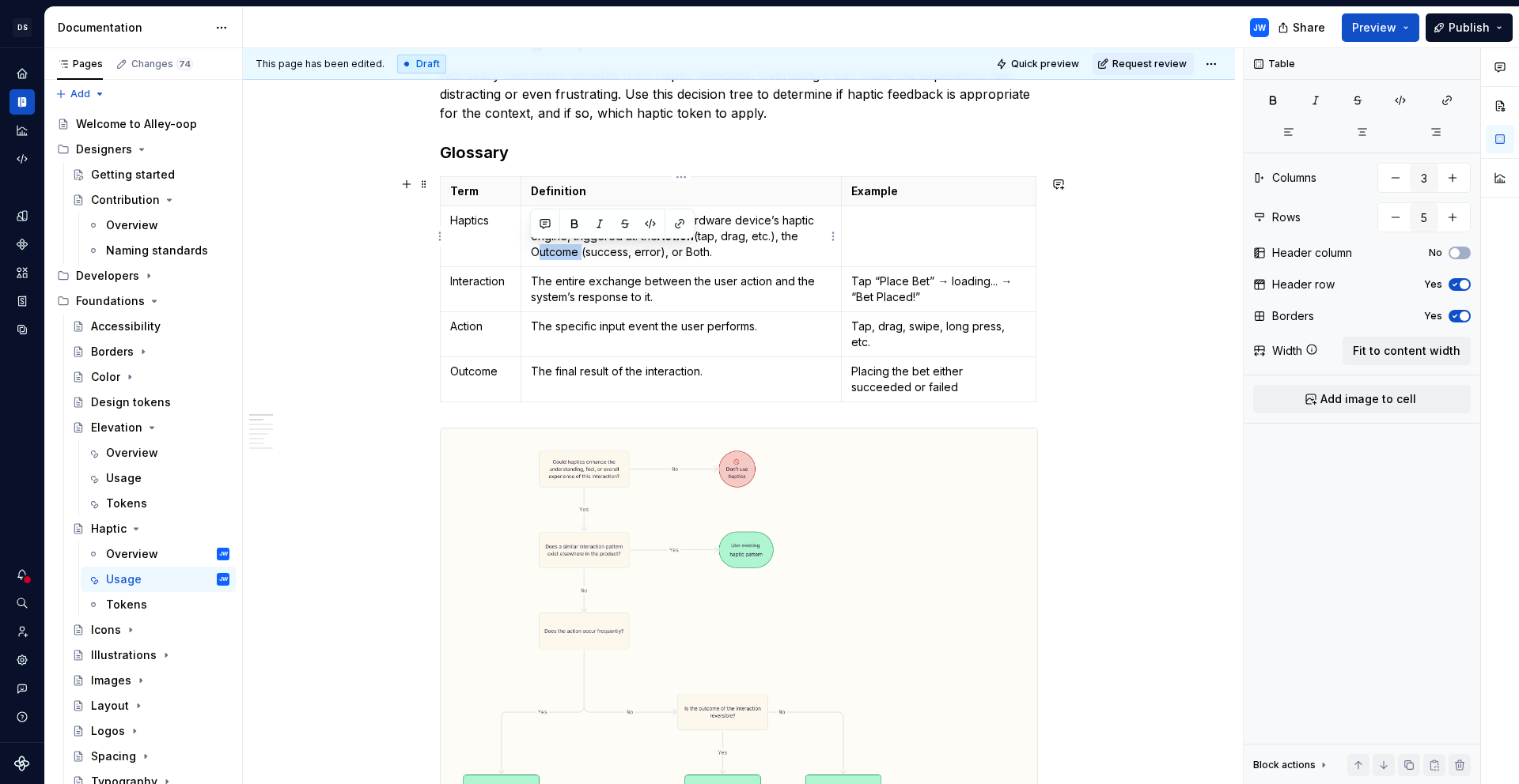
click at [556, 252] on p "A tactile response from your hardware device’s haptic engine, triggered at: the…" at bounding box center [681, 236] width 301 height 47
click at [703, 278] on p "The entire exchange between the user action and the system’s response to it." at bounding box center [681, 289] width 301 height 32
click at [882, 221] on p at bounding box center [939, 220] width 175 height 16
click at [900, 299] on p "Tap “Place Bet” → loading... → “Bet Placed!”" at bounding box center [939, 289] width 175 height 32
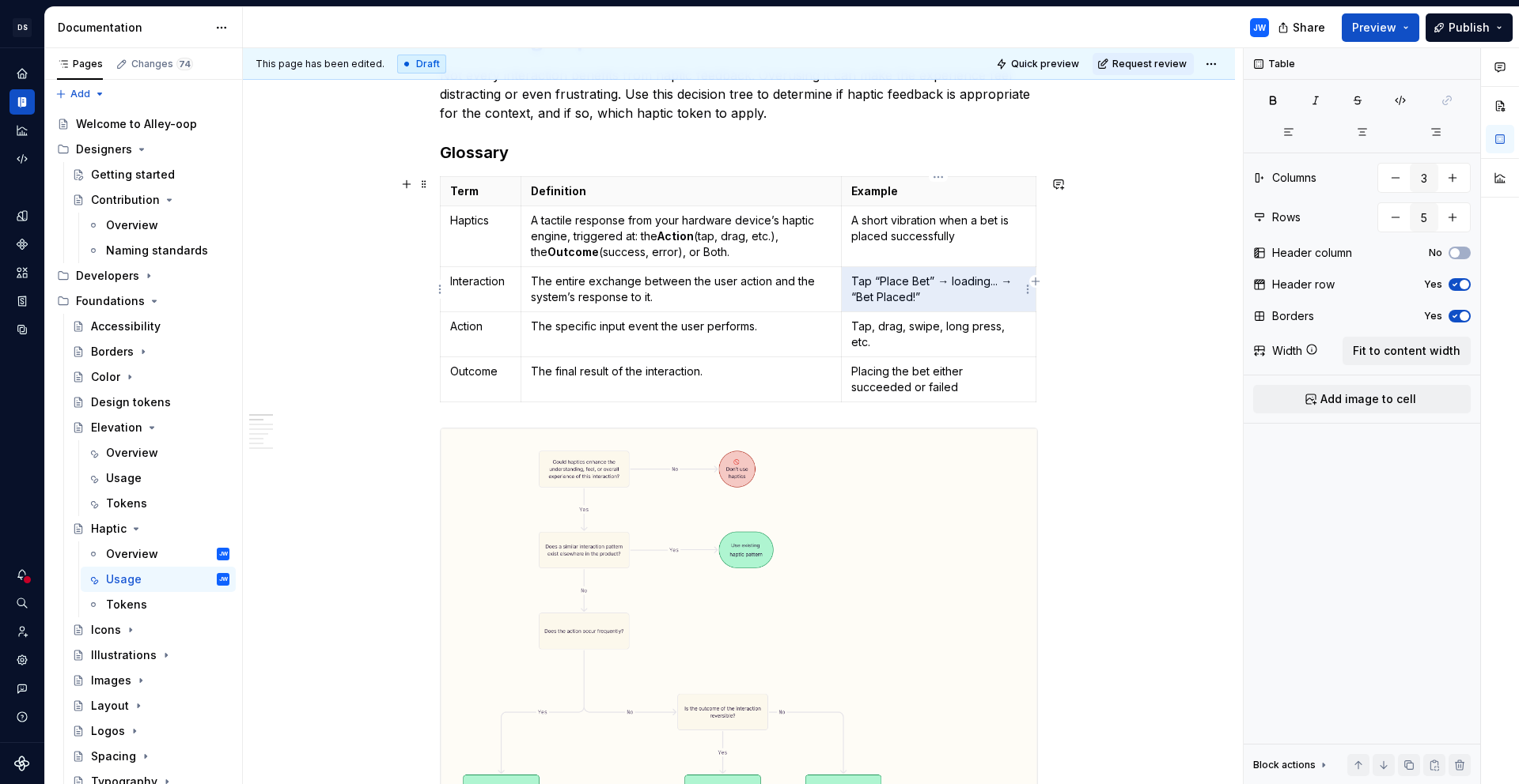
click at [900, 299] on p "Tap “Place Bet” → loading... → “Bet Placed!”" at bounding box center [939, 289] width 175 height 32
click at [917, 329] on p "Tap, drag, swipe, long press, etc." at bounding box center [939, 334] width 175 height 32
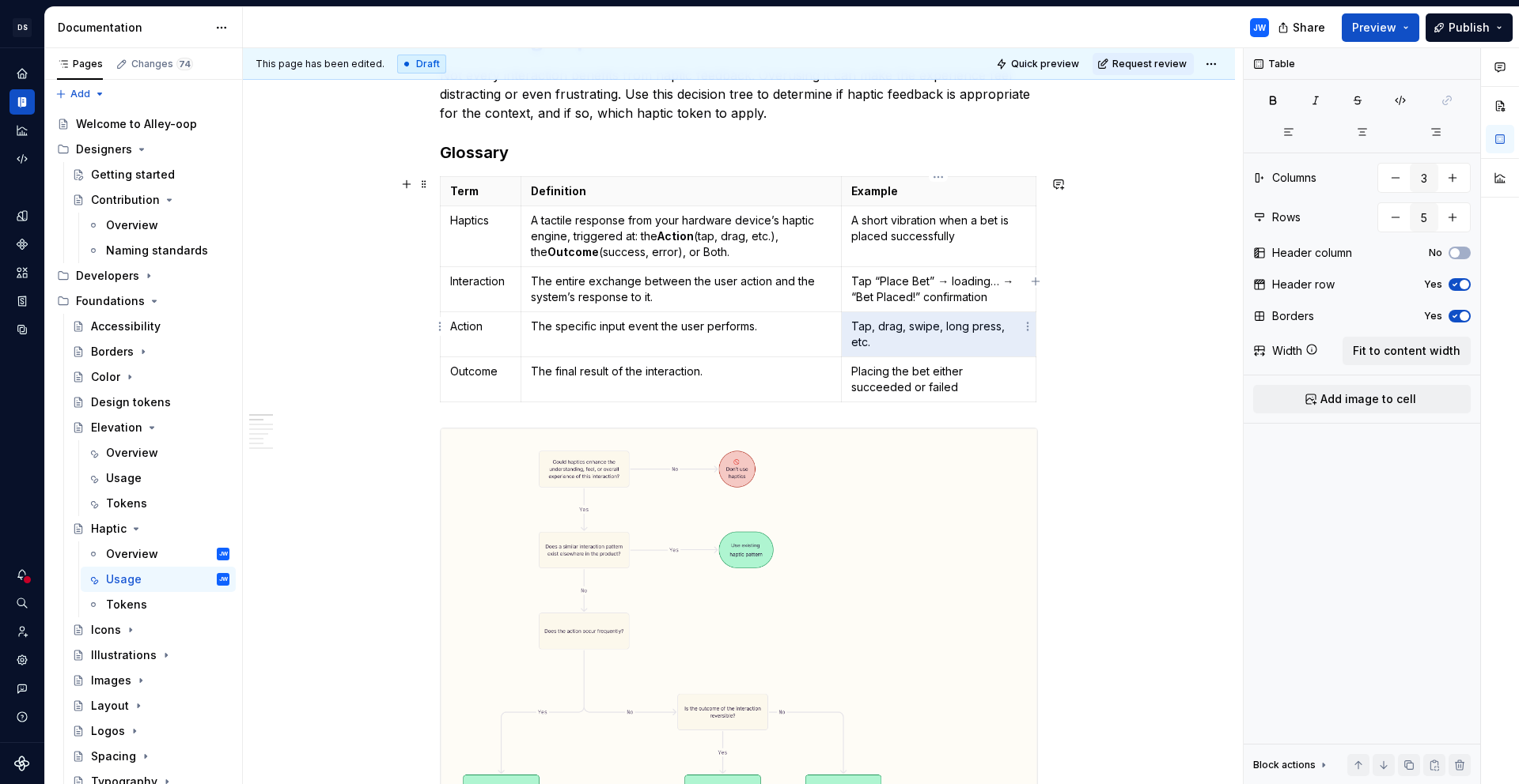
click at [917, 329] on p "Tap, drag, swipe, long press, etc." at bounding box center [939, 334] width 175 height 32
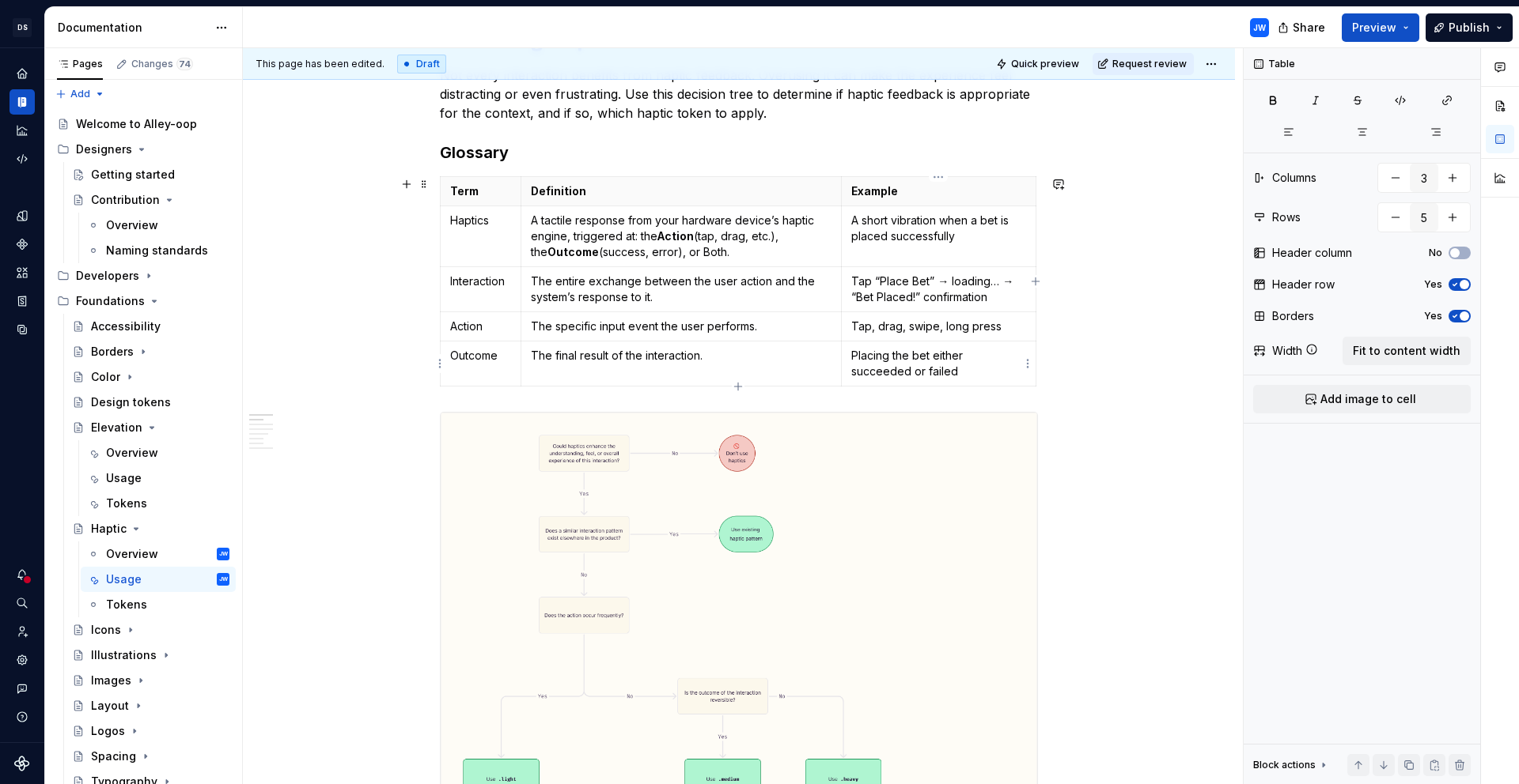
click at [985, 368] on p "Placing the bet either succeeded or failed" at bounding box center [939, 363] width 175 height 32
click at [914, 355] on p "Placing the bet either succeeded or failed" at bounding box center [939, 363] width 175 height 32
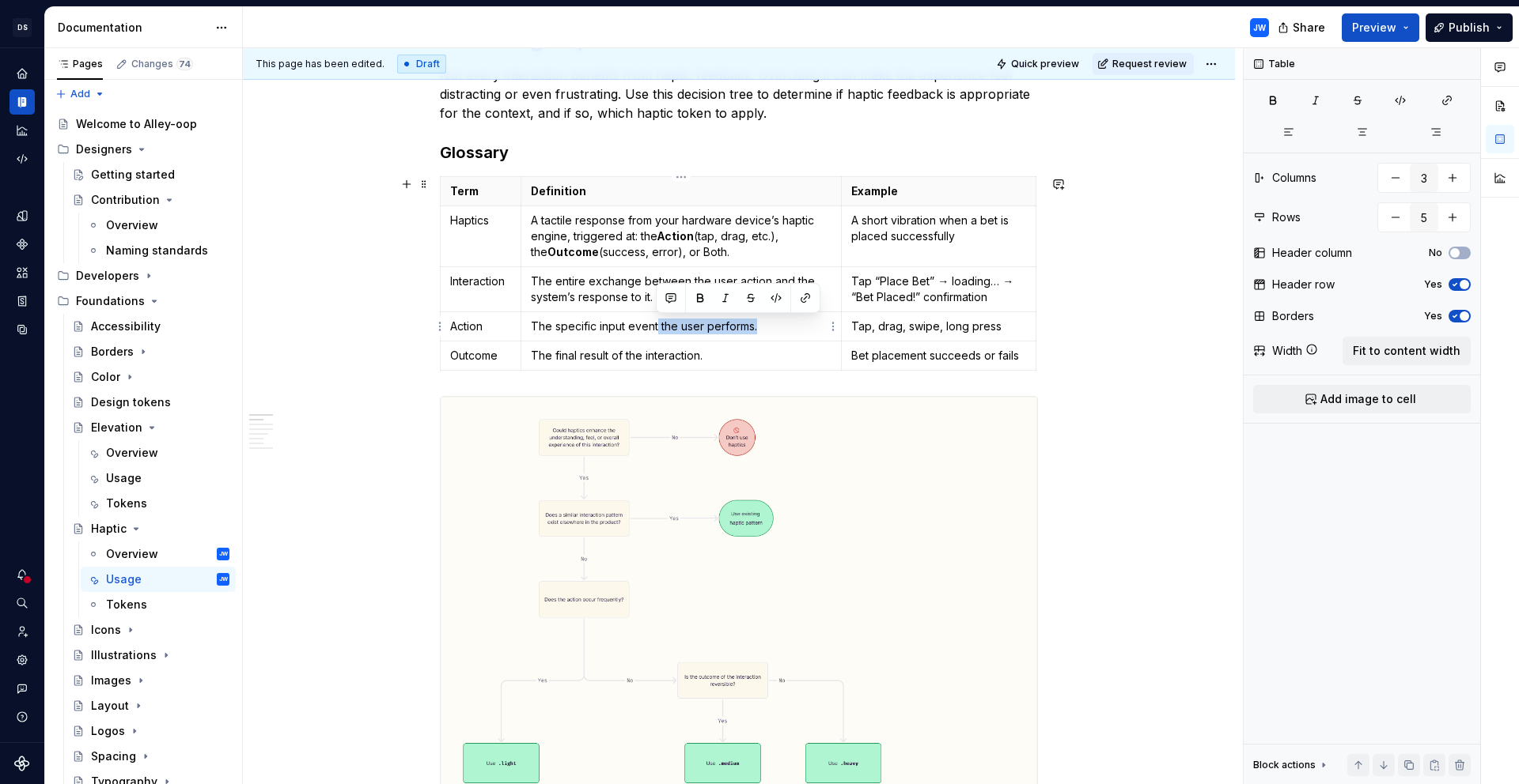
drag, startPoint x: 763, startPoint y: 327, endPoint x: 657, endPoint y: 327, distance: 106.0
click at [657, 327] on p "The specific input event the user performs." at bounding box center [681, 326] width 301 height 16
click at [655, 327] on p "The specific input eventperformed by the user." at bounding box center [681, 326] width 301 height 16
click at [785, 303] on p "The entire exchange between the user action and the system’s response to it." at bounding box center [681, 289] width 301 height 32
click at [607, 358] on p "The final result of the interaction." at bounding box center [681, 355] width 301 height 16
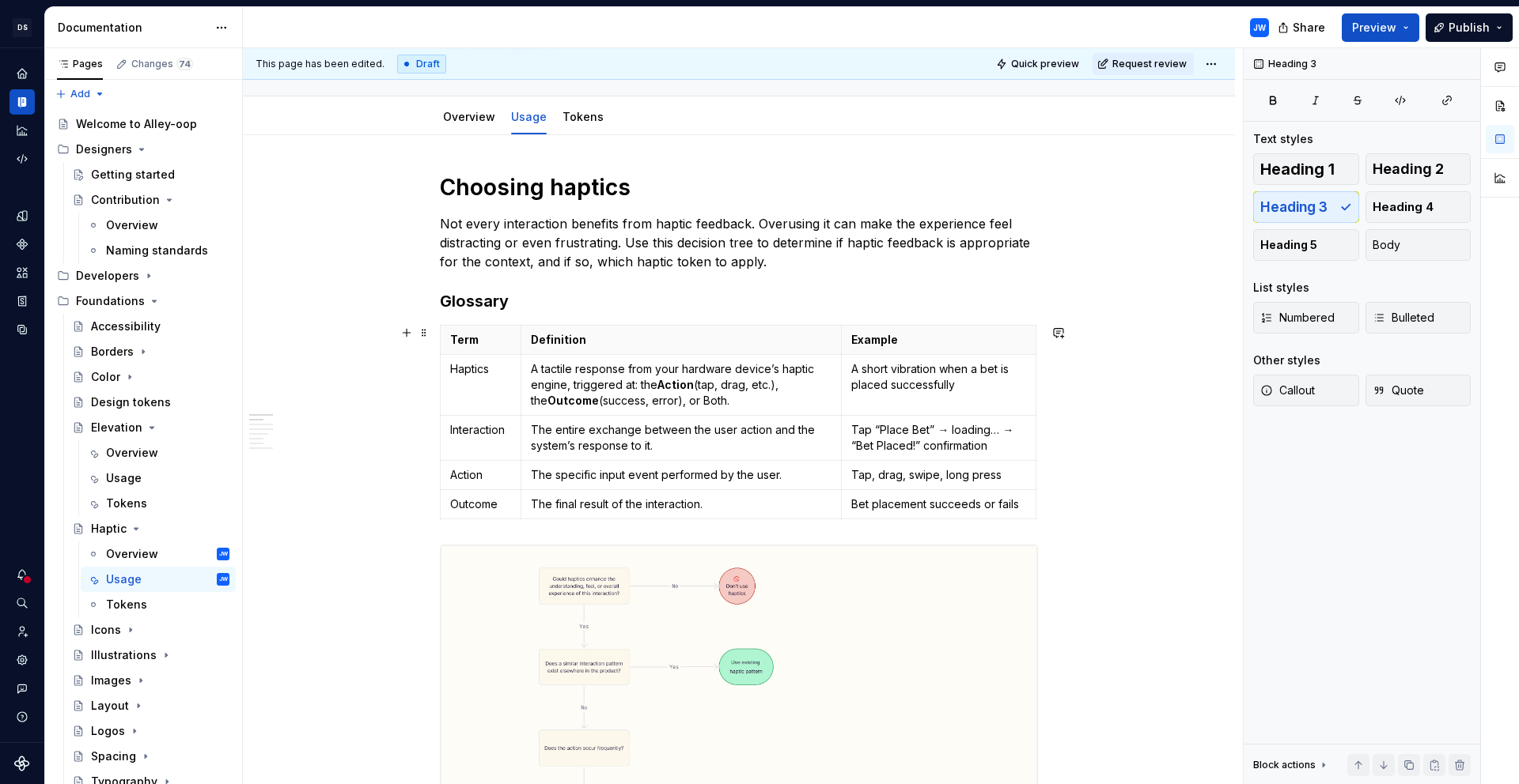
scroll to position [136, 0]
type textarea "*"
click at [492, 310] on h3 "Glossary" at bounding box center [739, 303] width 598 height 22
click at [741, 249] on p "Not every interaction benefits from haptic feedback. Overusing it can make the …" at bounding box center [739, 245] width 598 height 57
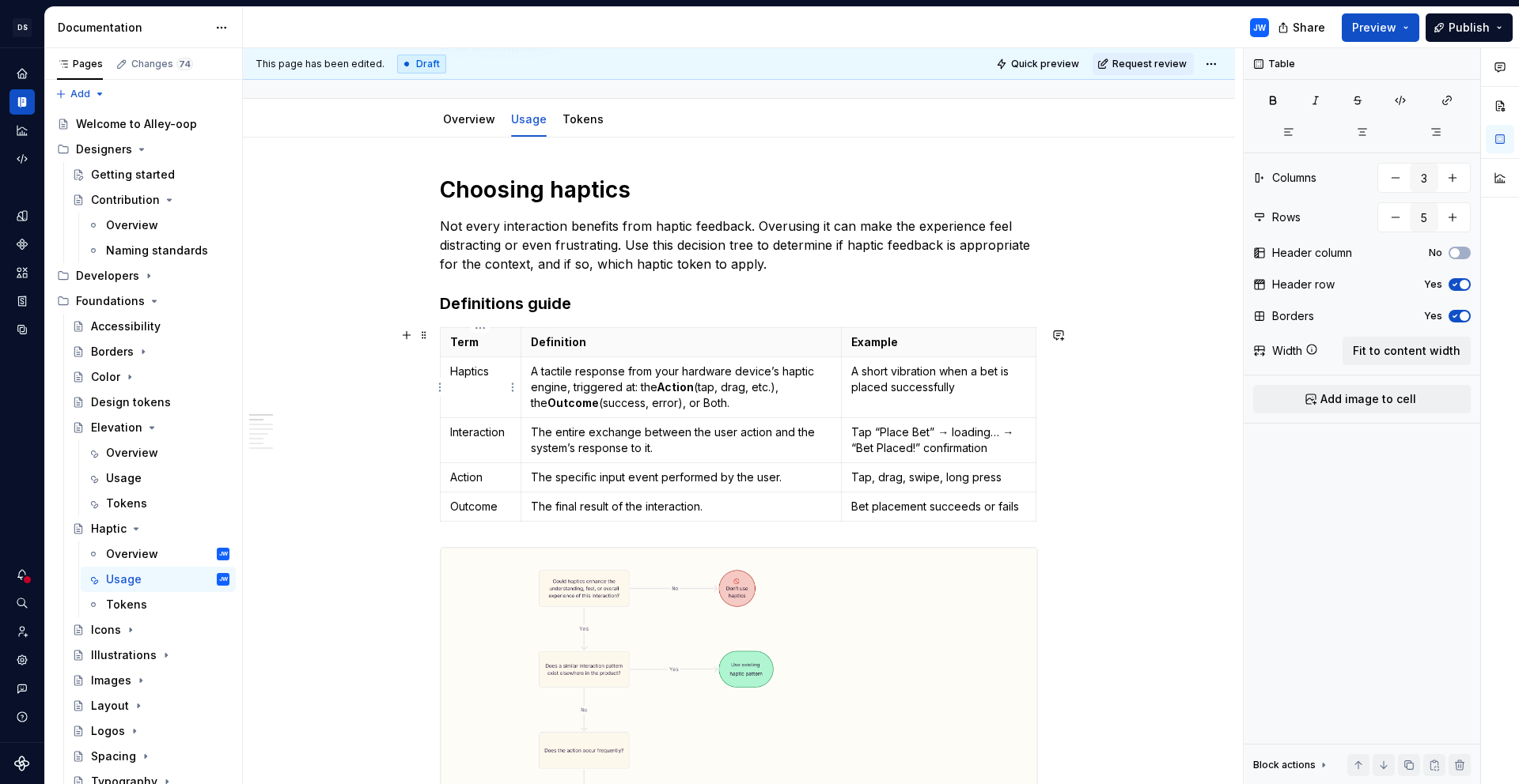
click at [485, 377] on p "Haptics" at bounding box center [480, 371] width 61 height 16
click at [476, 435] on p "Interaction" at bounding box center [480, 432] width 61 height 16
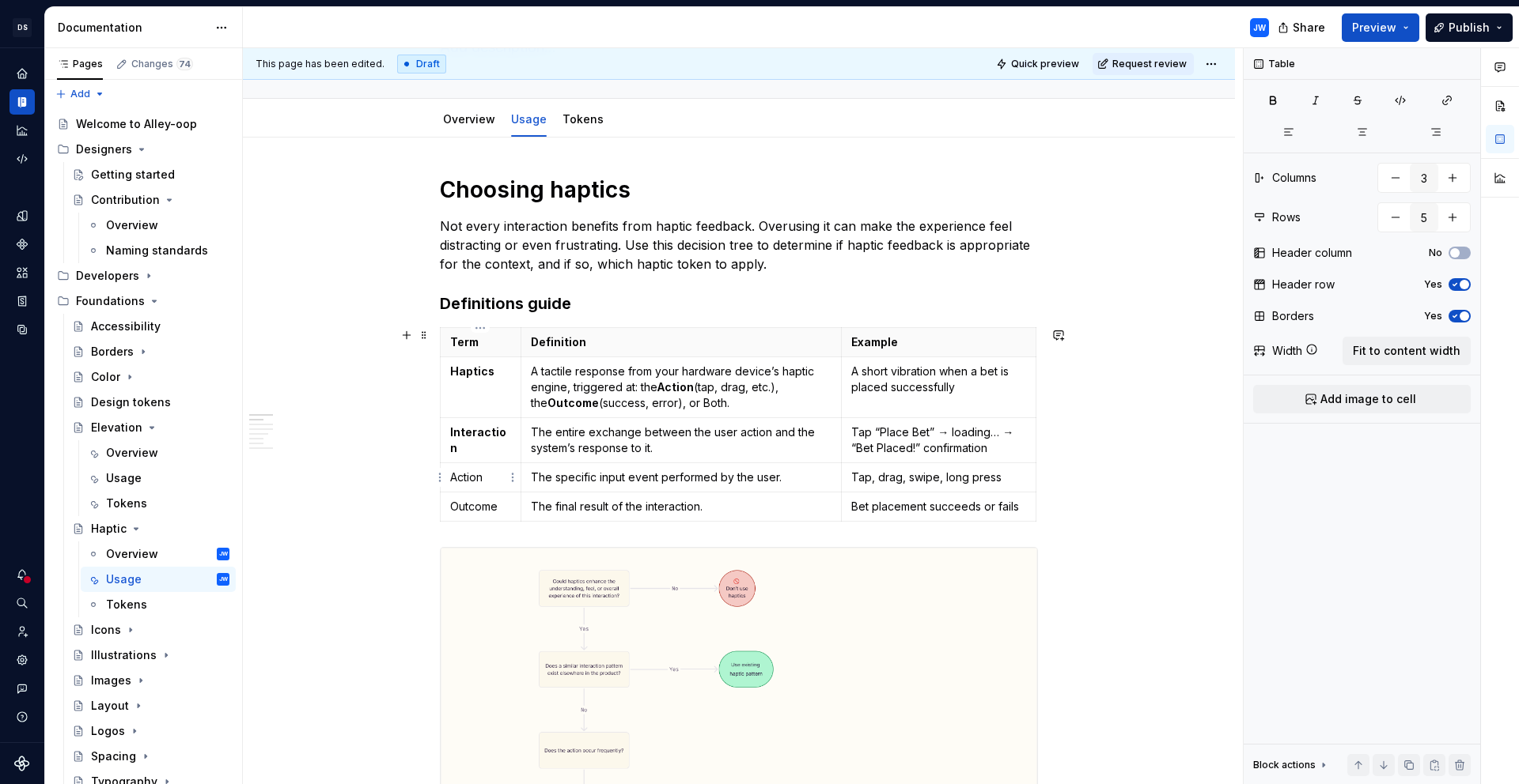
click at [471, 482] on p "Action" at bounding box center [480, 477] width 61 height 16
click at [480, 514] on p "Outcome" at bounding box center [480, 506] width 61 height 16
click at [858, 459] on td "Tap “Place Bet” → loading… → “Bet Placed!” confirmation" at bounding box center [939, 440] width 194 height 45
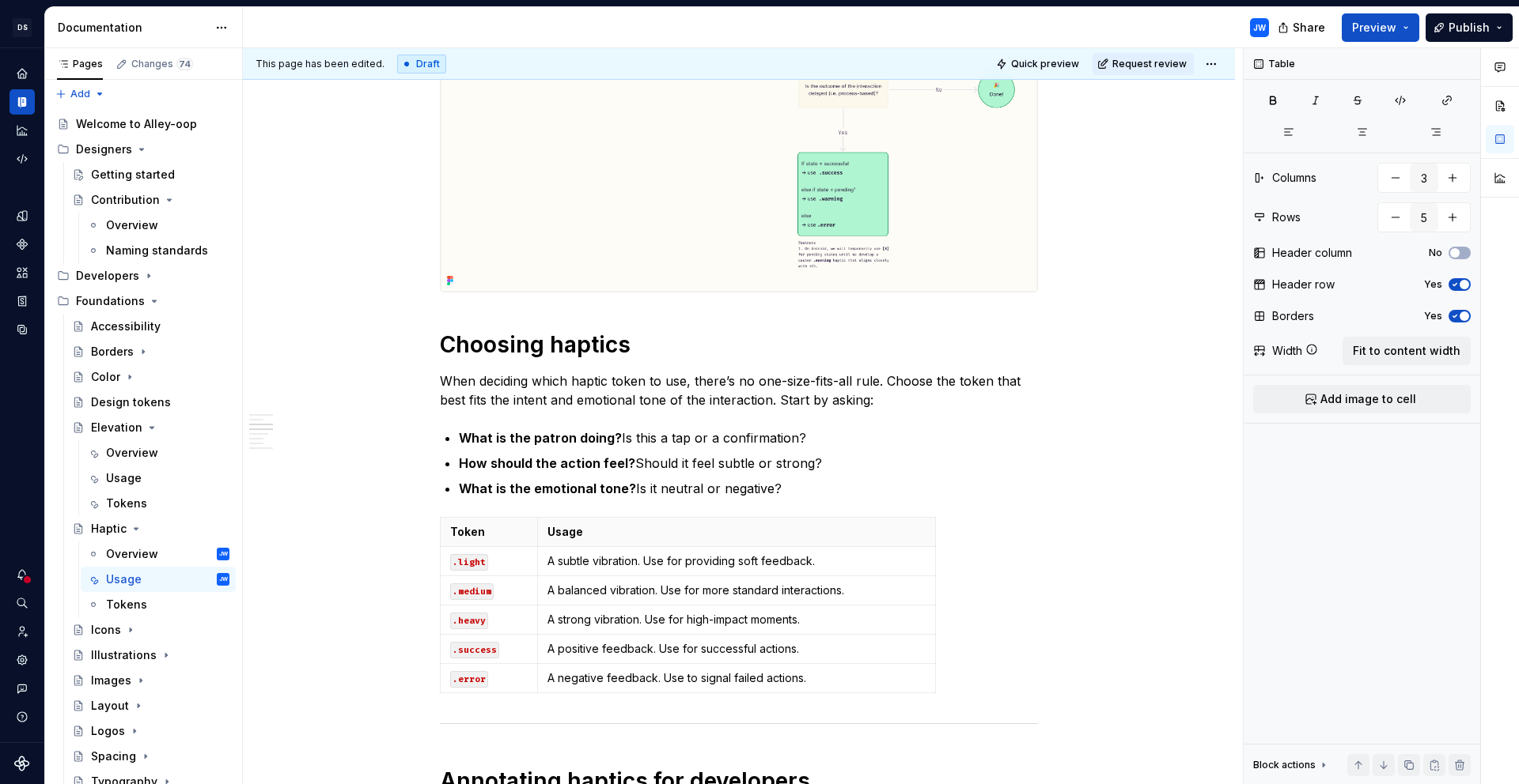
scroll to position [1200, 0]
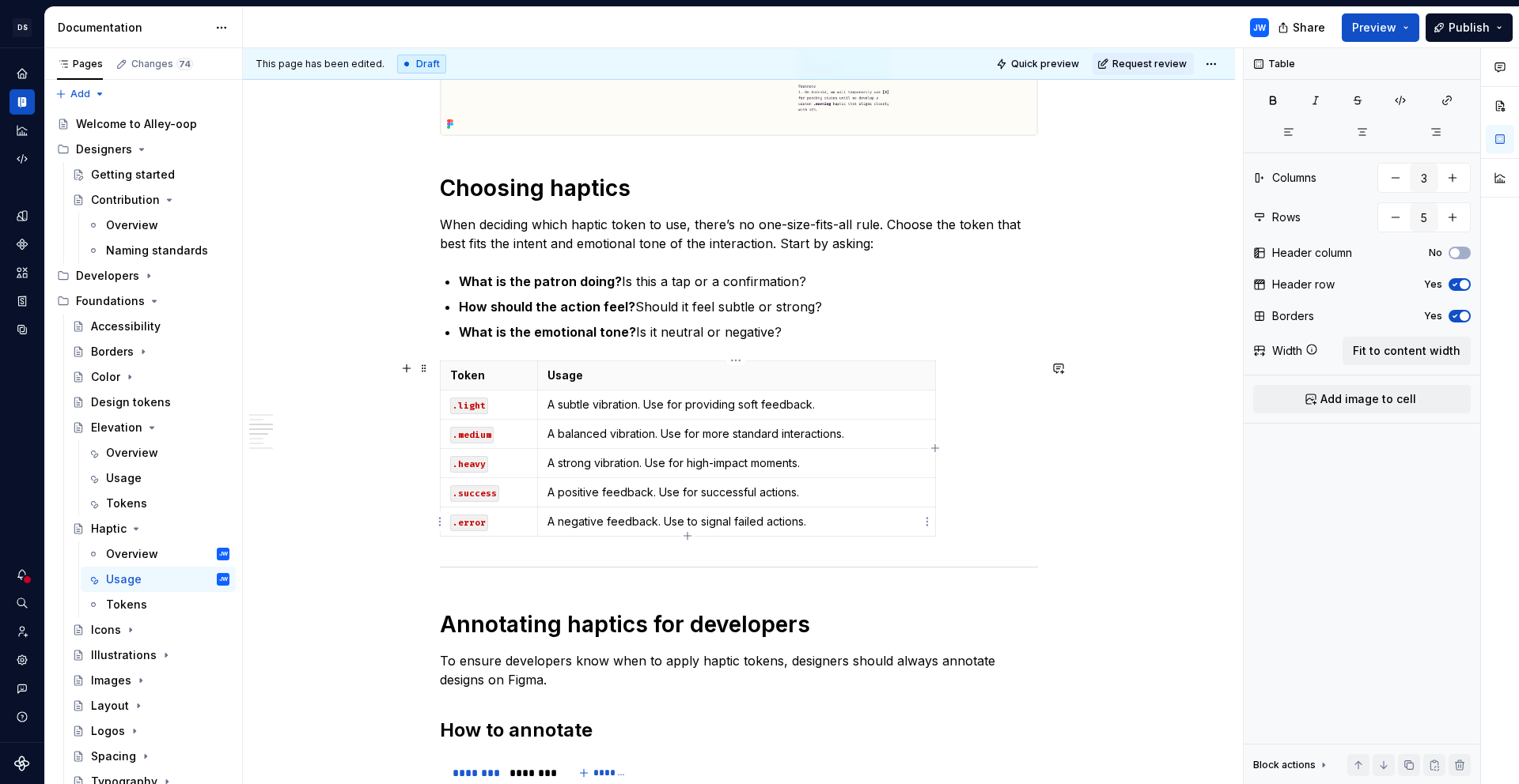
type input "2"
type input "6"
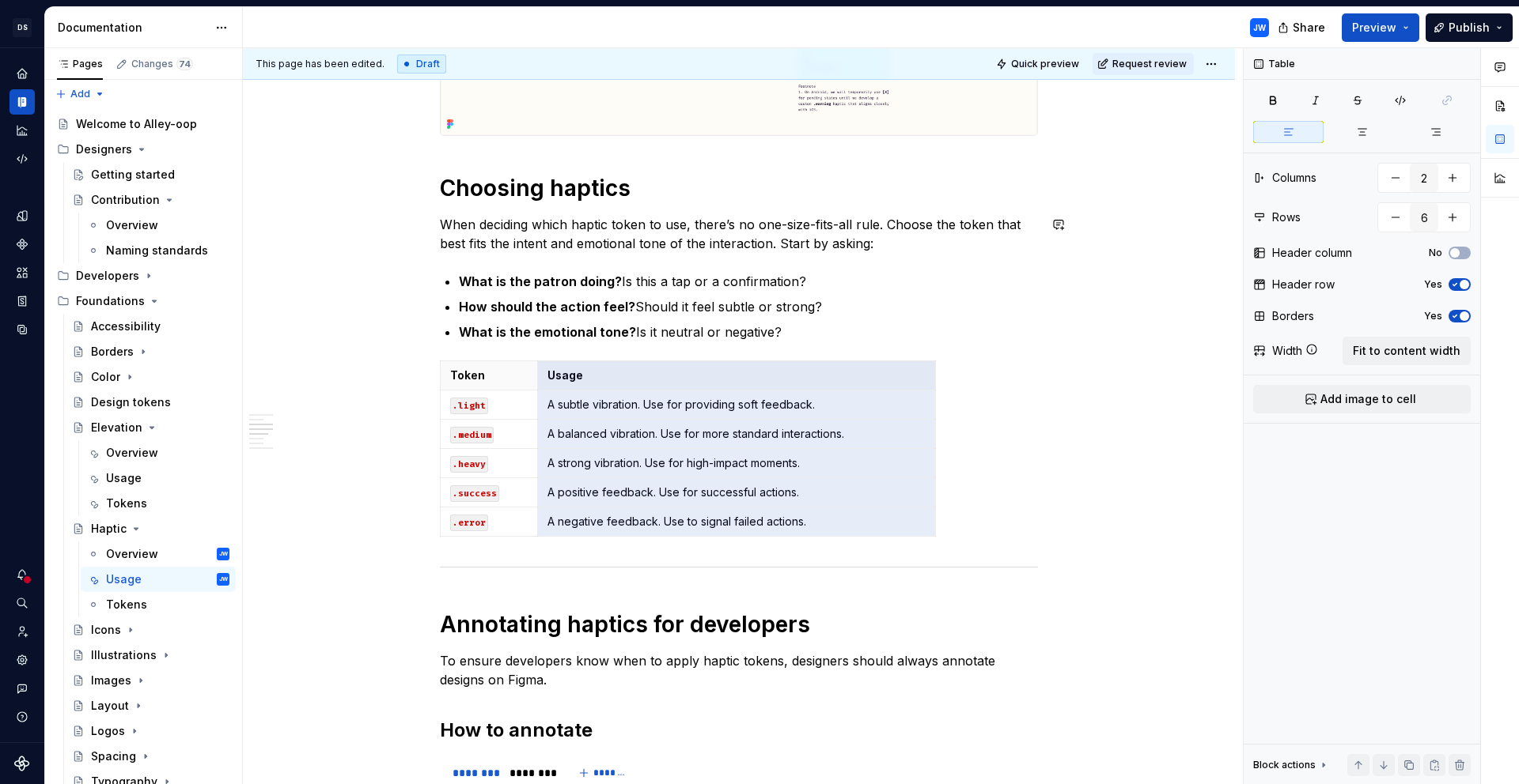
drag, startPoint x: 867, startPoint y: 528, endPoint x: 431, endPoint y: 198, distance: 546.8
click at [448, 196] on h1 "Choosing haptics" at bounding box center [739, 188] width 598 height 29
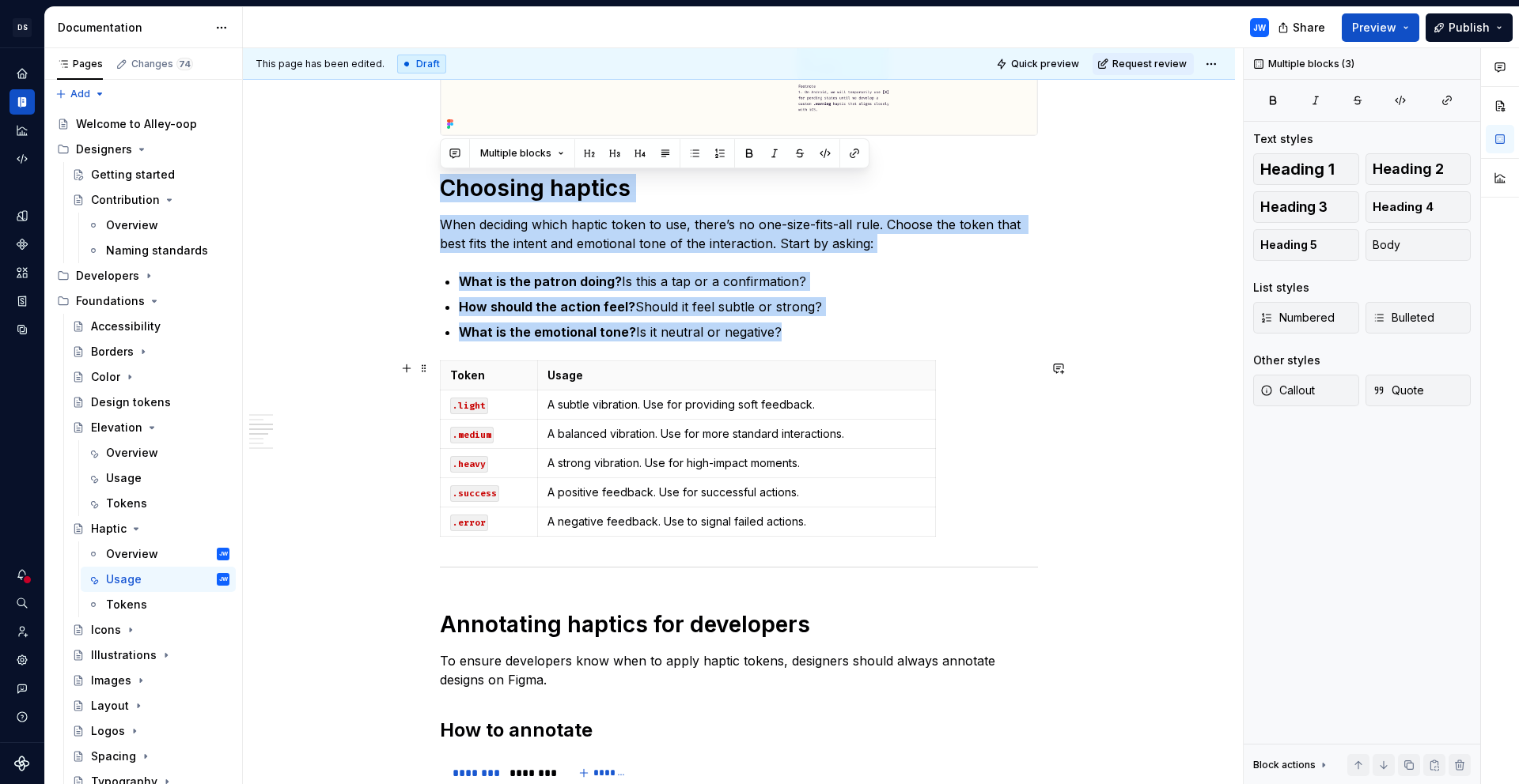
drag, startPoint x: 443, startPoint y: 187, endPoint x: 884, endPoint y: 538, distance: 563.6
click at [884, 538] on div "Choosing haptics Not every interaction benefits from haptic feedback. Overusing…" at bounding box center [739, 795] width 598 height 3369
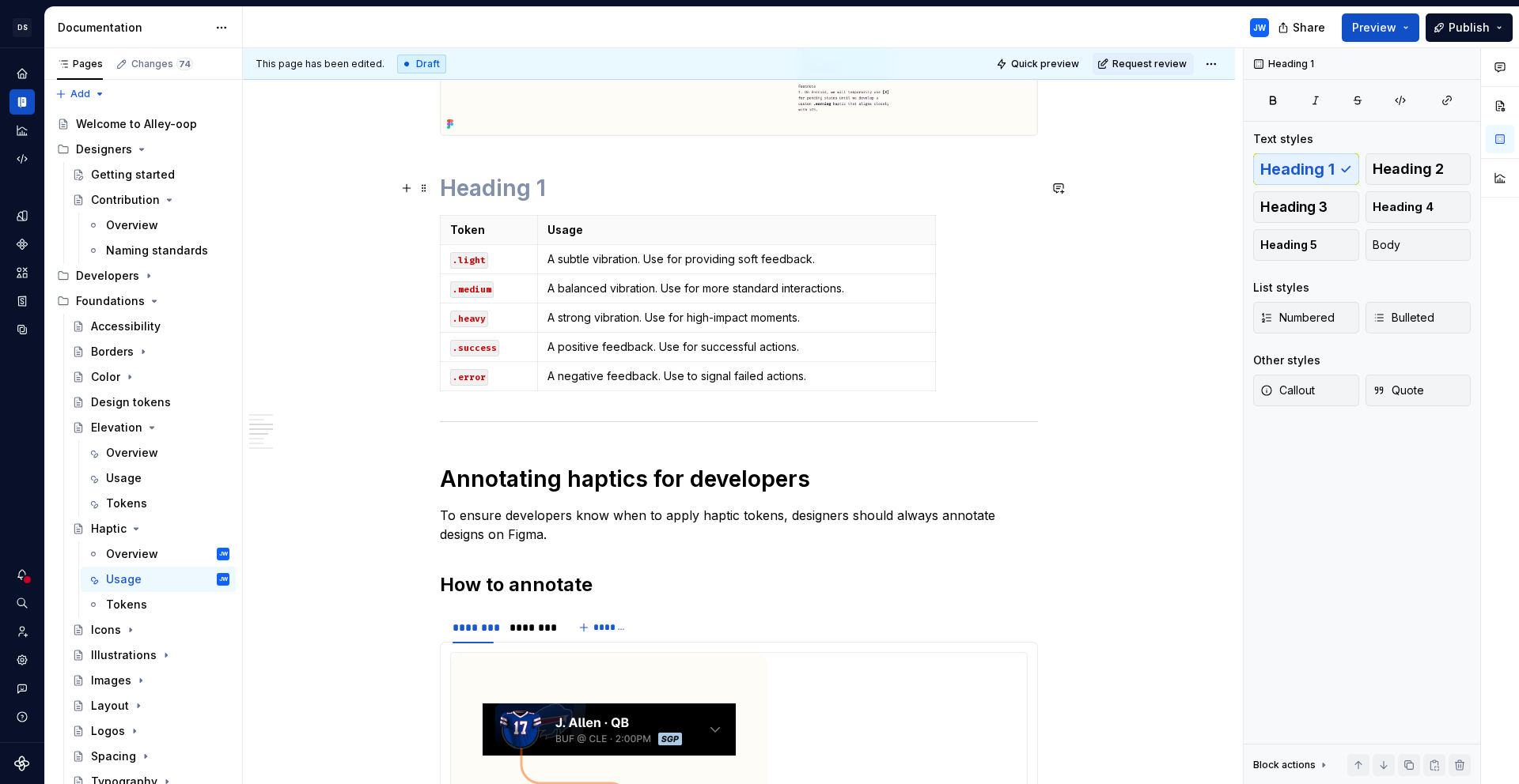
click at [498, 199] on h1 at bounding box center [739, 188] width 598 height 29
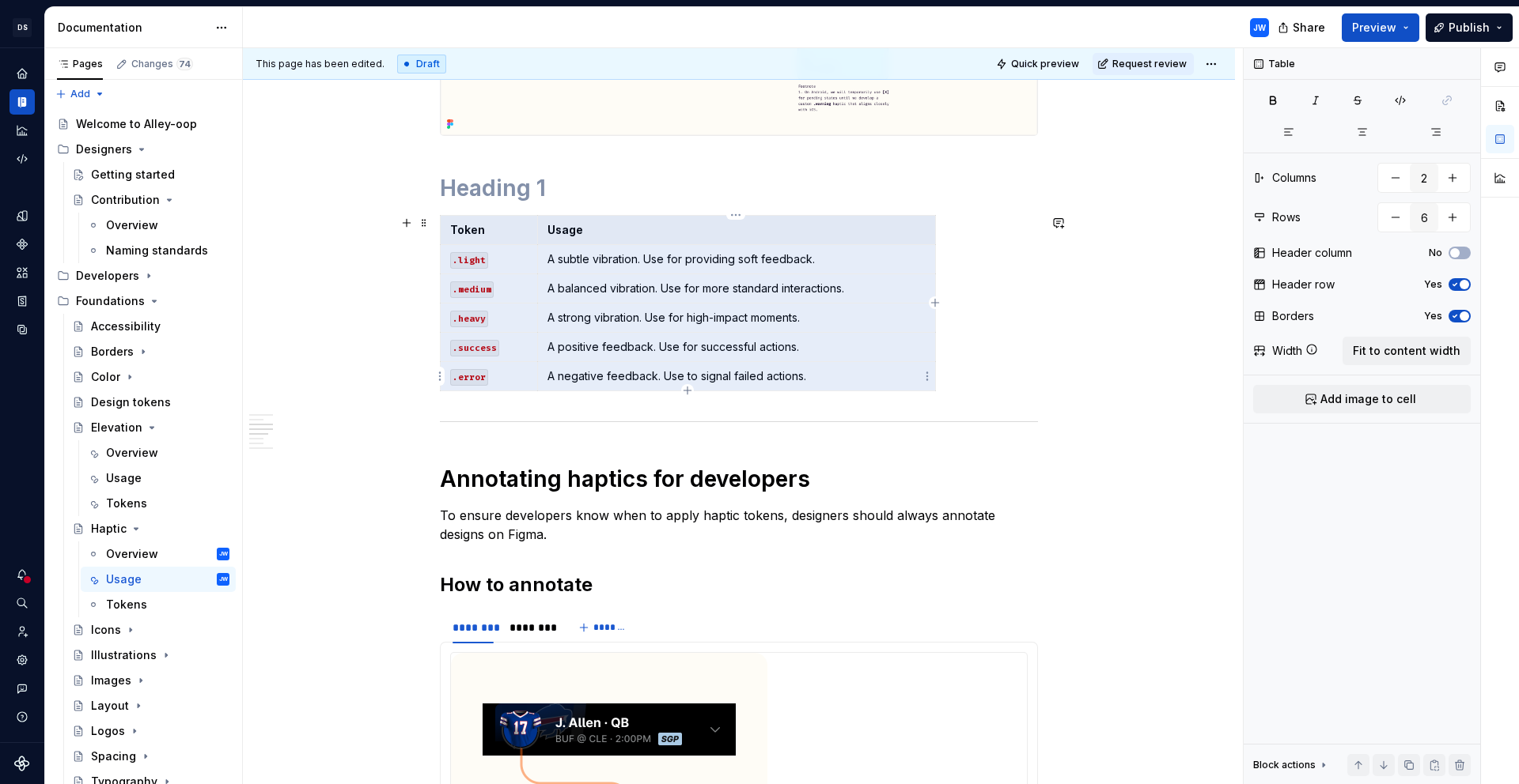
drag, startPoint x: 450, startPoint y: 229, endPoint x: 826, endPoint y: 375, distance: 403.4
click at [826, 375] on tbody "Token Usage .light A subtle vibration. Use for providing soft feedback. .medium…" at bounding box center [688, 302] width 495 height 176
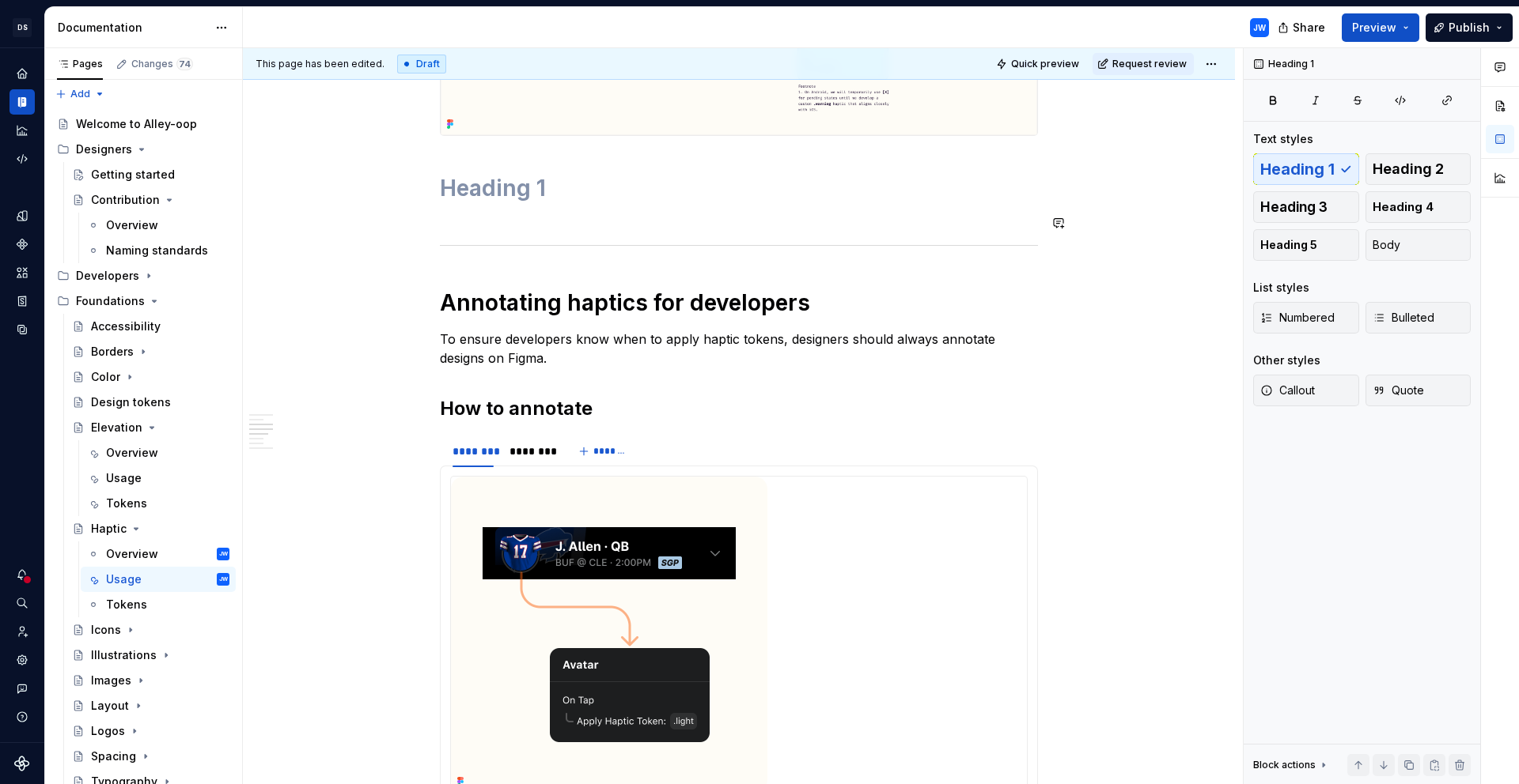
click at [569, 212] on div "Choosing haptics Not every interaction benefits from haptic feedback. Overusing…" at bounding box center [739, 635] width 598 height 3047
click at [565, 197] on h1 at bounding box center [739, 188] width 598 height 29
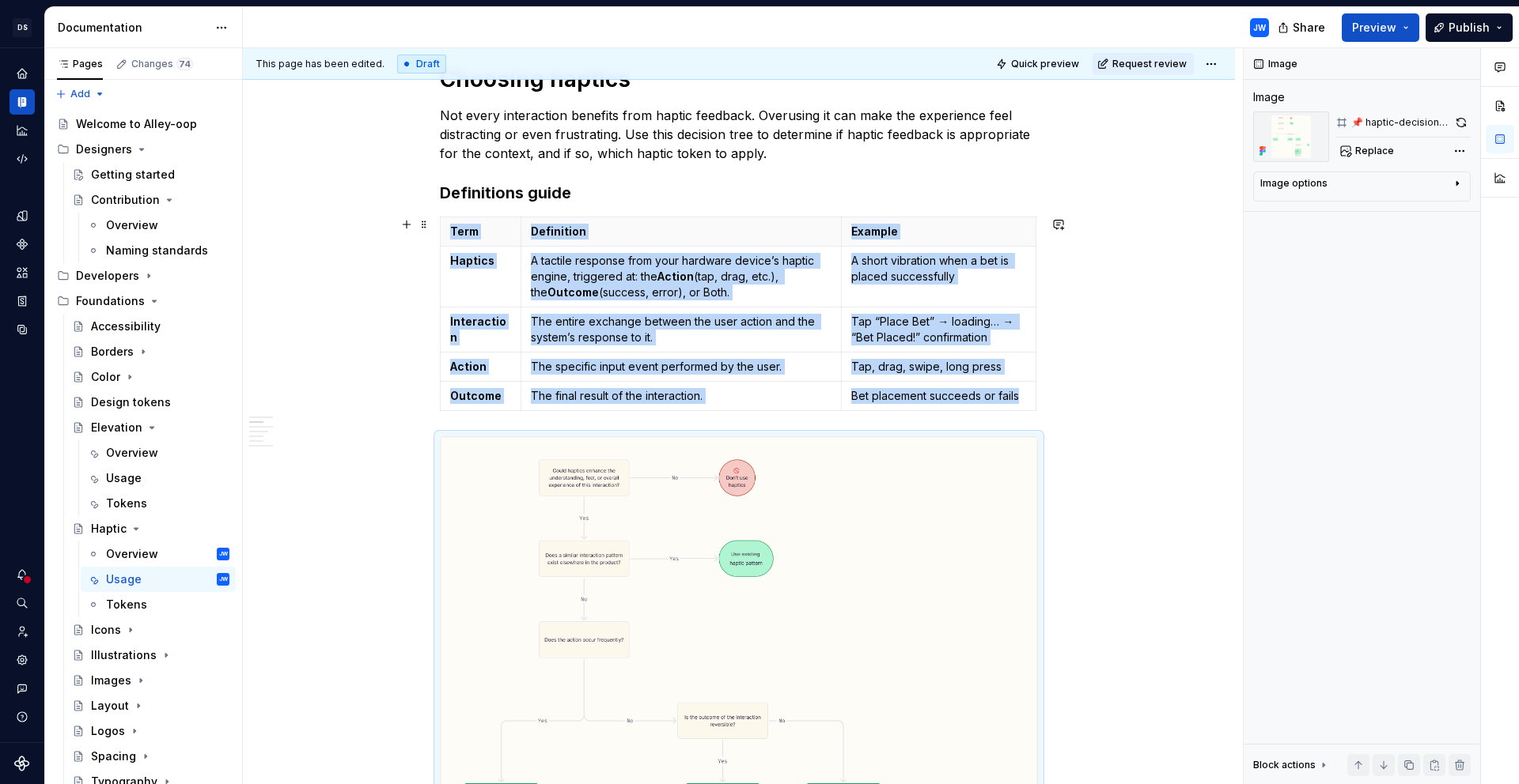
scroll to position [216, 0]
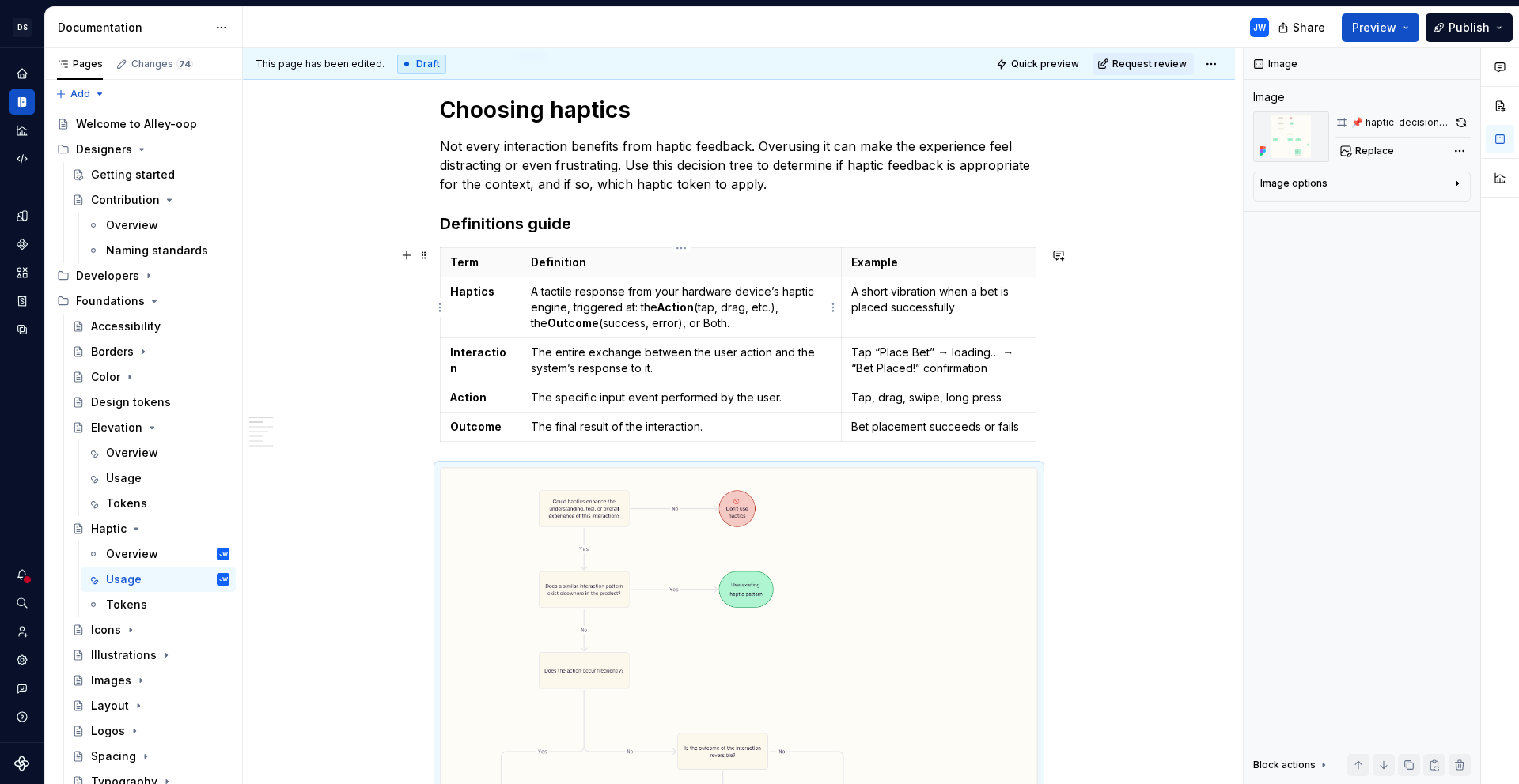
click at [773, 284] on p "A tactile response from your hardware device’s haptic engine, triggered at: the…" at bounding box center [681, 308] width 301 height 47
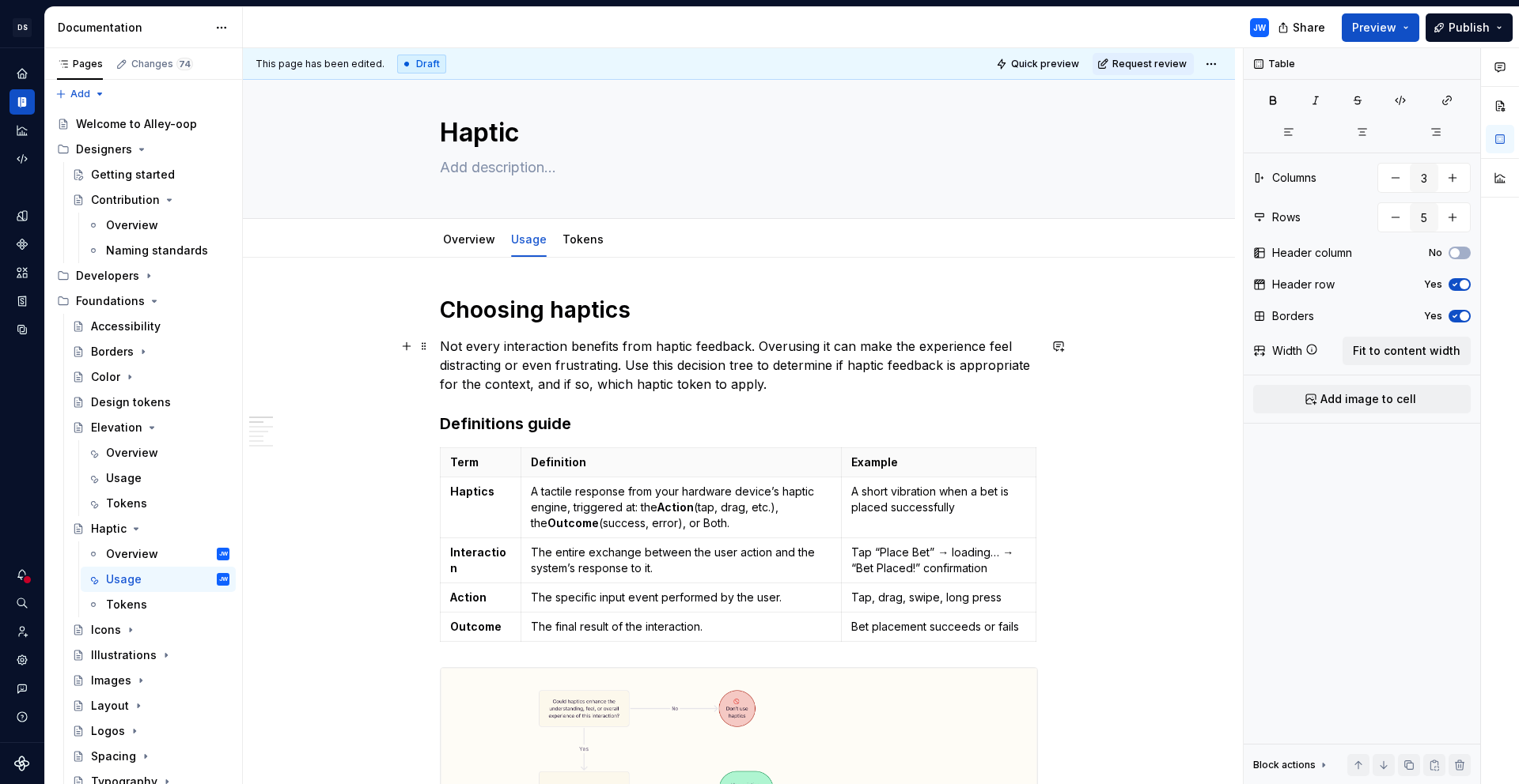
scroll to position [0, 0]
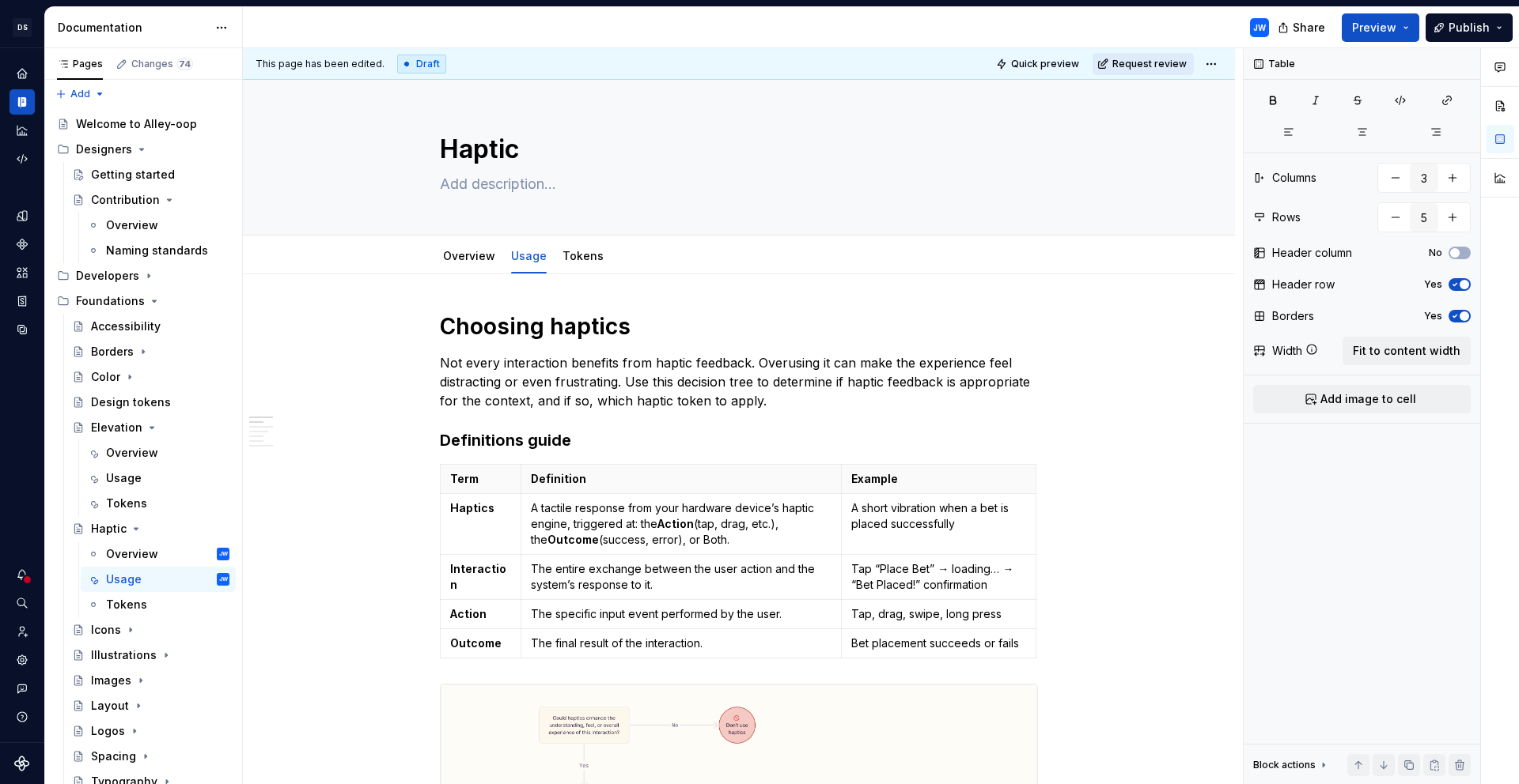
click at [1183, 65] on span "Request review" at bounding box center [1149, 64] width 74 height 12
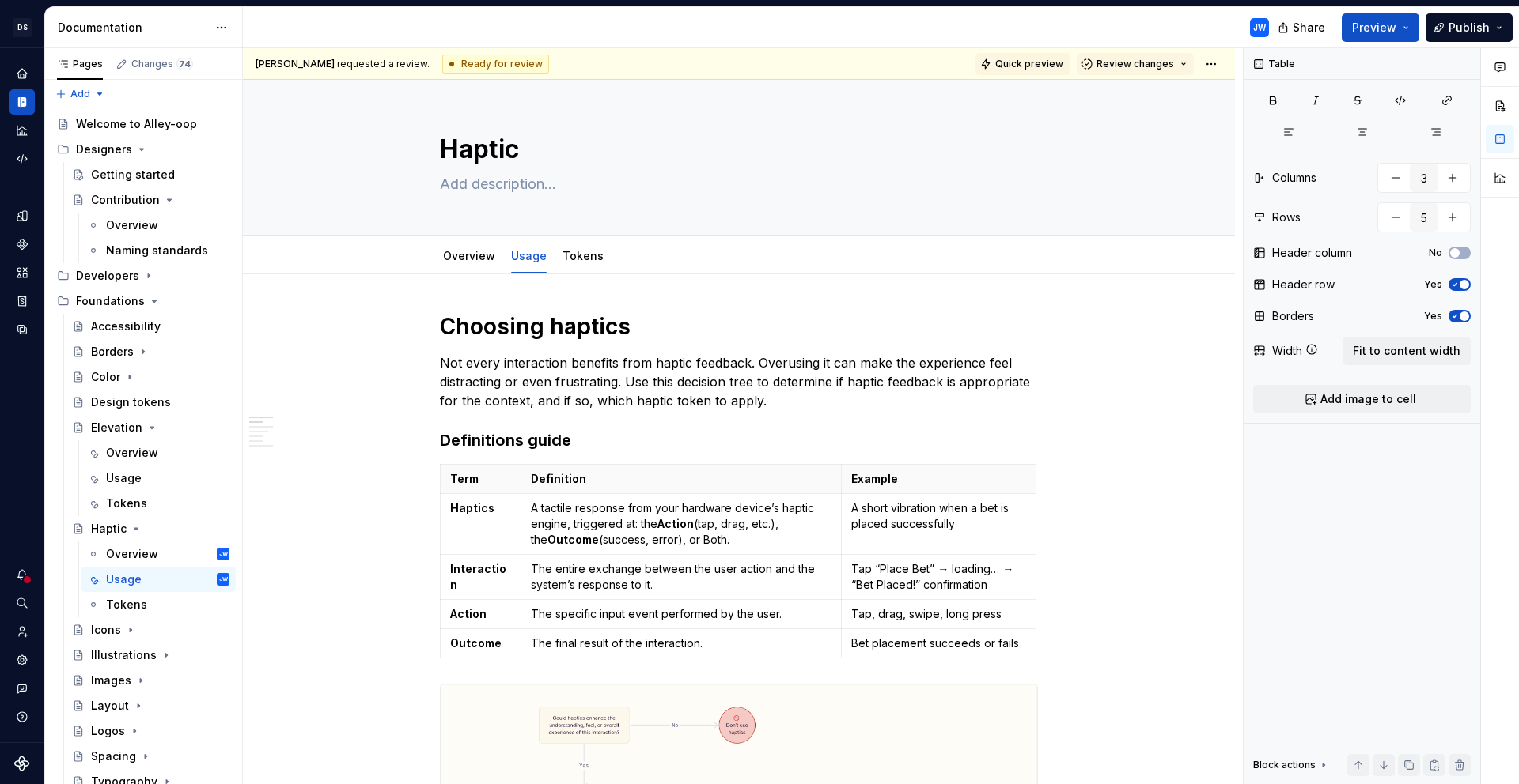
click at [1016, 67] on span "Quick preview" at bounding box center [1029, 64] width 68 height 12
click at [1391, 21] on span "Preview" at bounding box center [1374, 27] width 44 height 16
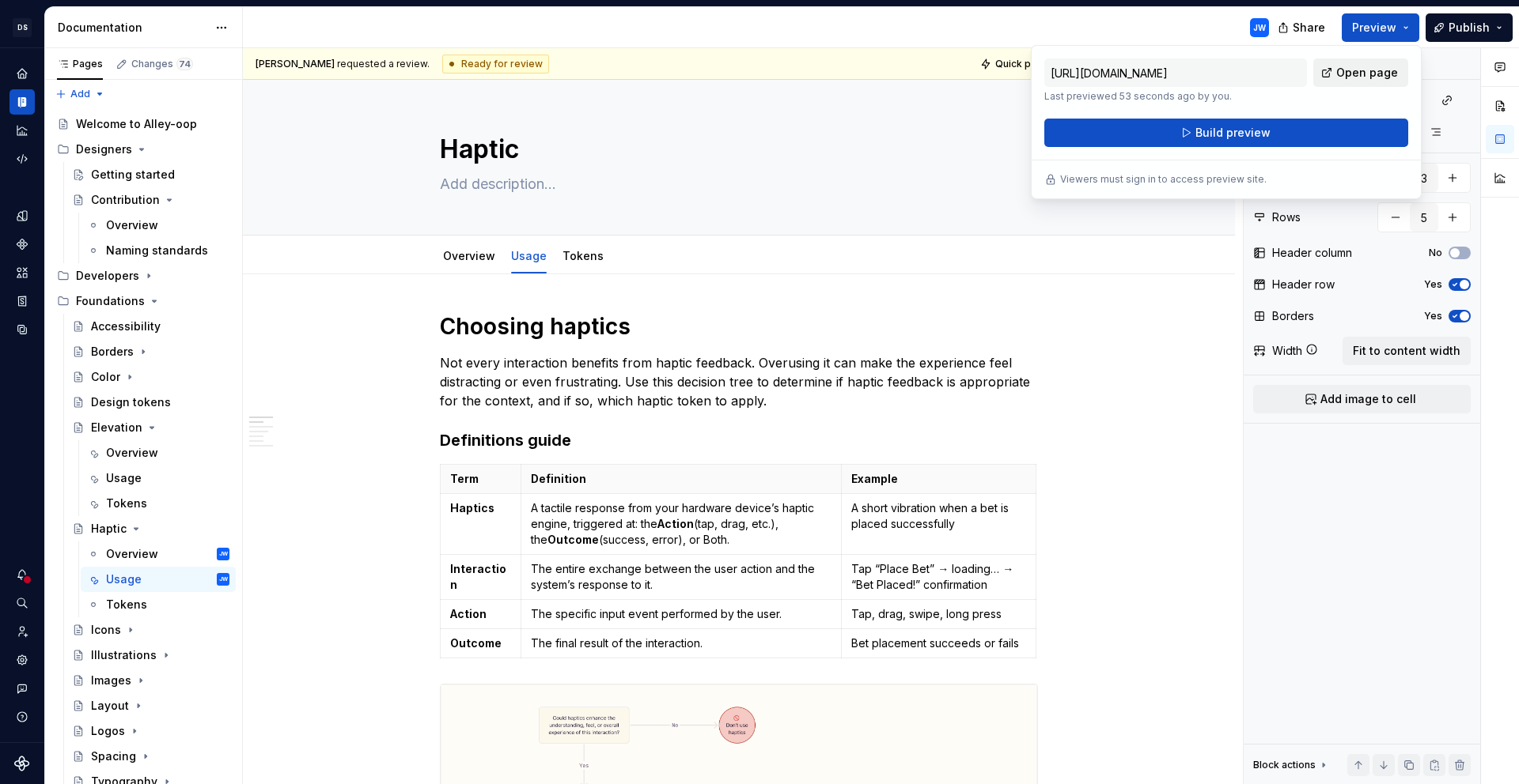
click at [1367, 72] on span "Open page" at bounding box center [1367, 72] width 62 height 16
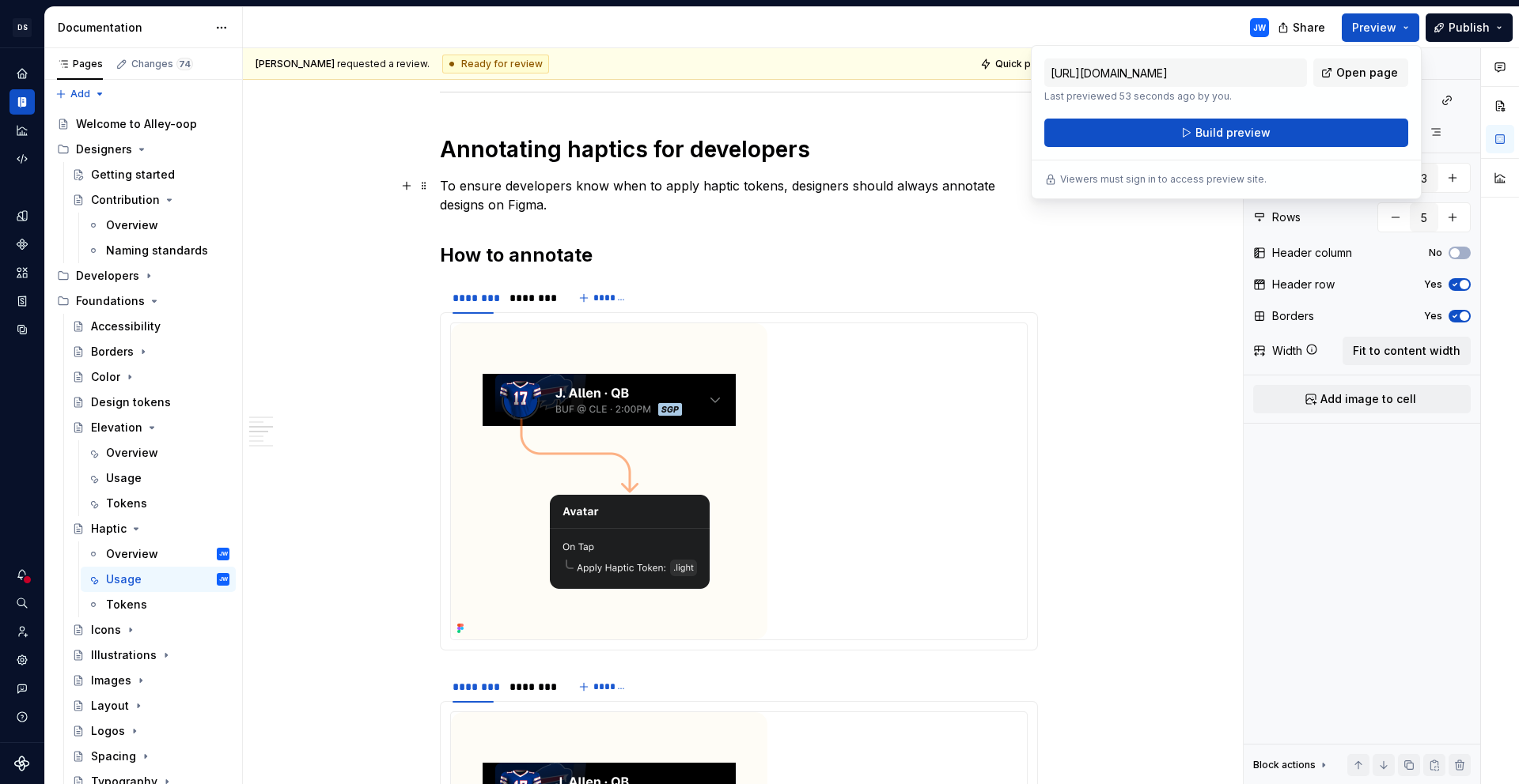
click at [708, 160] on h1 "Annotating haptics for developers" at bounding box center [739, 149] width 598 height 29
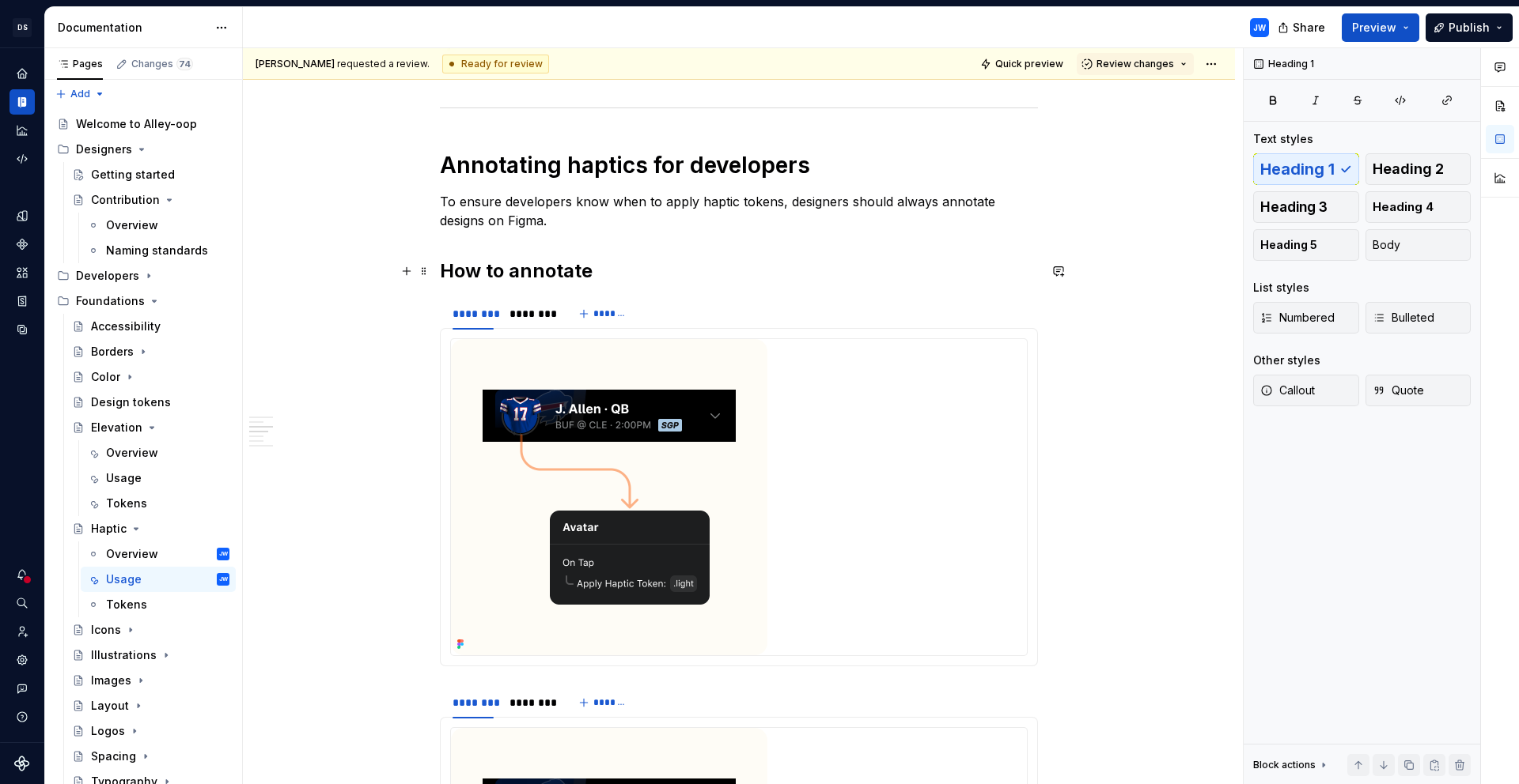
scroll to position [1164, 0]
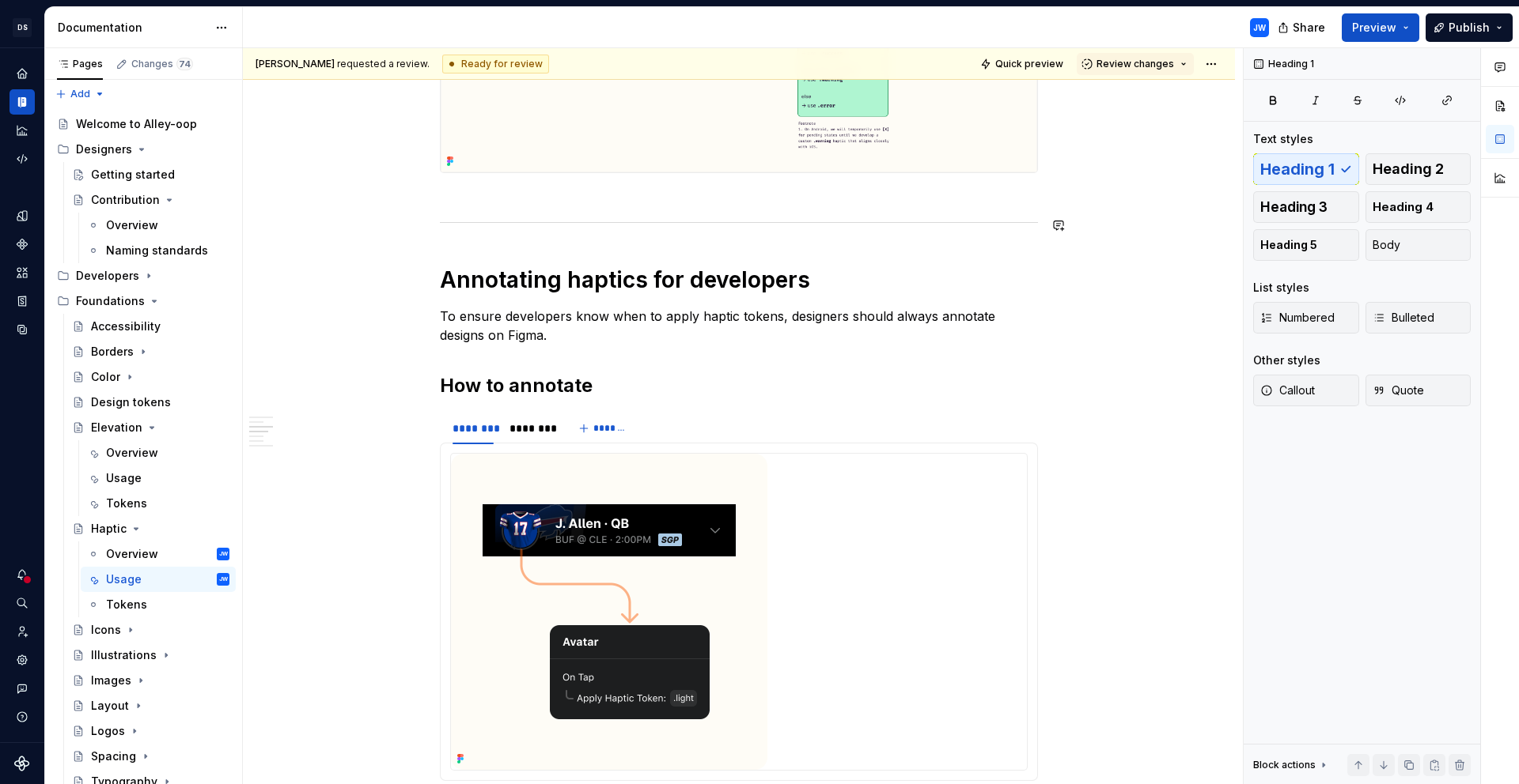
click at [596, 202] on div "Choosing haptics Not every interaction benefits from haptic feedback. Overusing…" at bounding box center [739, 641] width 598 height 2987
click at [509, 190] on div "Choosing haptics Not every interaction benefits from haptic feedback. Overusing…" at bounding box center [739, 641] width 598 height 2987
click at [424, 194] on span at bounding box center [423, 199] width 12 height 22
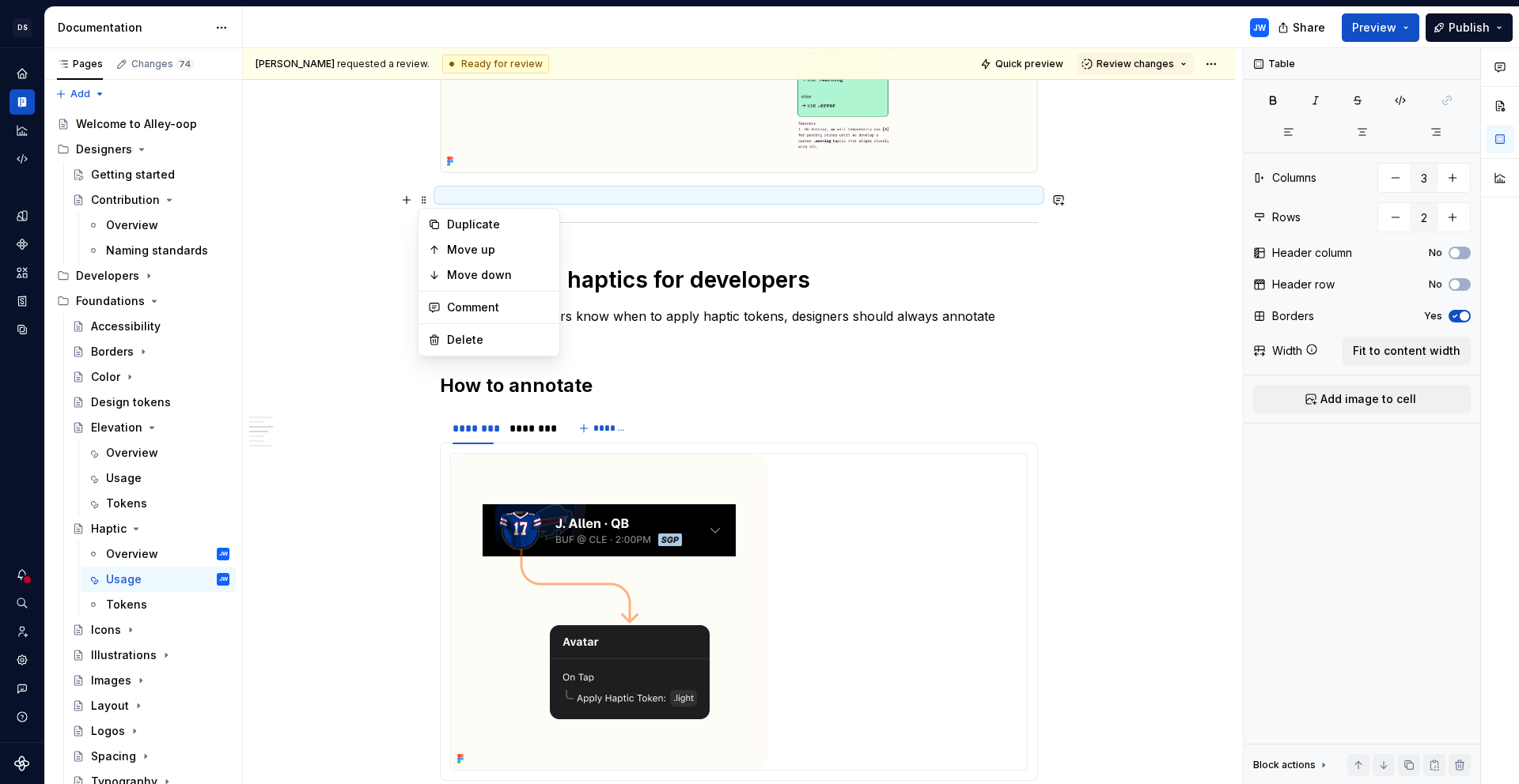
click at [481, 354] on div "Duplicate Move up Move down Comment Delete" at bounding box center [489, 283] width 142 height 149
click at [476, 344] on div "Delete" at bounding box center [498, 340] width 103 height 16
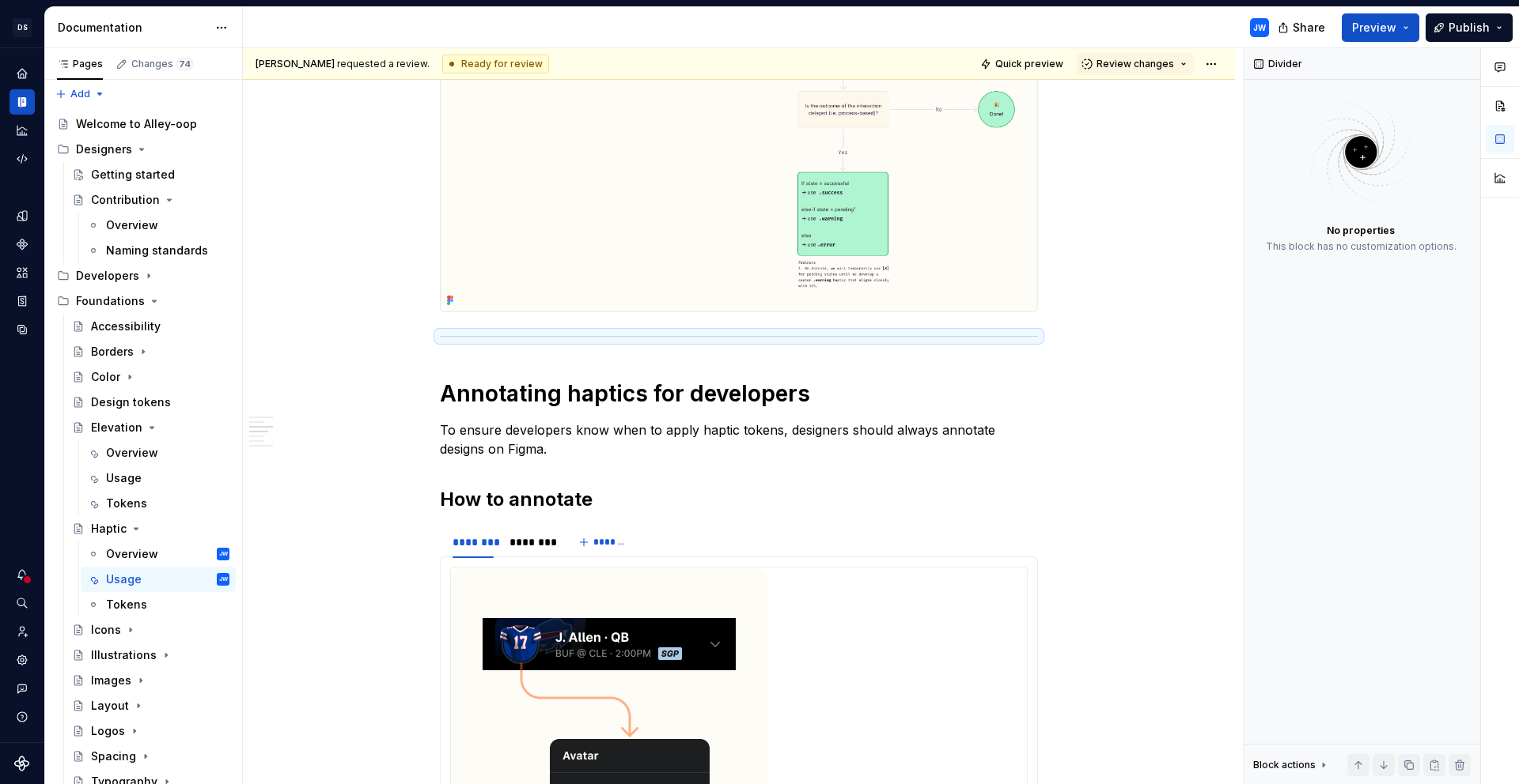
scroll to position [1024, 0]
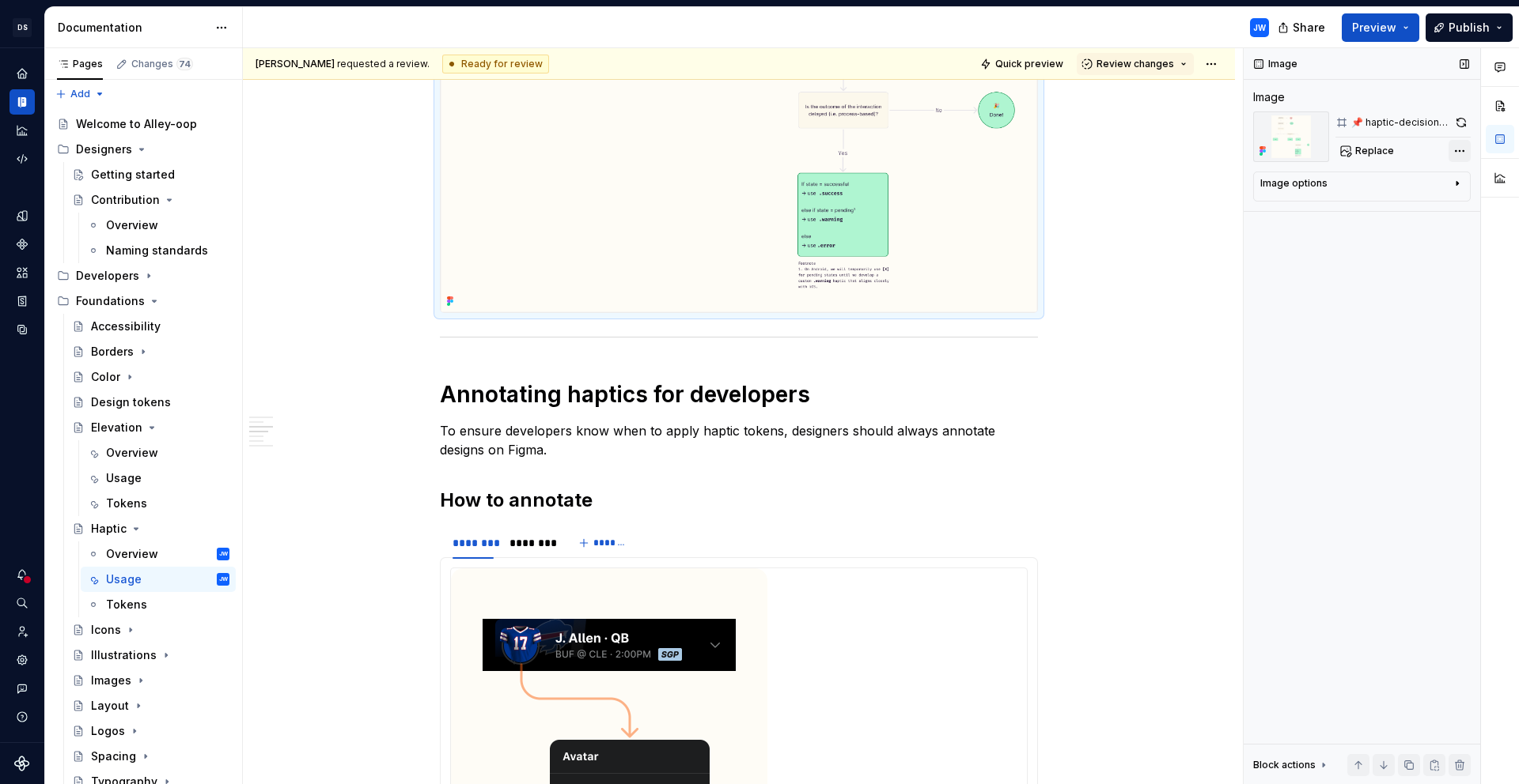
click at [1453, 149] on div "Comments Open comments No comments yet Select ‘Comment’ from the block context …" at bounding box center [1381, 416] width 275 height 737
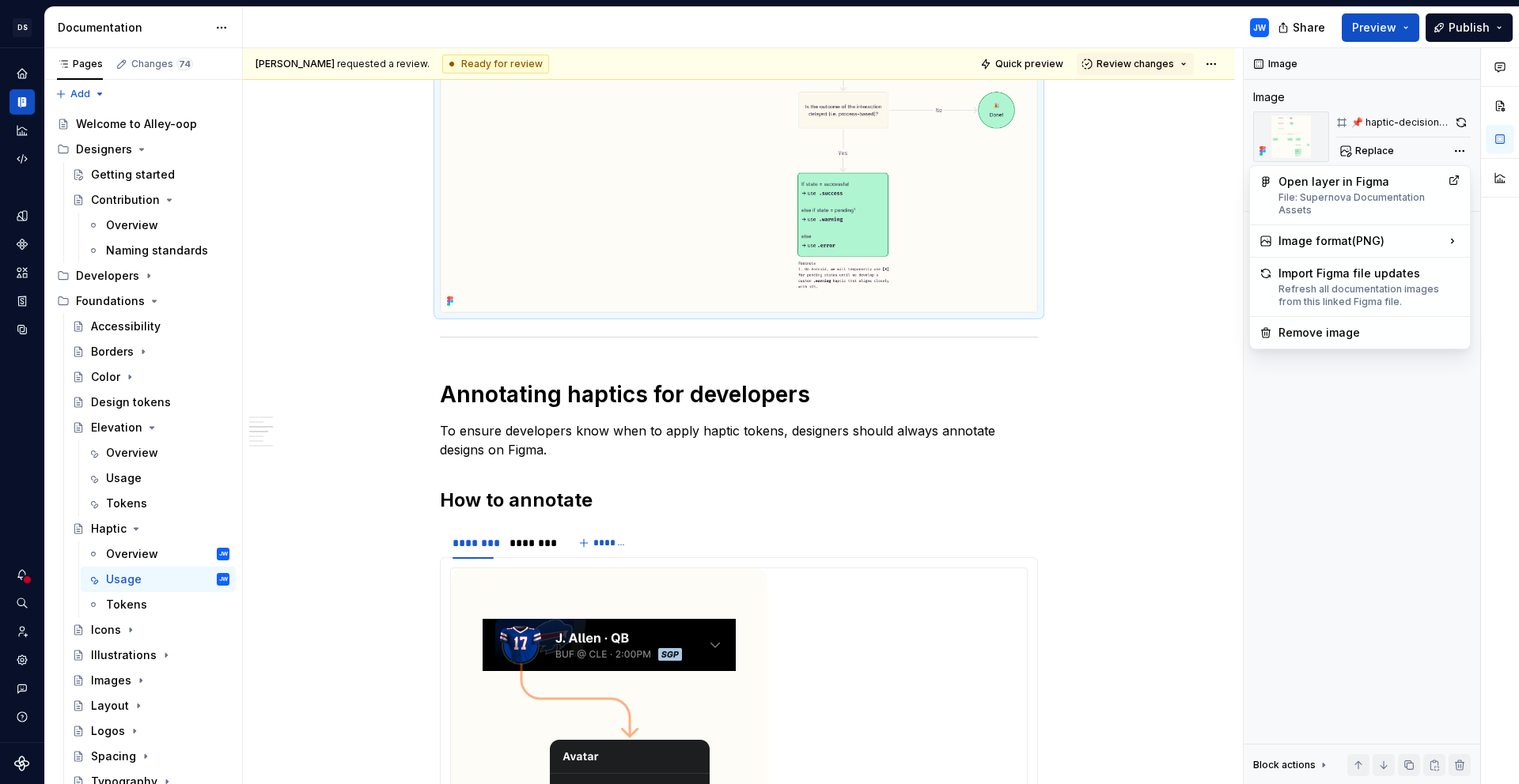
click at [940, 287] on html "[PERSON_NAME]-oop JW Dataset alley-oop Documentation JW Share Preview Publish P…" at bounding box center [759, 392] width 1519 height 784
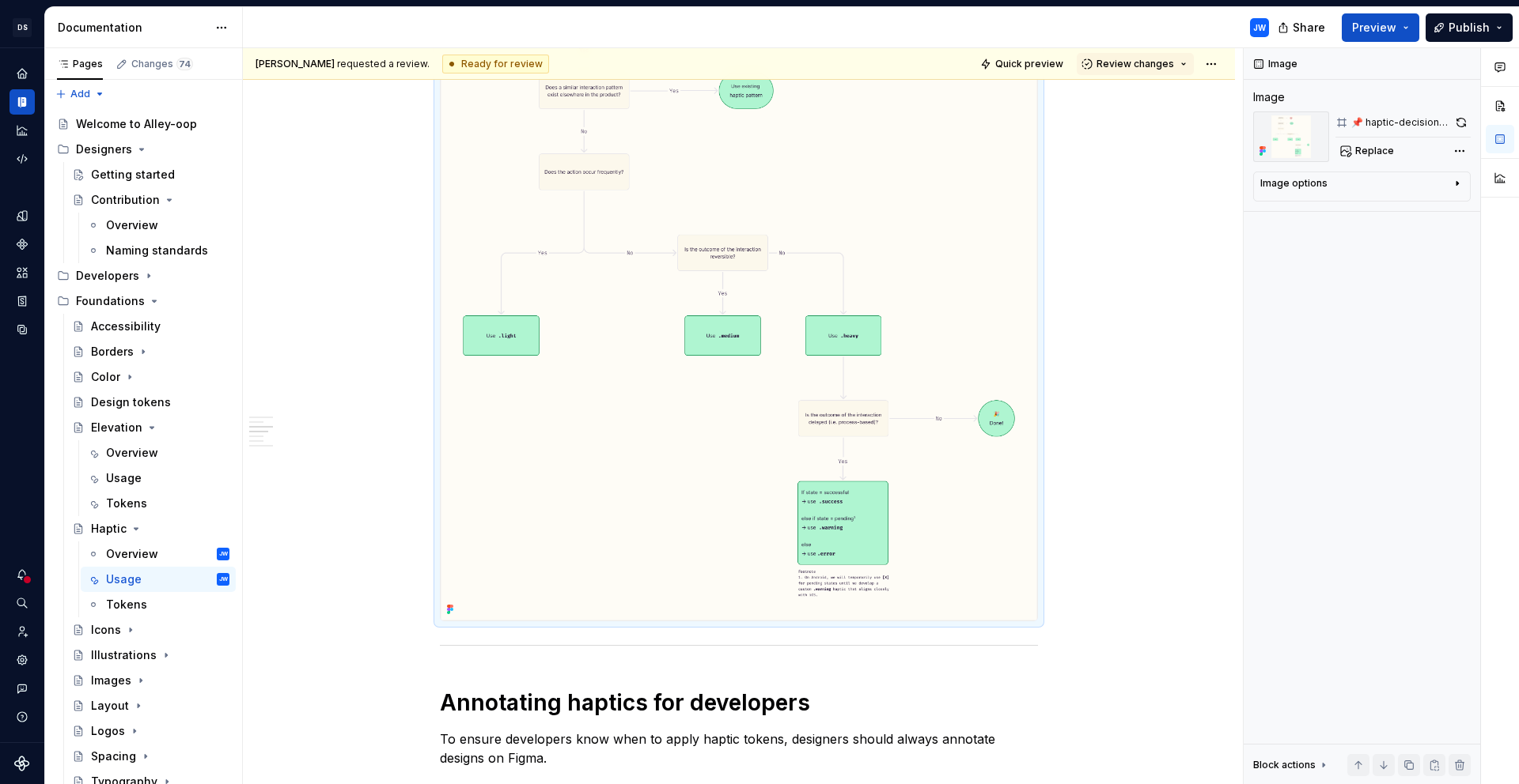
scroll to position [267, 0]
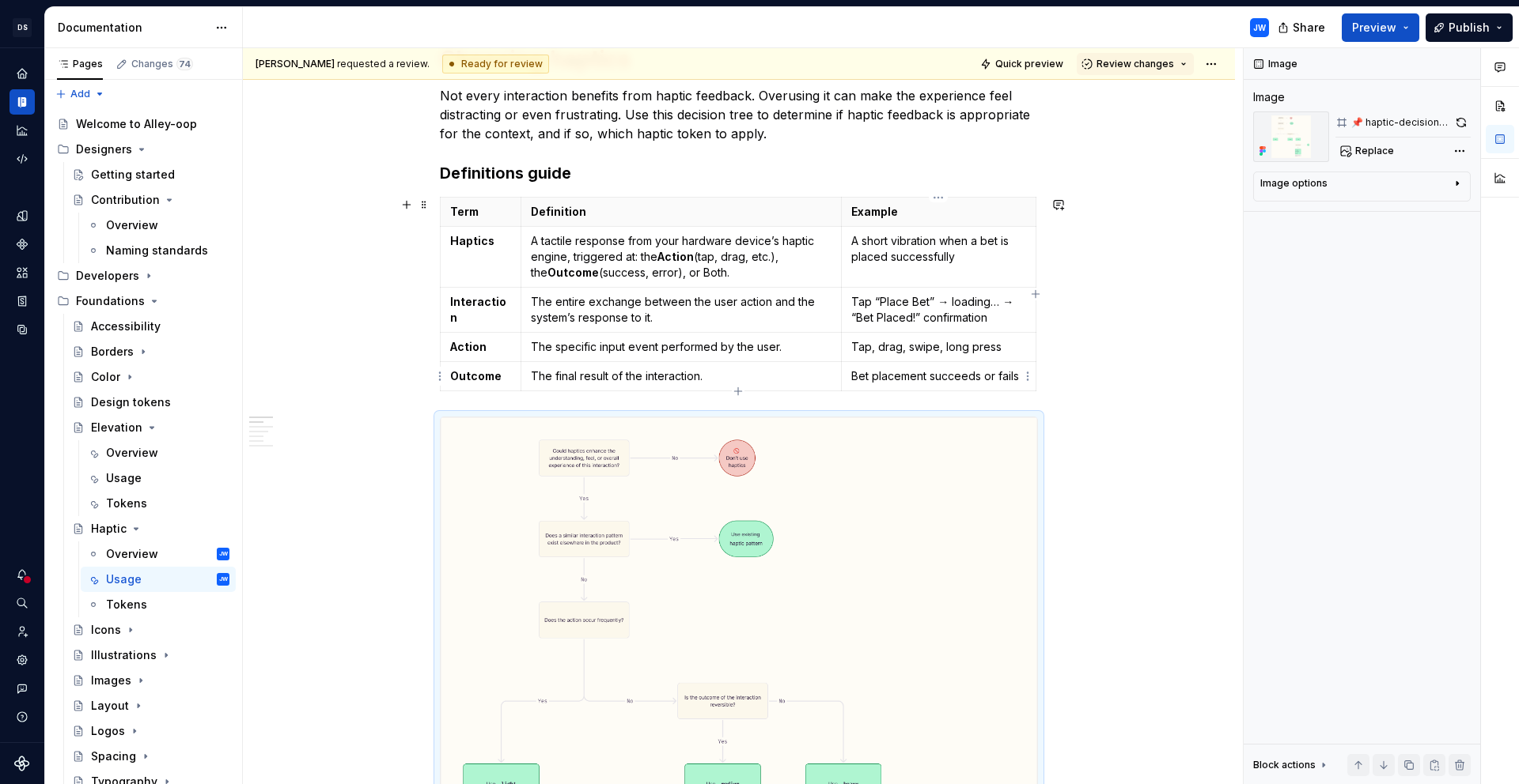
click at [929, 381] on p "Bet placement succeeds or fails" at bounding box center [939, 376] width 175 height 16
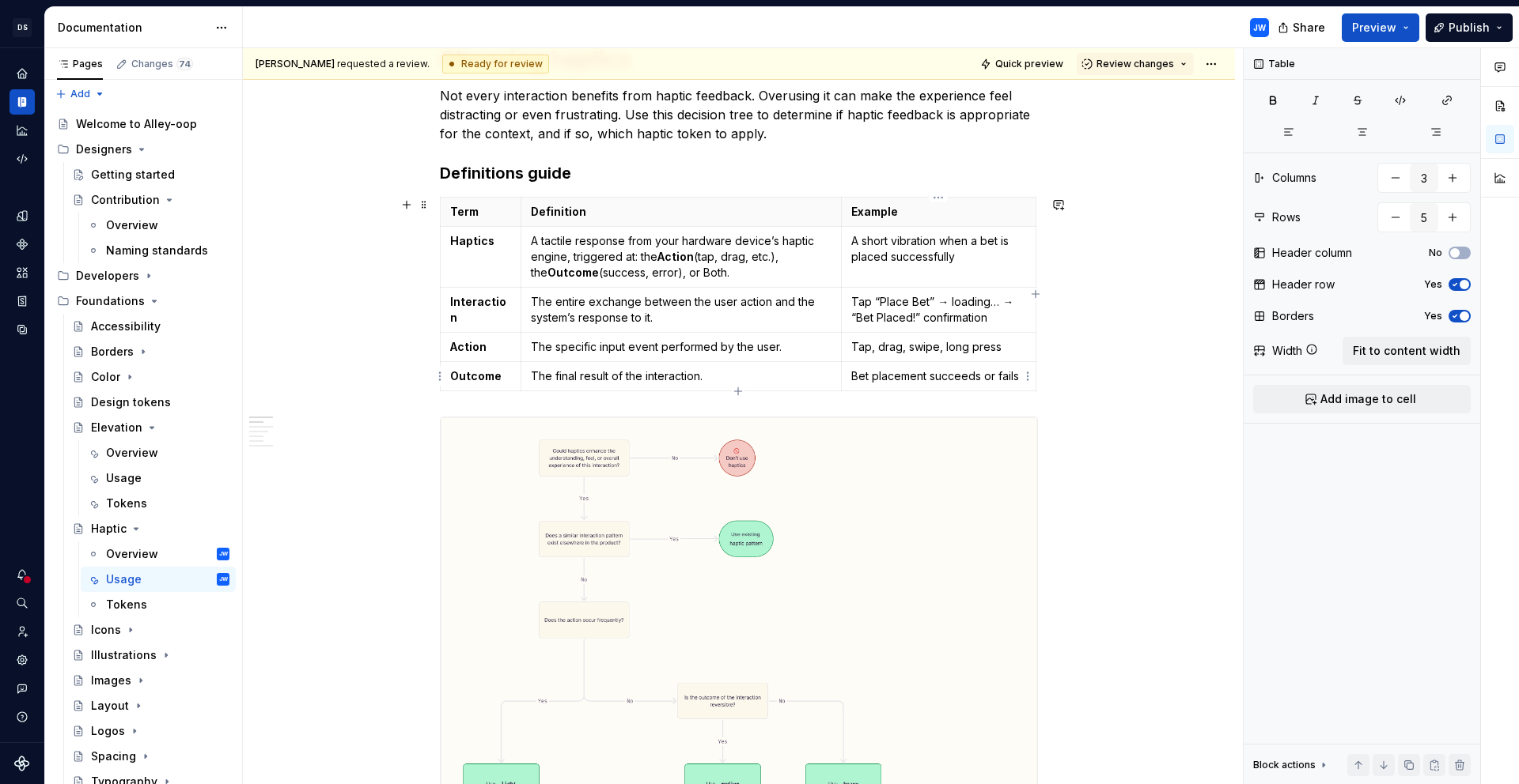
click at [1001, 376] on p "Bet placement succeeds or fails" at bounding box center [939, 376] width 175 height 16
click at [1036, 355] on div "Term Definition Example Haptics A tactile response from your hardware device’s …" at bounding box center [739, 297] width 598 height 201
click at [865, 171] on h3 "Definitions guide" at bounding box center [739, 172] width 598 height 22
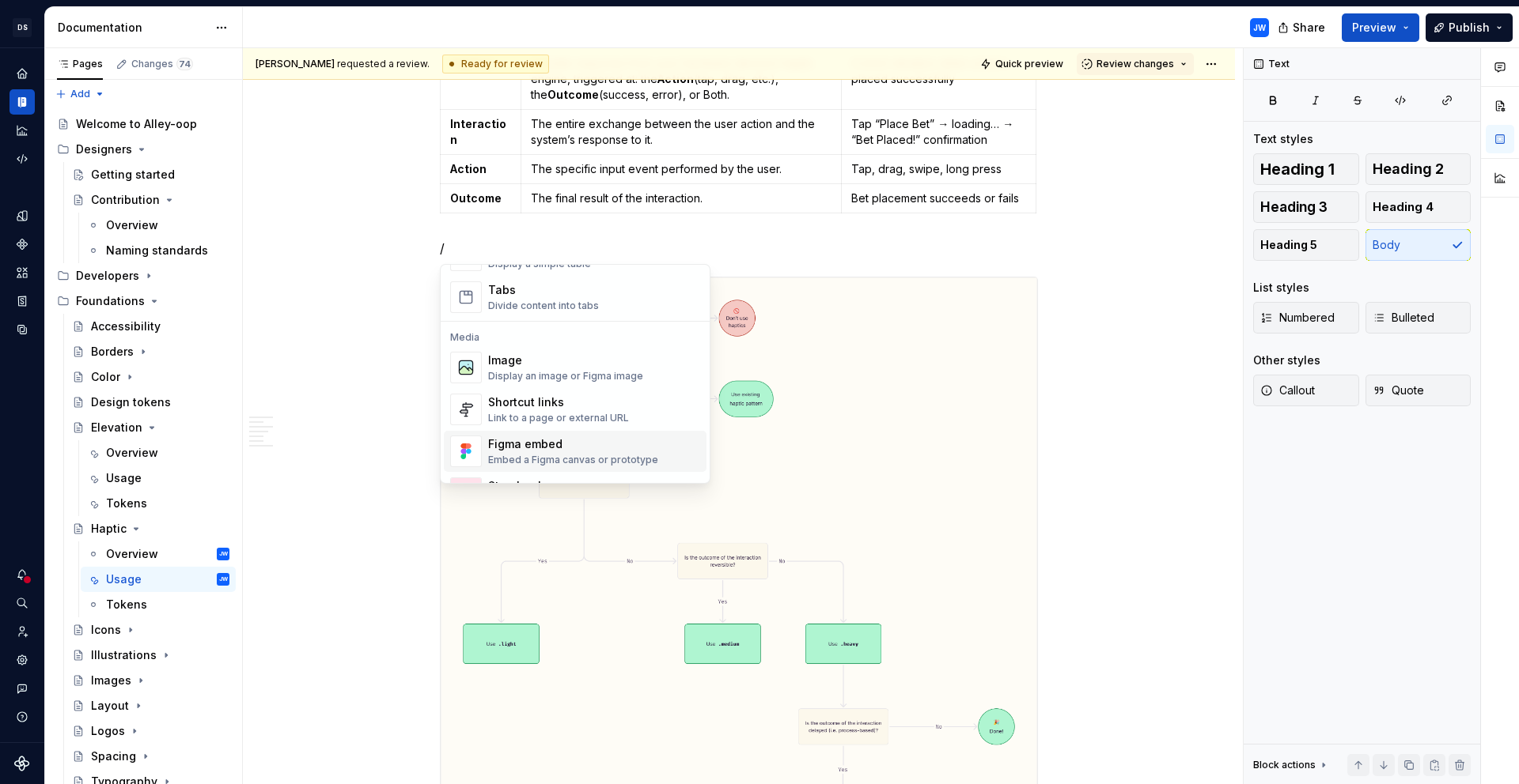
scroll to position [641, 0]
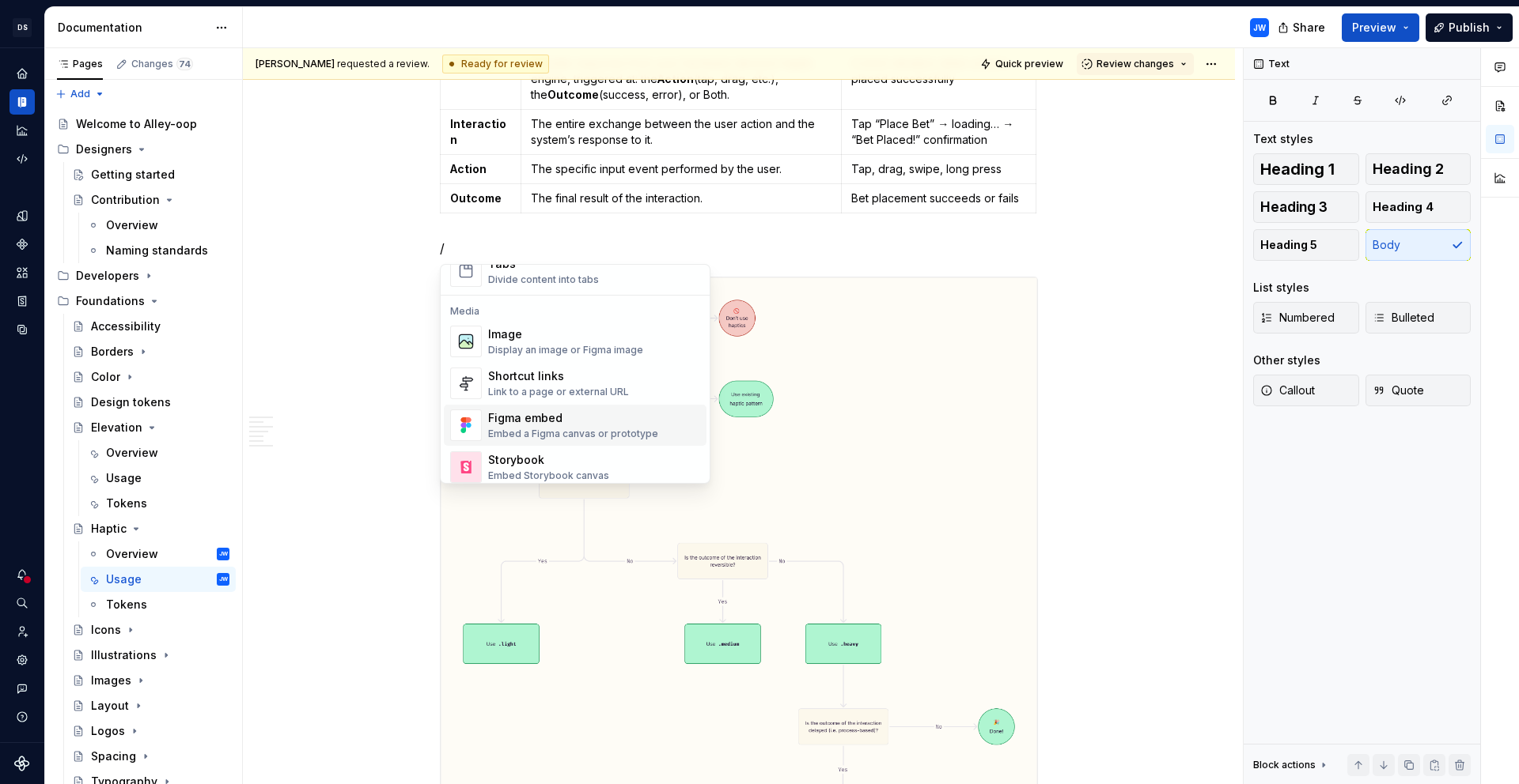
click at [637, 432] on div "Embed a Figma canvas or prototype" at bounding box center [573, 434] width 170 height 12
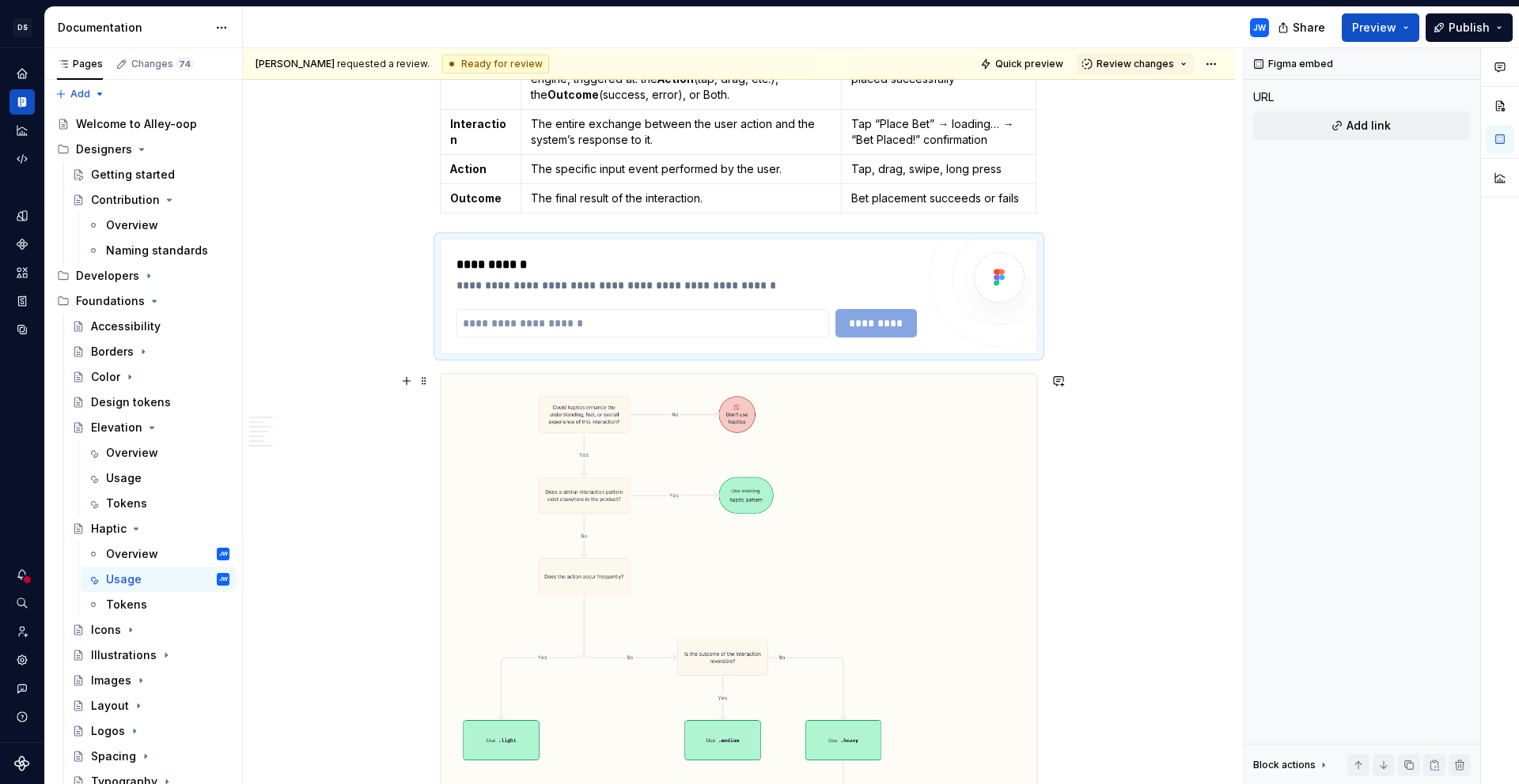
type textarea "*"
click at [740, 316] on input "text" at bounding box center [643, 323] width 373 height 29
click at [490, 327] on input "text" at bounding box center [643, 323] width 373 height 29
paste input "**********"
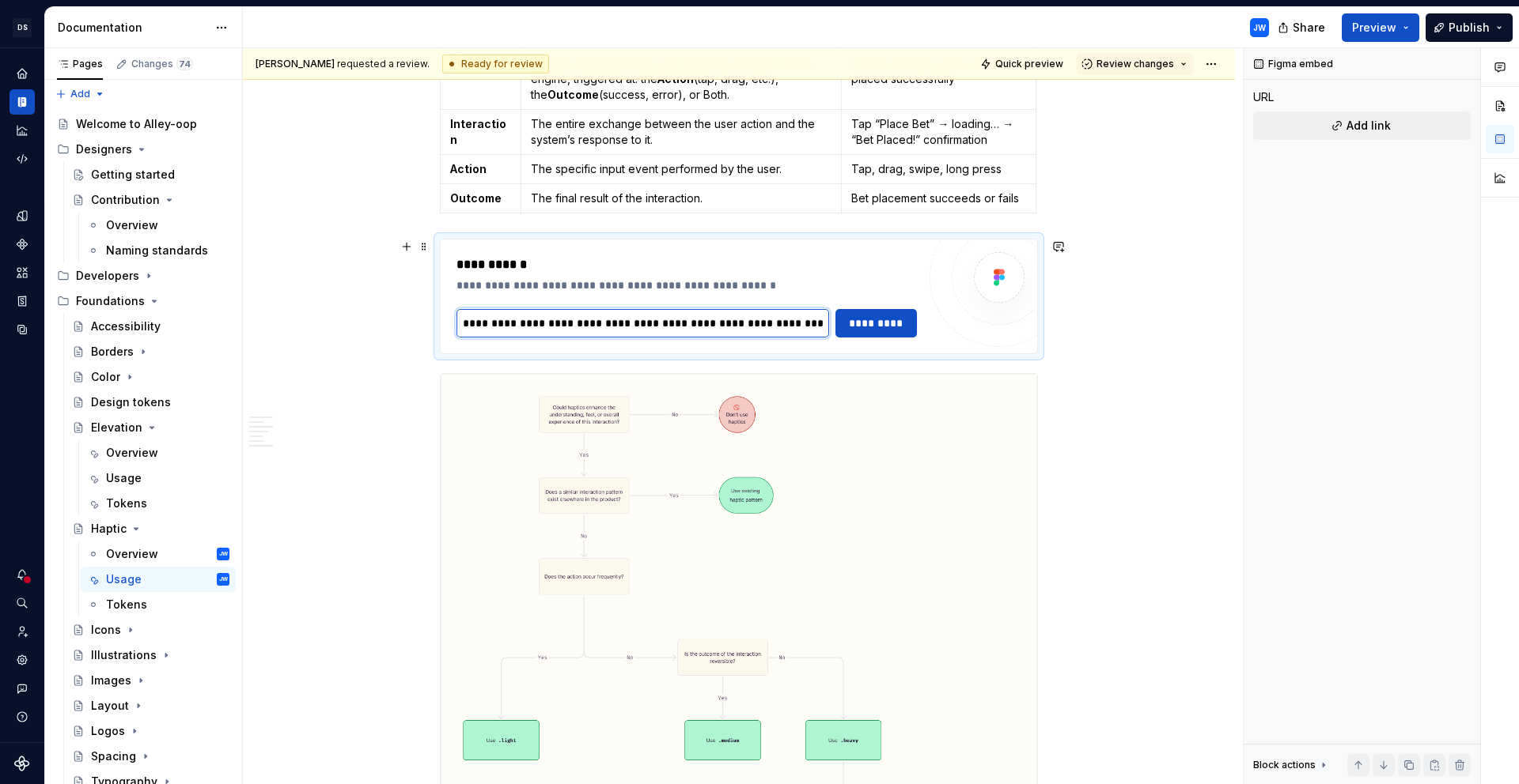
scroll to position [0, 384]
type input "**********"
click at [903, 321] on span "*********" at bounding box center [877, 323] width 62 height 16
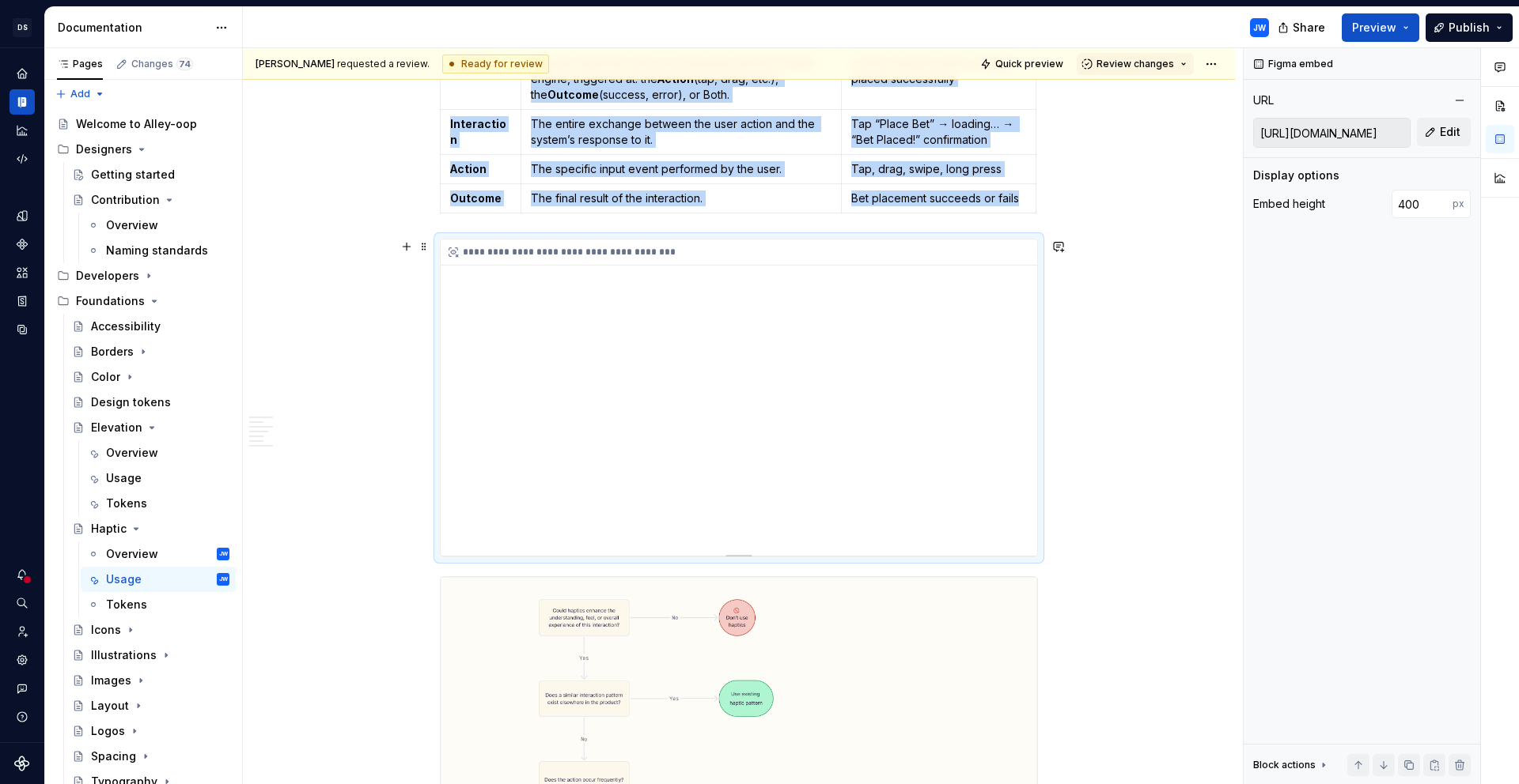
type textarea "*"
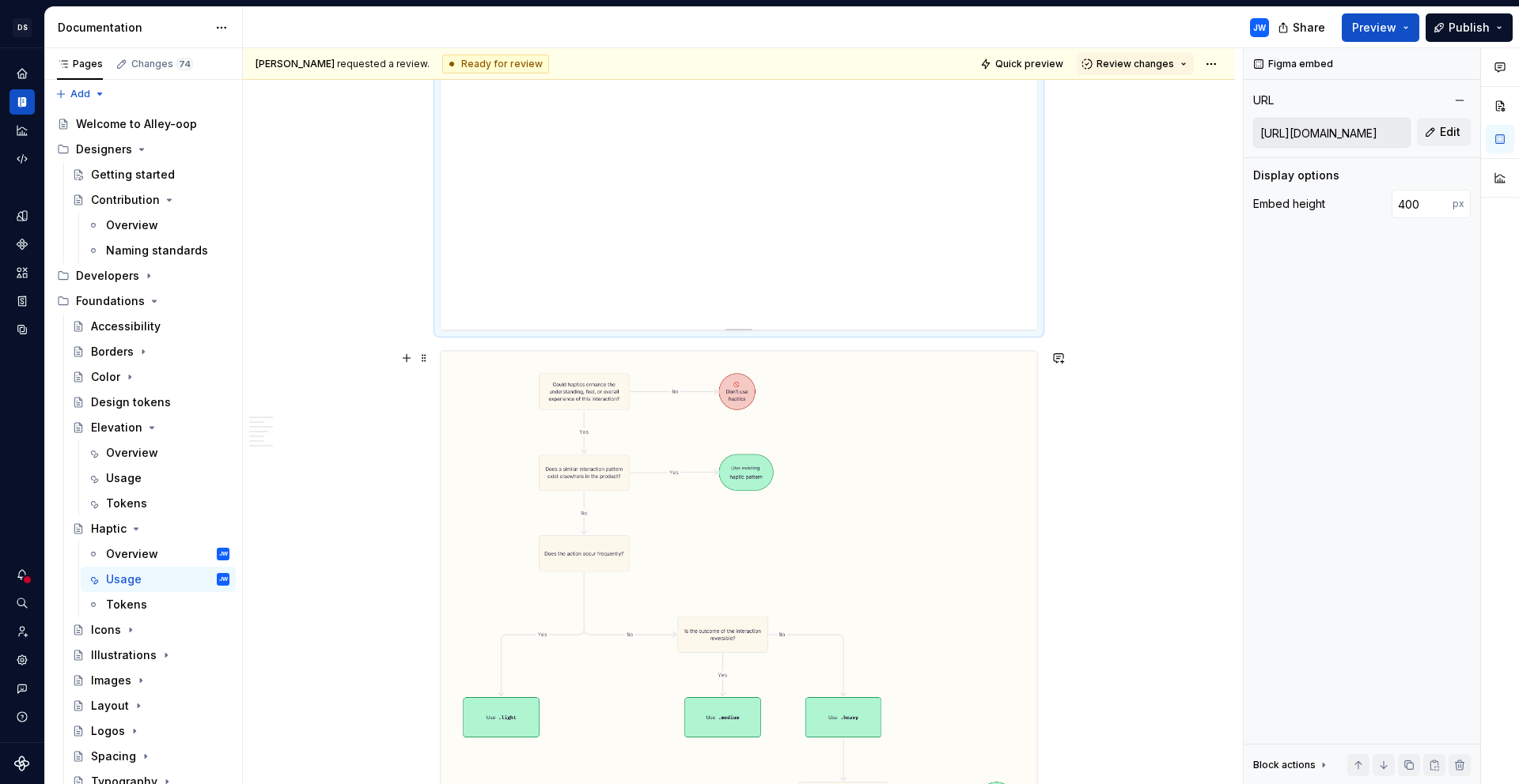
scroll to position [448, 0]
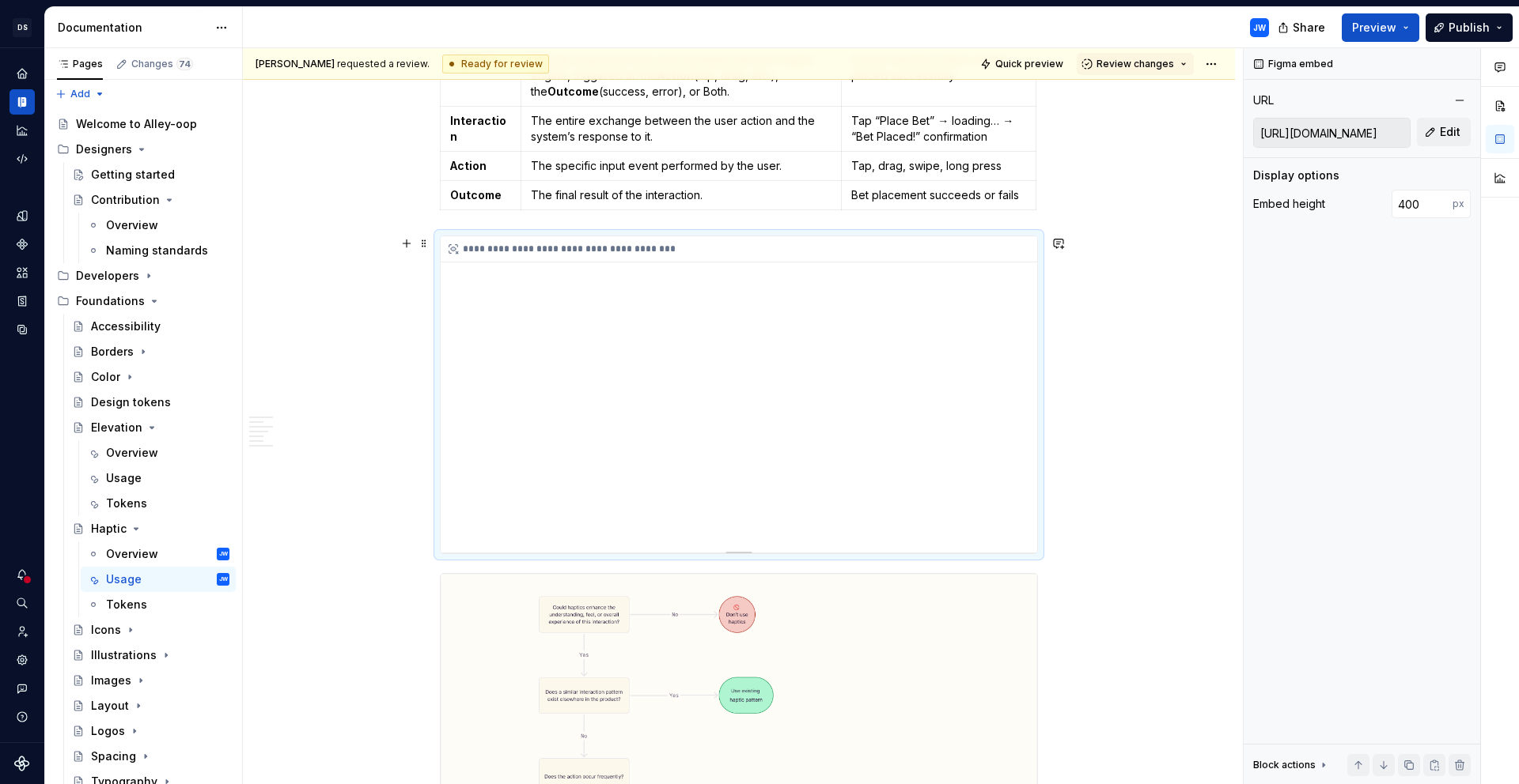
click at [737, 546] on div "**********" at bounding box center [739, 394] width 596 height 316
click at [737, 554] on div "**********" at bounding box center [739, 394] width 598 height 318
click at [739, 550] on div at bounding box center [739, 551] width 111 height 3
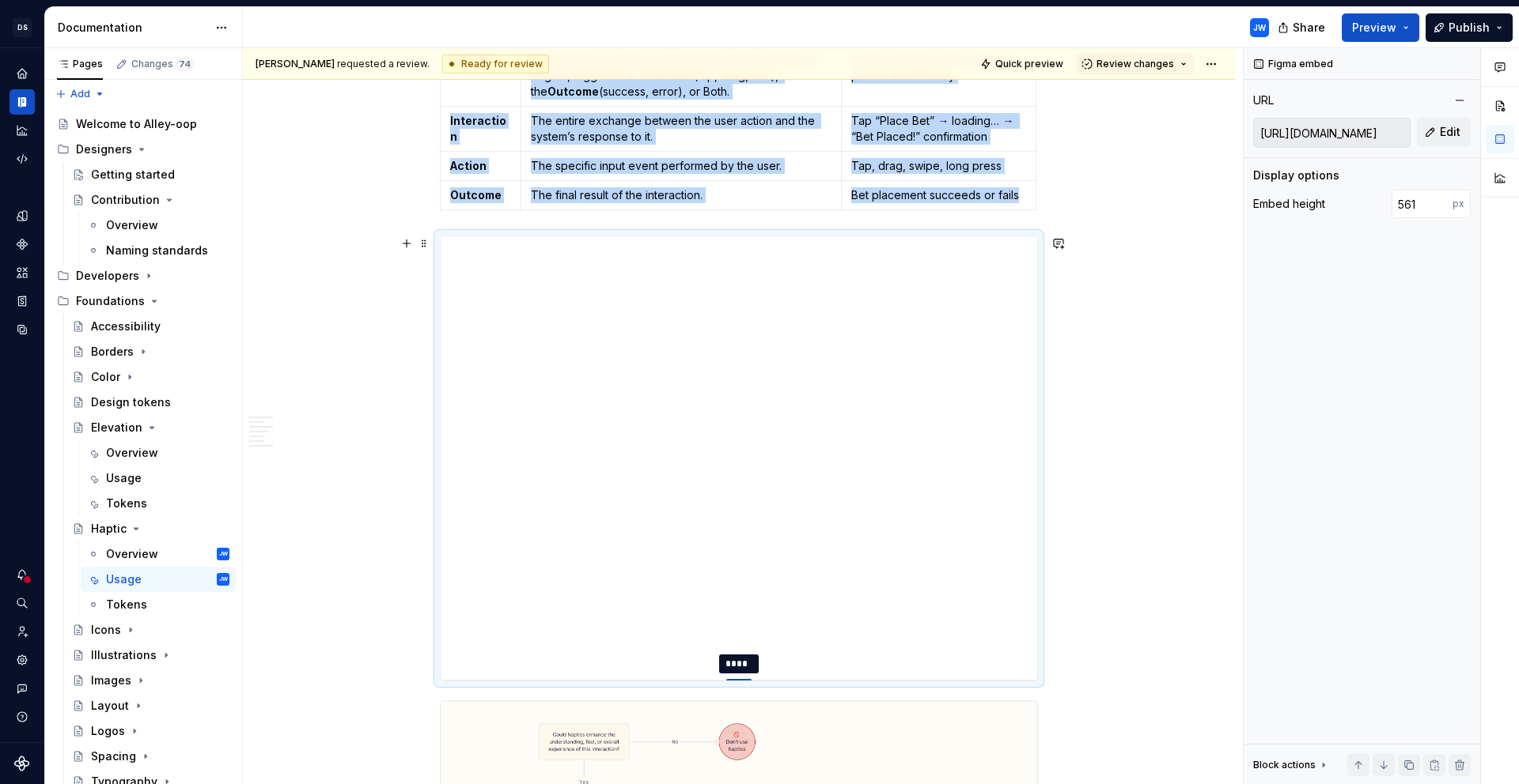
drag, startPoint x: 741, startPoint y: 552, endPoint x: 739, endPoint y: 680, distance: 128.0
click at [739, 680] on div at bounding box center [739, 681] width 25 height 3
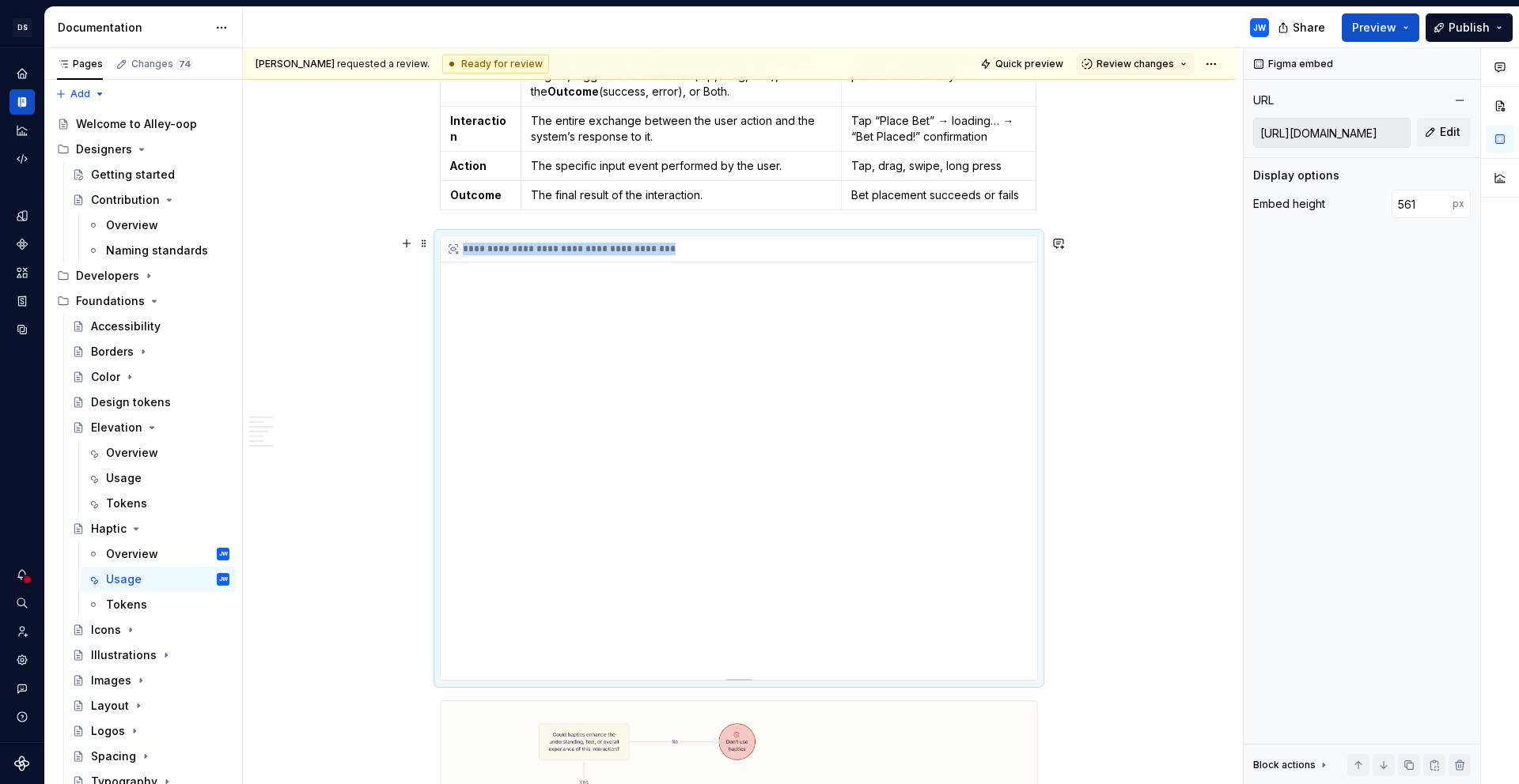
click at [747, 674] on div "**********" at bounding box center [739, 458] width 598 height 446
click at [864, 506] on div "**********" at bounding box center [739, 457] width 596 height 443
click at [1424, 205] on input "561" at bounding box center [1422, 203] width 61 height 29
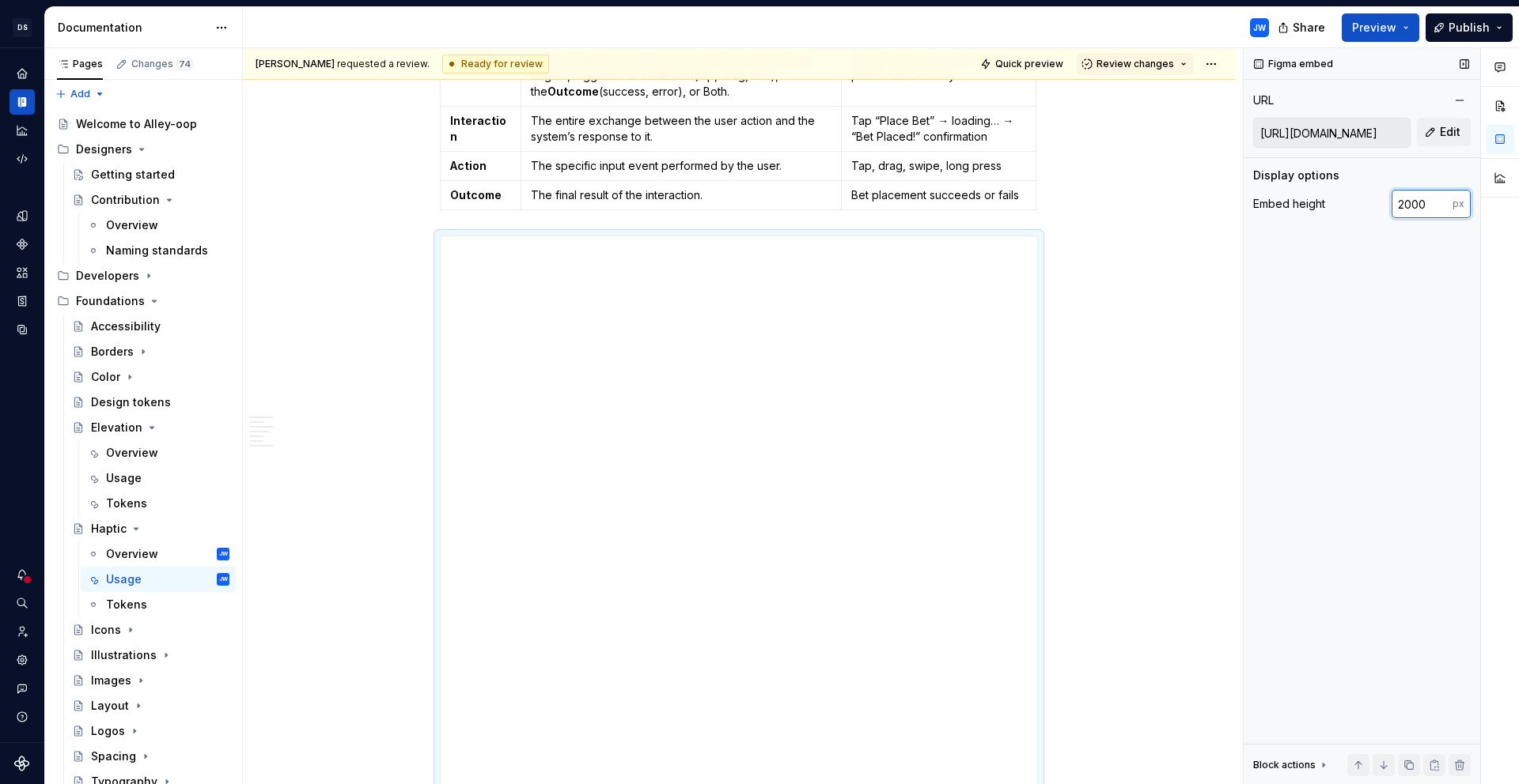
click at [1406, 211] on input "2000" at bounding box center [1422, 203] width 61 height 29
type input "2"
type input "400"
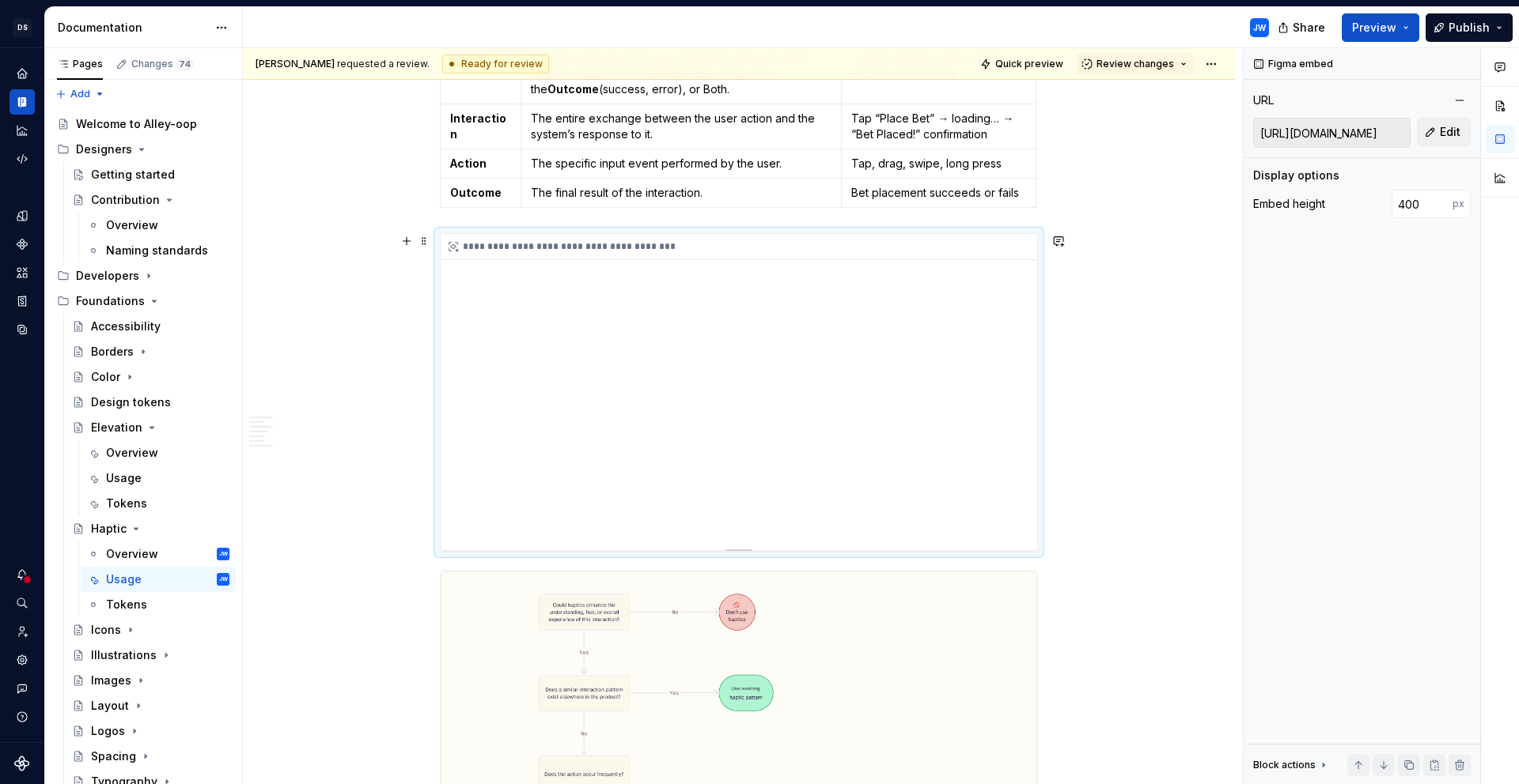
scroll to position [452, 0]
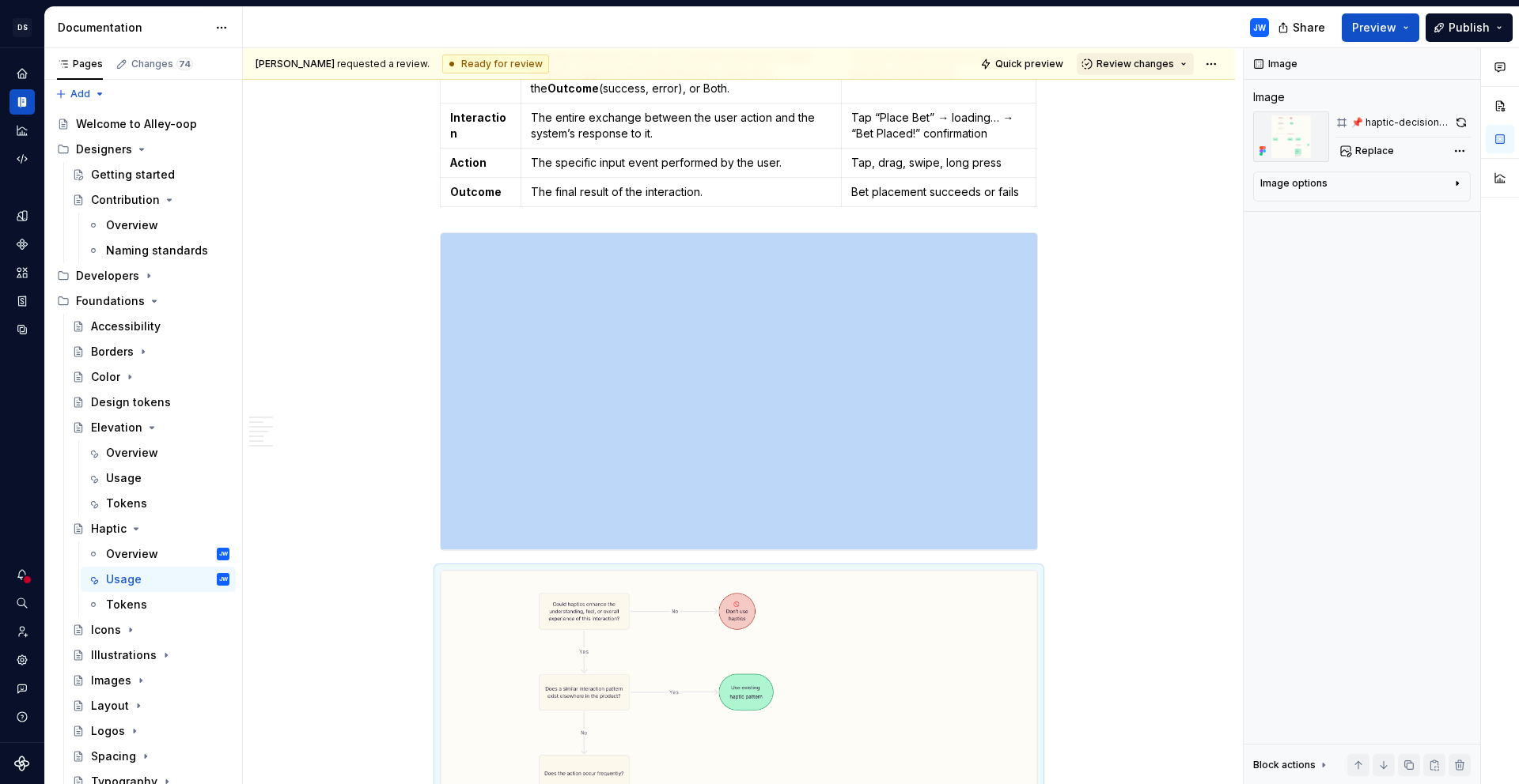
click at [1150, 56] on button "Review changes" at bounding box center [1134, 64] width 117 height 22
click at [1161, 62] on span "Review changes" at bounding box center [1135, 64] width 78 height 12
click at [1052, 61] on span "Quick preview" at bounding box center [1029, 64] width 68 height 12
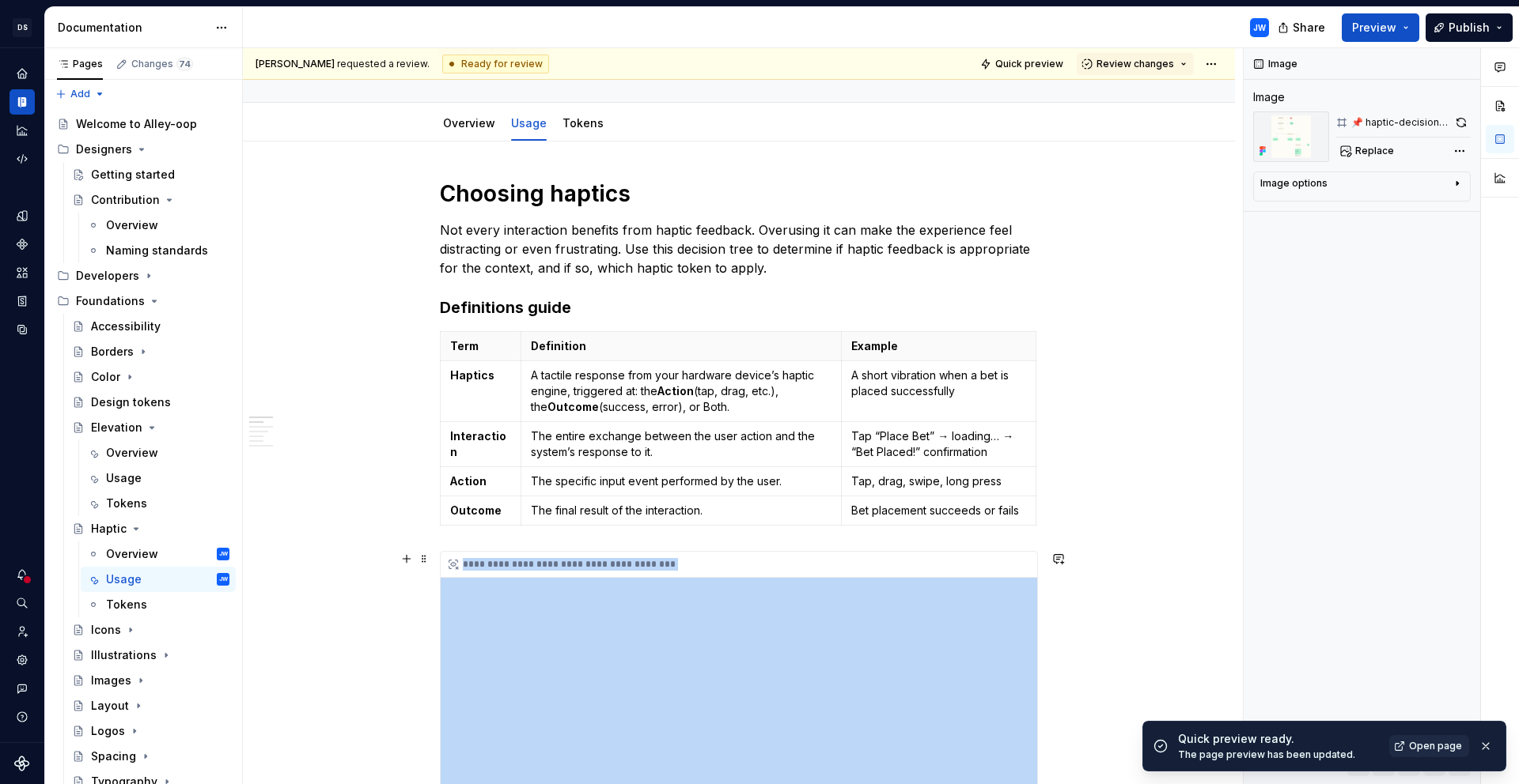
scroll to position [0, 0]
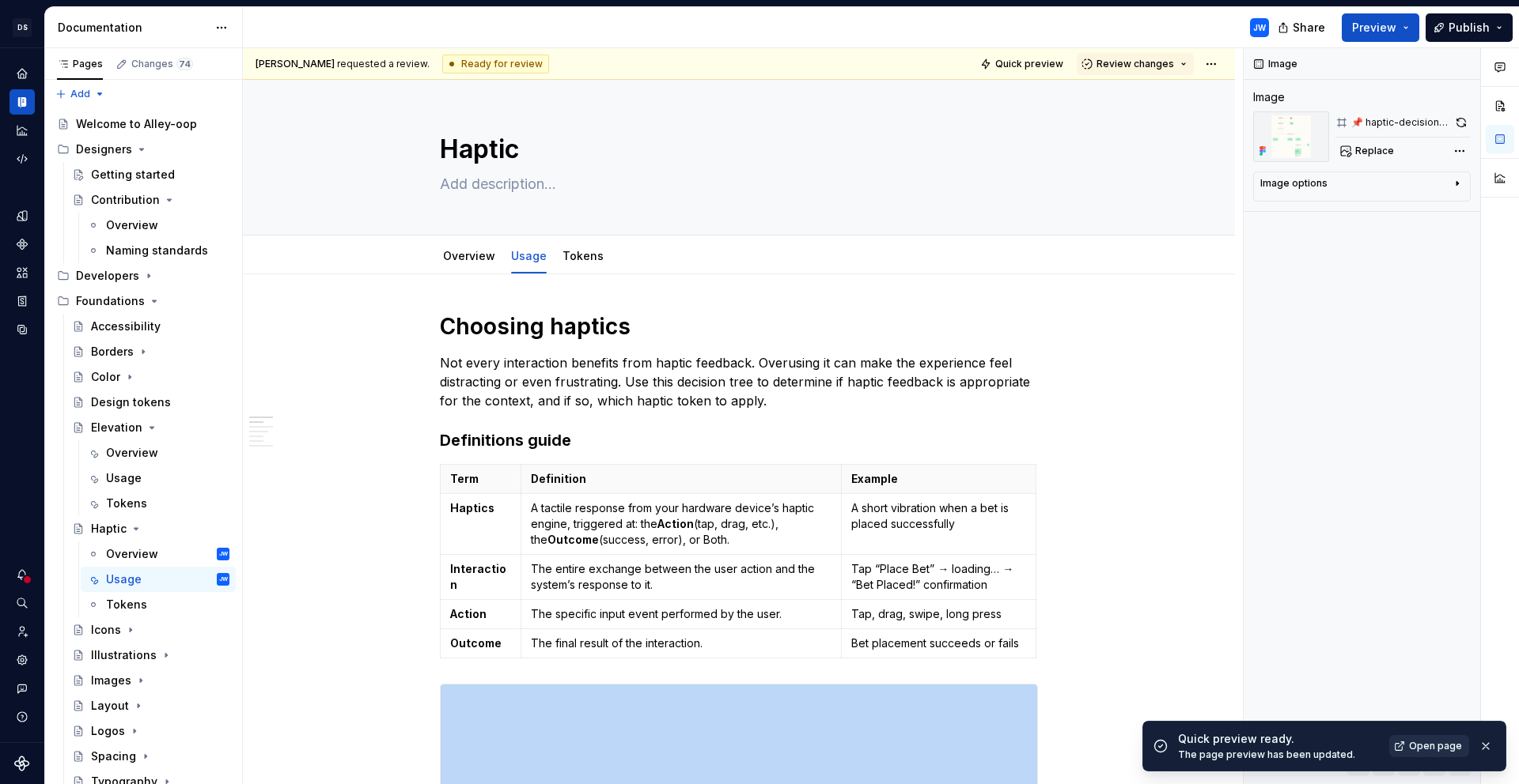
click at [1407, 750] on link "Open page" at bounding box center [1429, 746] width 80 height 22
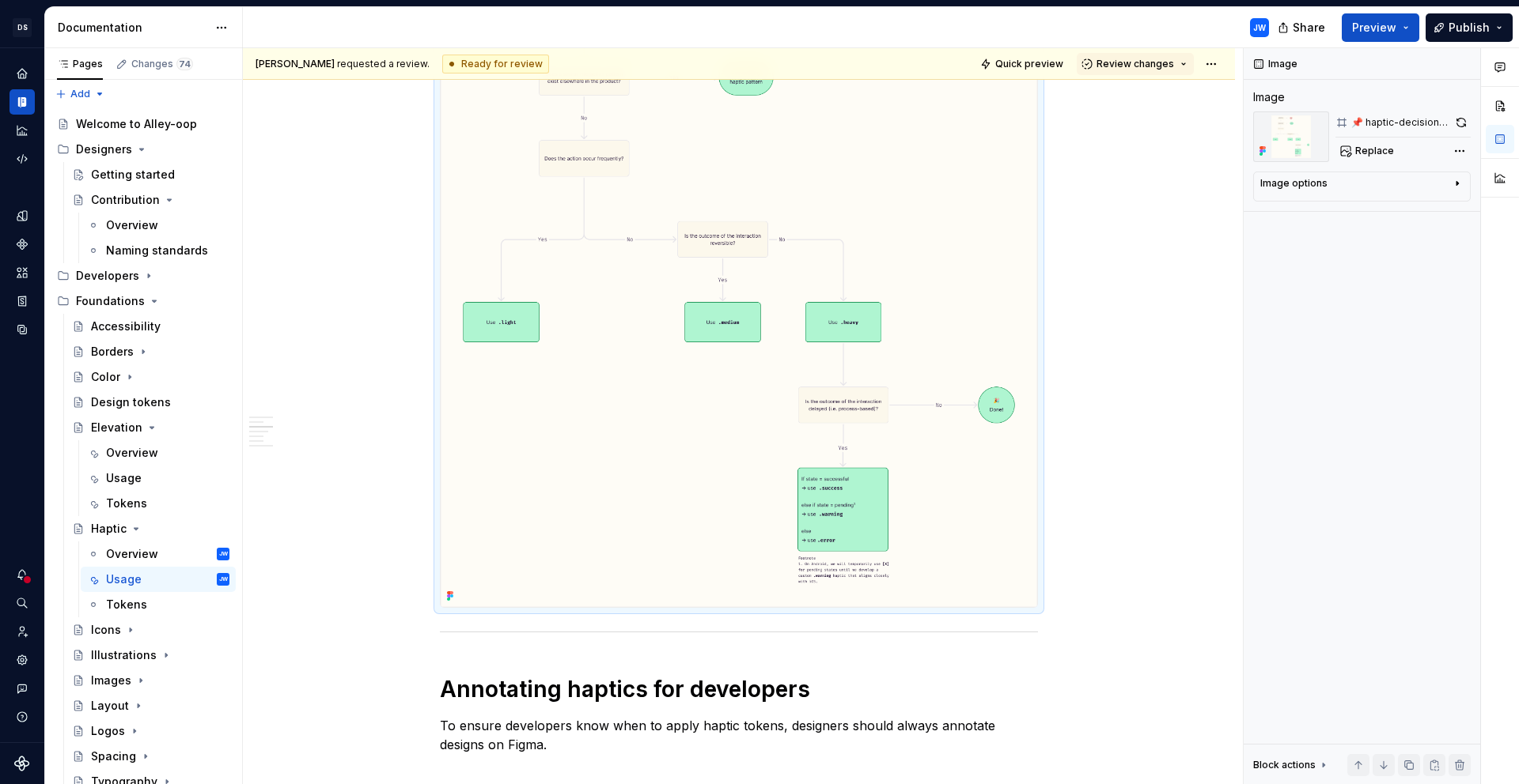
click at [762, 394] on img at bounding box center [739, 282] width 596 height 652
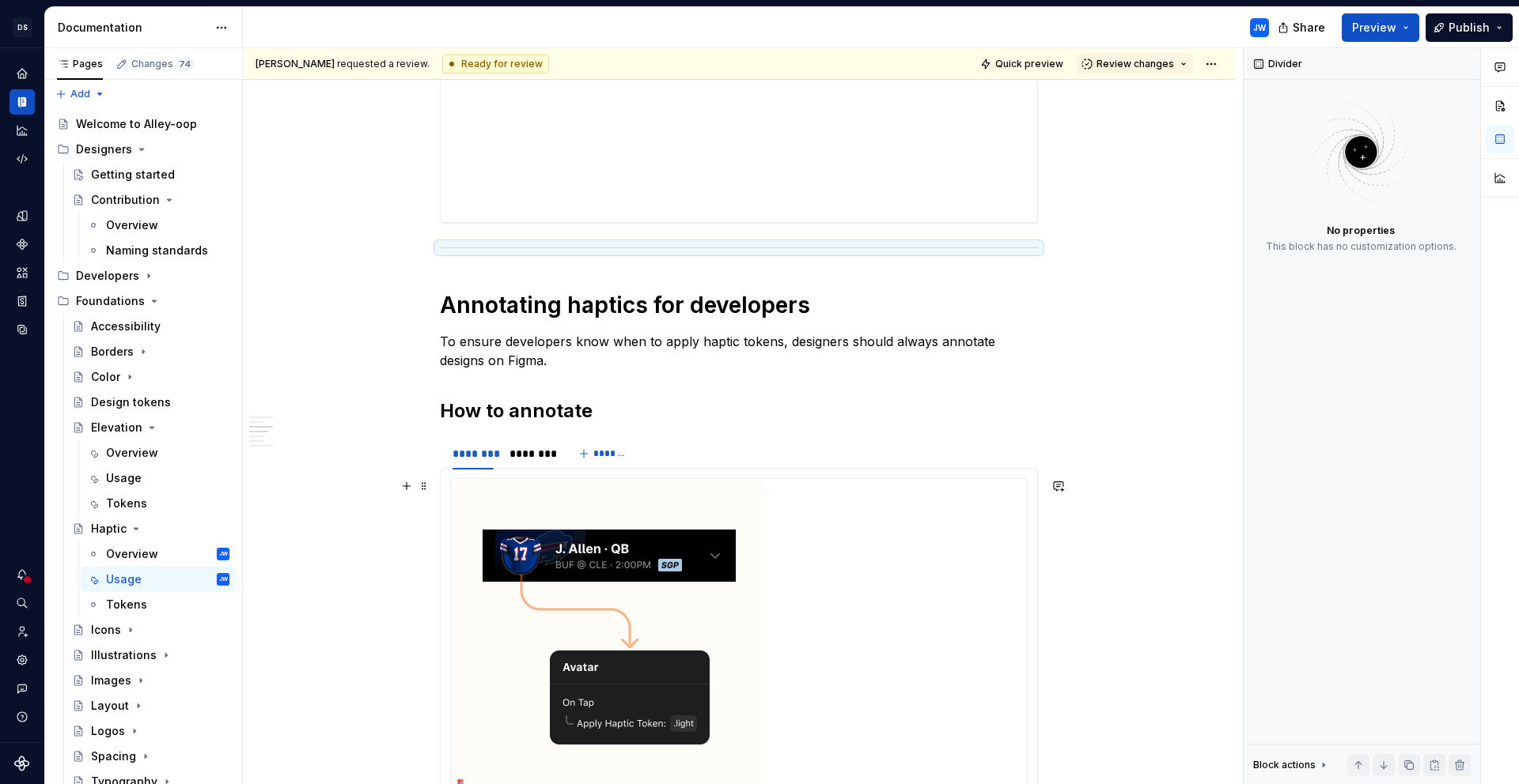
scroll to position [706, 0]
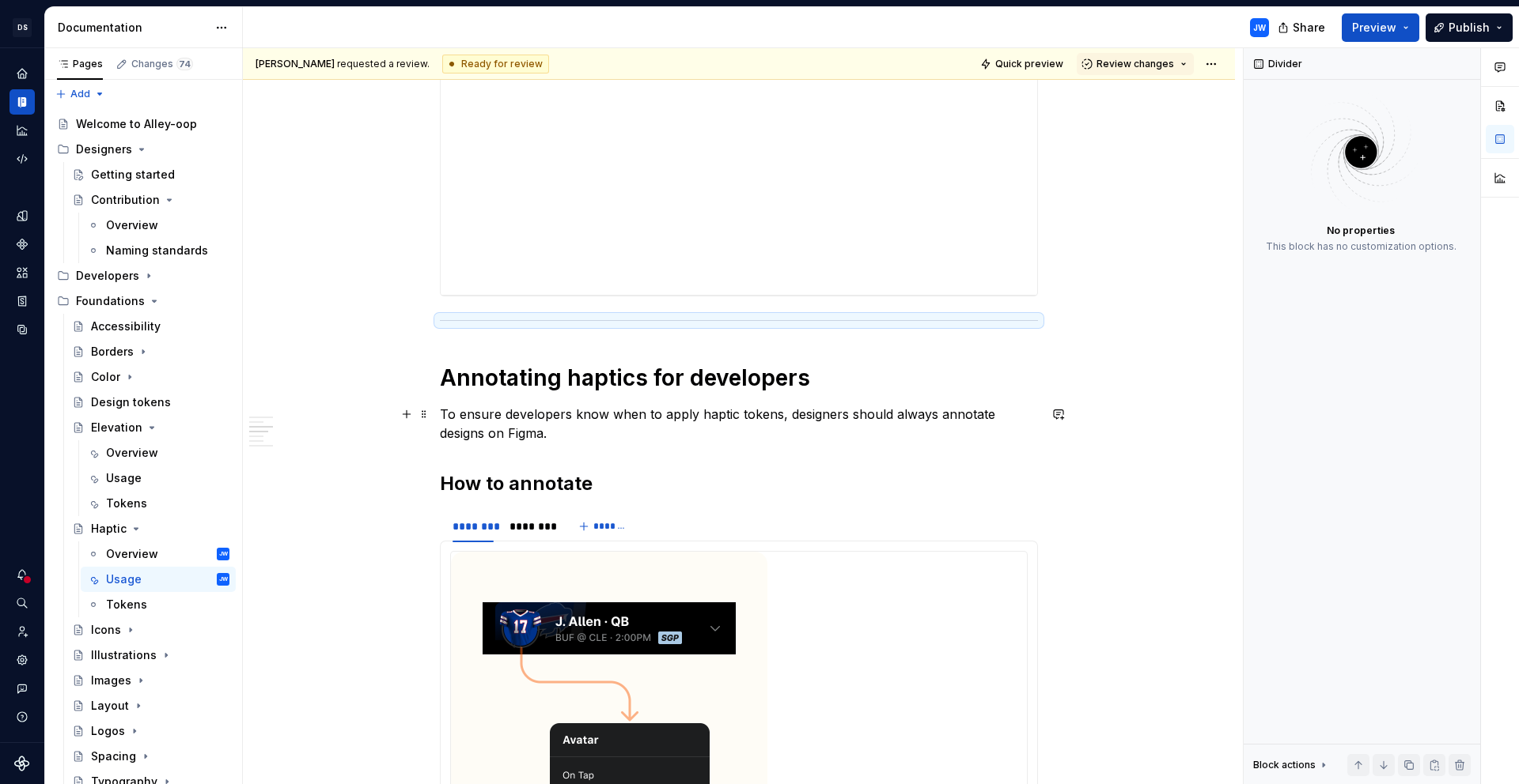
click at [828, 406] on p "To ensure developers know when to apply haptic tokens, designers should always …" at bounding box center [739, 424] width 598 height 38
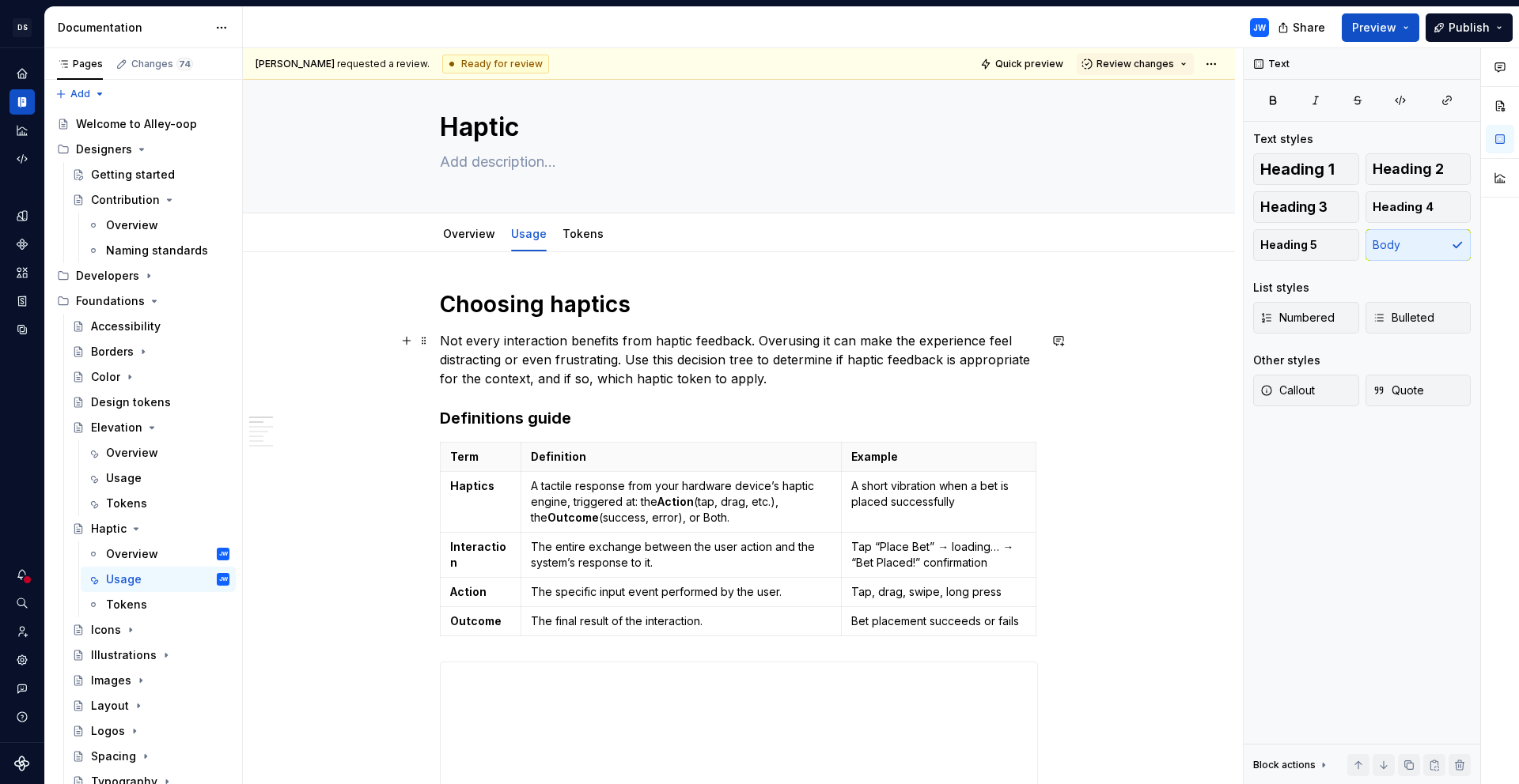
scroll to position [23, 0]
click at [854, 370] on p "Not every interaction benefits from haptic feedback. Overusing it can make the …" at bounding box center [739, 359] width 598 height 57
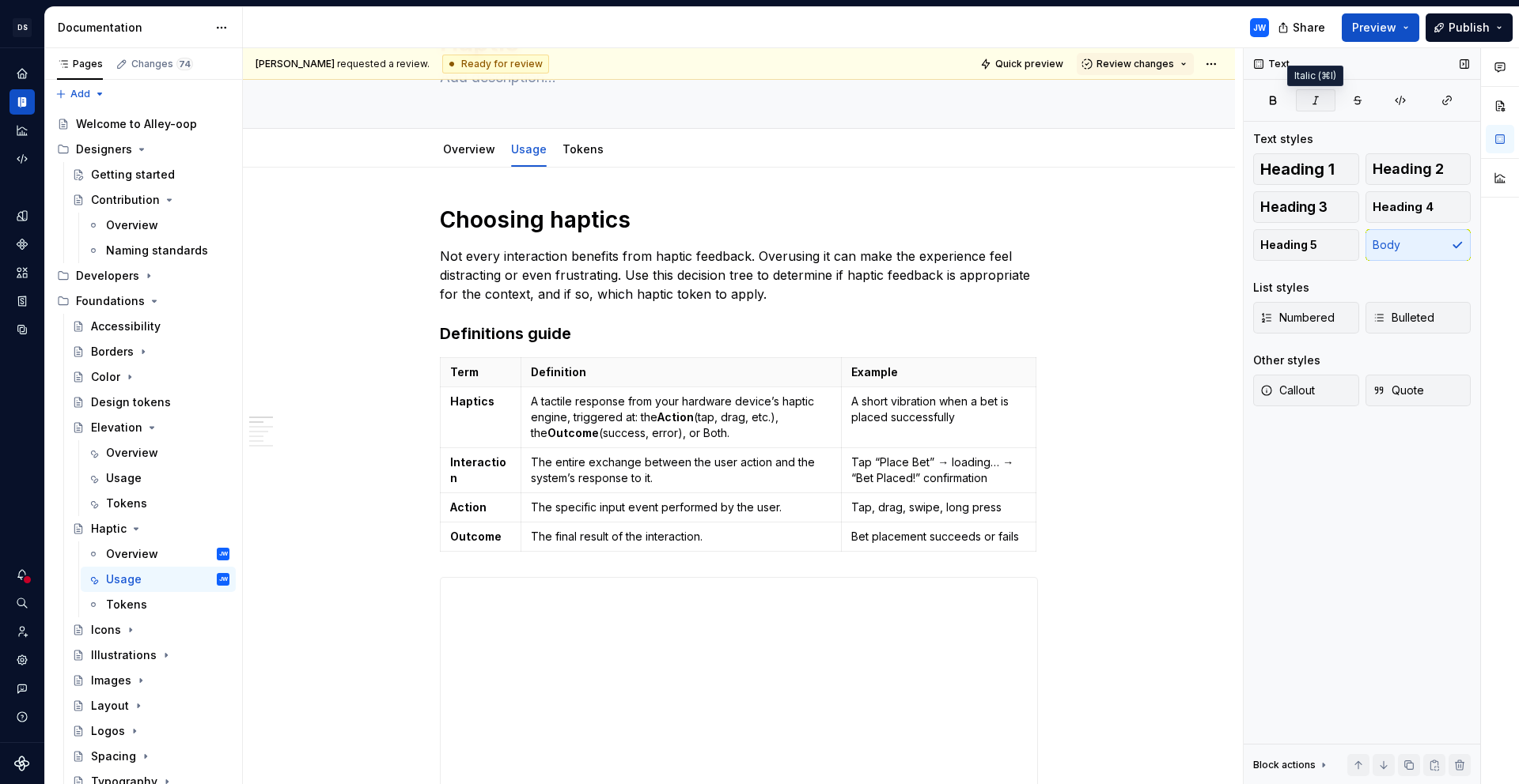
scroll to position [0, 0]
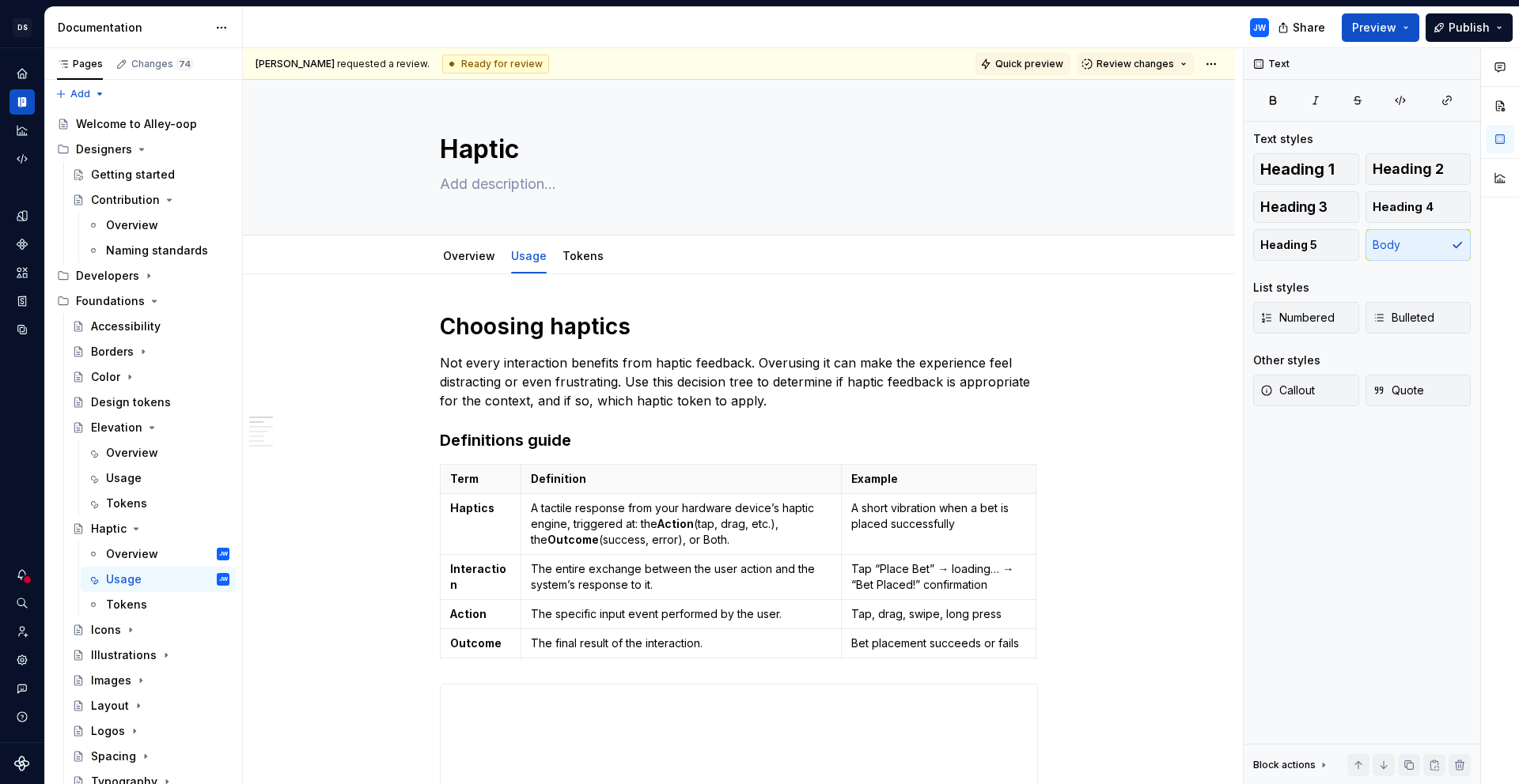
click at [1010, 56] on button "Quick preview" at bounding box center [1023, 64] width 95 height 22
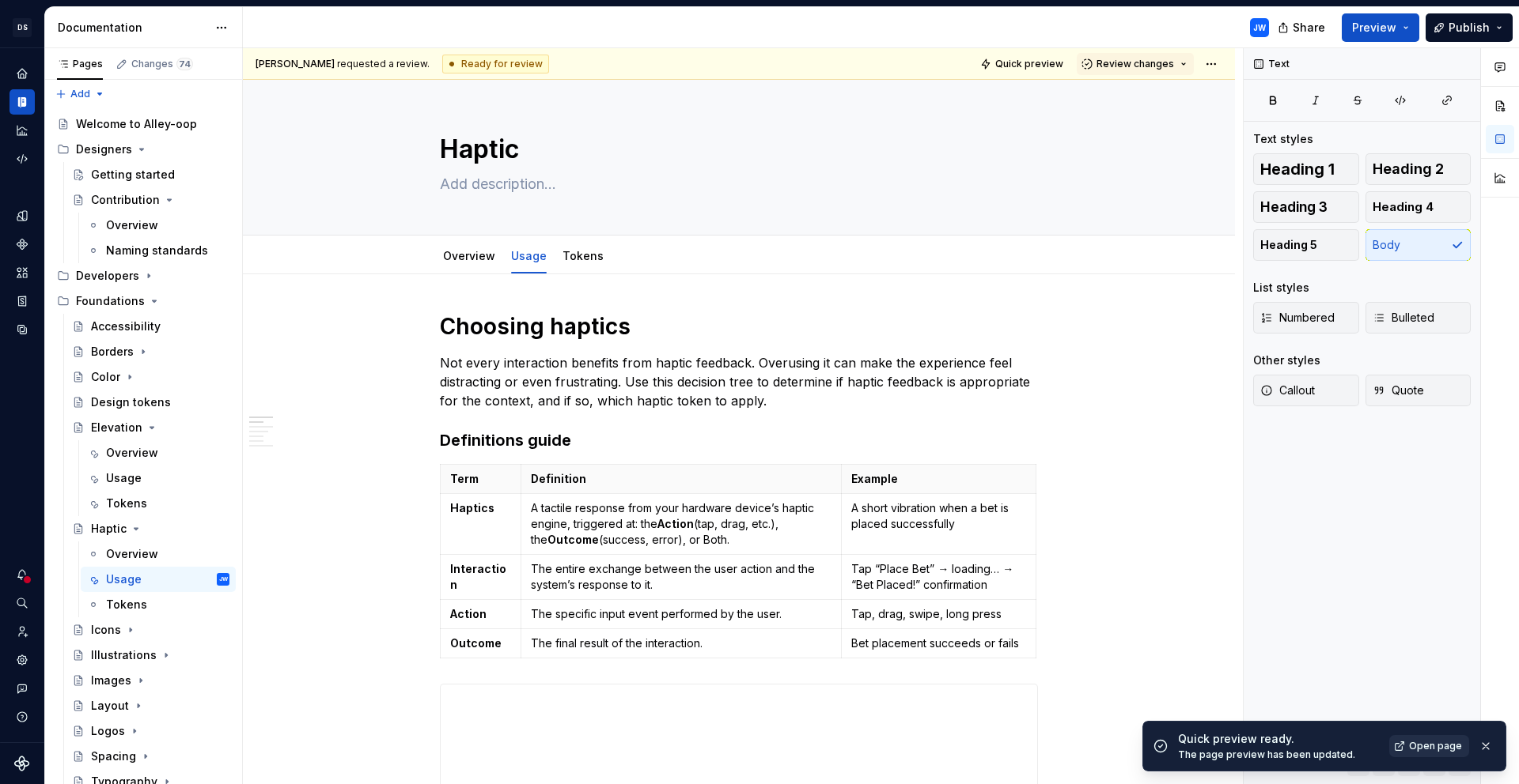
click at [1401, 747] on link "Open page" at bounding box center [1429, 746] width 80 height 22
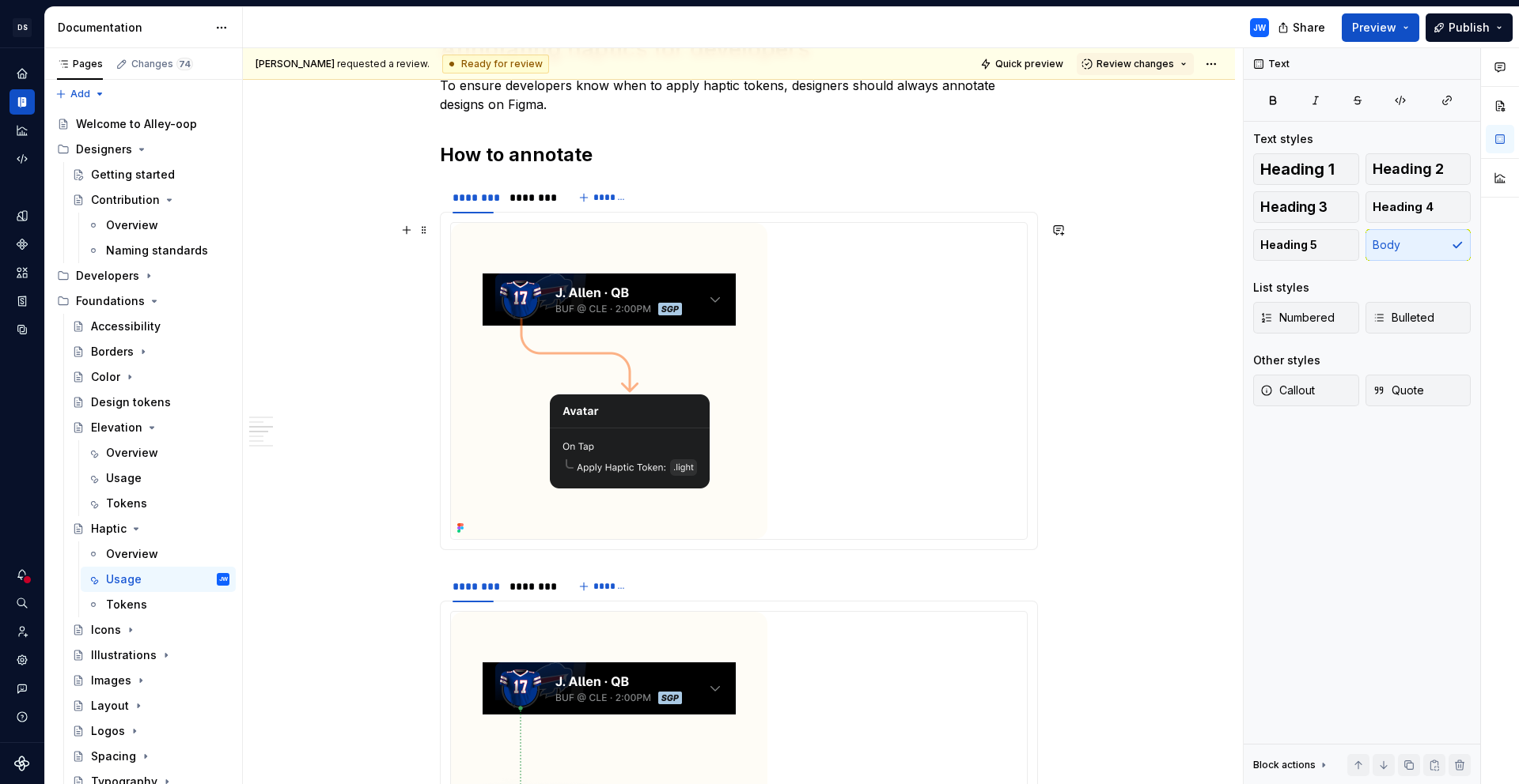
scroll to position [1042, 0]
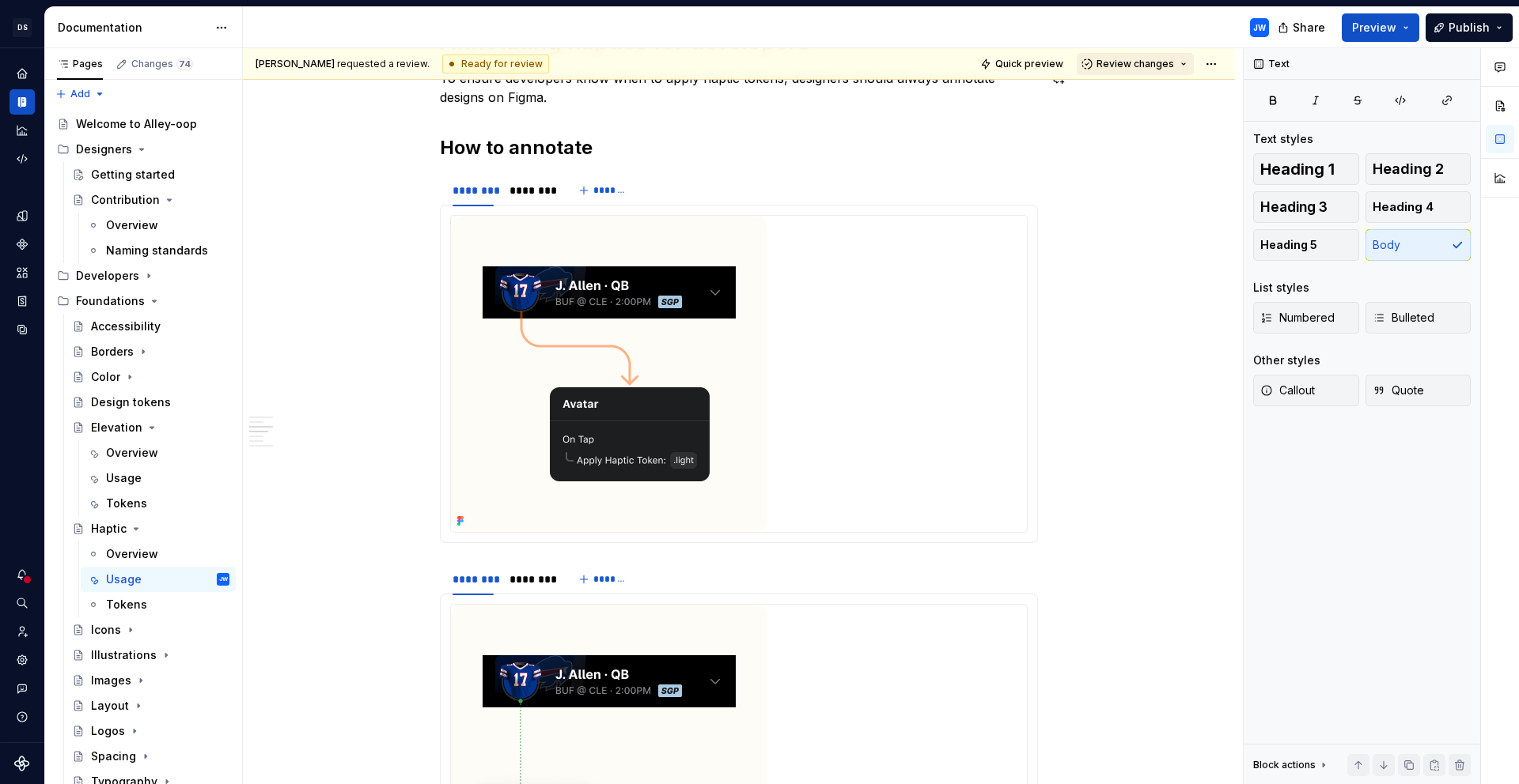
click at [1160, 63] on span "Review changes" at bounding box center [1135, 64] width 78 height 12
click at [1160, 136] on div "Request changes" at bounding box center [1191, 134] width 164 height 16
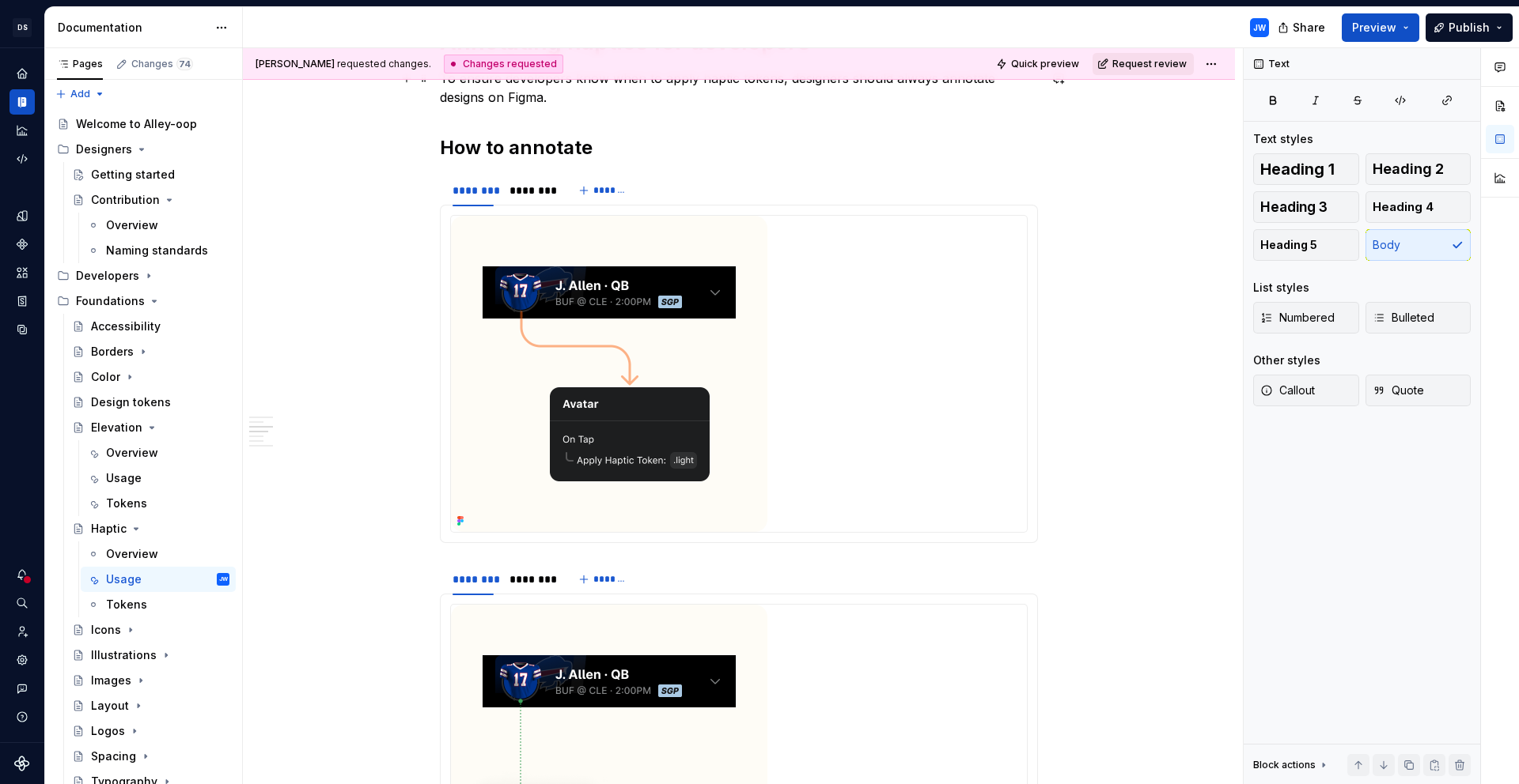
click at [1148, 62] on span "Request review" at bounding box center [1149, 64] width 74 height 12
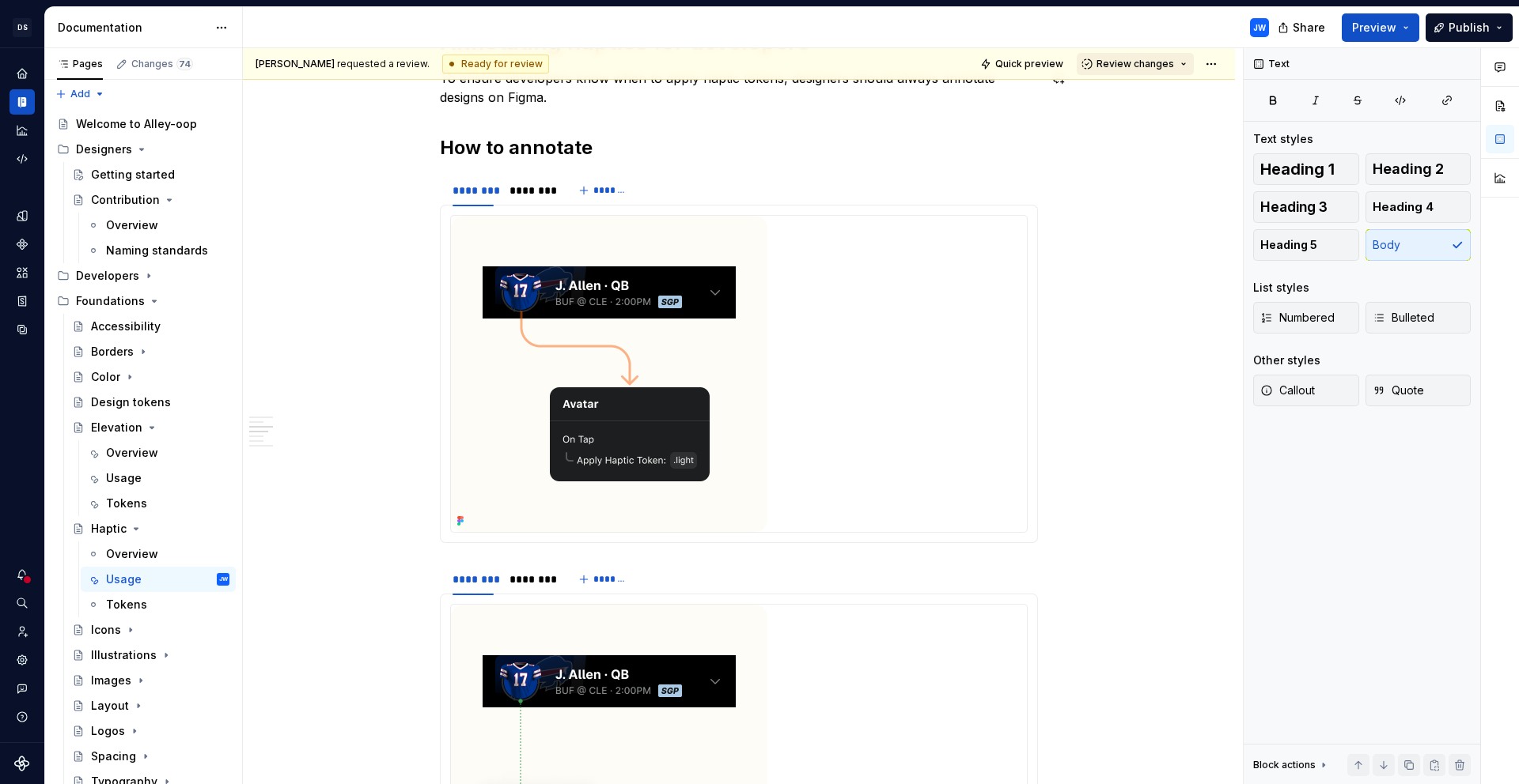
click at [1166, 62] on span "Review changes" at bounding box center [1135, 64] width 78 height 12
click at [1172, 98] on div "Approve" at bounding box center [1177, 94] width 138 height 16
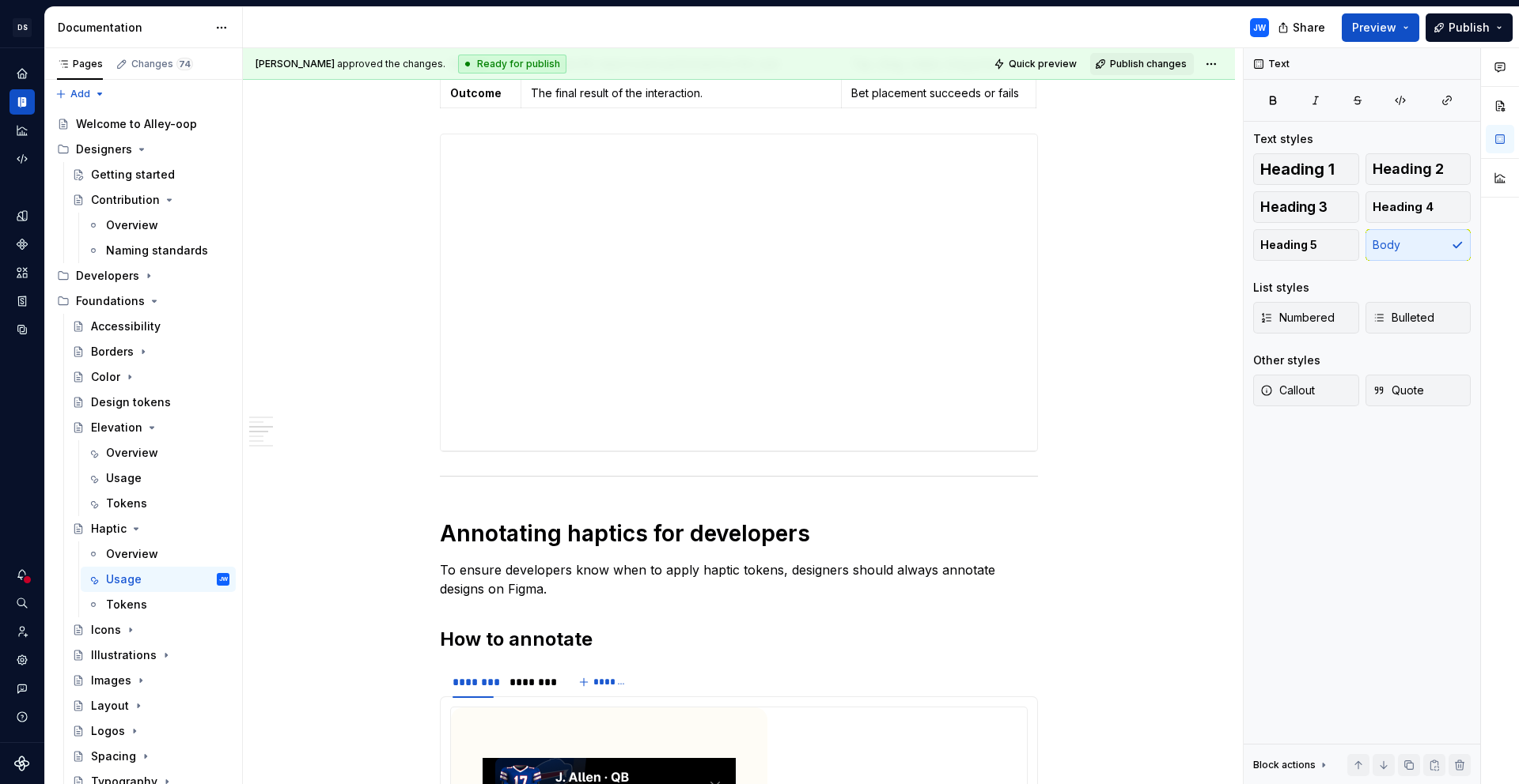
scroll to position [0, 0]
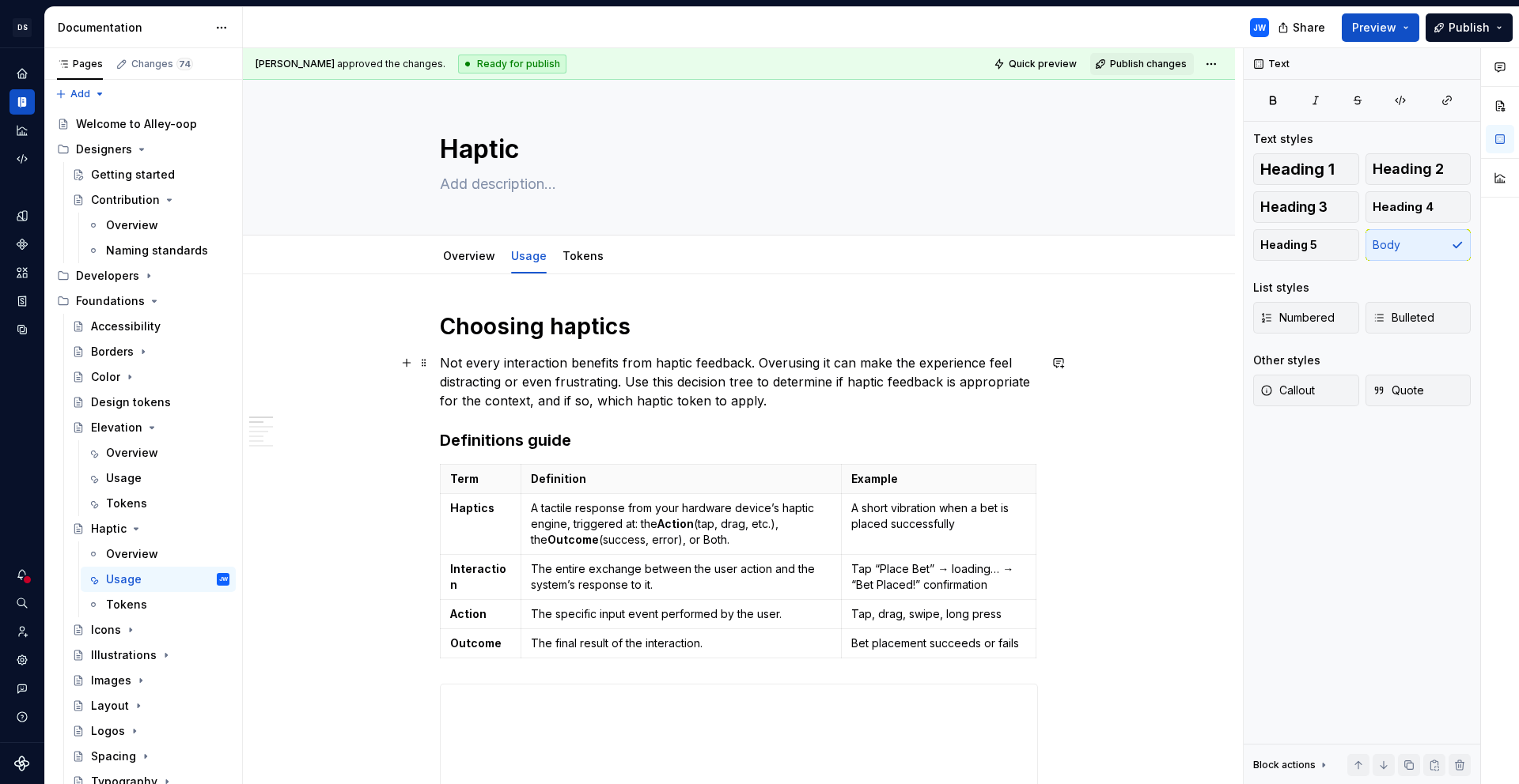
click at [942, 399] on p "Not every interaction benefits from haptic feedback. Overusing it can make the …" at bounding box center [739, 382] width 598 height 57
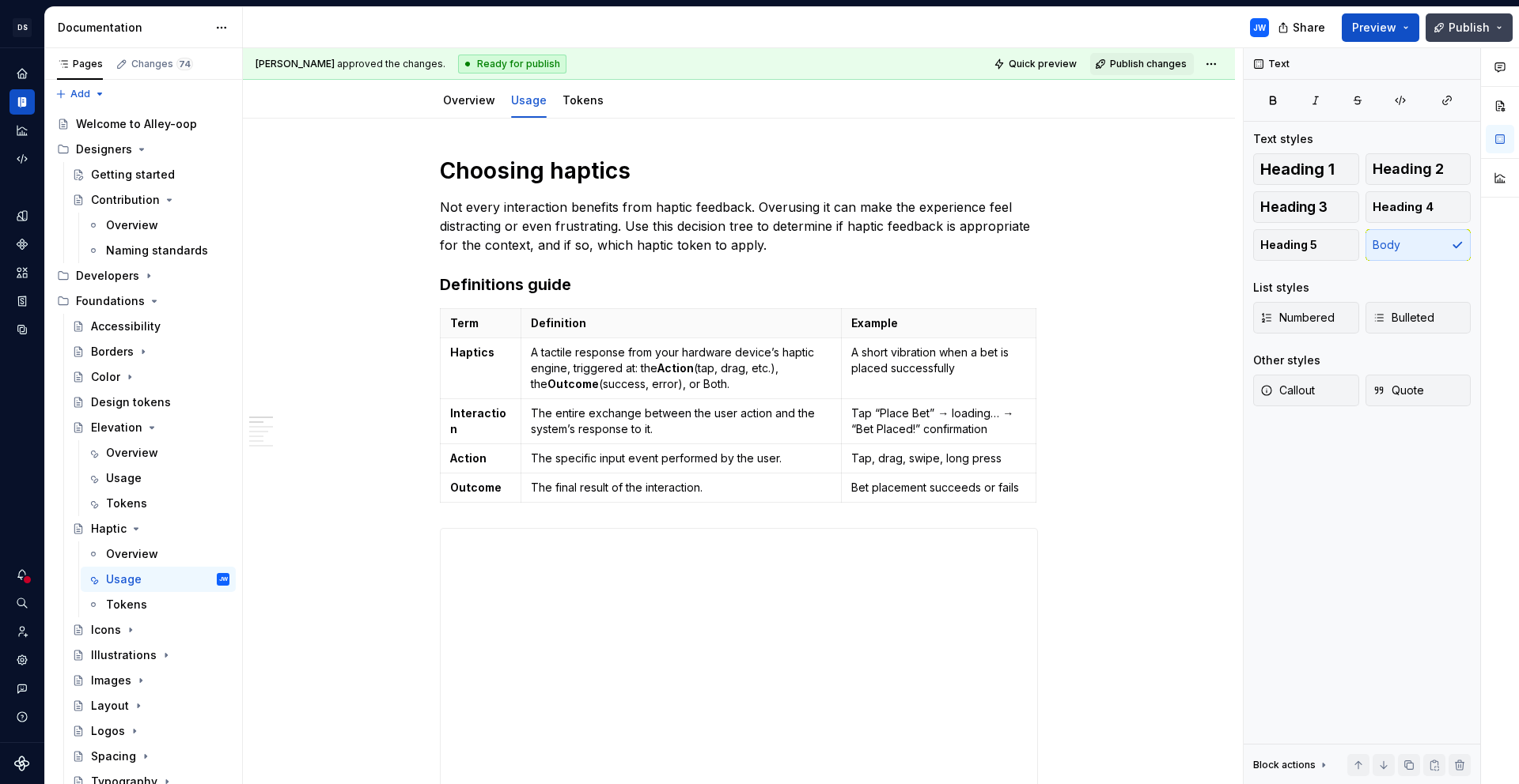
click at [1450, 24] on span "Publish" at bounding box center [1468, 27] width 41 height 16
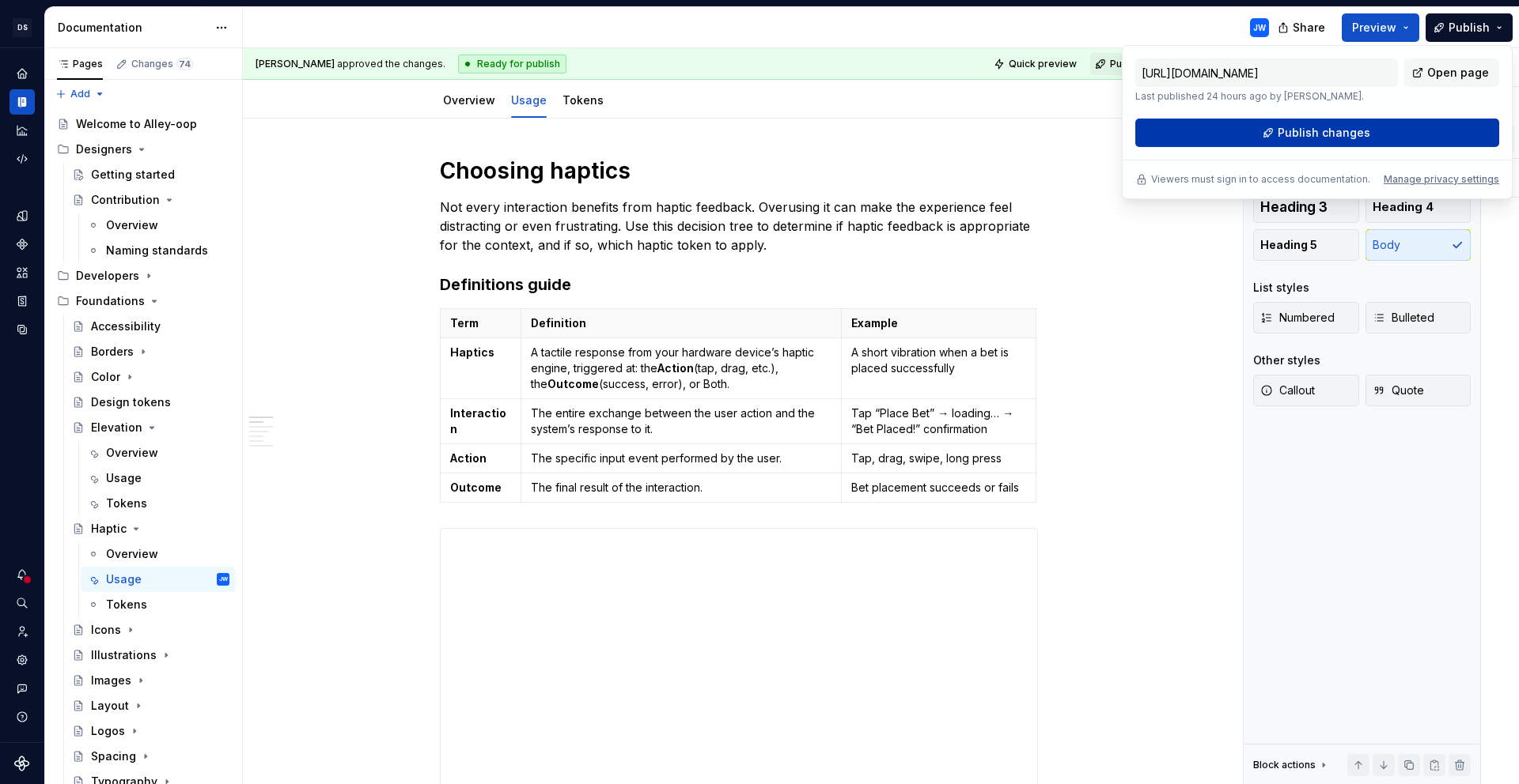
click at [1396, 129] on button "Publish changes" at bounding box center [1316, 132] width 364 height 29
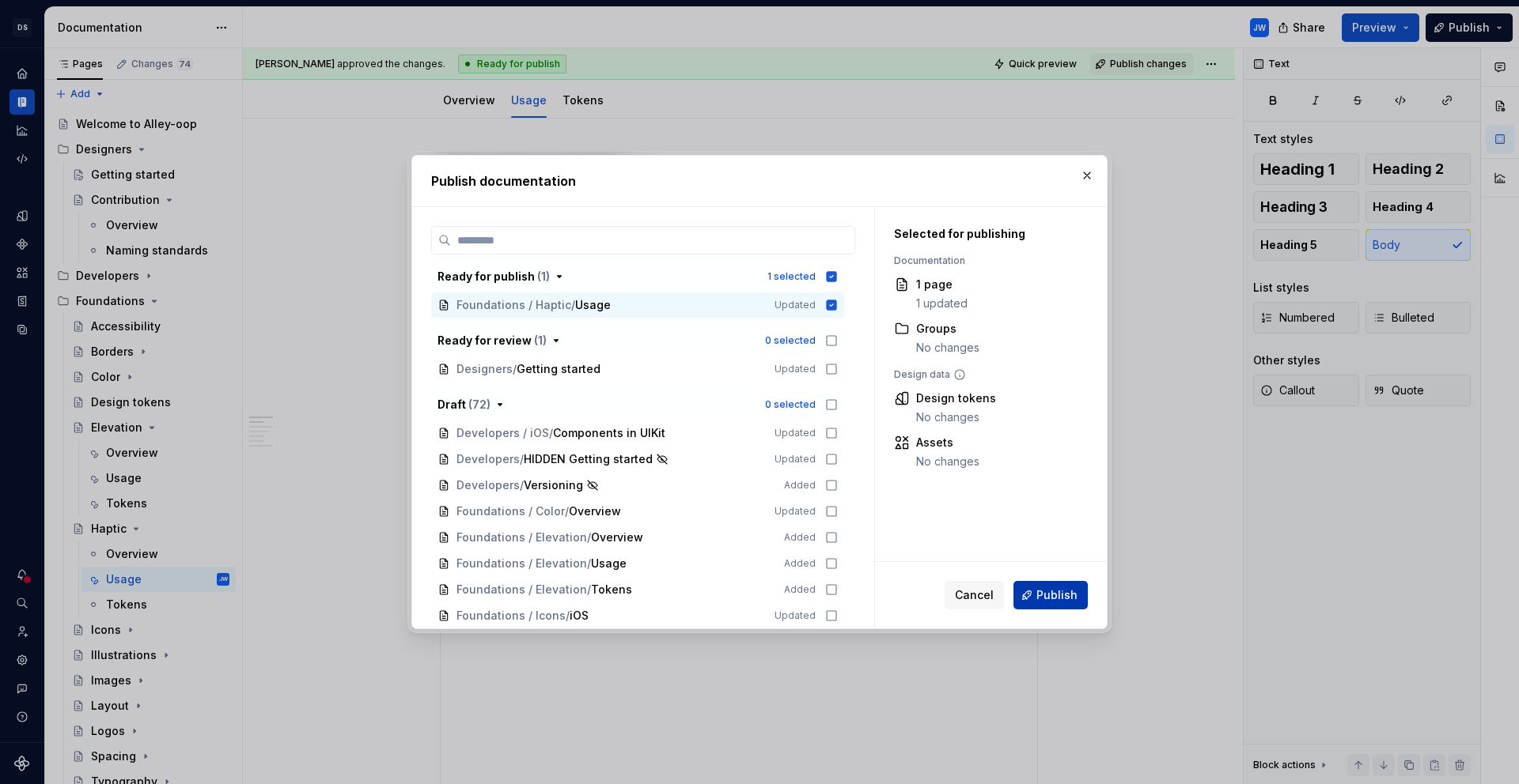
click at [1060, 603] on span "Publish" at bounding box center [1057, 595] width 41 height 16
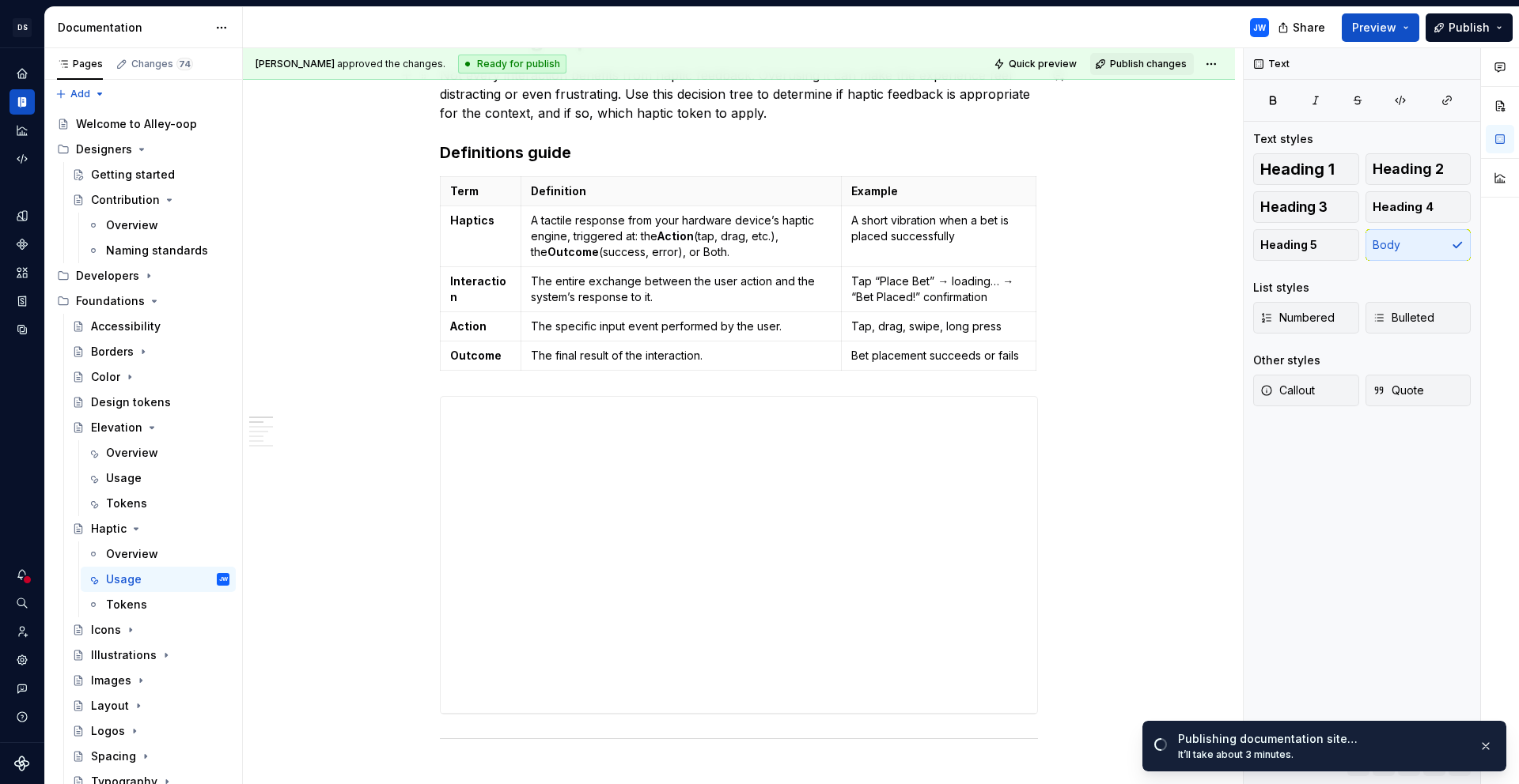
scroll to position [478, 0]
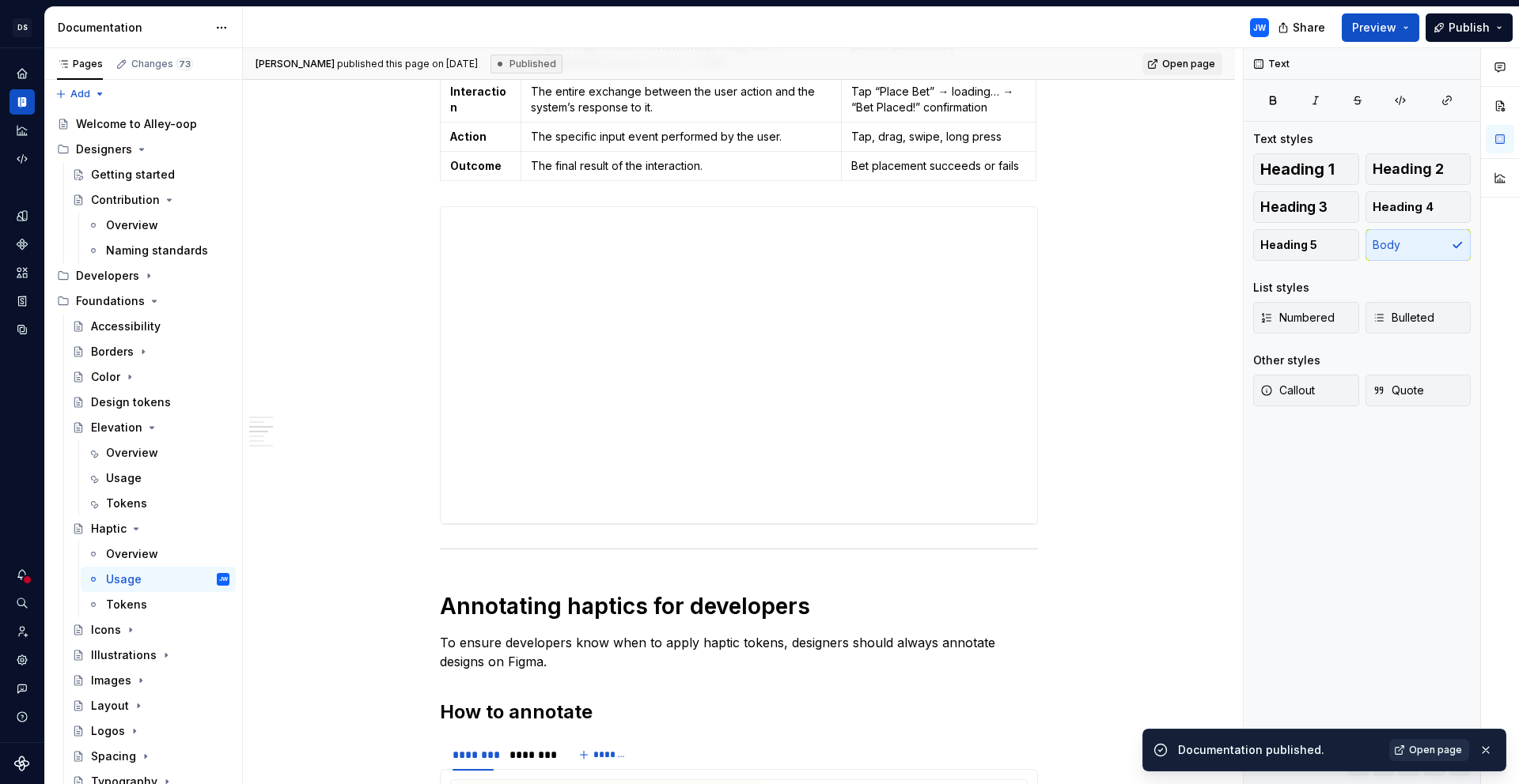
click at [1424, 754] on span "Open page" at bounding box center [1435, 750] width 53 height 12
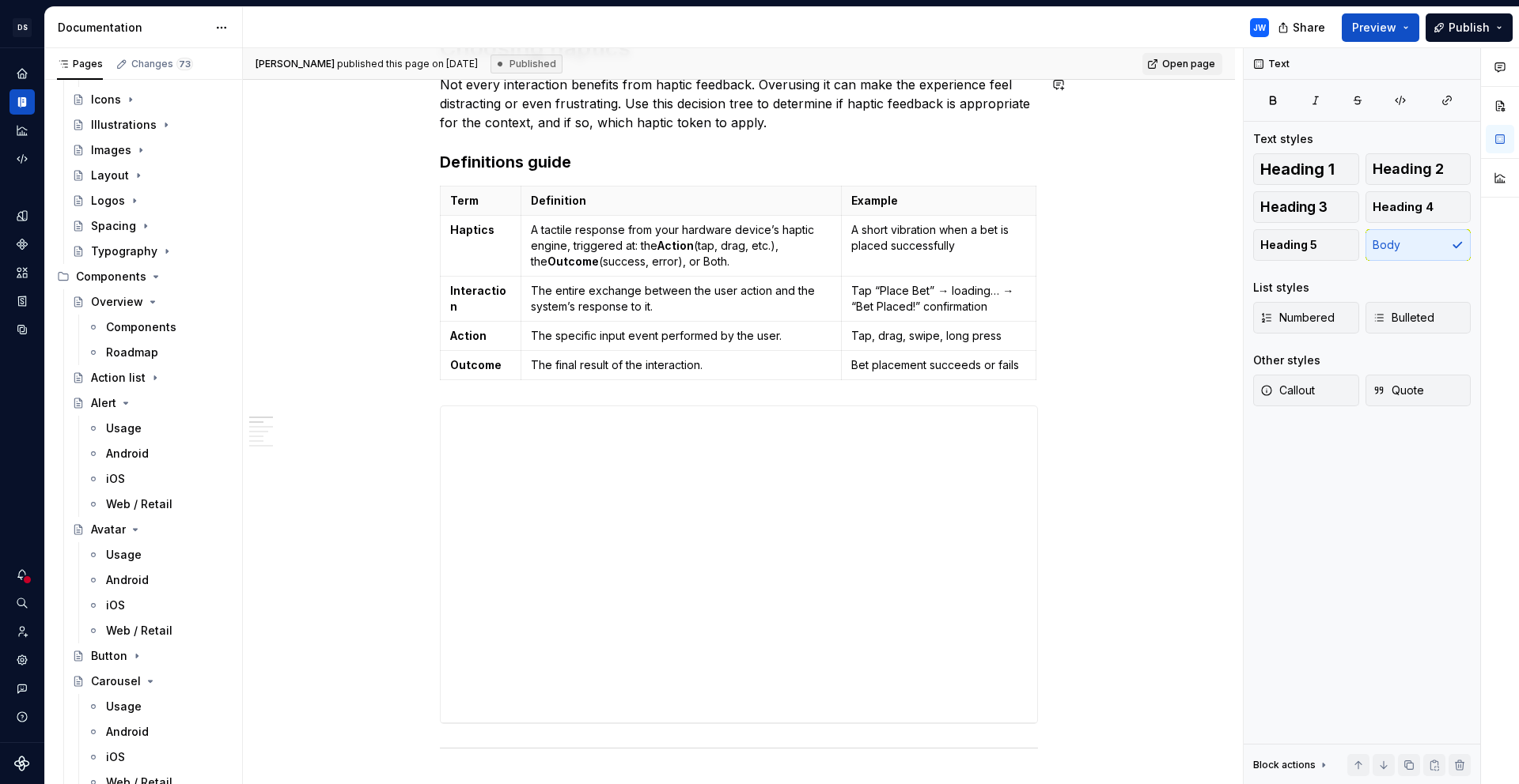
scroll to position [278, 0]
type textarea "*"
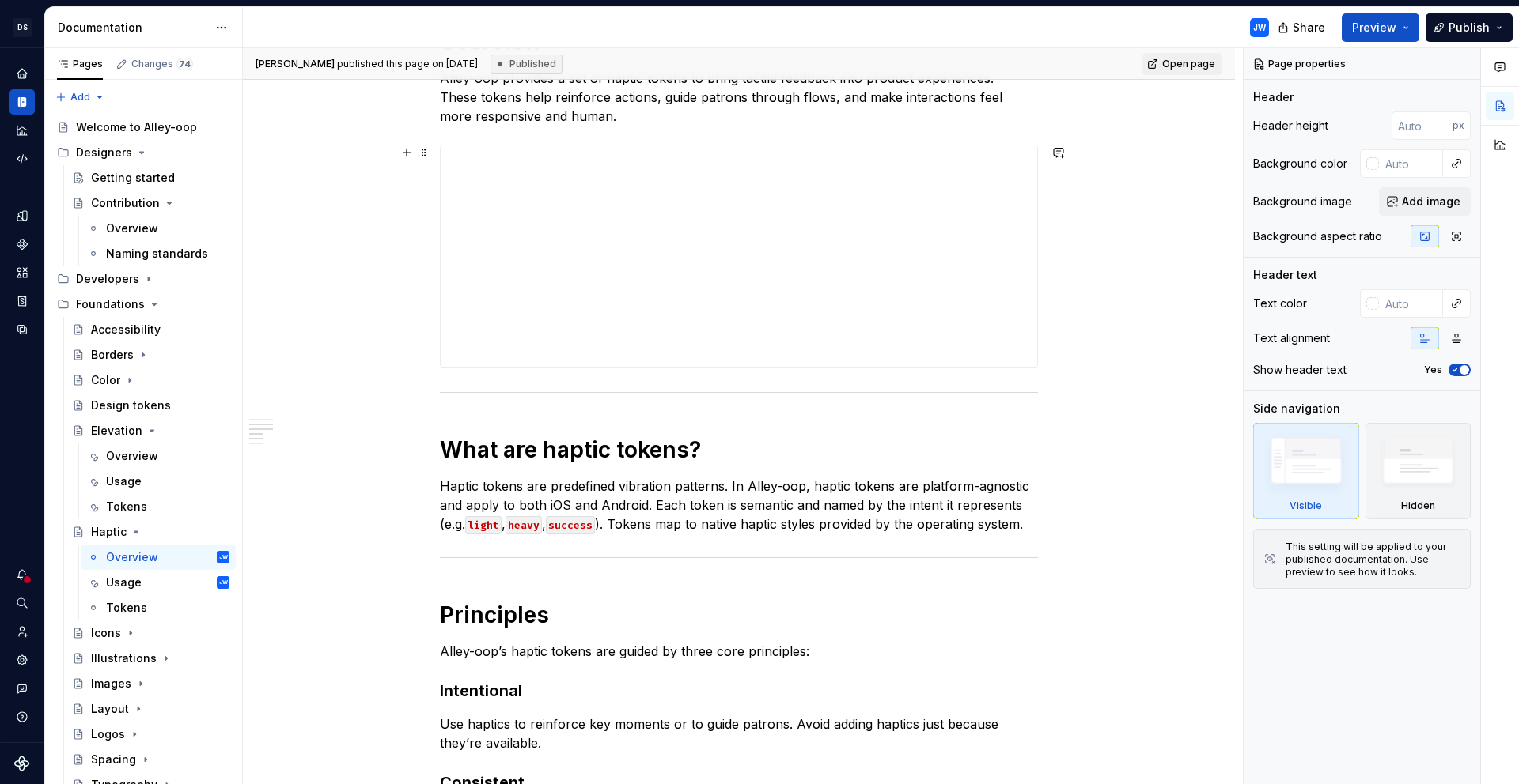
scroll to position [310, 0]
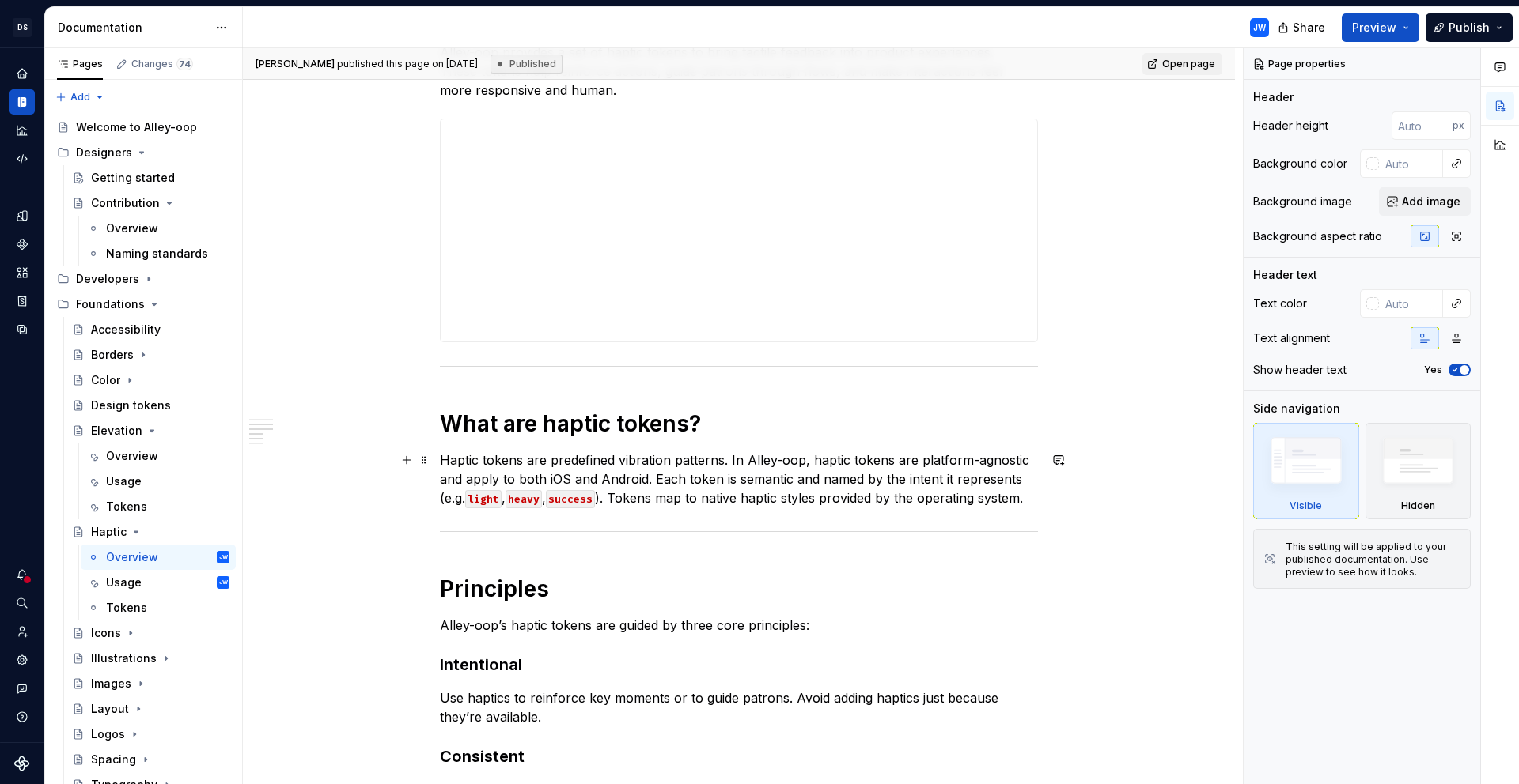
click at [436, 458] on div "**********" at bounding box center [739, 545] width 992 height 1163
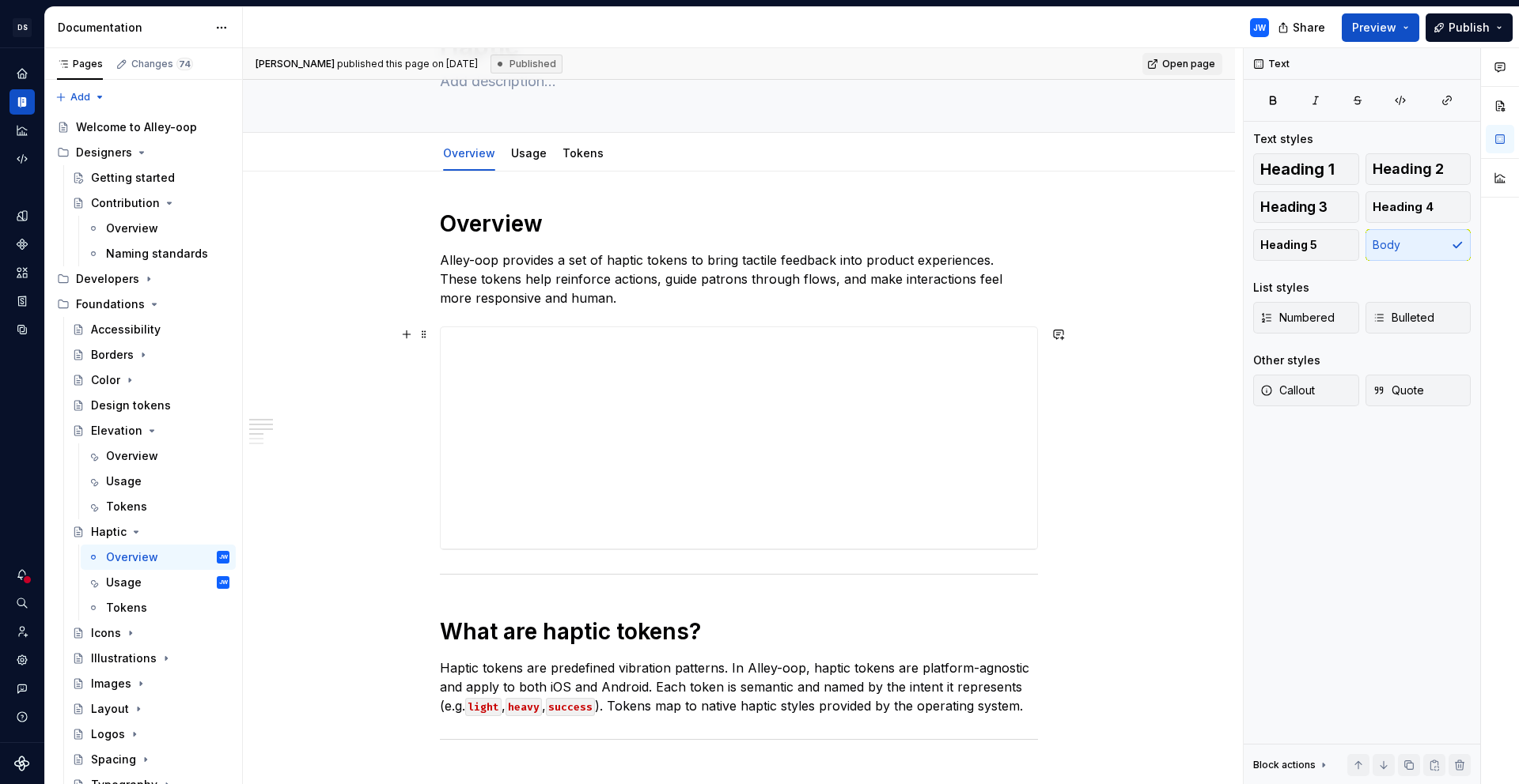
scroll to position [0, 0]
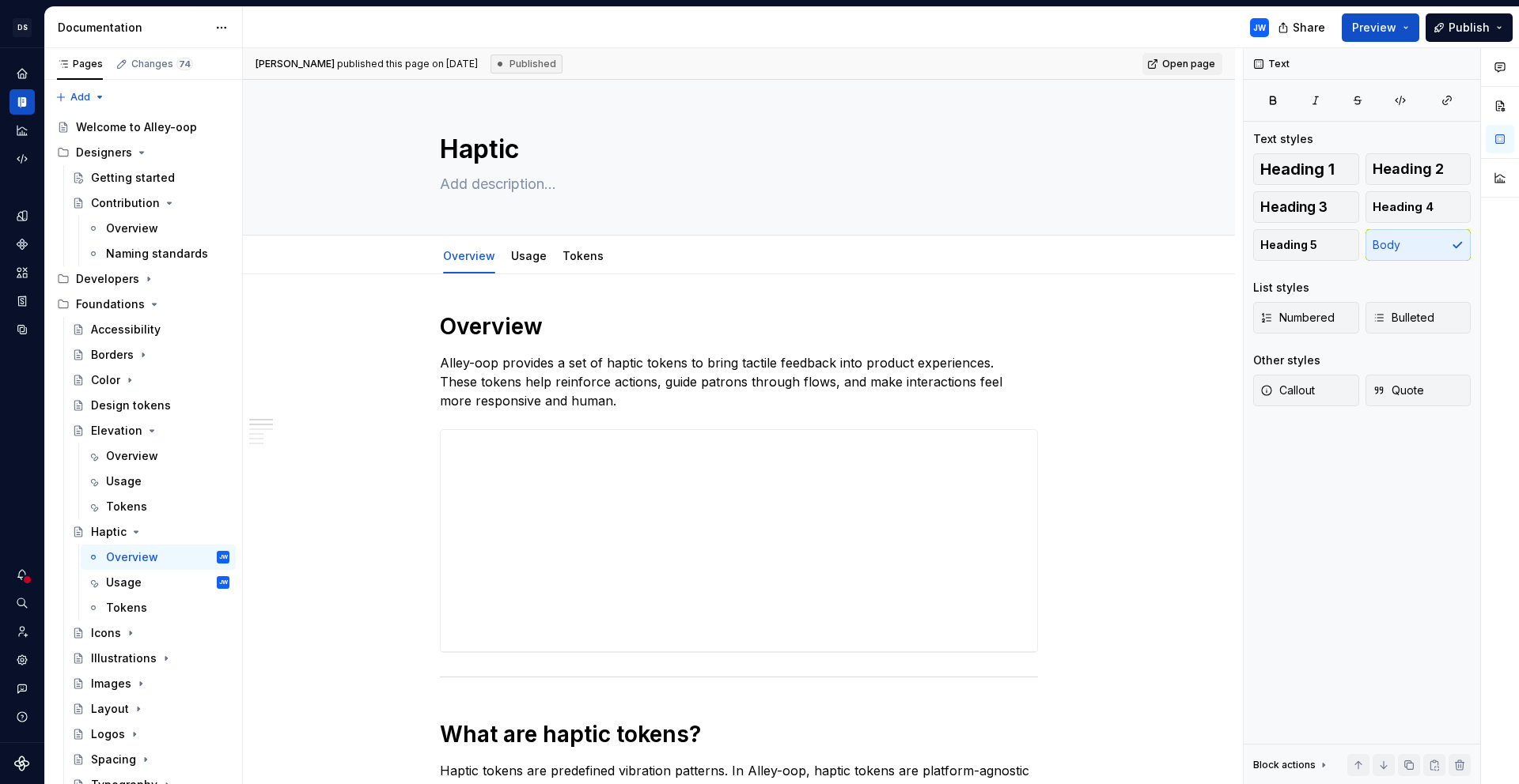
type textarea "*"
